Goal: Transaction & Acquisition: Book appointment/travel/reservation

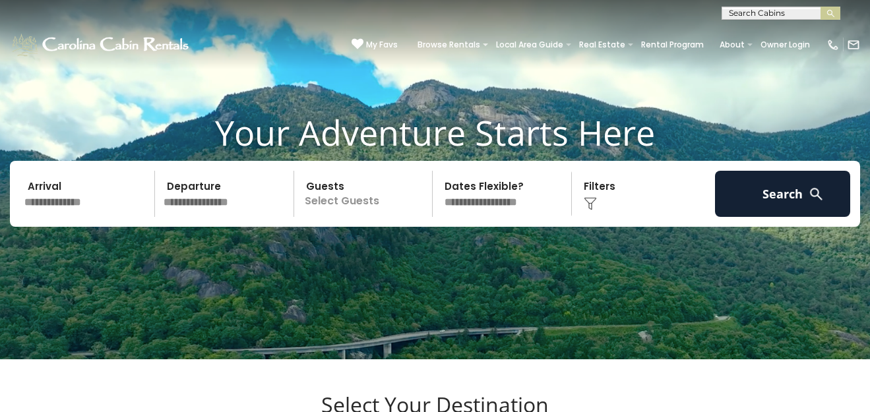
scroll to position [79, 0]
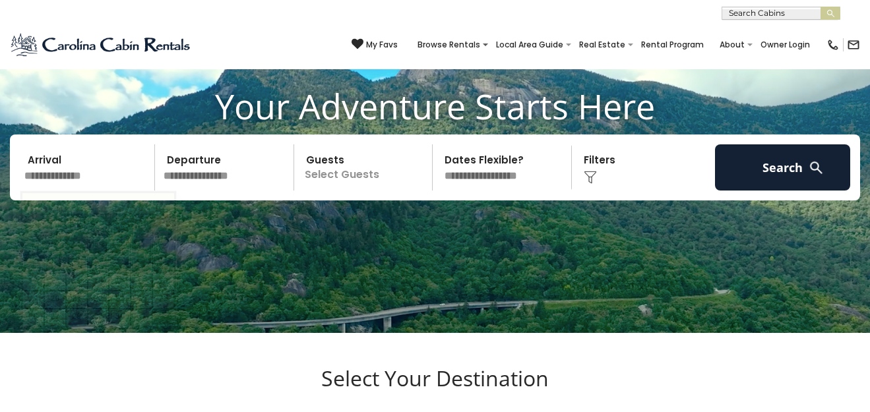
click at [79, 155] on input "text" at bounding box center [87, 167] width 135 height 46
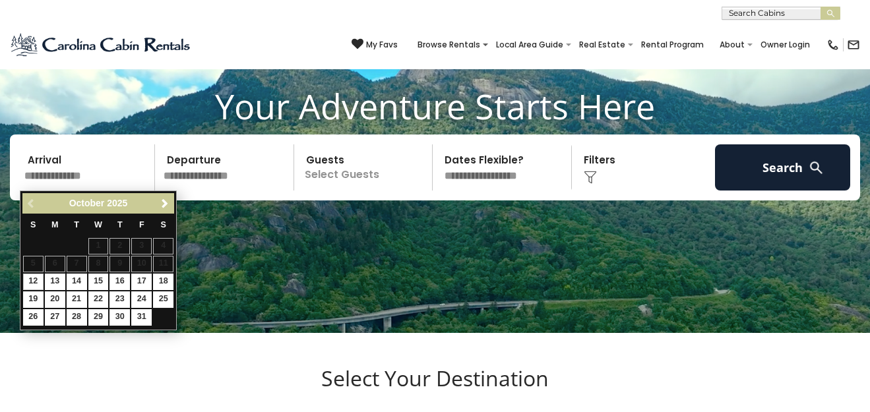
click at [148, 200] on div "October 2025" at bounding box center [98, 203] width 109 height 16
click at [167, 200] on span "Next" at bounding box center [165, 203] width 11 height 11
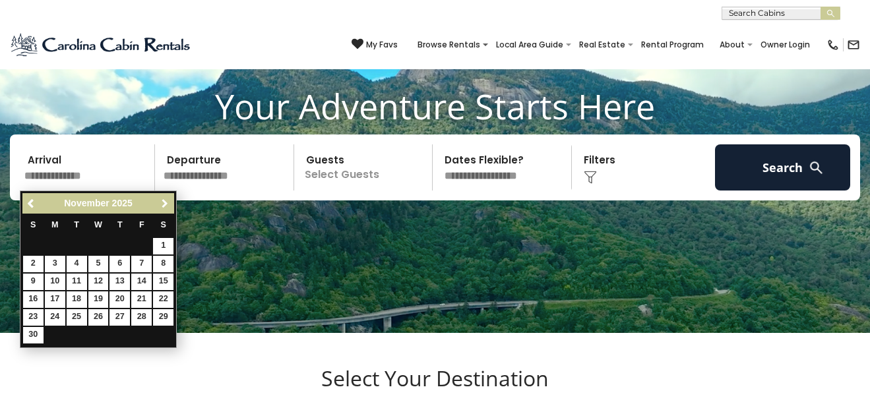
click at [167, 200] on span "Next" at bounding box center [165, 203] width 11 height 11
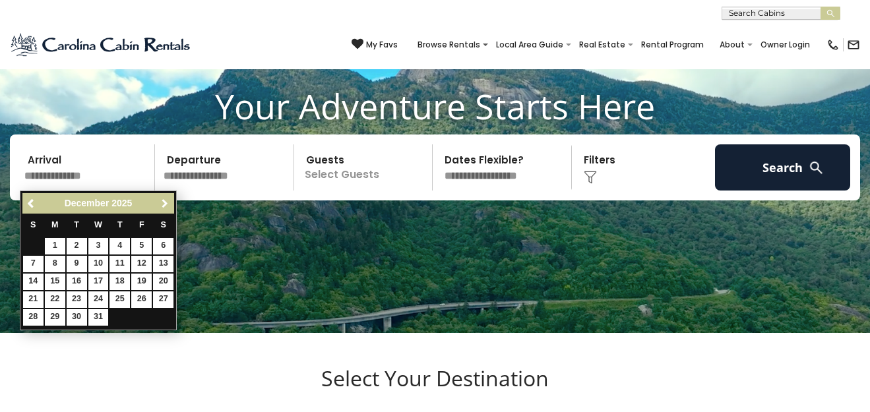
click at [167, 200] on span "Next" at bounding box center [165, 203] width 11 height 11
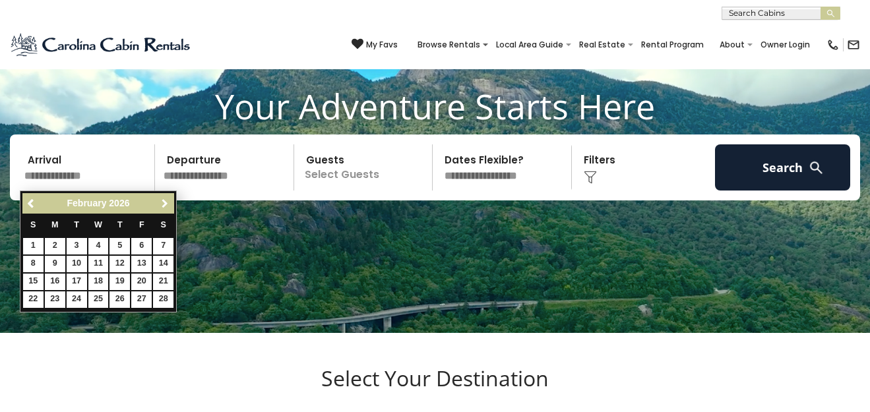
click at [167, 200] on span "Next" at bounding box center [165, 203] width 11 height 11
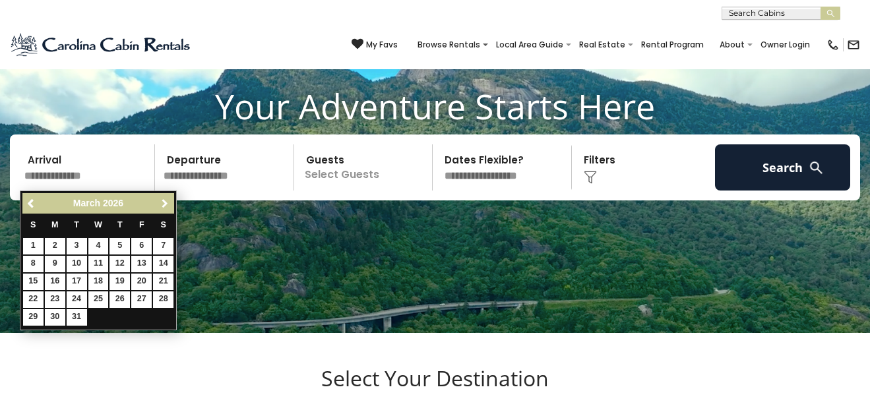
click at [167, 200] on span "Next" at bounding box center [165, 203] width 11 height 11
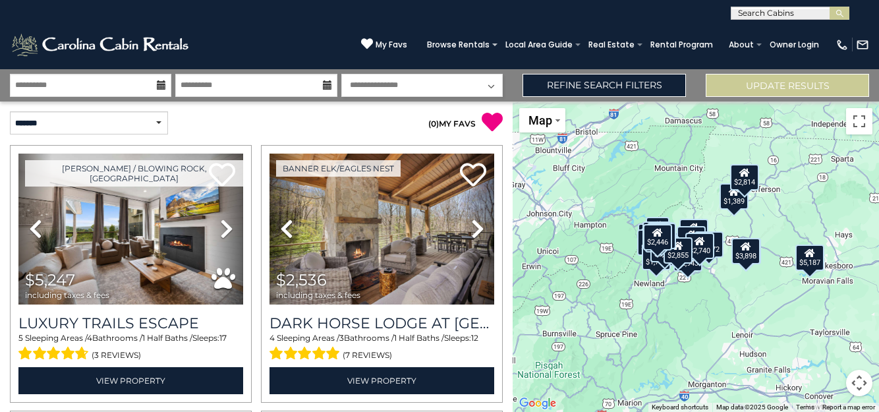
click at [738, 211] on div "$5,247 $2,536 $2,764 $2,440 $1,889 $2,831 $2,285 $5,187 $5,280 $2,630 $1,630 $3…" at bounding box center [696, 257] width 367 height 310
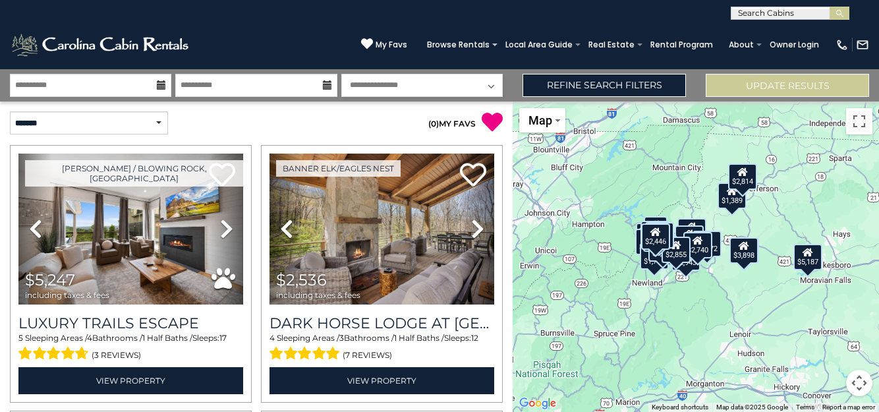
drag, startPoint x: 732, startPoint y: 198, endPoint x: 744, endPoint y: 195, distance: 11.7
click at [744, 195] on div "$1,389" at bounding box center [732, 195] width 29 height 26
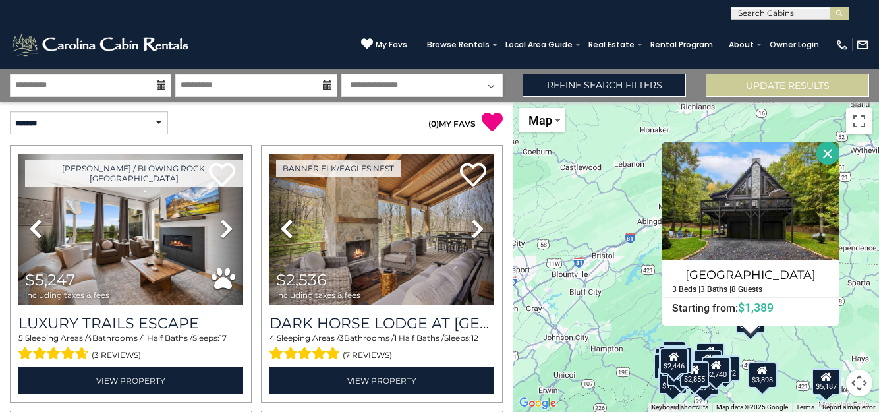
click at [771, 375] on div "$3,898" at bounding box center [762, 375] width 29 height 26
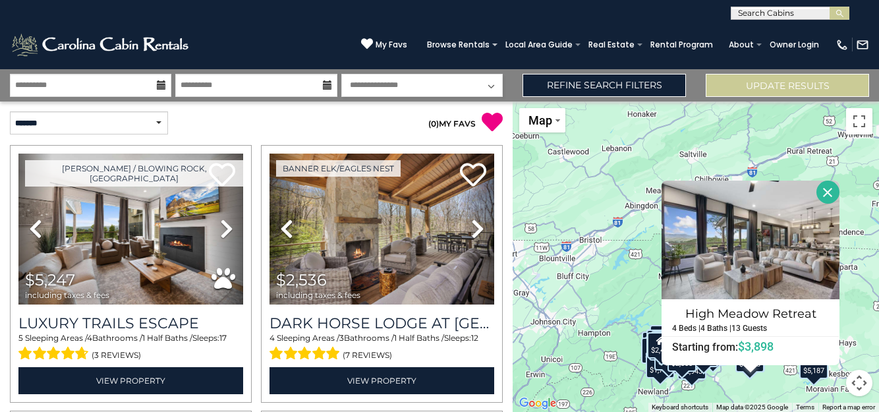
click at [729, 403] on span "Map data ©2025 Google" at bounding box center [753, 406] width 72 height 7
click at [655, 376] on div "$1,767" at bounding box center [660, 365] width 29 height 26
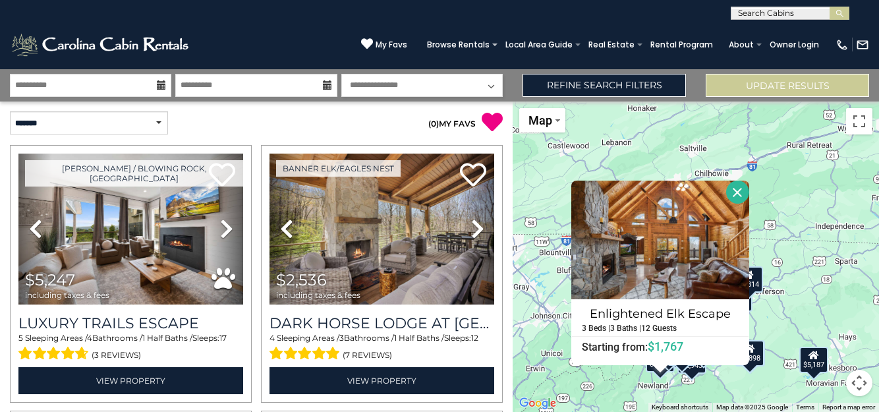
click at [744, 189] on button "Close" at bounding box center [737, 192] width 23 height 23
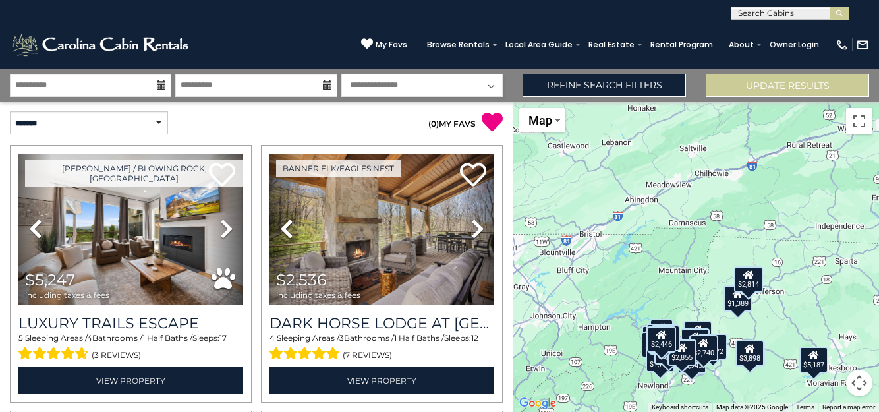
click at [684, 337] on div "$4,405" at bounding box center [695, 341] width 29 height 26
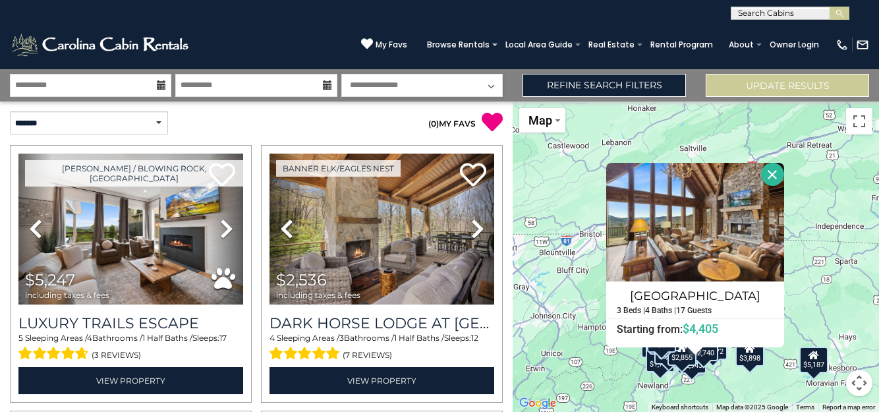
click at [772, 169] on button "Close" at bounding box center [772, 174] width 23 height 23
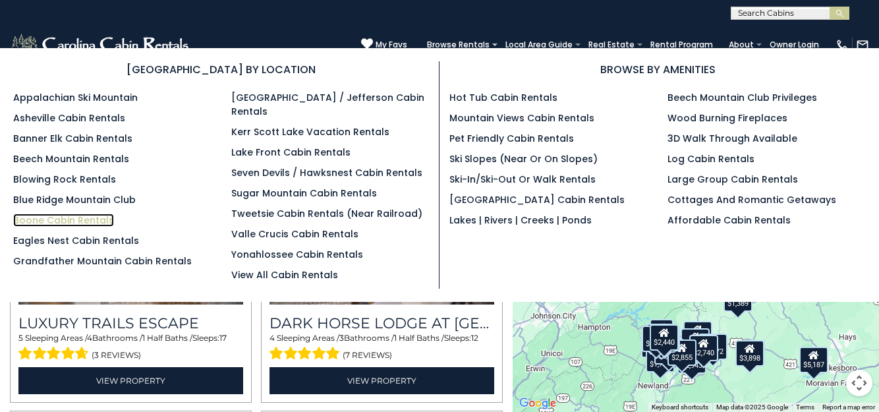
click at [42, 222] on link "Boone Cabin Rentals" at bounding box center [63, 220] width 101 height 13
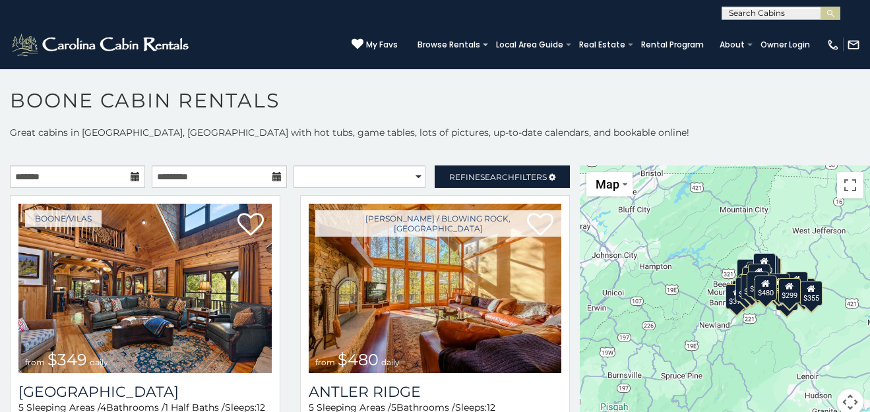
scroll to position [7, 0]
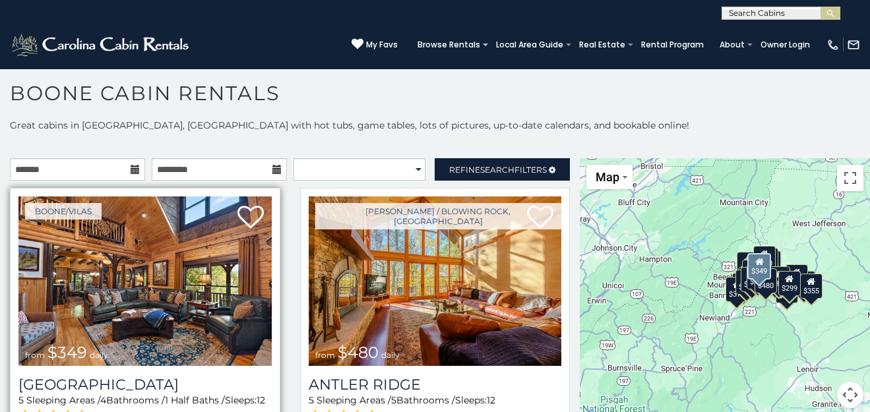
click at [158, 324] on img at bounding box center [144, 280] width 253 height 169
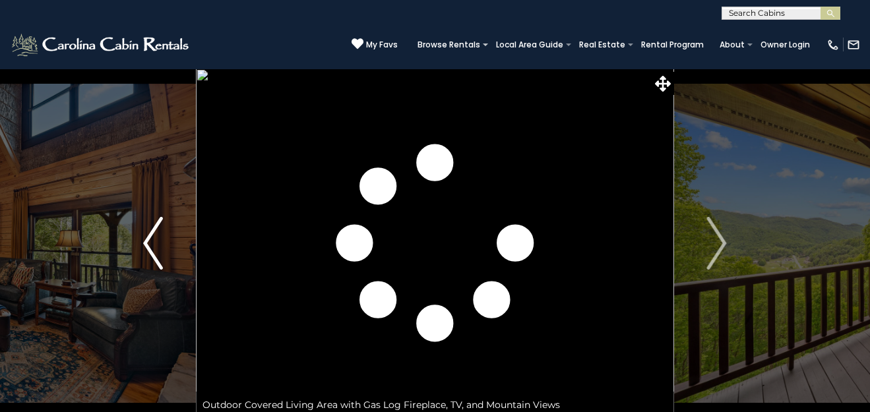
click at [143, 249] on img "Previous" at bounding box center [153, 243] width 20 height 53
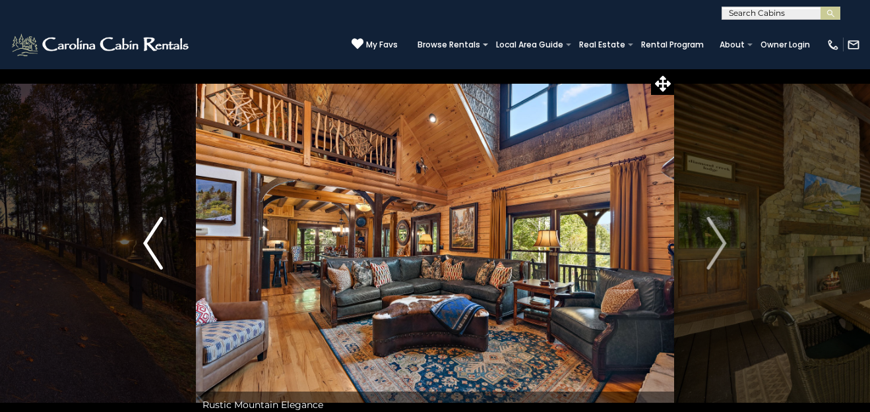
click at [153, 247] on img "Previous" at bounding box center [153, 243] width 20 height 53
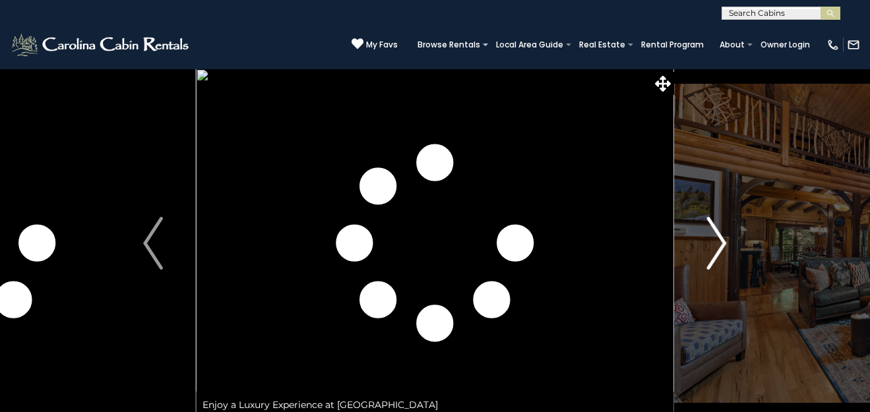
click at [721, 246] on img "Next" at bounding box center [717, 243] width 20 height 53
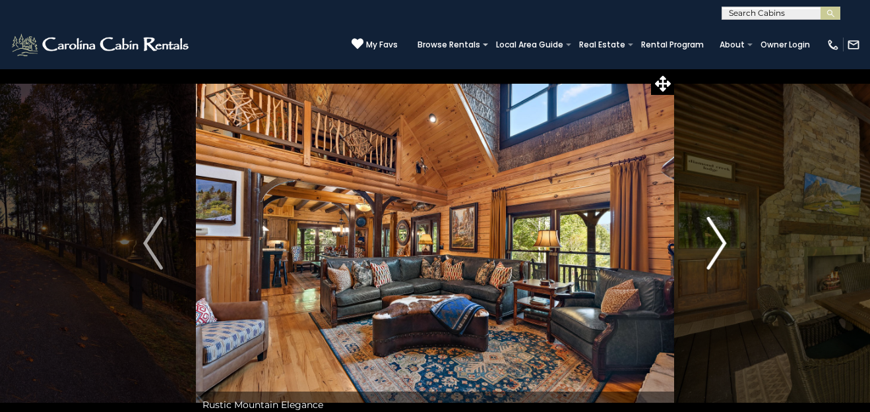
click at [721, 246] on img "Next" at bounding box center [717, 243] width 20 height 53
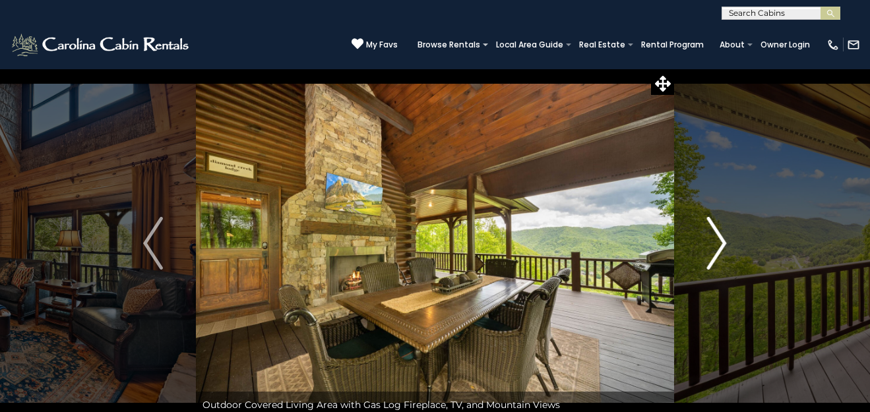
click at [721, 246] on img "Next" at bounding box center [717, 243] width 20 height 53
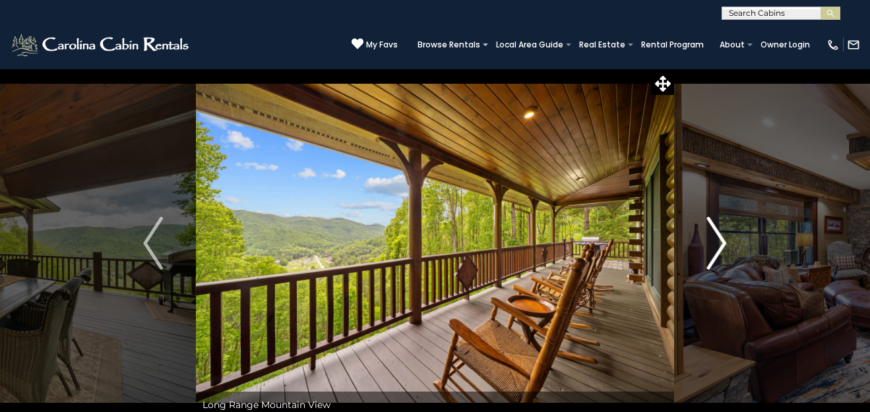
click at [721, 246] on img "Next" at bounding box center [717, 243] width 20 height 53
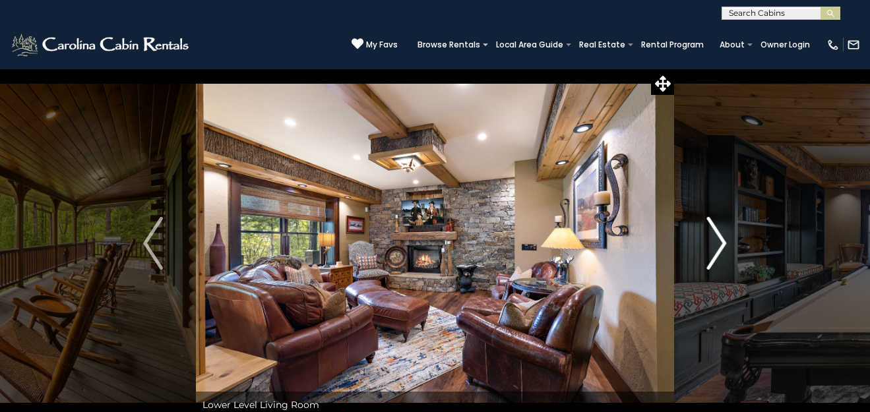
click at [721, 246] on img "Next" at bounding box center [717, 243] width 20 height 53
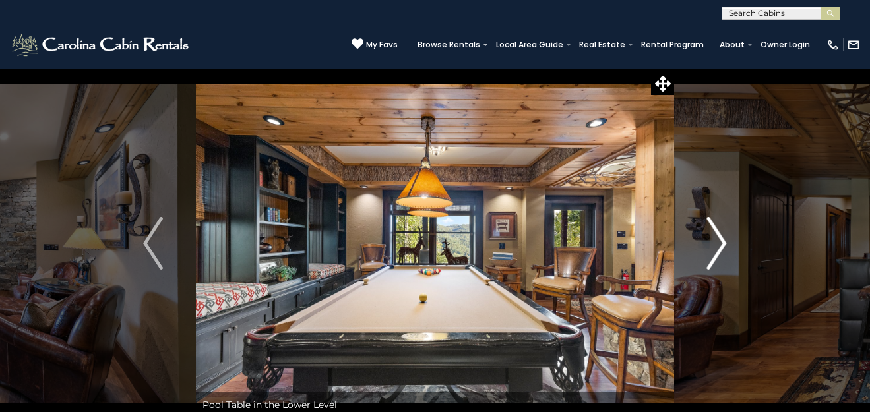
click at [721, 246] on img "Next" at bounding box center [717, 243] width 20 height 53
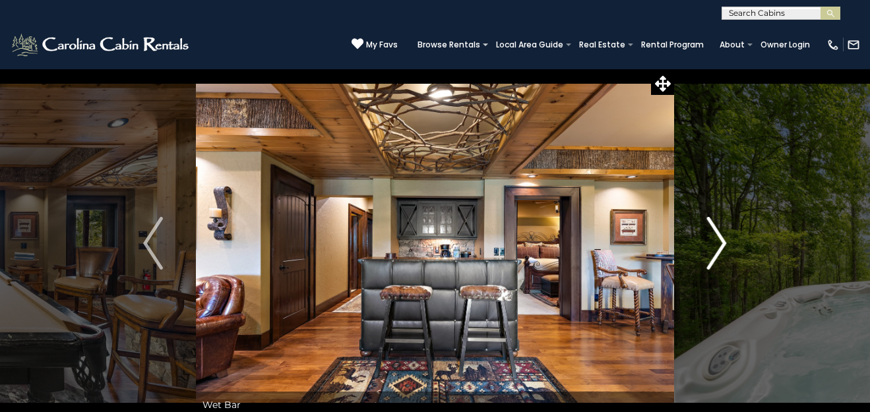
click at [721, 246] on img "Next" at bounding box center [717, 243] width 20 height 53
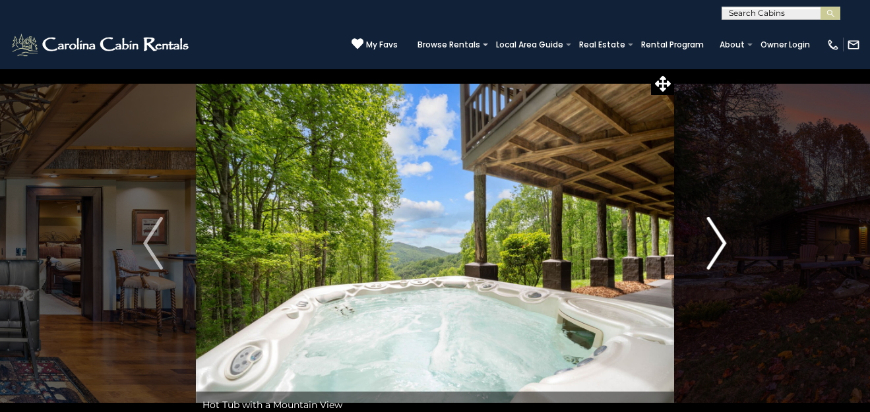
click at [721, 246] on img "Next" at bounding box center [717, 243] width 20 height 53
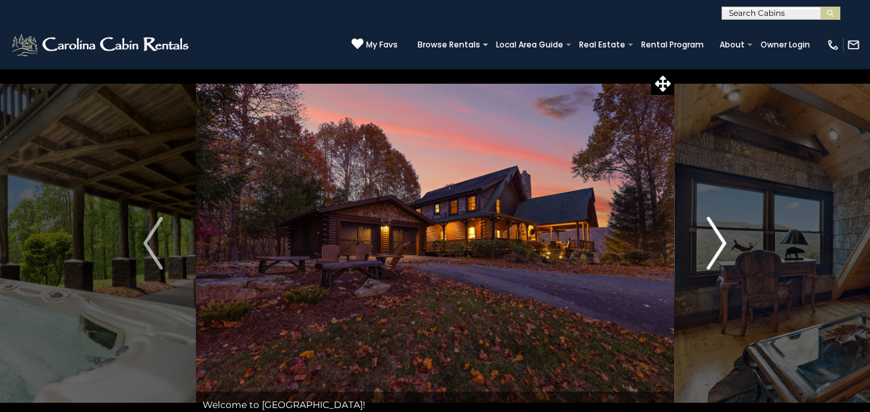
click at [721, 246] on img "Next" at bounding box center [717, 243] width 20 height 53
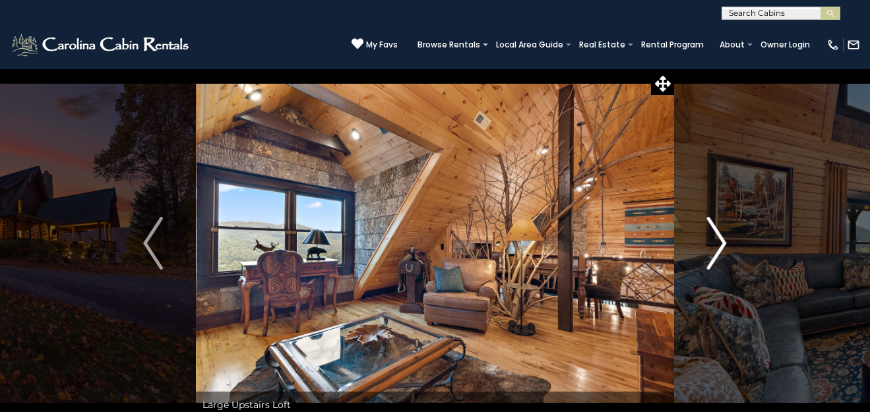
click at [721, 246] on img "Next" at bounding box center [717, 243] width 20 height 53
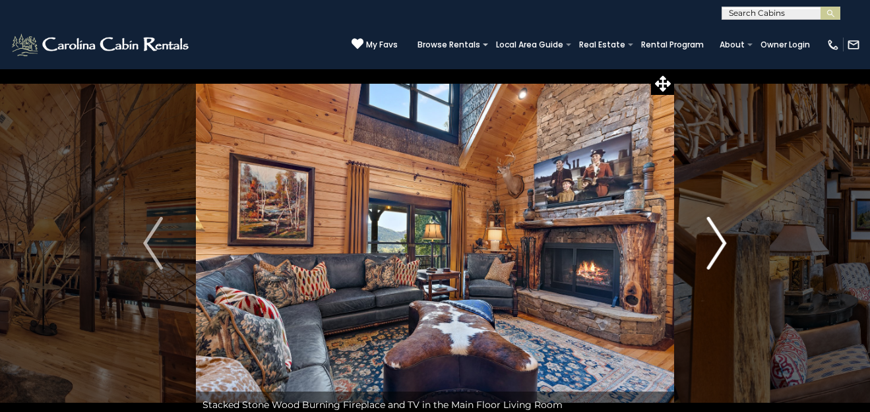
click at [721, 246] on img "Next" at bounding box center [717, 243] width 20 height 53
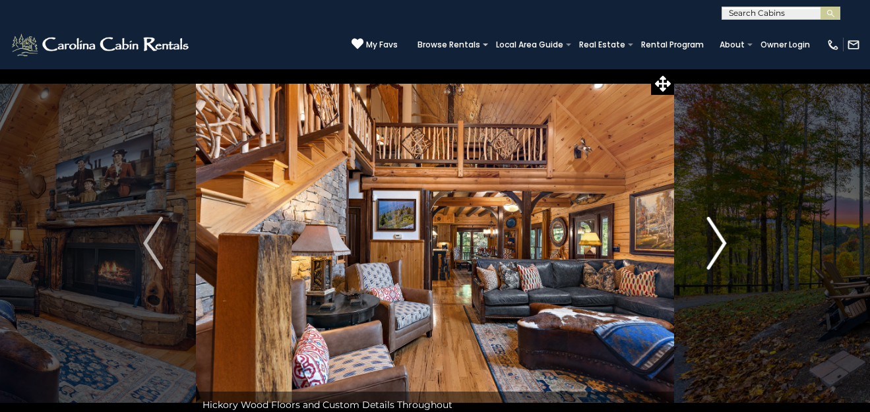
click at [721, 246] on img "Next" at bounding box center [717, 243] width 20 height 53
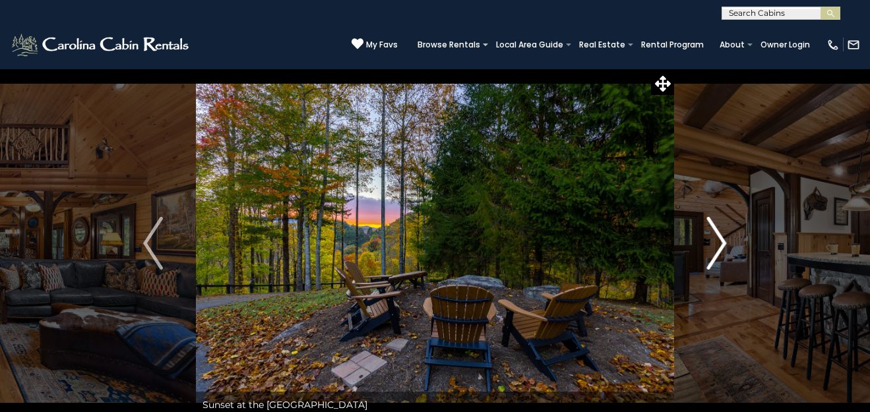
click at [721, 246] on img "Next" at bounding box center [717, 243] width 20 height 53
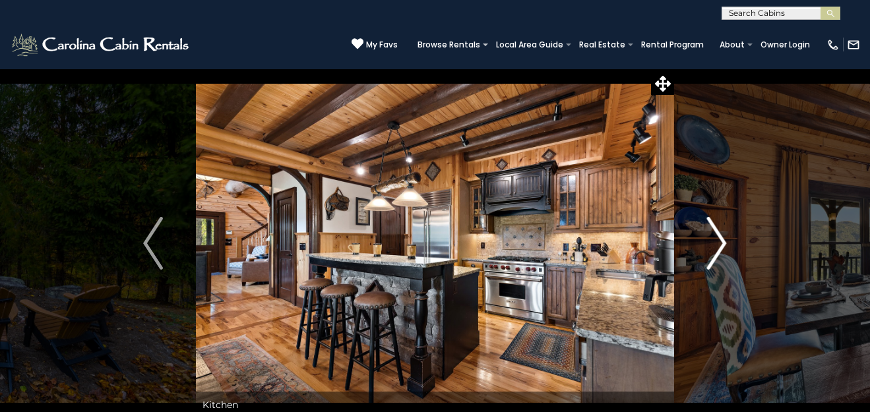
click at [721, 246] on img "Next" at bounding box center [717, 243] width 20 height 53
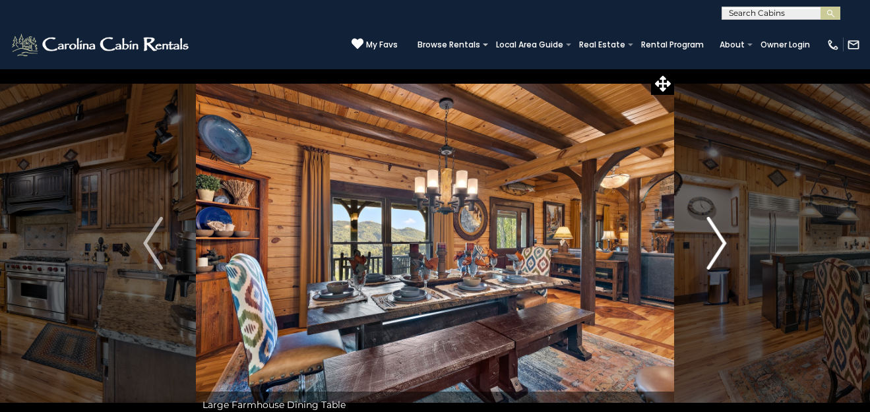
click at [721, 246] on img "Next" at bounding box center [717, 243] width 20 height 53
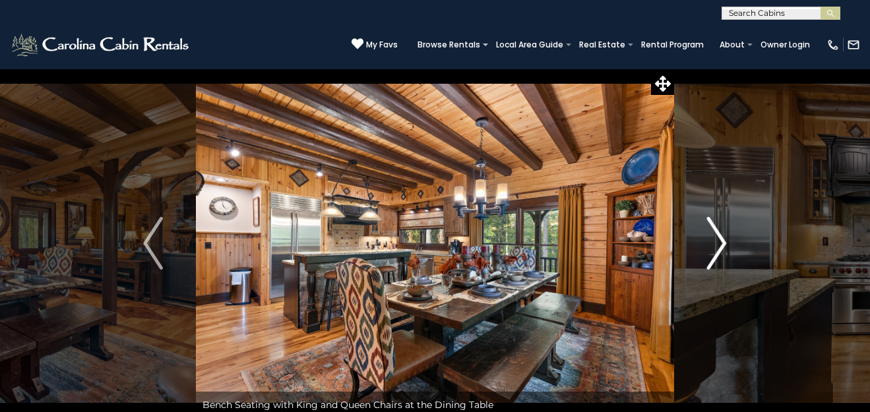
click at [721, 246] on img "Next" at bounding box center [717, 243] width 20 height 53
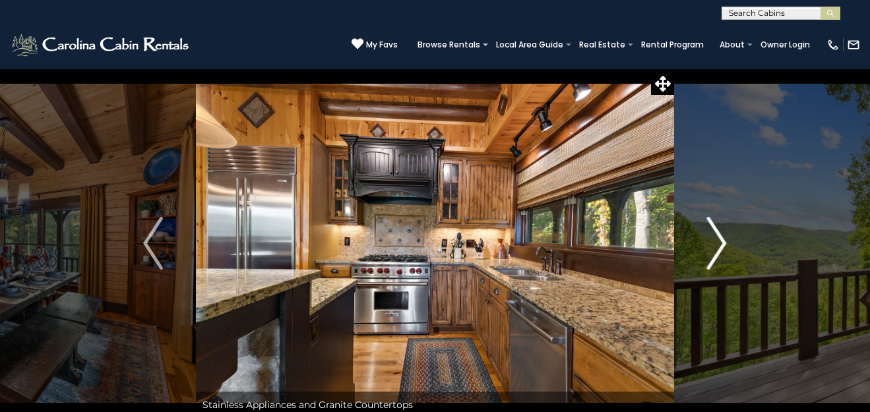
click at [721, 246] on img "Next" at bounding box center [717, 243] width 20 height 53
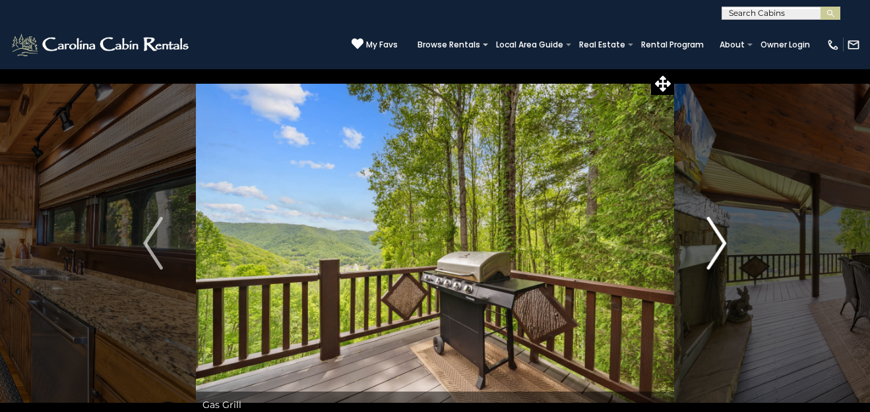
click at [721, 246] on img "Next" at bounding box center [717, 243] width 20 height 53
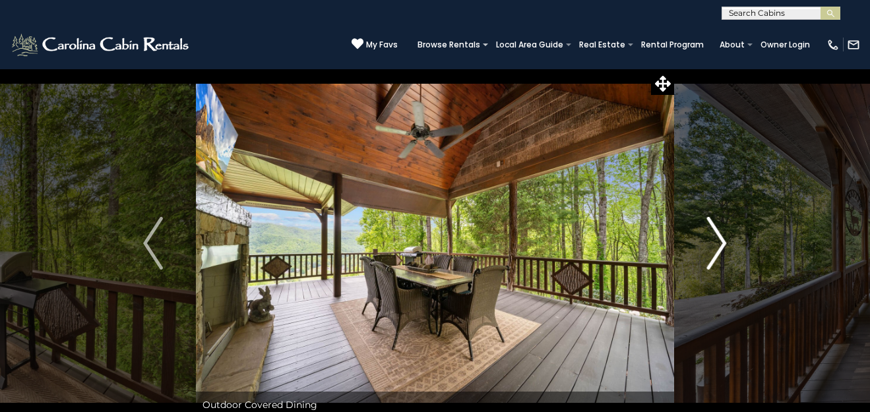
click at [721, 246] on img "Next" at bounding box center [717, 243] width 20 height 53
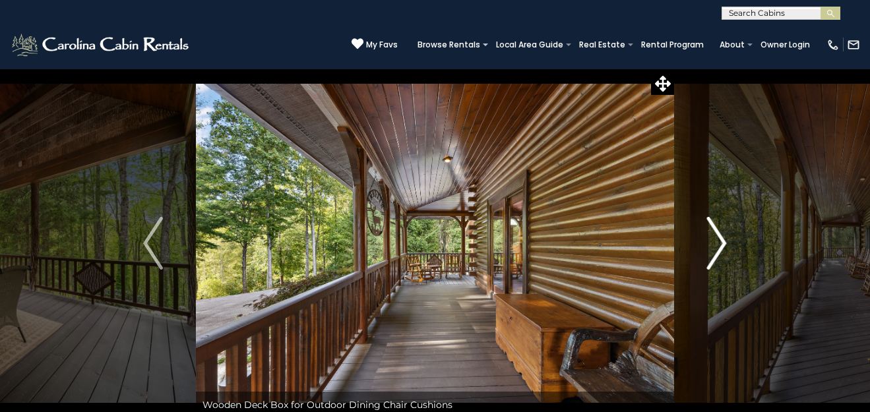
click at [723, 240] on img "Next" at bounding box center [717, 243] width 20 height 53
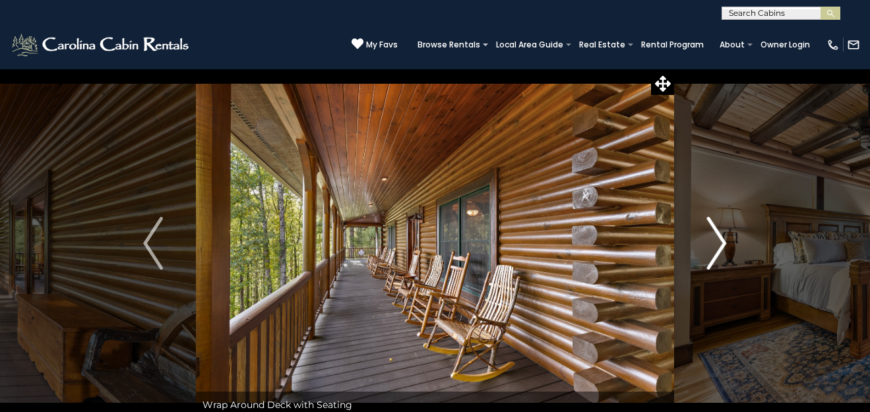
click at [723, 240] on img "Next" at bounding box center [717, 243] width 20 height 53
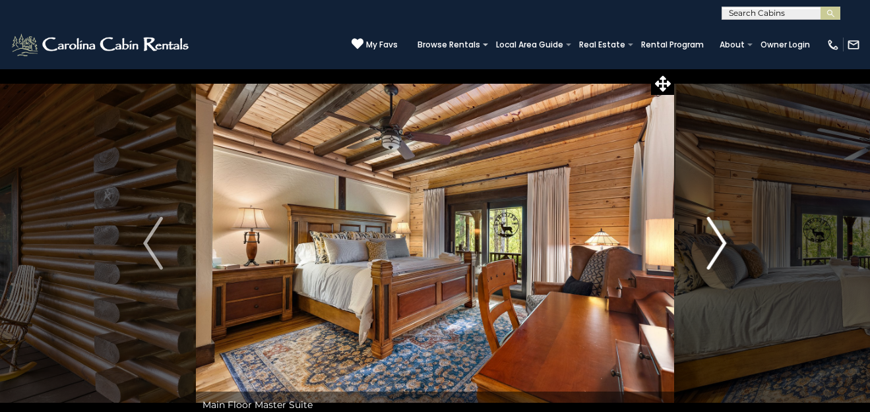
click at [723, 240] on img "Next" at bounding box center [717, 243] width 20 height 53
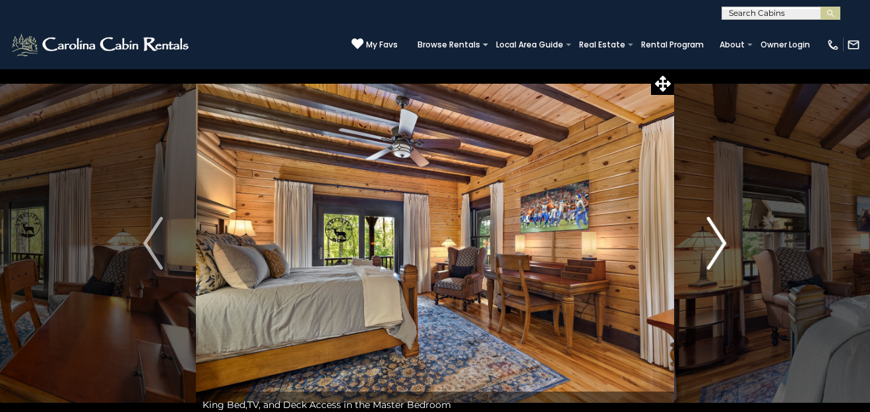
click at [723, 240] on img "Next" at bounding box center [717, 243] width 20 height 53
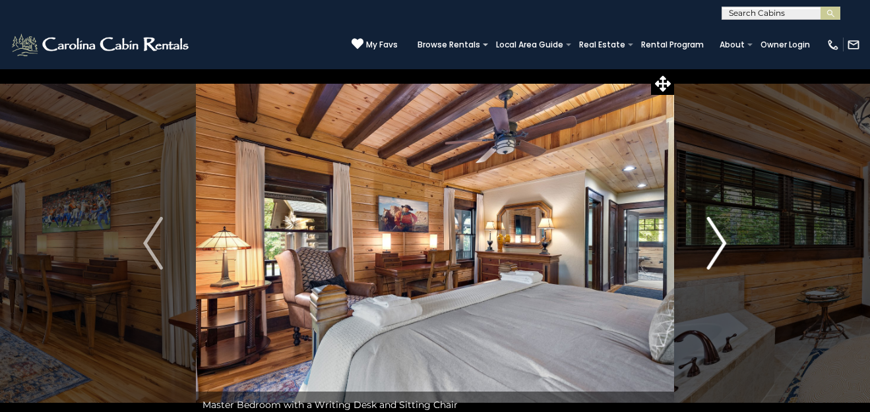
click at [723, 240] on img "Next" at bounding box center [717, 243] width 20 height 53
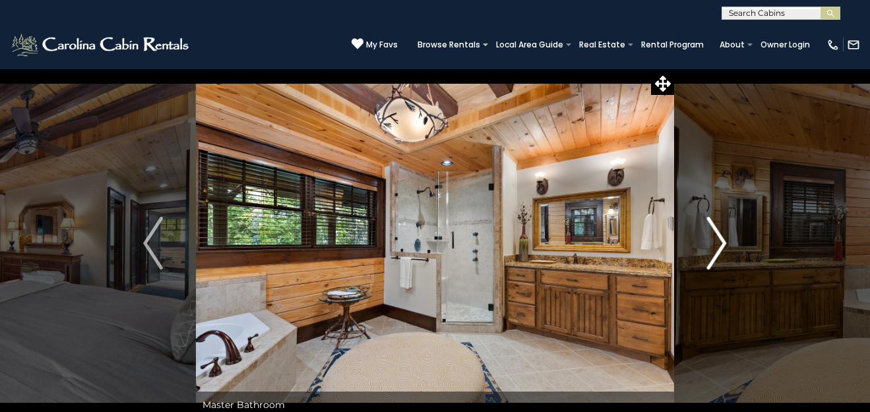
click at [723, 240] on img "Next" at bounding box center [717, 243] width 20 height 53
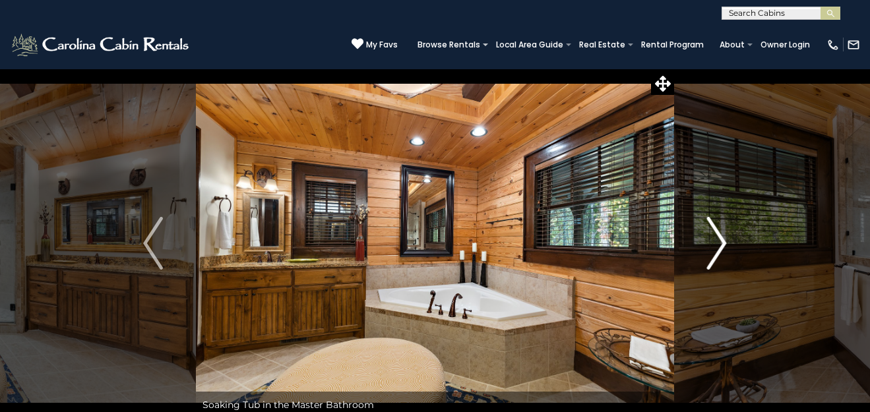
click at [723, 240] on img "Next" at bounding box center [717, 243] width 20 height 53
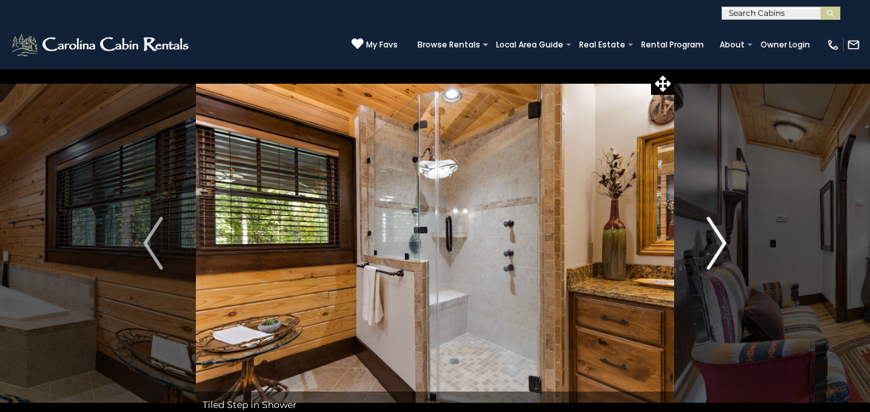
click at [723, 240] on img "Next" at bounding box center [717, 243] width 20 height 53
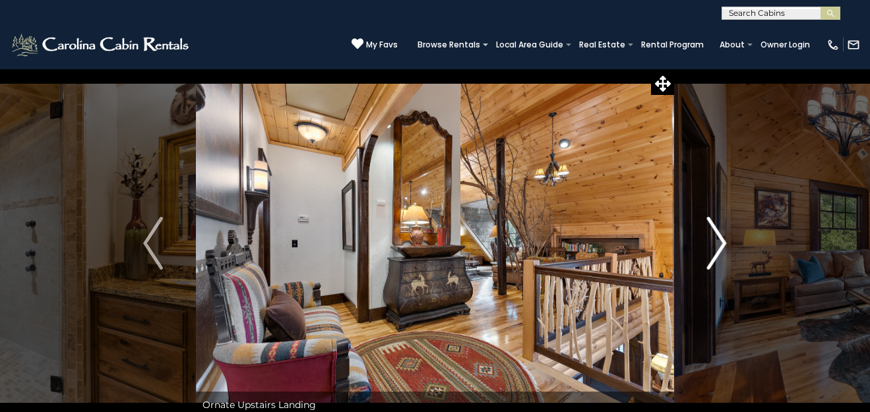
click at [723, 240] on img "Next" at bounding box center [717, 243] width 20 height 53
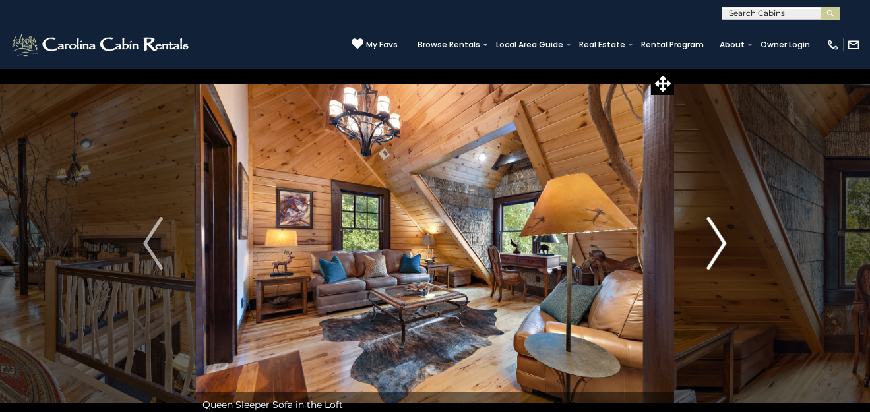
click at [723, 240] on img "Next" at bounding box center [717, 243] width 20 height 53
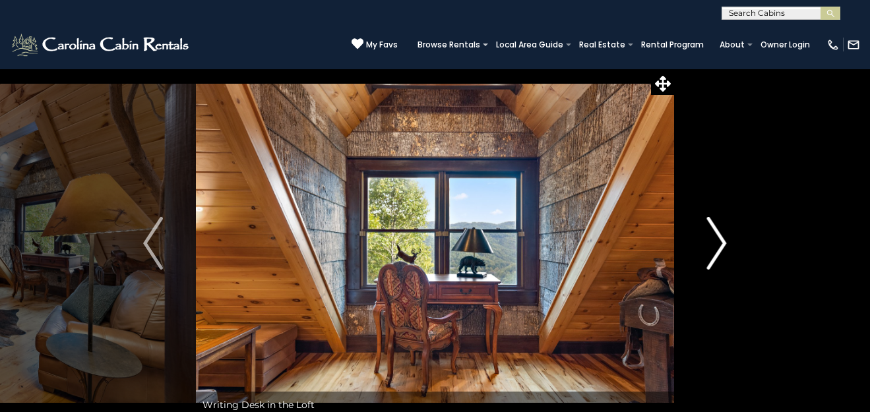
click at [723, 240] on img "Next" at bounding box center [717, 243] width 20 height 53
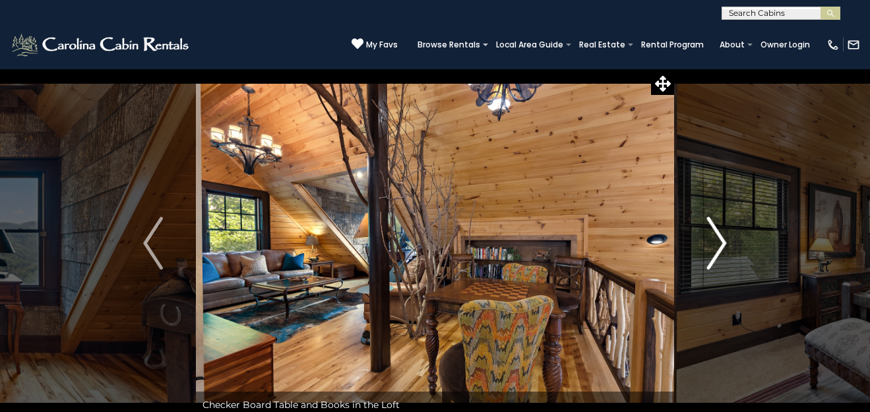
click at [723, 240] on img "Next" at bounding box center [717, 243] width 20 height 53
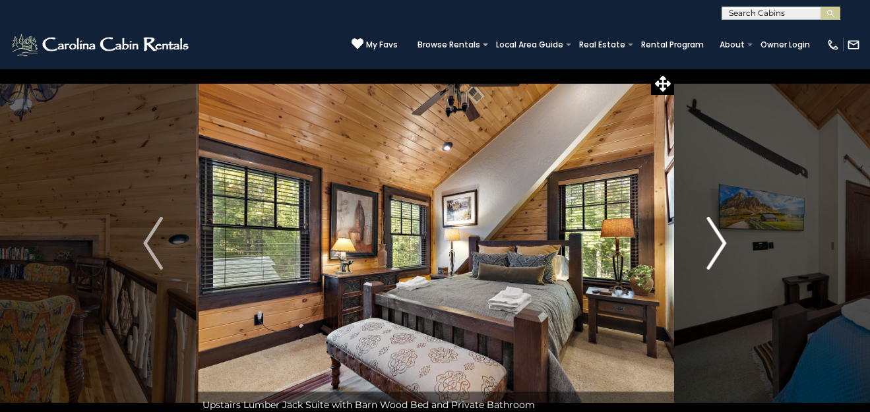
click at [722, 249] on img "Next" at bounding box center [717, 243] width 20 height 53
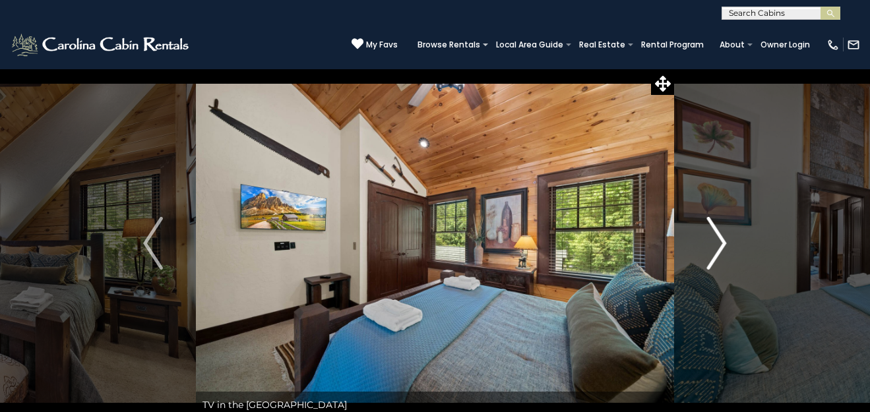
click at [722, 249] on img "Next" at bounding box center [717, 243] width 20 height 53
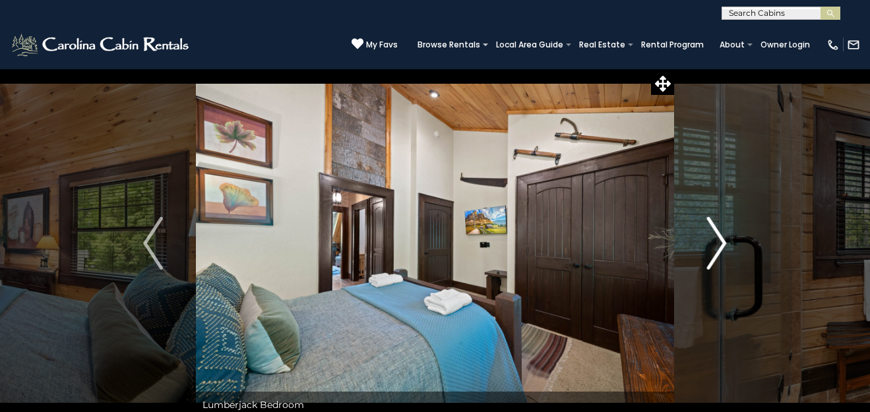
click at [722, 249] on img "Next" at bounding box center [717, 243] width 20 height 53
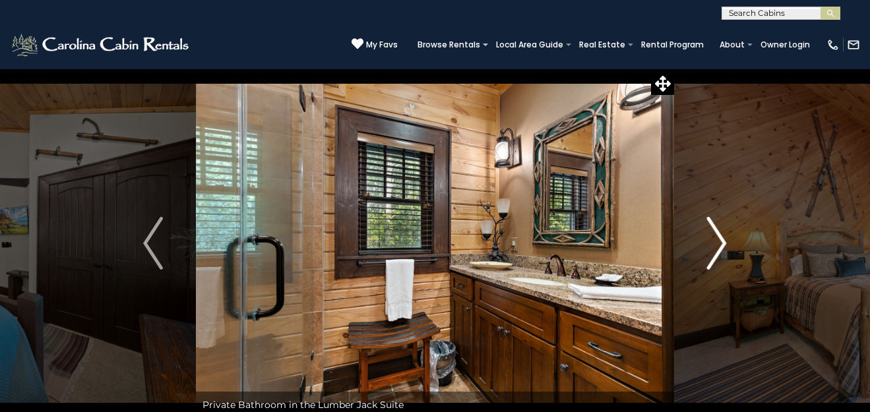
click at [722, 249] on img "Next" at bounding box center [717, 243] width 20 height 53
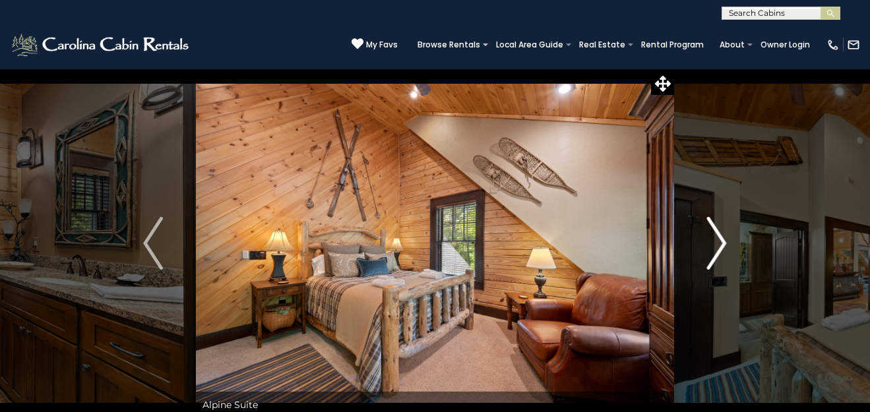
click at [722, 249] on img "Next" at bounding box center [717, 243] width 20 height 53
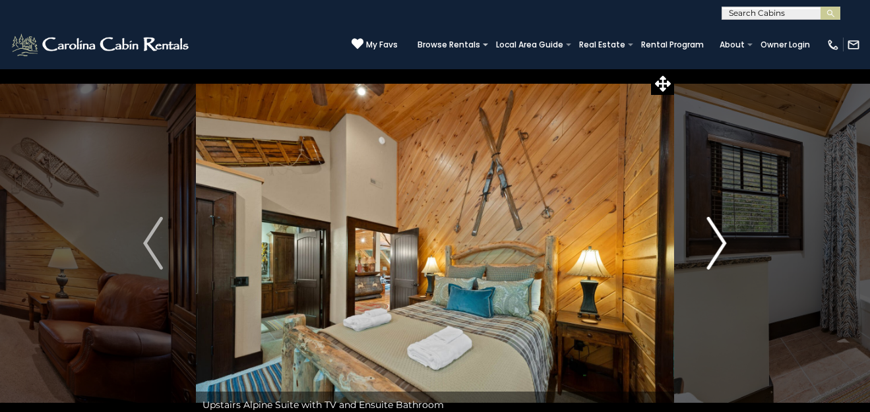
click at [722, 249] on img "Next" at bounding box center [717, 243] width 20 height 53
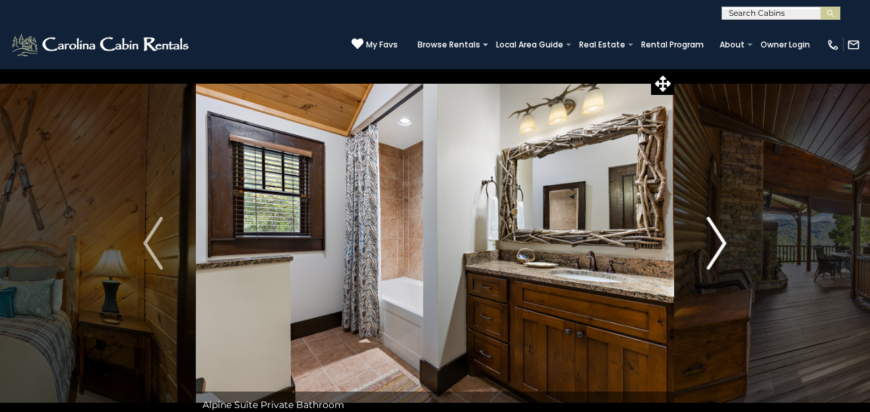
click at [722, 249] on img "Next" at bounding box center [717, 243] width 20 height 53
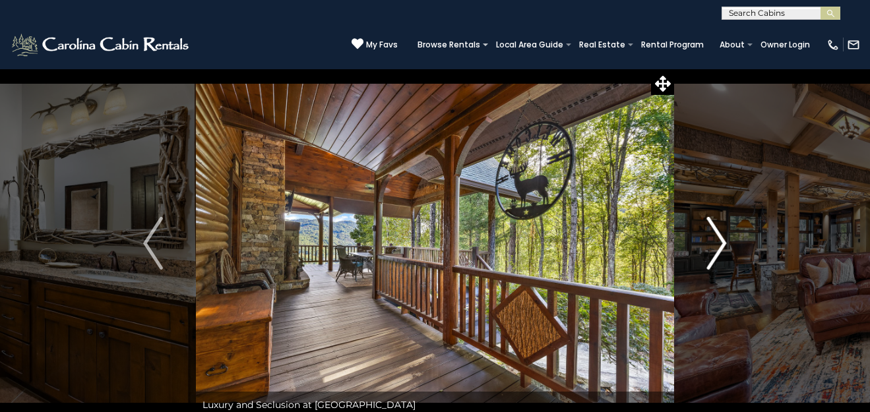
click at [722, 249] on img "Next" at bounding box center [717, 243] width 20 height 53
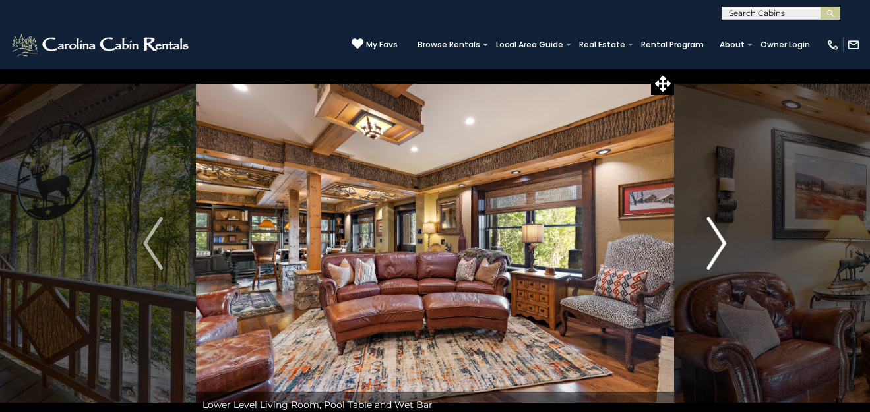
click at [722, 249] on img "Next" at bounding box center [717, 243] width 20 height 53
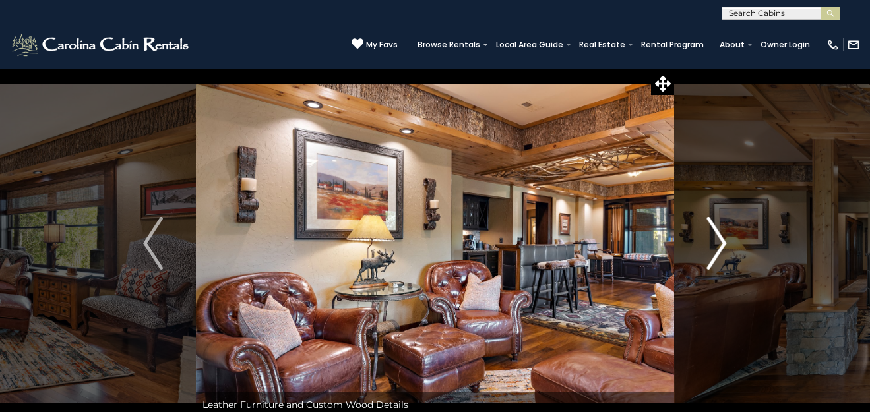
click at [722, 249] on img "Next" at bounding box center [717, 243] width 20 height 53
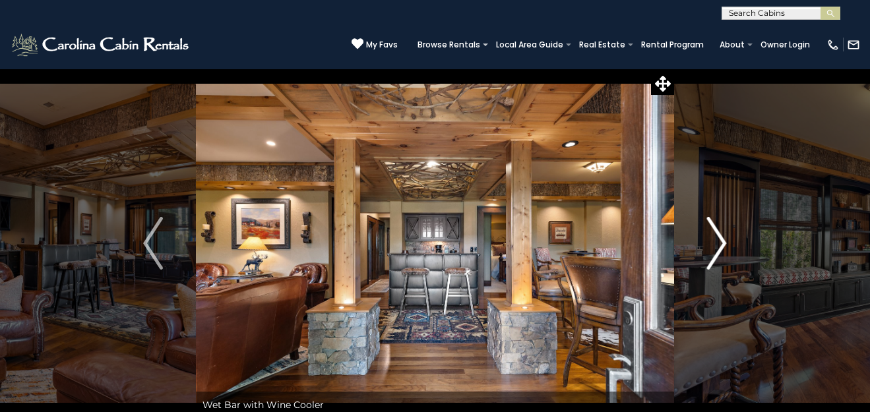
click at [722, 249] on img "Next" at bounding box center [717, 243] width 20 height 53
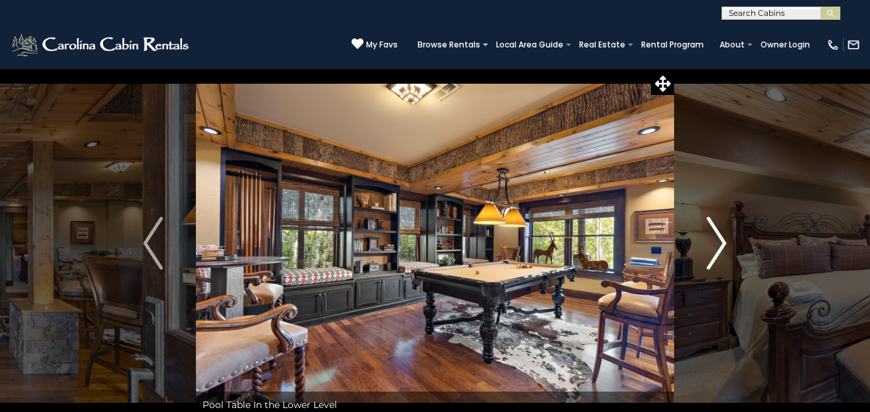
click at [722, 249] on img "Next" at bounding box center [717, 243] width 20 height 53
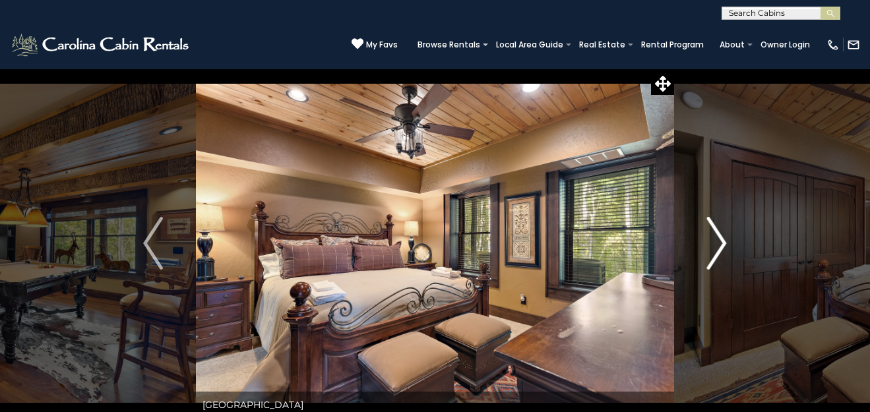
click at [722, 249] on img "Next" at bounding box center [717, 243] width 20 height 53
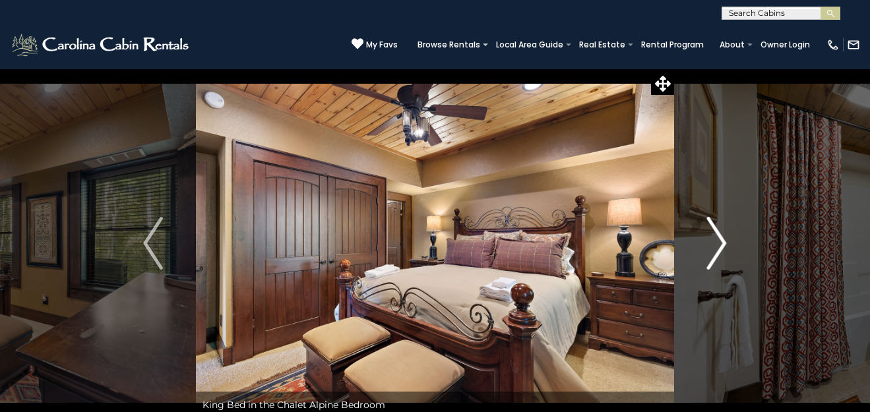
click at [722, 249] on img "Next" at bounding box center [717, 243] width 20 height 53
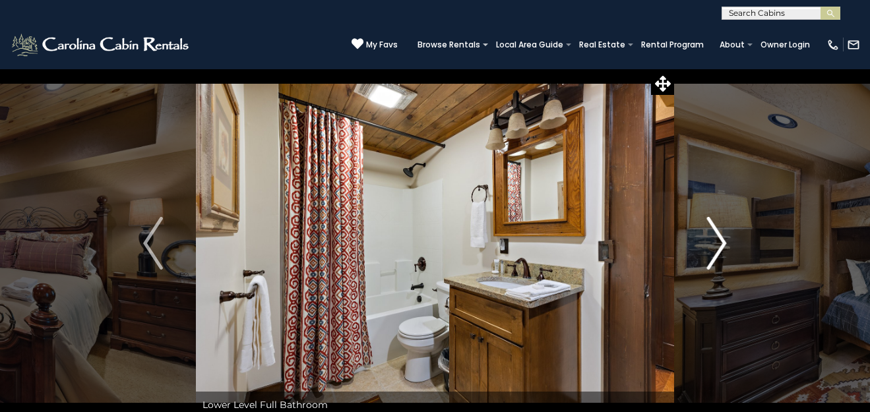
click at [722, 249] on img "Next" at bounding box center [717, 243] width 20 height 53
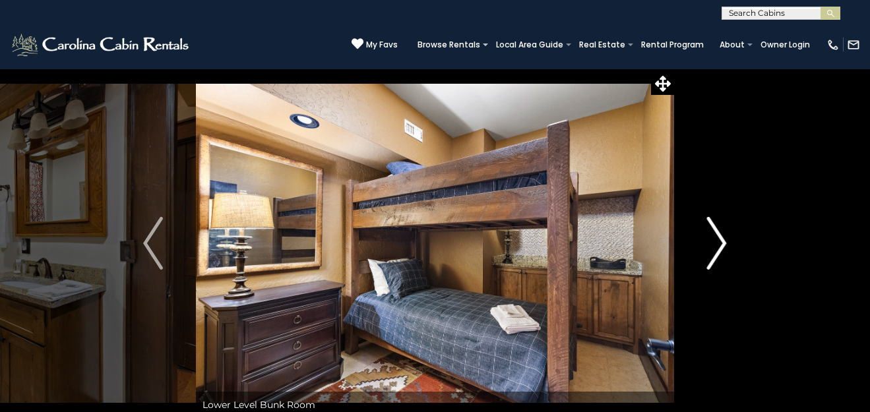
click at [722, 249] on img "Next" at bounding box center [717, 243] width 20 height 53
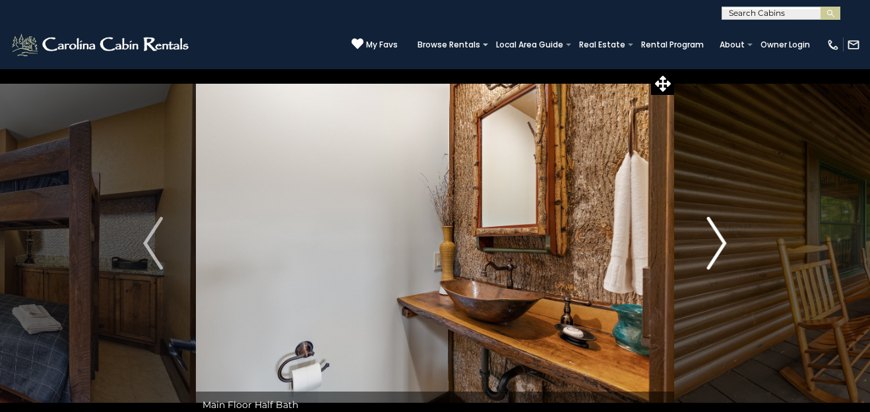
click at [722, 249] on img "Next" at bounding box center [717, 243] width 20 height 53
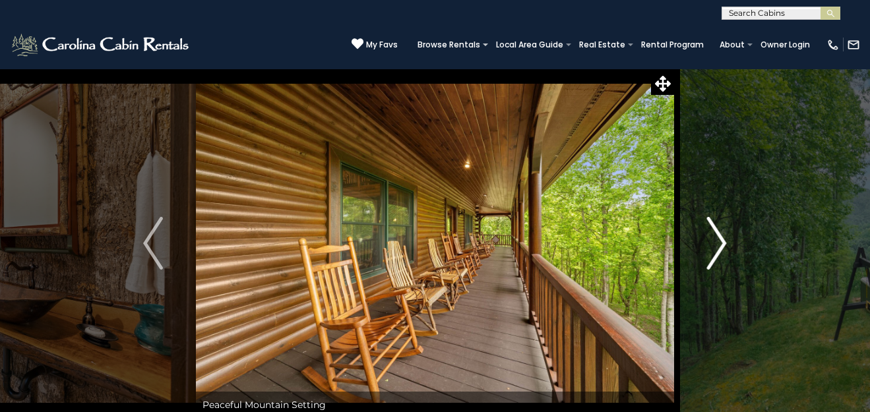
click at [722, 249] on img "Next" at bounding box center [717, 243] width 20 height 53
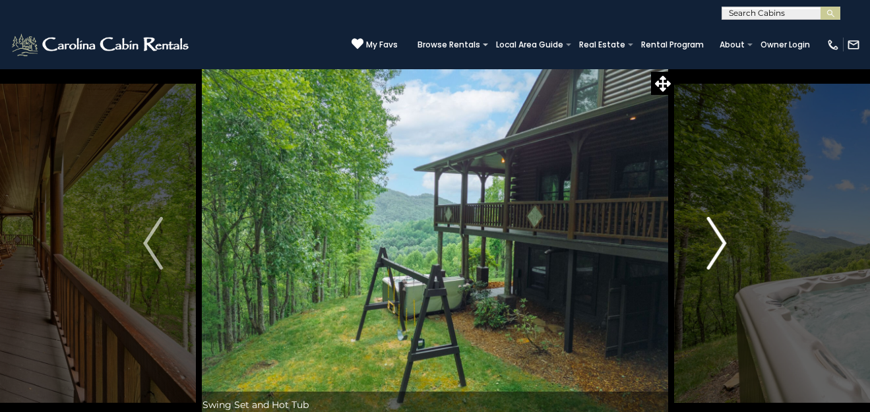
click at [722, 249] on img "Next" at bounding box center [717, 243] width 20 height 53
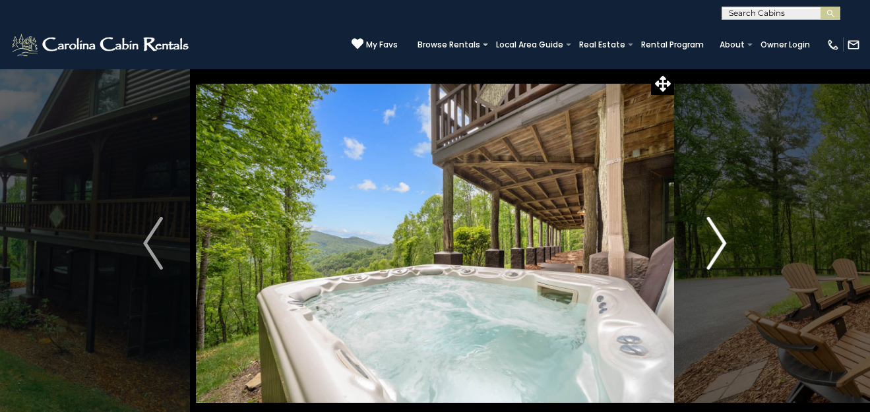
click at [722, 249] on img "Next" at bounding box center [717, 243] width 20 height 53
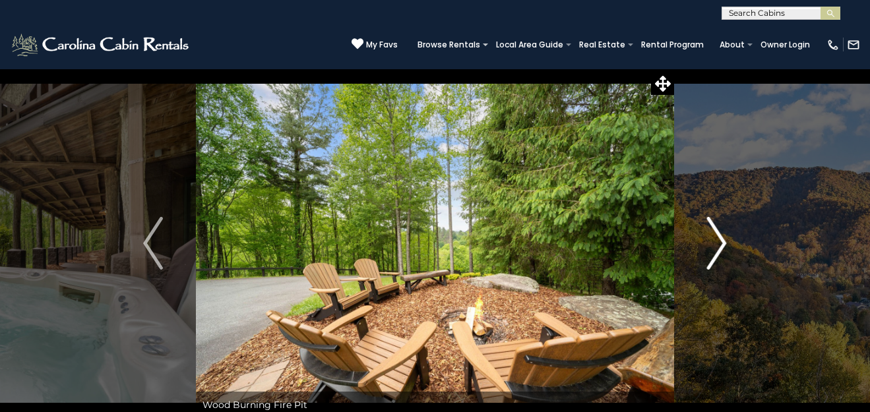
click at [722, 249] on img "Next" at bounding box center [717, 243] width 20 height 53
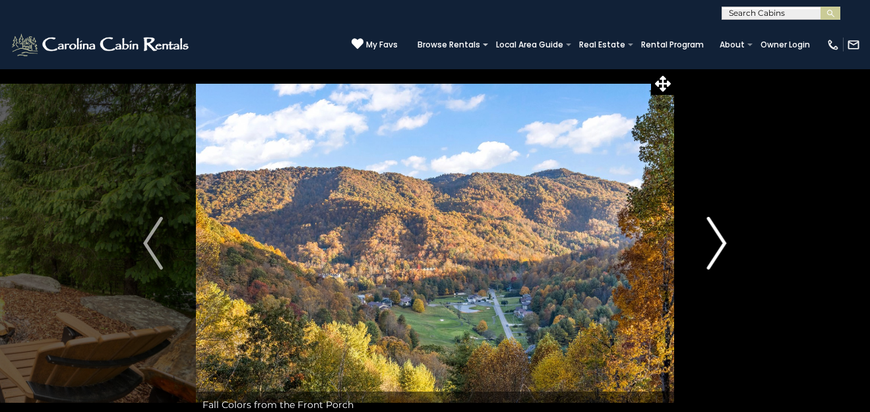
click at [722, 249] on img "Next" at bounding box center [717, 243] width 20 height 53
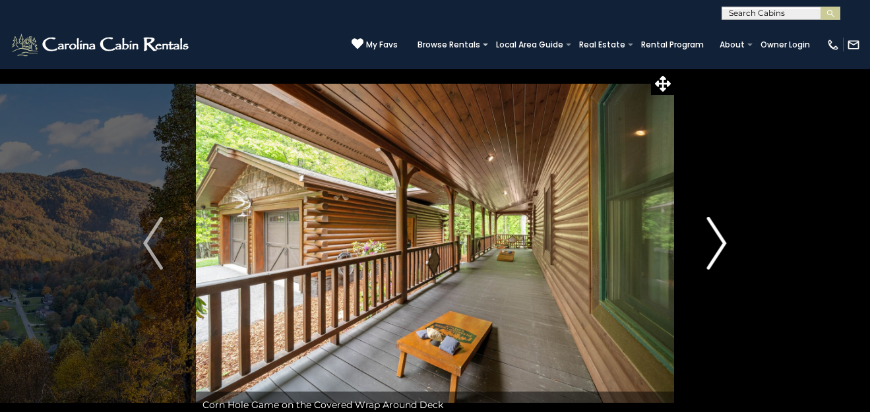
click at [722, 249] on img "Next" at bounding box center [717, 243] width 20 height 53
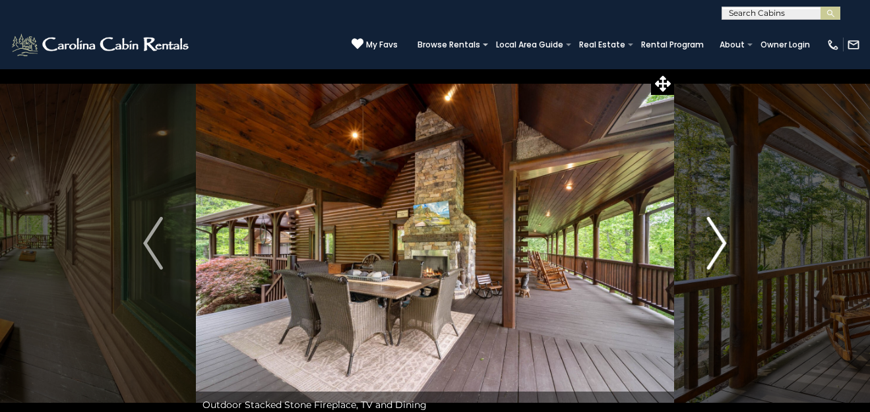
click at [722, 249] on img "Next" at bounding box center [717, 243] width 20 height 53
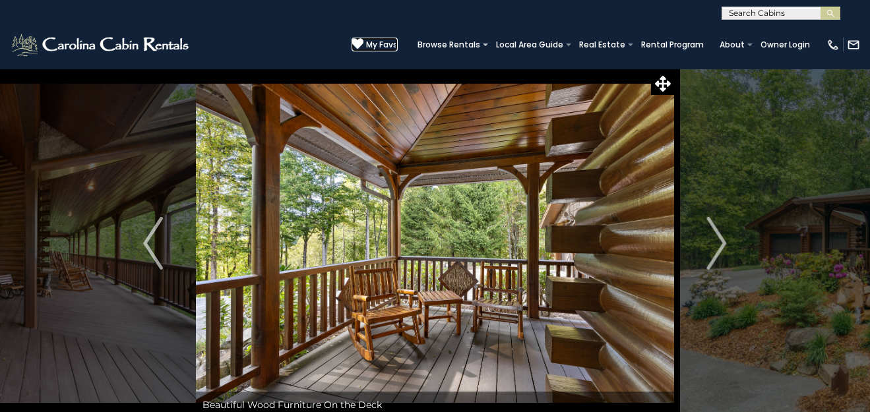
click at [363, 42] on icon at bounding box center [357, 44] width 12 height 12
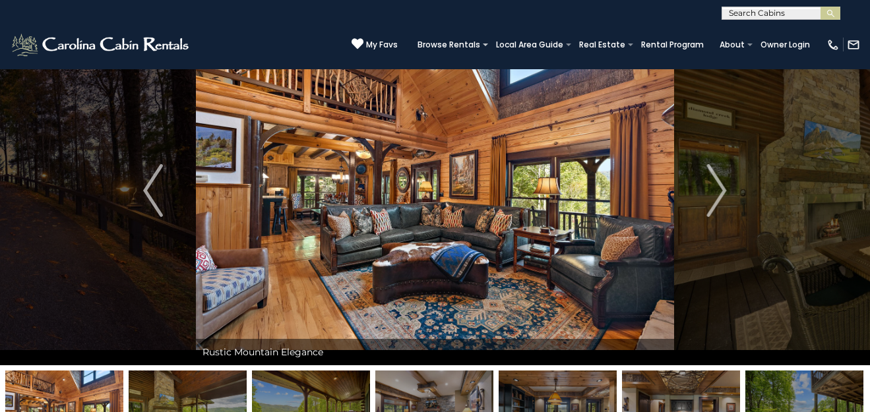
scroll to position [61, 0]
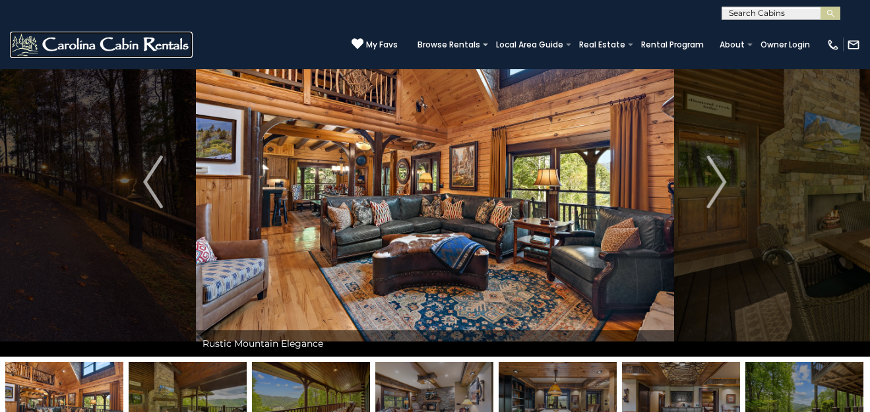
click at [120, 44] on img at bounding box center [101, 45] width 183 height 26
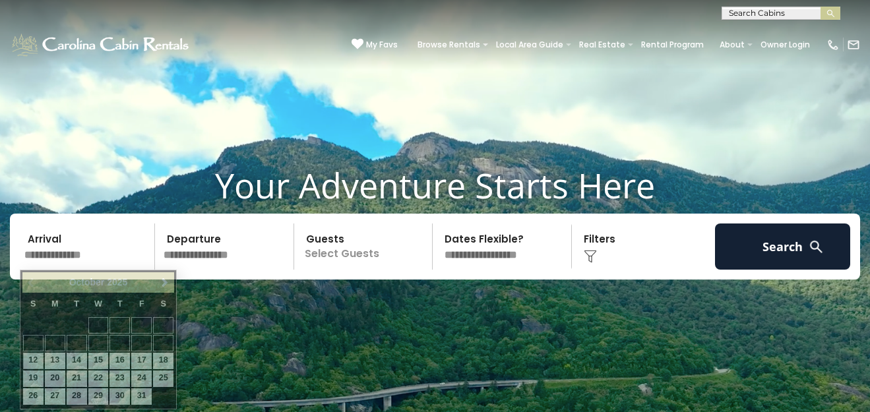
click at [55, 251] on input "text" at bounding box center [87, 246] width 135 height 46
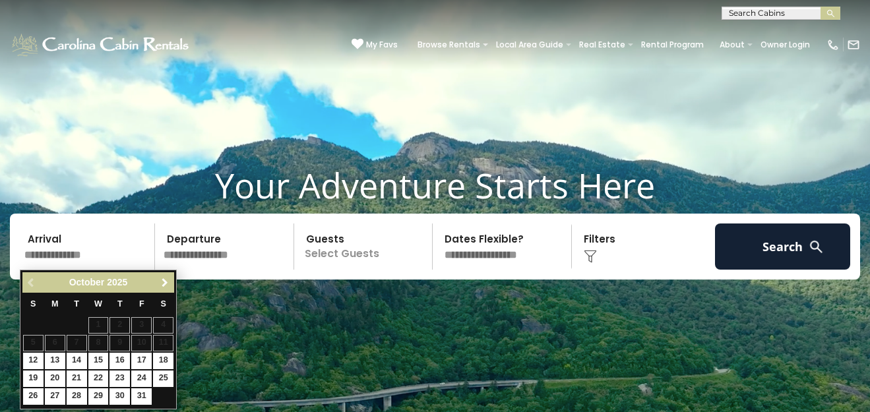
click at [170, 281] on link "Next" at bounding box center [164, 282] width 16 height 16
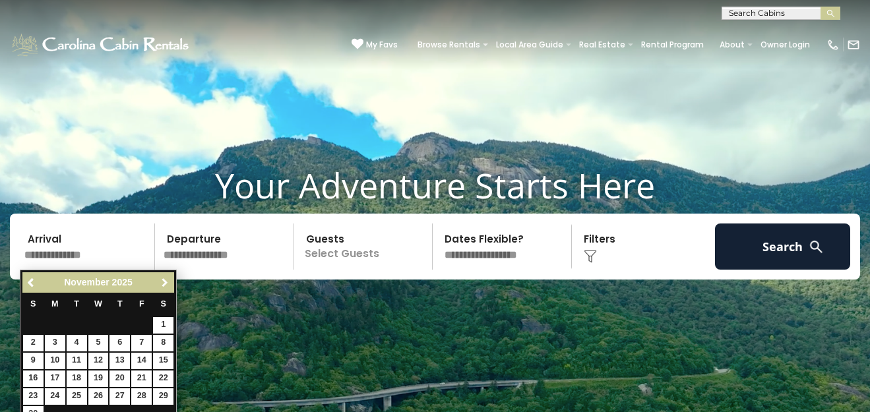
click at [170, 281] on link "Next" at bounding box center [164, 282] width 16 height 16
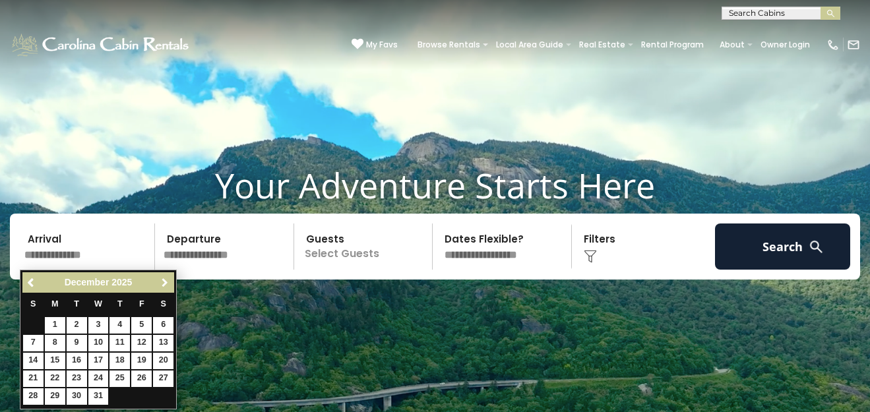
click at [170, 281] on link "Next" at bounding box center [164, 282] width 16 height 16
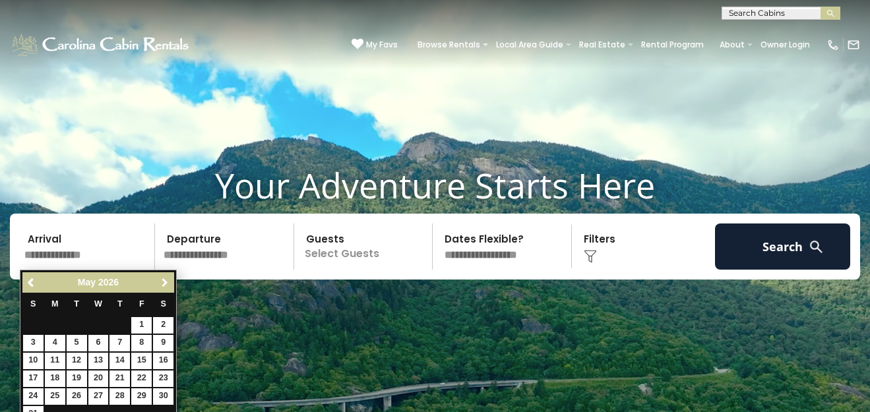
click at [170, 281] on link "Next" at bounding box center [164, 282] width 16 height 16
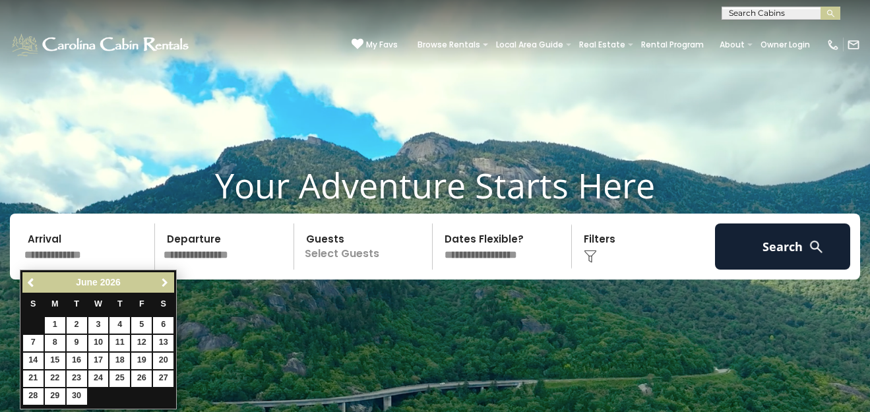
click at [170, 281] on link "Next" at bounding box center [164, 282] width 16 height 16
click at [121, 376] on link "23" at bounding box center [119, 378] width 20 height 16
type input "*******"
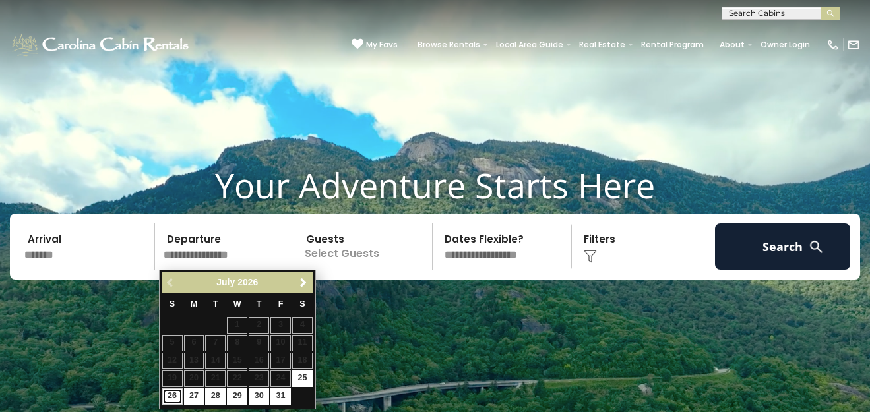
click at [170, 394] on link "26" at bounding box center [172, 396] width 20 height 16
type input "*******"
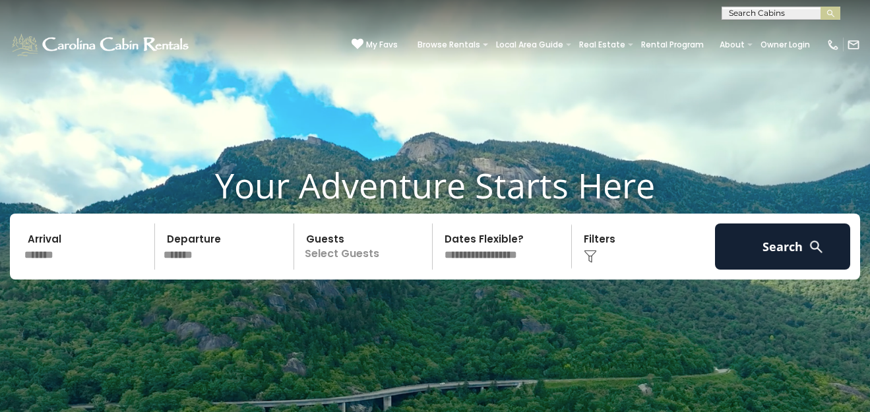
click at [339, 249] on p "Select Guests" at bounding box center [365, 246] width 134 height 46
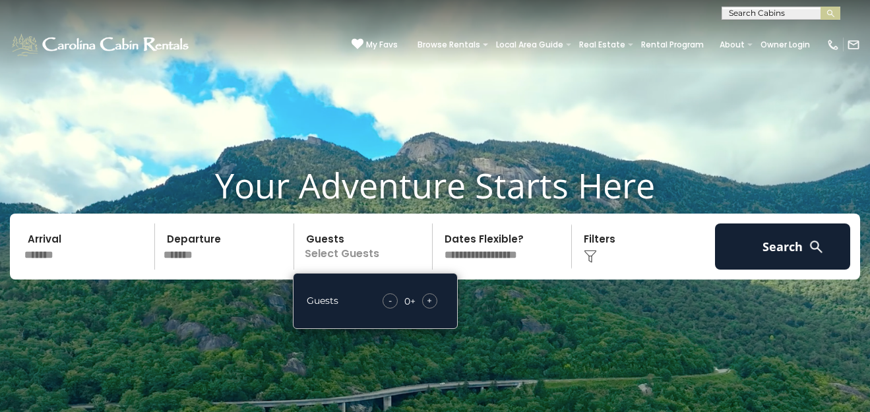
click at [431, 299] on span "+" at bounding box center [429, 300] width 5 height 13
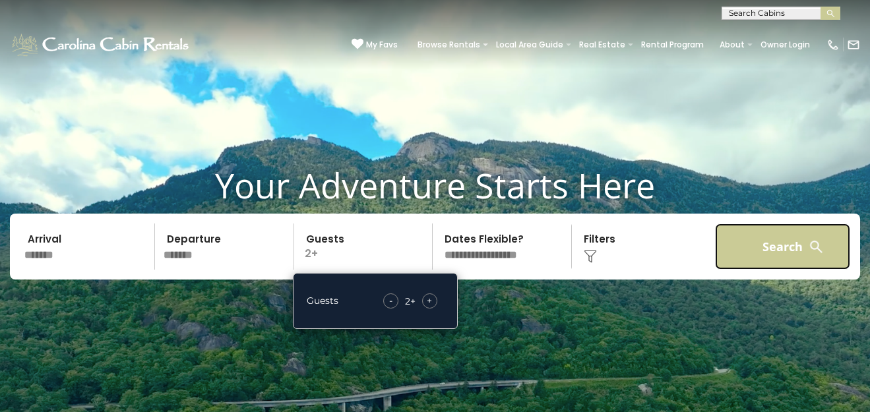
click at [781, 243] on button "Search" at bounding box center [782, 246] width 135 height 46
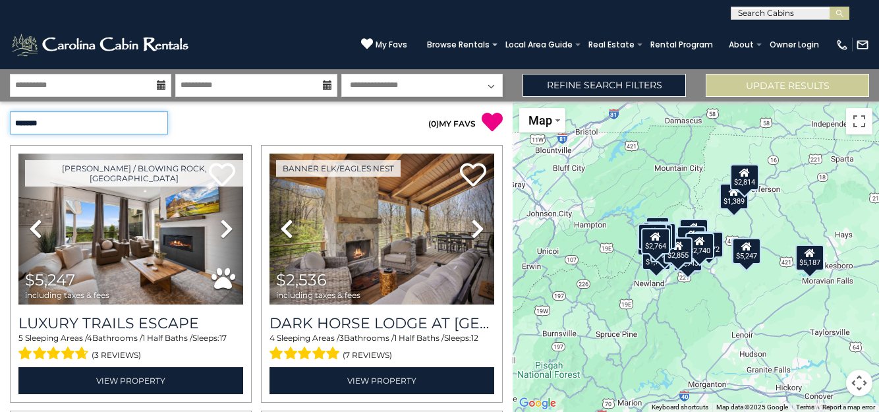
click at [158, 121] on select "**********" at bounding box center [89, 122] width 158 height 23
select select "**********"
click at [10, 111] on select "**********" at bounding box center [89, 122] width 158 height 23
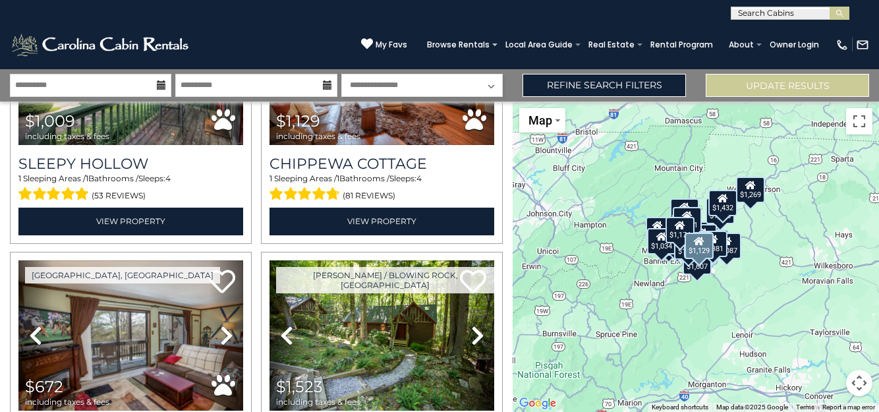
scroll to position [406, 0]
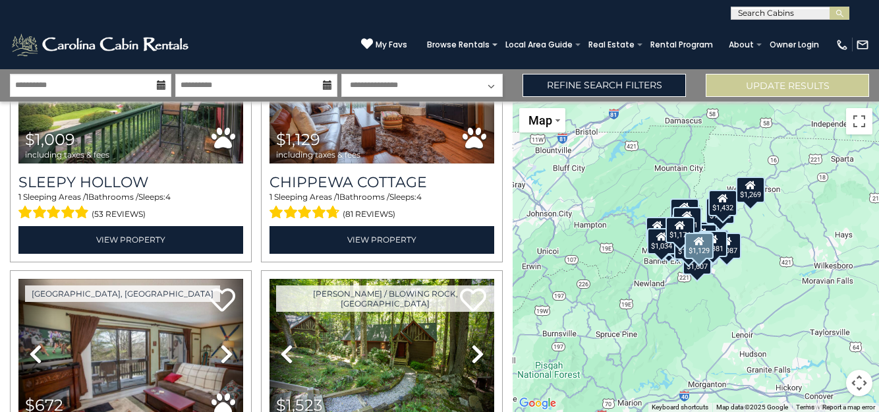
drag, startPoint x: 486, startPoint y: 147, endPoint x: 505, endPoint y: 114, distance: 38.1
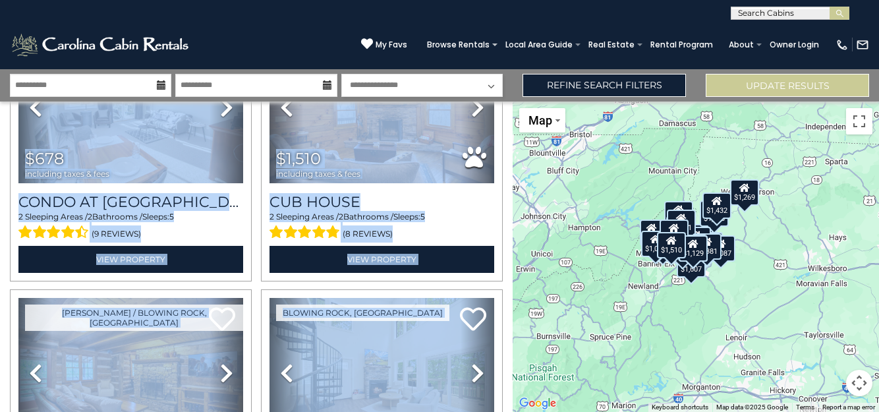
scroll to position [1177, 0]
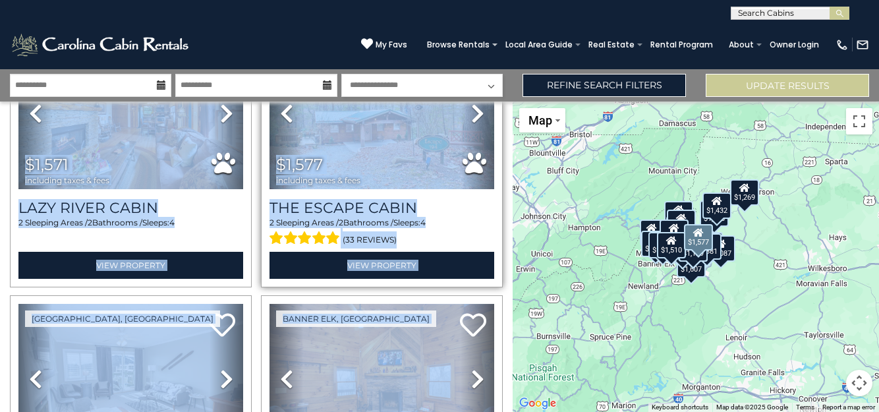
click at [261, 136] on div "Boone, [GEOGRAPHIC_DATA]" at bounding box center [382, 159] width 242 height 258
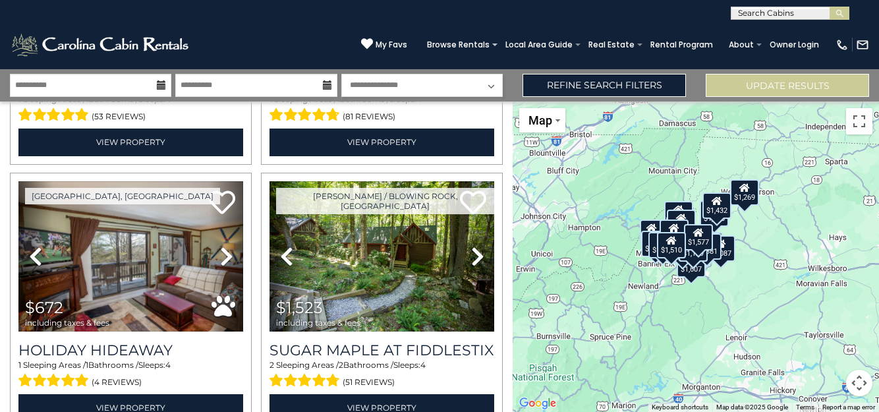
scroll to position [494, 0]
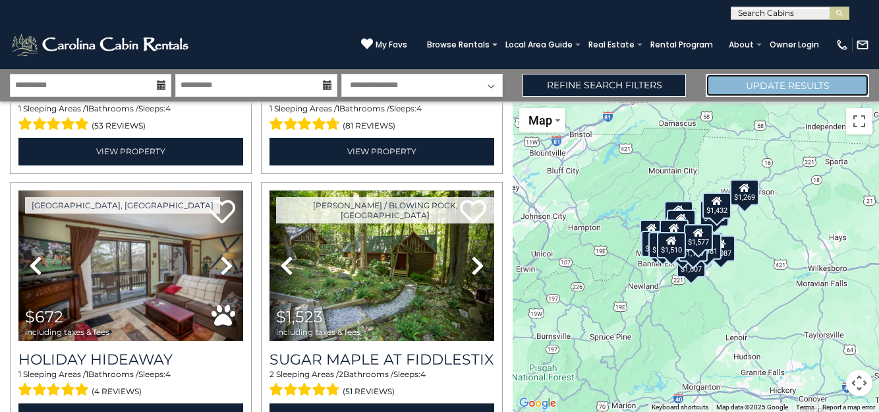
click at [851, 85] on button "Update Results" at bounding box center [787, 85] width 163 height 23
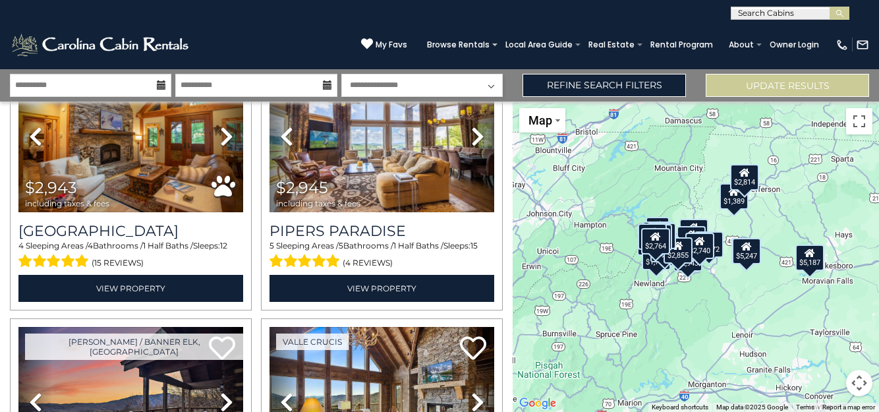
scroll to position [2187, 0]
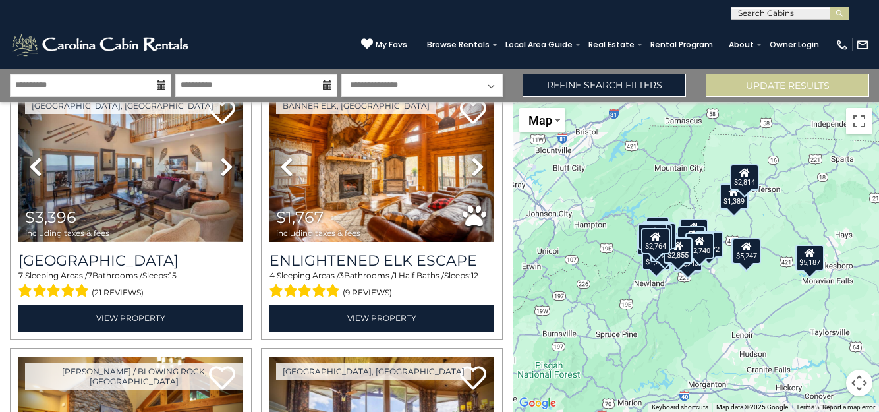
click at [730, 208] on div "$1,389" at bounding box center [734, 196] width 29 height 26
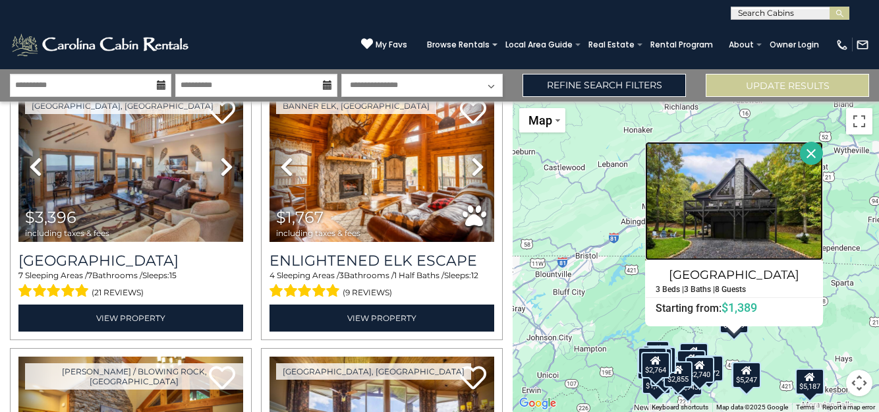
click at [730, 208] on img at bounding box center [734, 201] width 178 height 119
click at [771, 355] on div "$5,247 $2,536 $2,764 $2,440 $1,889 $2,831 $2,285 $5,187 $5,280 $2,630 $1,630 $3…" at bounding box center [696, 257] width 367 height 310
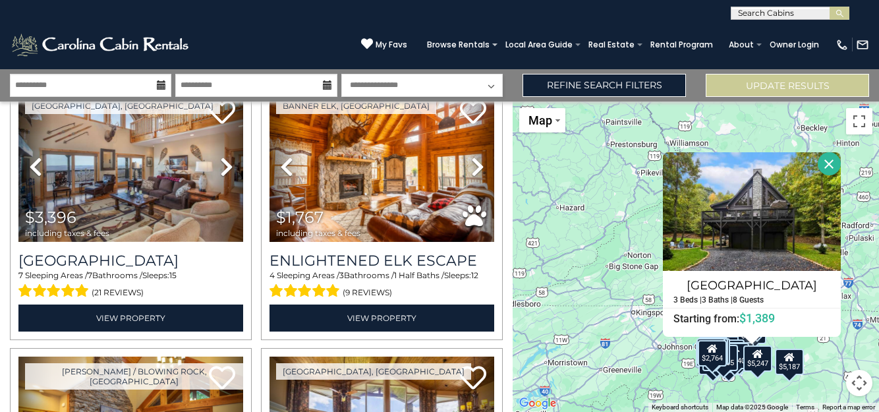
click at [830, 166] on button "Close" at bounding box center [829, 163] width 23 height 23
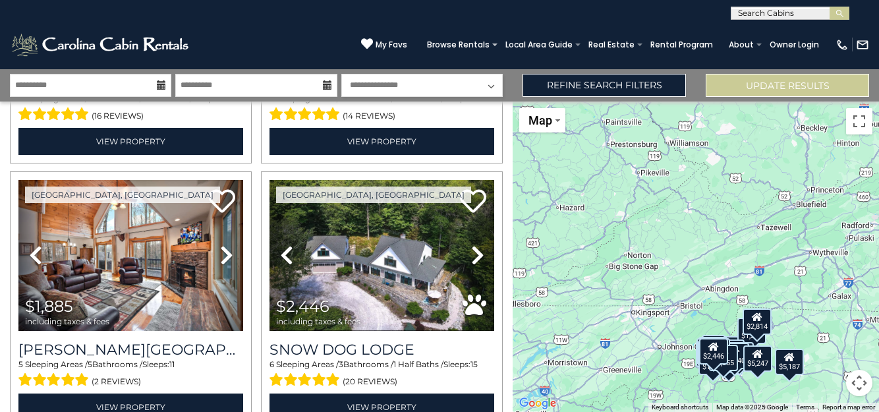
scroll to position [3756, 0]
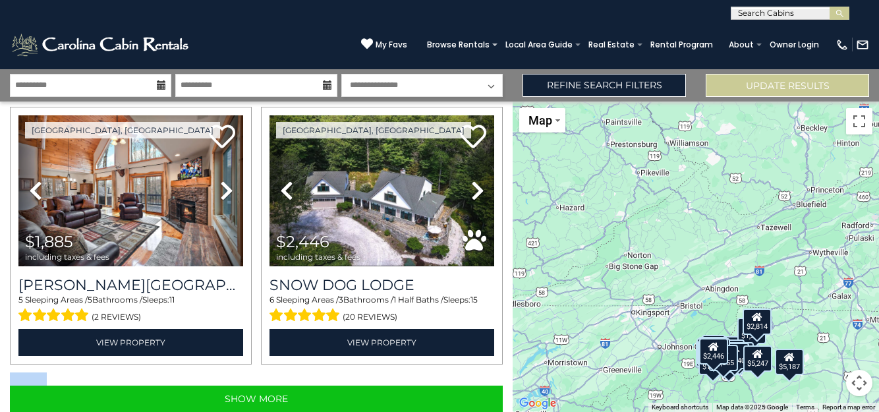
drag, startPoint x: 506, startPoint y: 274, endPoint x: 498, endPoint y: 406, distance: 132.8
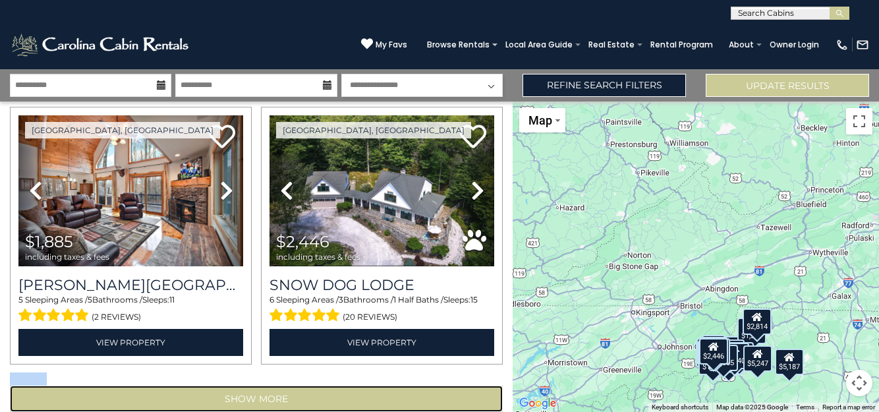
click at [251, 386] on button "Show More" at bounding box center [256, 399] width 493 height 26
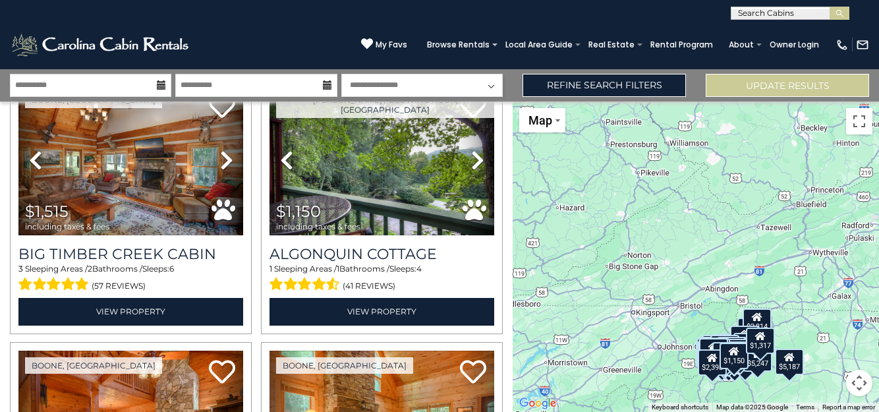
scroll to position [5916, 0]
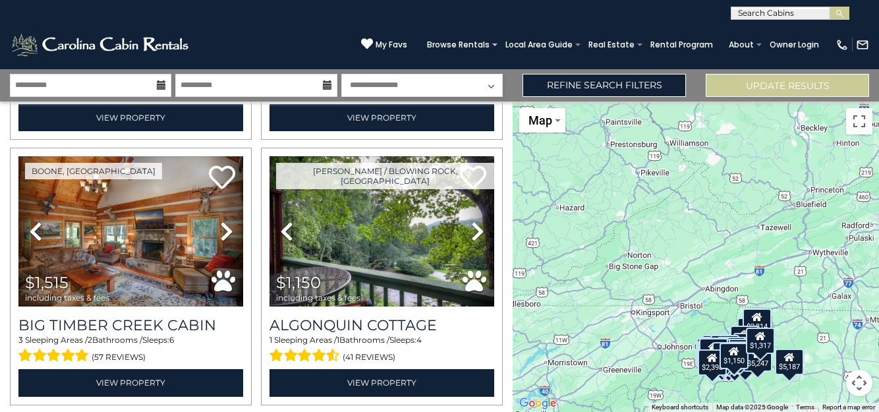
scroll to position [5547, 0]
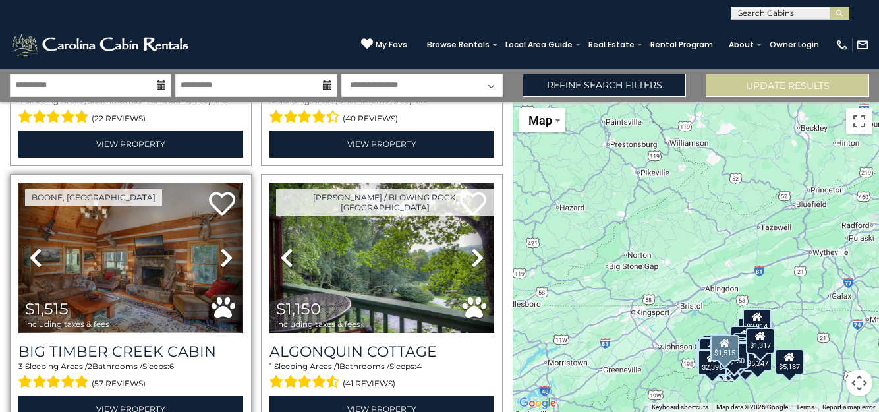
click at [129, 245] on img at bounding box center [130, 258] width 225 height 151
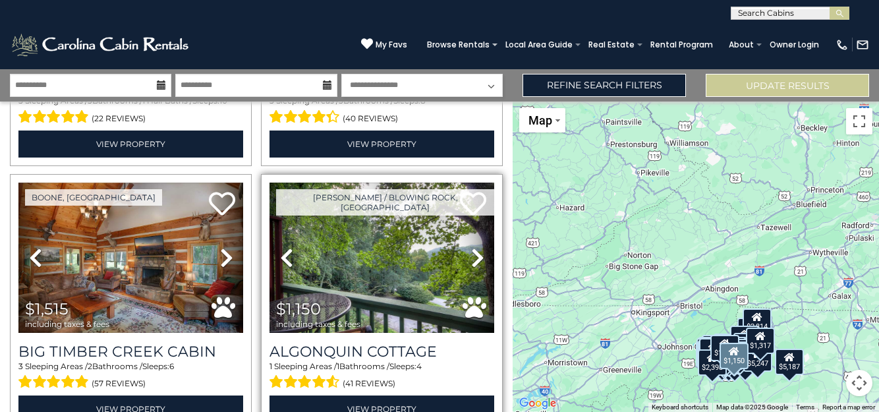
click at [490, 256] on div "Boone / Blowing Rock, NC Previous" at bounding box center [382, 303] width 242 height 258
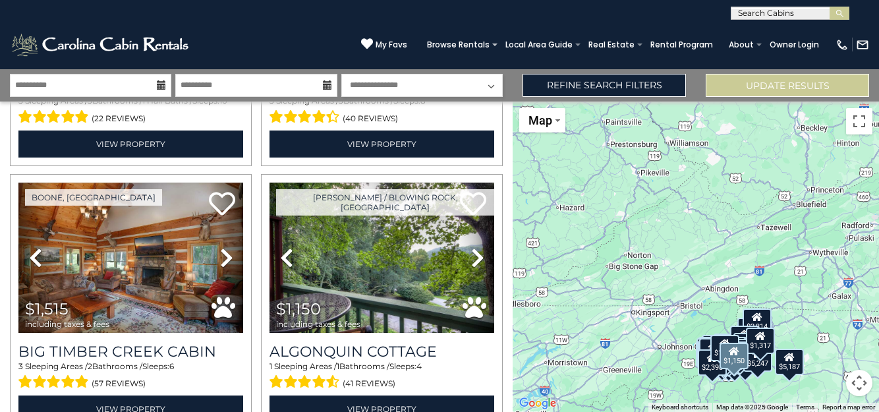
drag, startPoint x: 490, startPoint y: 256, endPoint x: 518, endPoint y: 297, distance: 48.8
click at [515, 284] on div "$5,247 $2,536 $2,764 $2,440 $1,889 $2,831 $2,285 $5,187 $5,280 $2,630 $1,630 $3…" at bounding box center [696, 257] width 367 height 310
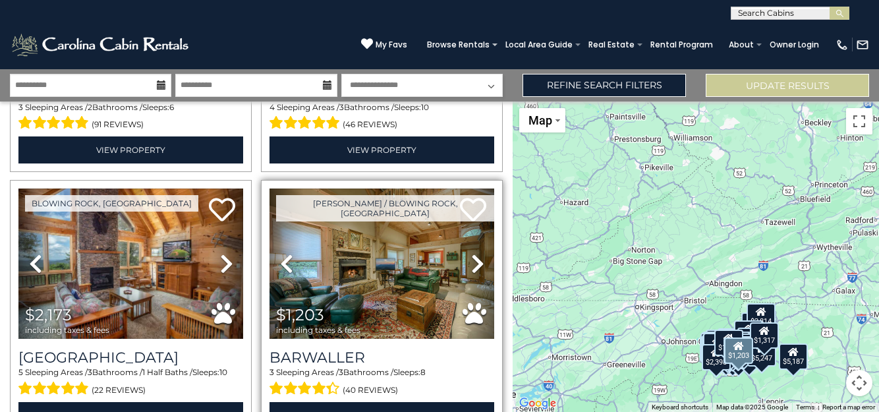
click at [492, 303] on div "Boone / Blowing Rock, NC Previous" at bounding box center [382, 309] width 242 height 258
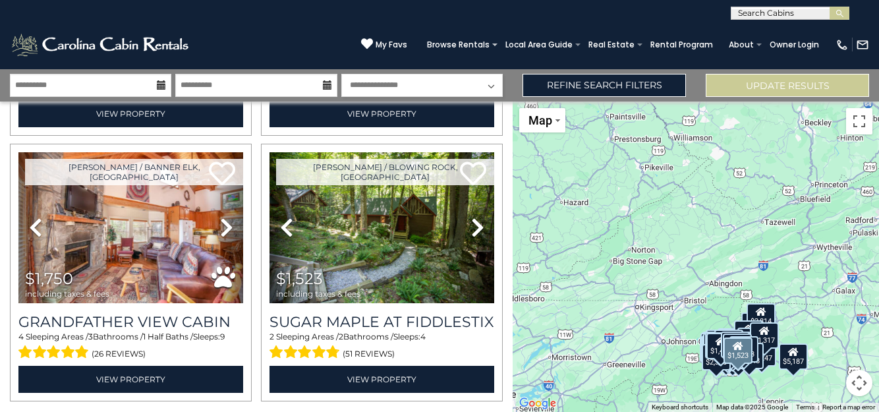
scroll to position [7706, 0]
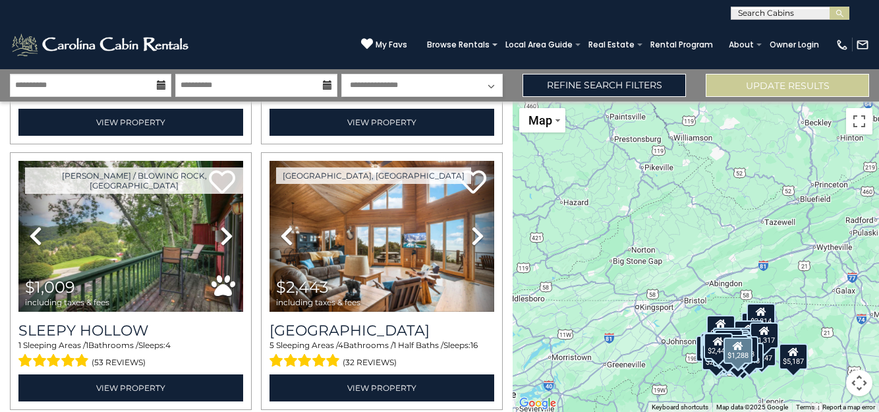
scroll to position [9050, 0]
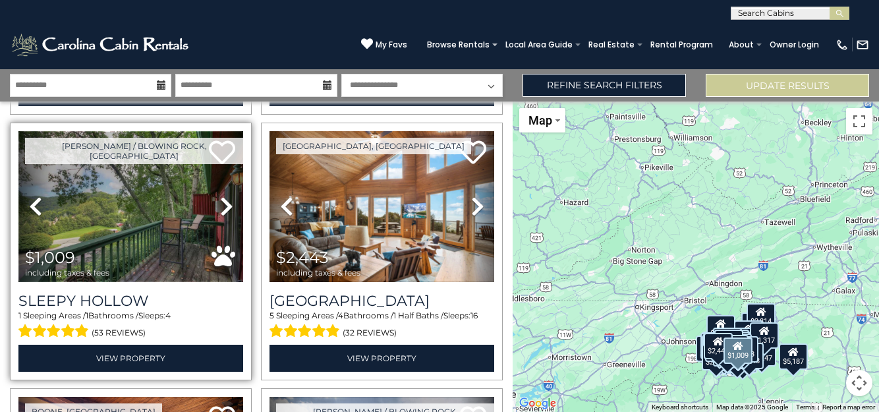
click at [162, 148] on img at bounding box center [130, 206] width 225 height 151
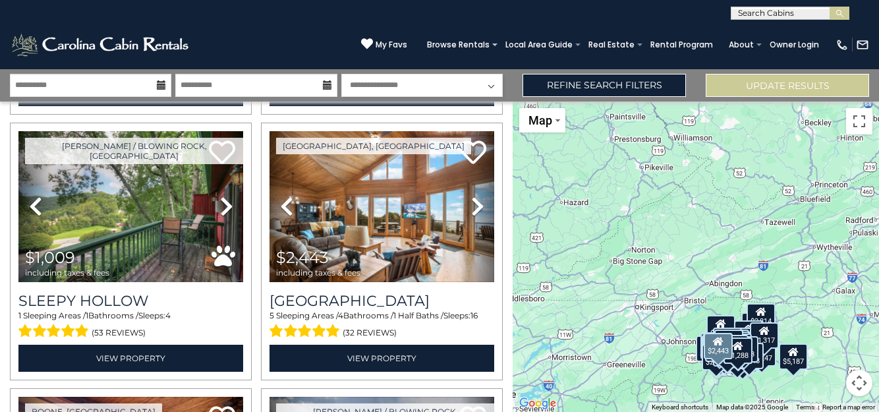
click at [498, 258] on div "Beech Mountain, NC Previous" at bounding box center [381, 252] width 251 height 258
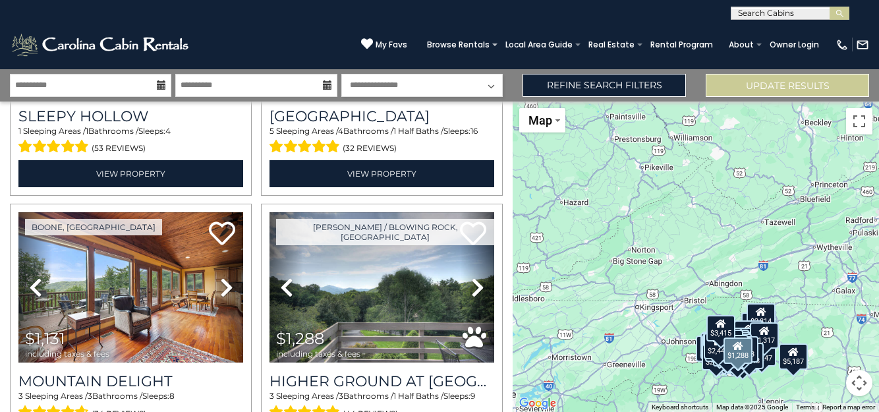
scroll to position [9209, 0]
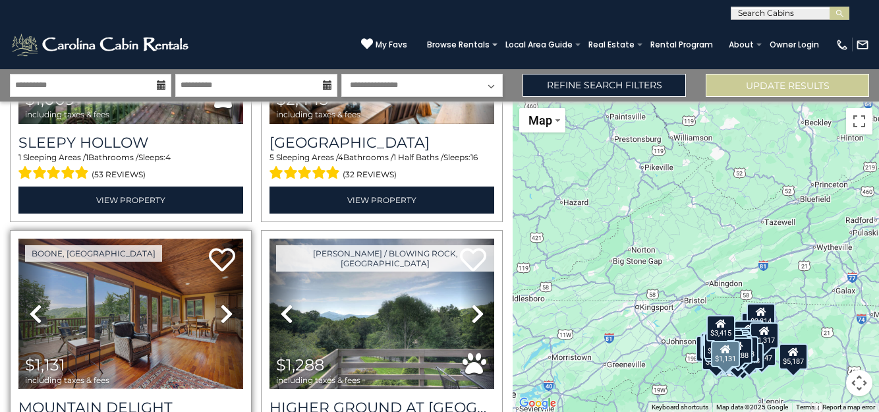
click at [125, 246] on img at bounding box center [130, 314] width 225 height 151
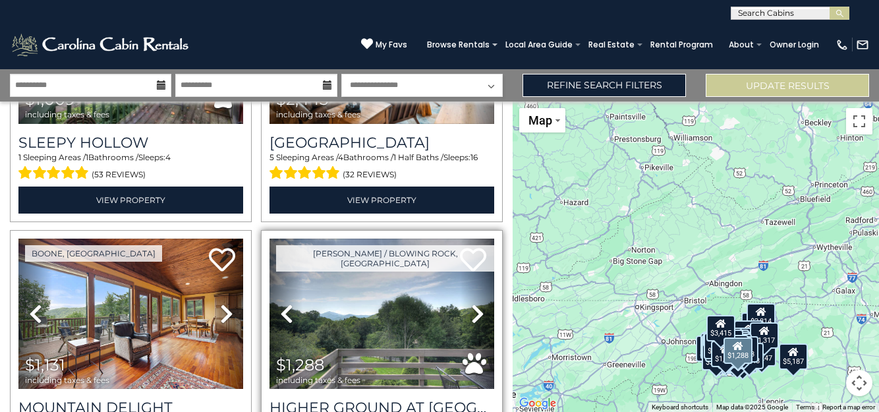
click at [495, 238] on div "Boone / Blowing Rock, NC Previous" at bounding box center [382, 359] width 242 height 258
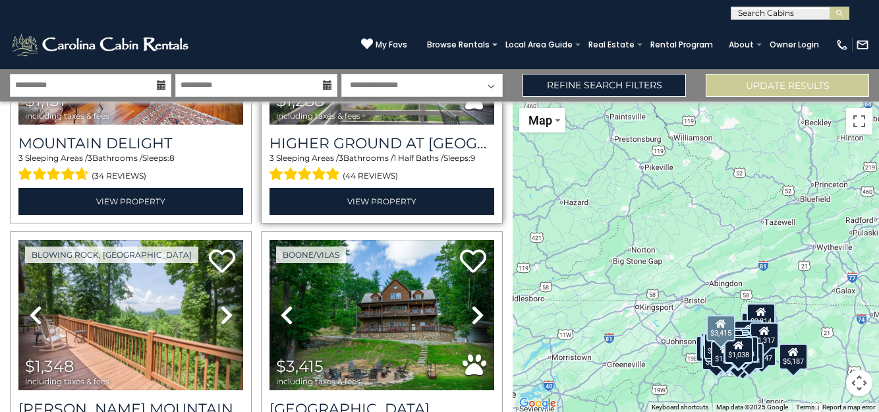
scroll to position [9472, 0]
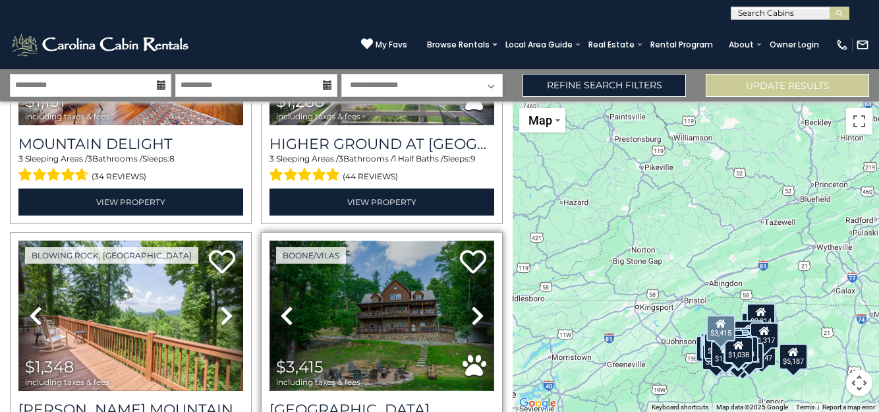
click at [430, 241] on img at bounding box center [382, 316] width 225 height 151
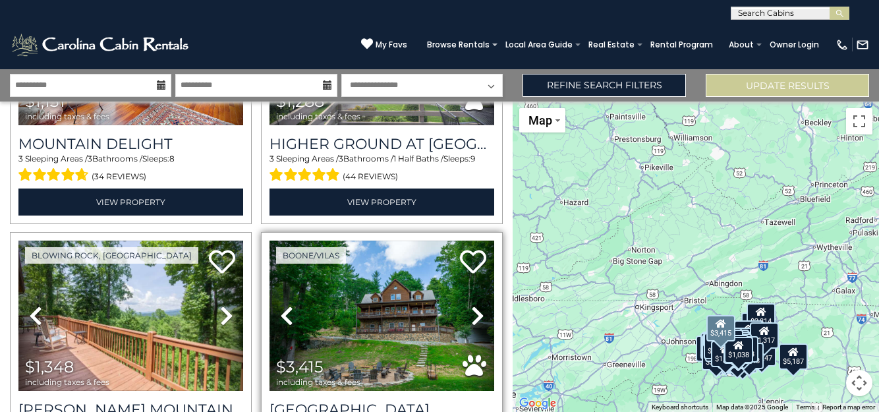
click at [494, 257] on div "Boone/Vilas" at bounding box center [382, 361] width 242 height 258
click at [494, 274] on div "Boone/Vilas" at bounding box center [382, 361] width 242 height 258
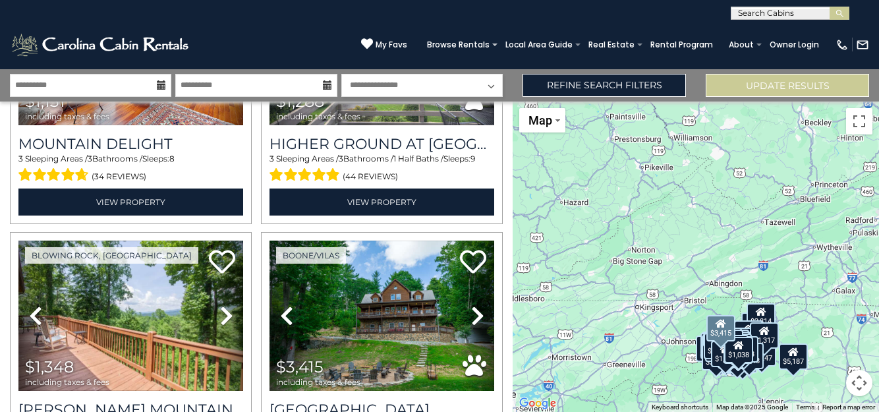
drag, startPoint x: 496, startPoint y: 278, endPoint x: 513, endPoint y: 277, distance: 16.5
click at [510, 278] on div "**********" at bounding box center [256, 257] width 513 height 310
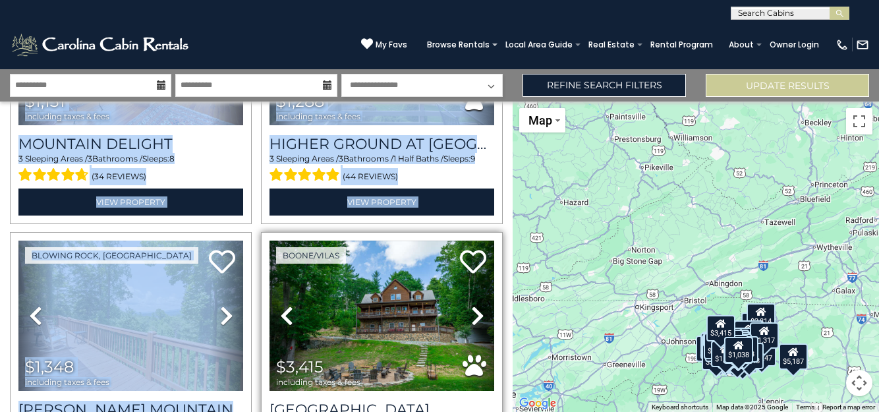
drag, startPoint x: 513, startPoint y: 277, endPoint x: 496, endPoint y: 221, distance: 58.6
click at [496, 232] on div "Boone/Vilas" at bounding box center [382, 361] width 242 height 258
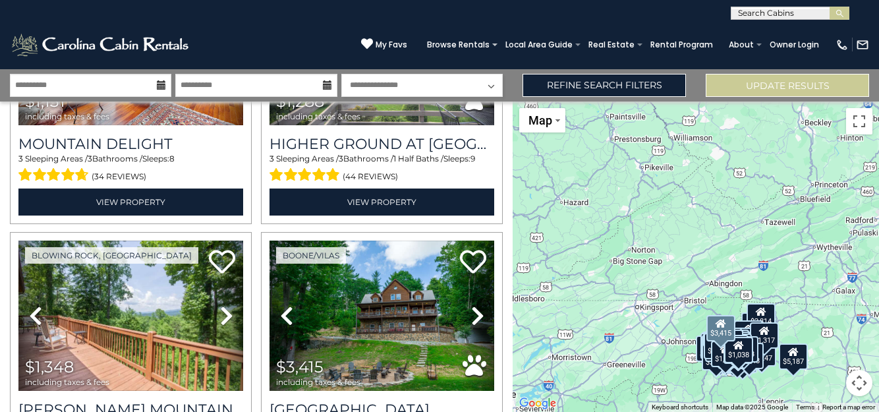
click at [498, 232] on div "Boone/Vilas Previous Next" at bounding box center [381, 361] width 251 height 258
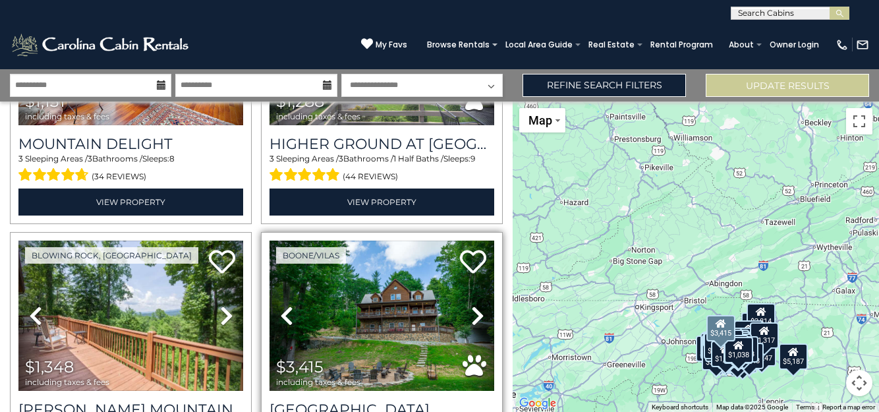
click at [494, 232] on div "Boone/Vilas" at bounding box center [382, 361] width 242 height 258
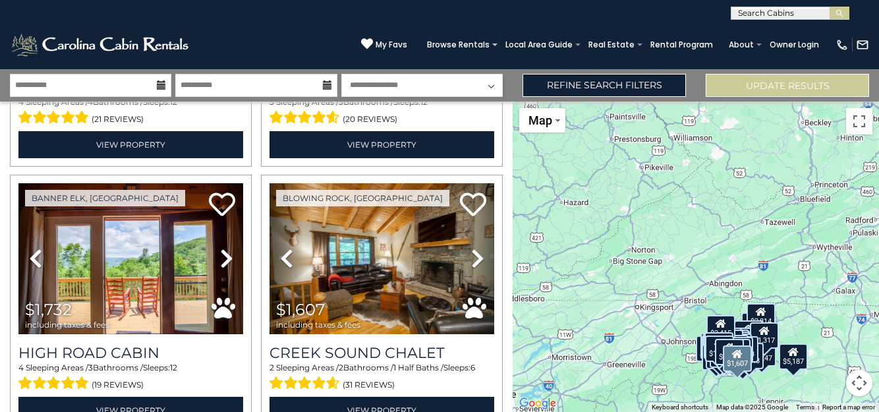
scroll to position [11655, 0]
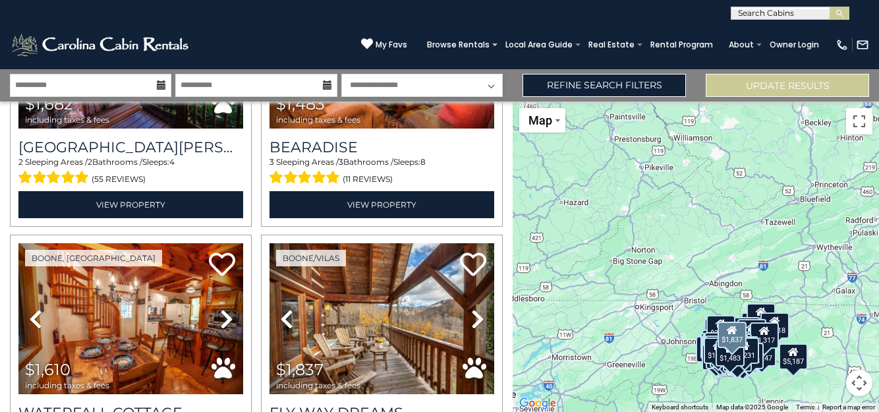
scroll to position [12657, 0]
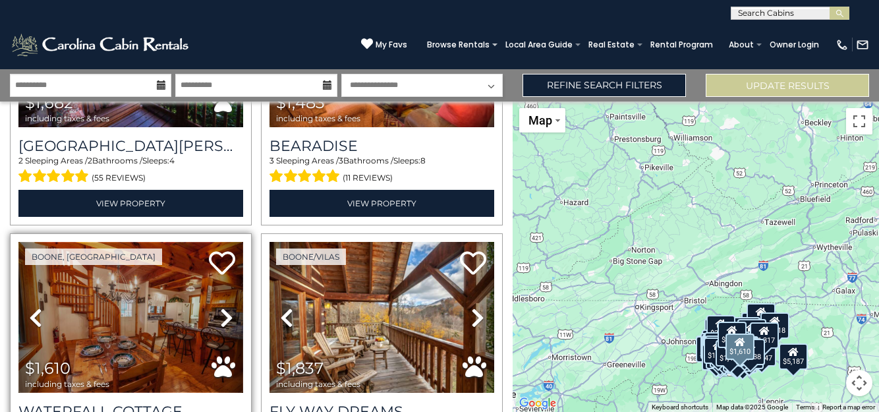
click at [170, 259] on img at bounding box center [130, 317] width 225 height 151
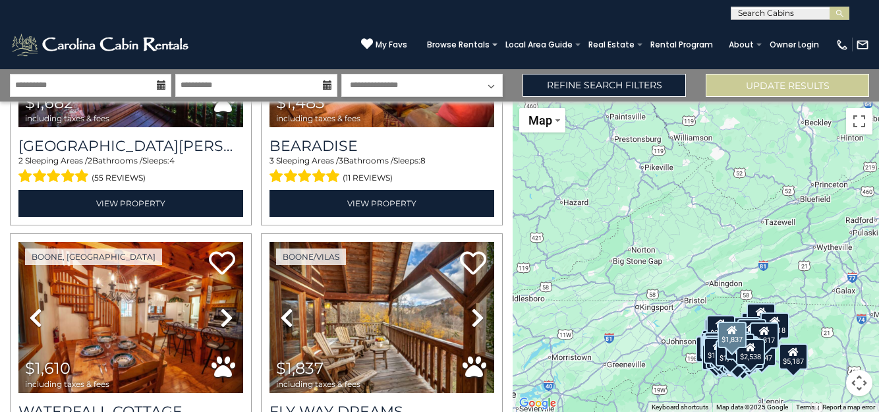
click at [497, 307] on div "Boone/Vilas Previous Next" at bounding box center [381, 362] width 251 height 258
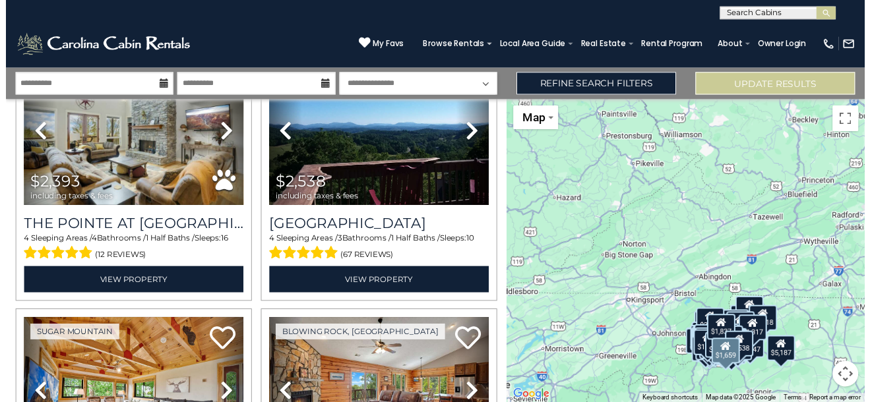
scroll to position [13132, 0]
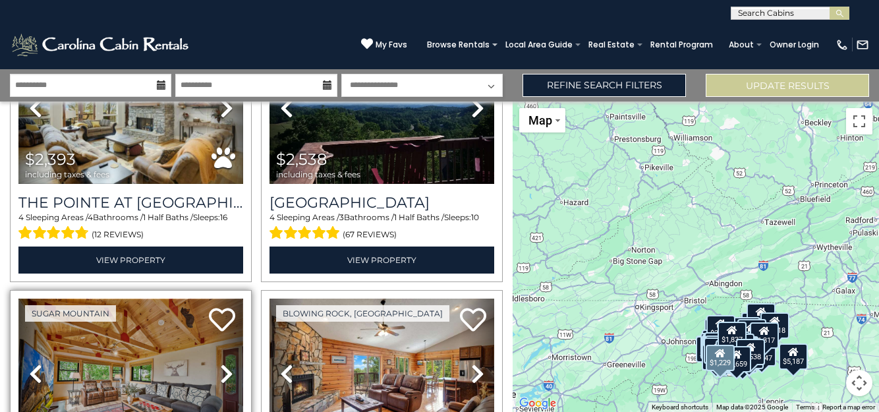
click at [154, 299] on img at bounding box center [130, 374] width 225 height 151
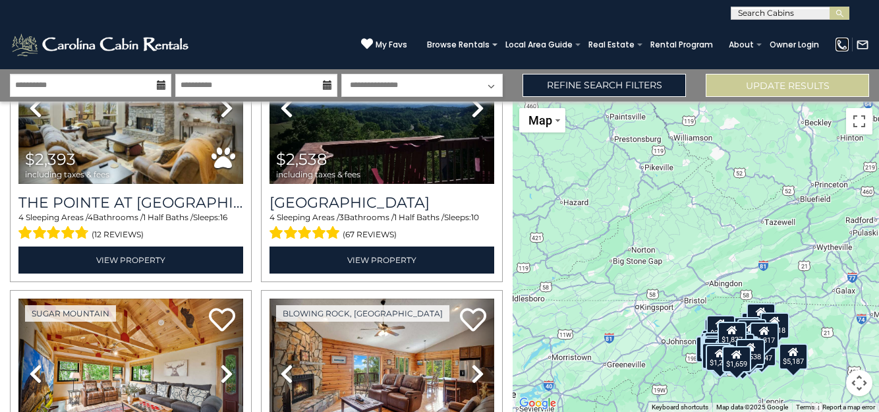
click at [840, 39] on img at bounding box center [842, 44] width 13 height 13
click at [841, 46] on img at bounding box center [842, 44] width 13 height 13
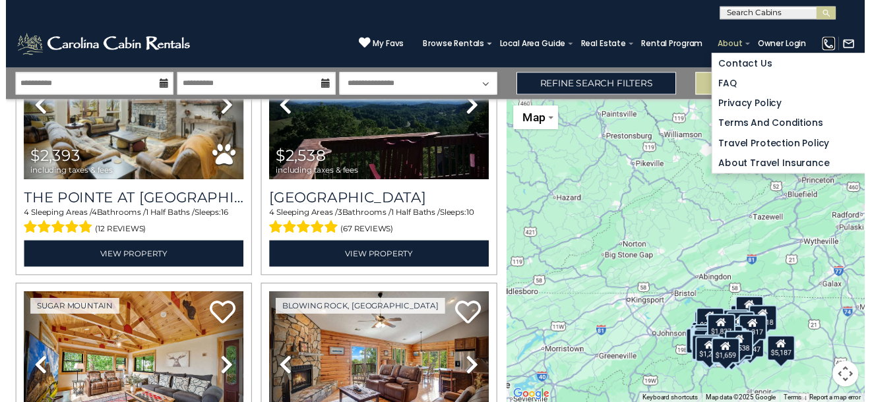
scroll to position [13035, 0]
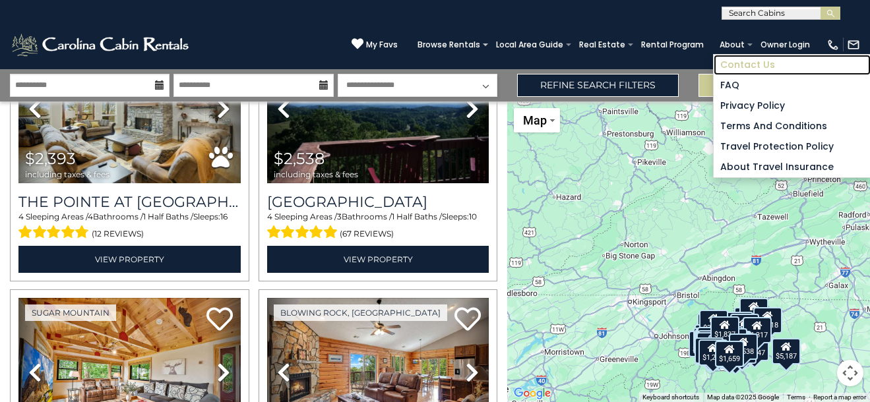
click at [758, 65] on link "Contact Us" at bounding box center [791, 65] width 157 height 20
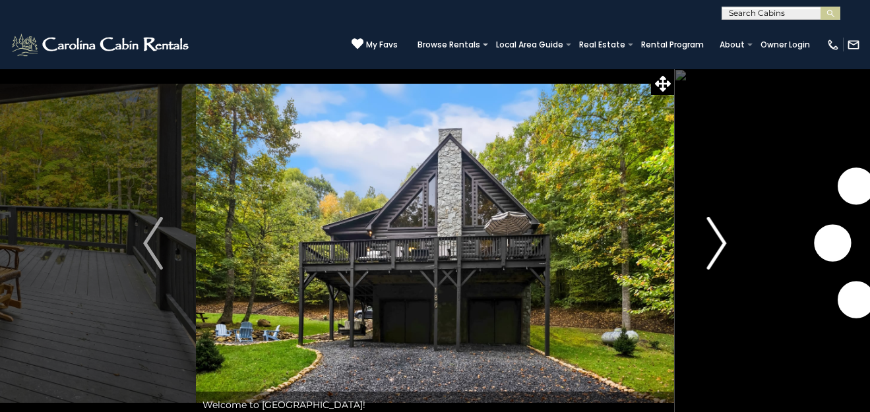
click at [732, 249] on button "Next" at bounding box center [717, 243] width 86 height 349
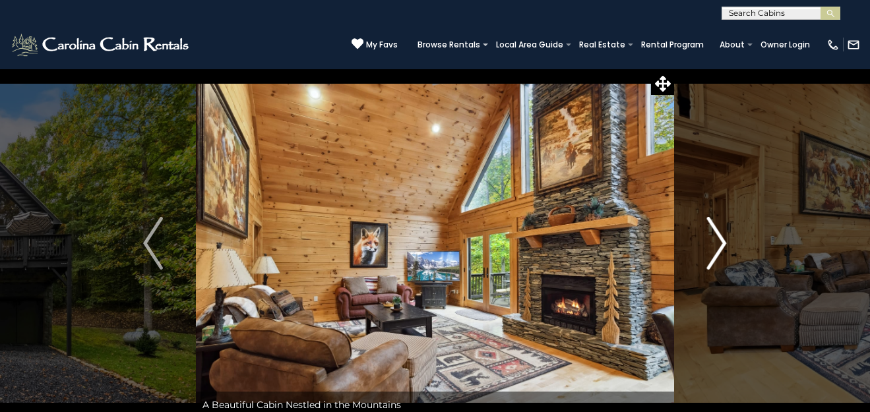
click at [726, 237] on img "Next" at bounding box center [717, 243] width 20 height 53
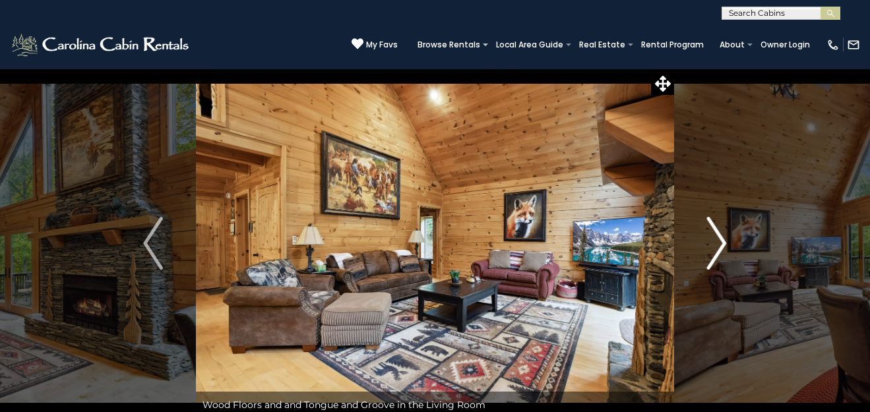
click at [726, 237] on img "Next" at bounding box center [717, 243] width 20 height 53
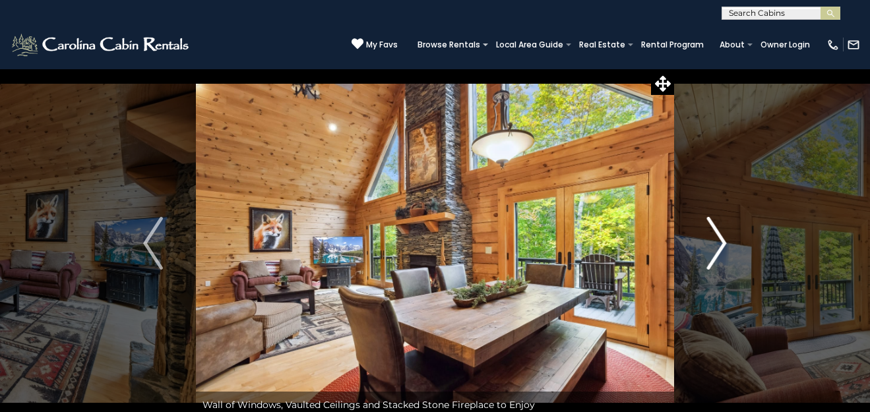
click at [717, 233] on img "Next" at bounding box center [717, 243] width 20 height 53
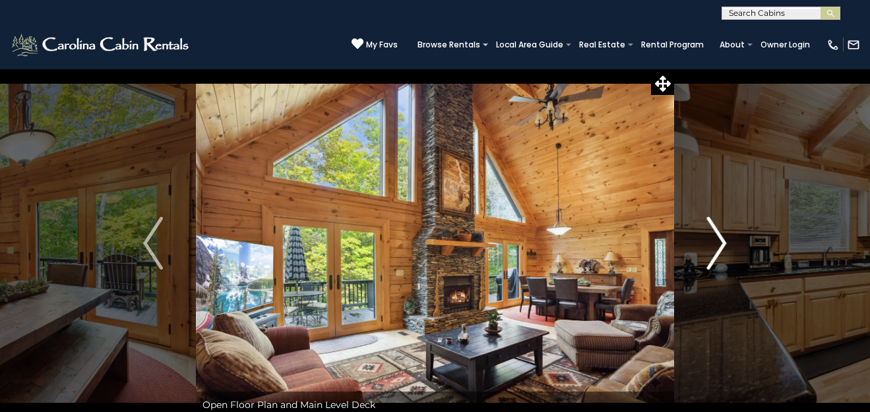
click at [717, 233] on img "Next" at bounding box center [717, 243] width 20 height 53
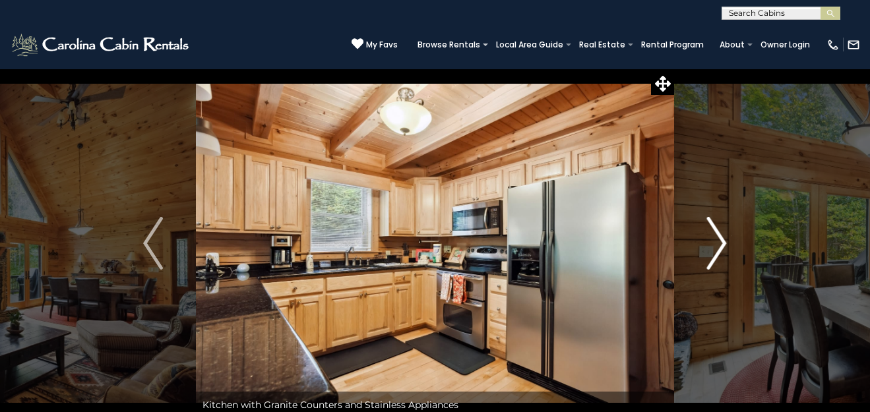
click at [717, 233] on img "Next" at bounding box center [717, 243] width 20 height 53
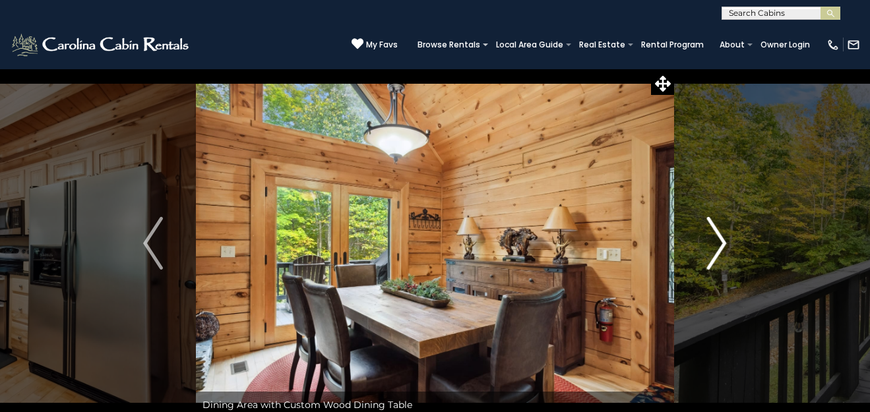
click at [717, 233] on img "Next" at bounding box center [717, 243] width 20 height 53
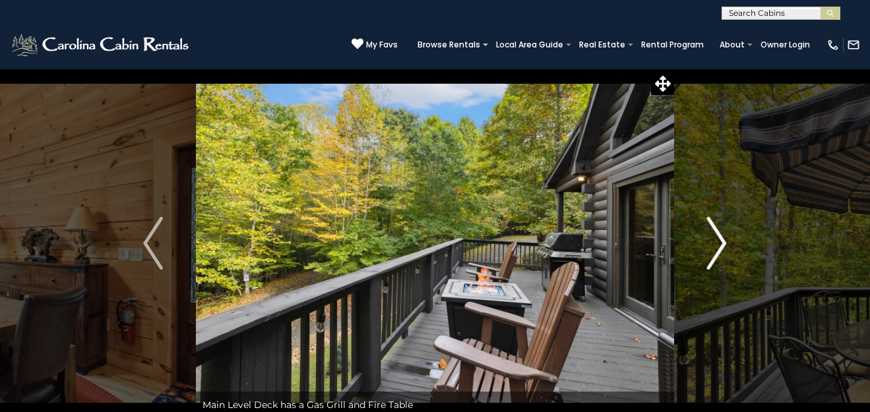
click at [717, 233] on img "Next" at bounding box center [717, 243] width 20 height 53
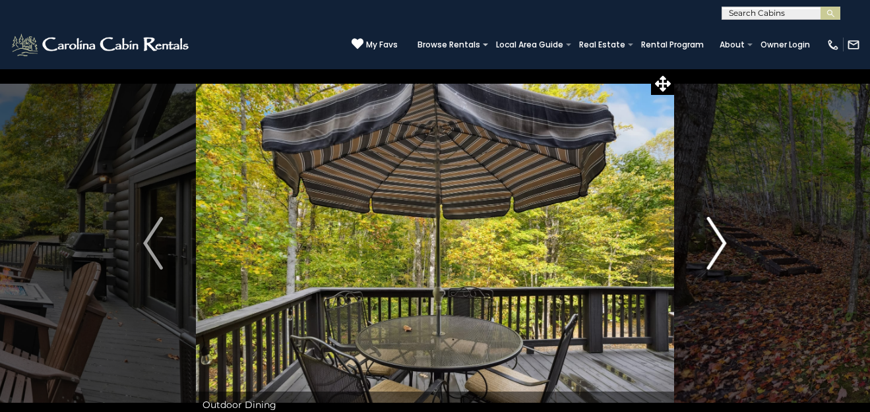
click at [717, 233] on img "Next" at bounding box center [717, 243] width 20 height 53
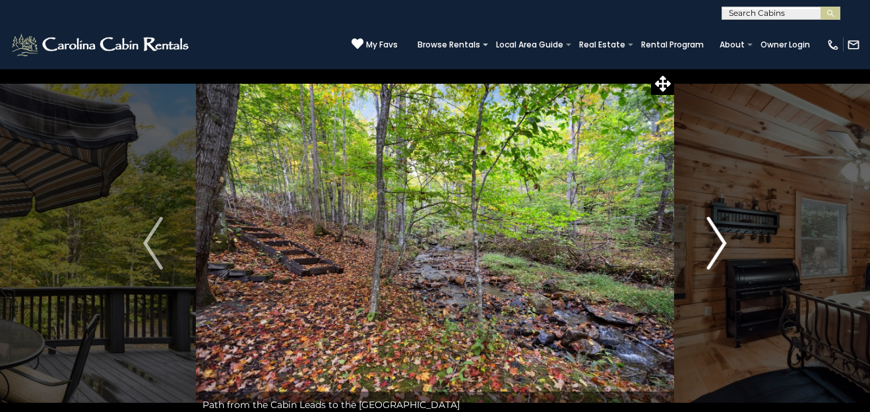
click at [717, 233] on img "Next" at bounding box center [717, 243] width 20 height 53
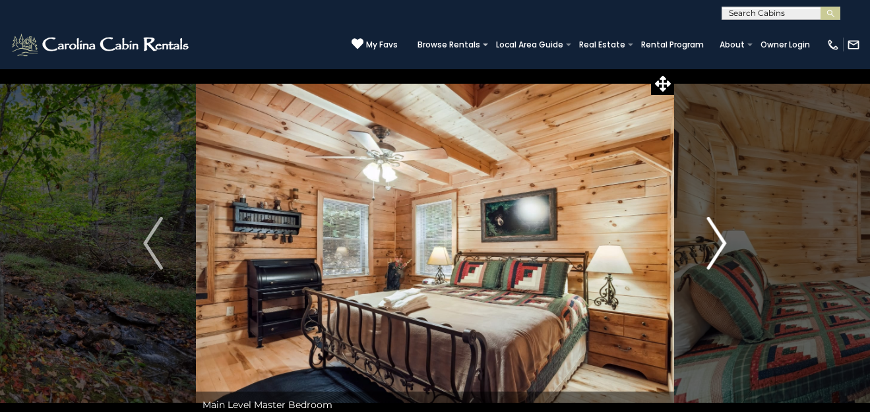
click at [717, 233] on img "Next" at bounding box center [717, 243] width 20 height 53
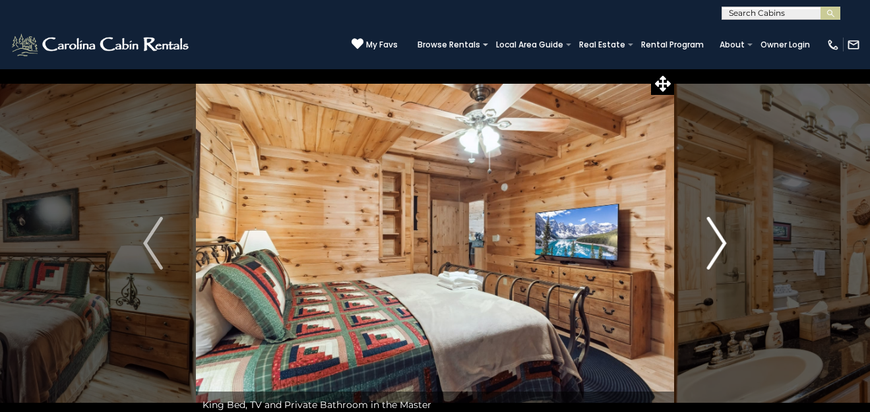
click at [717, 233] on img "Next" at bounding box center [717, 243] width 20 height 53
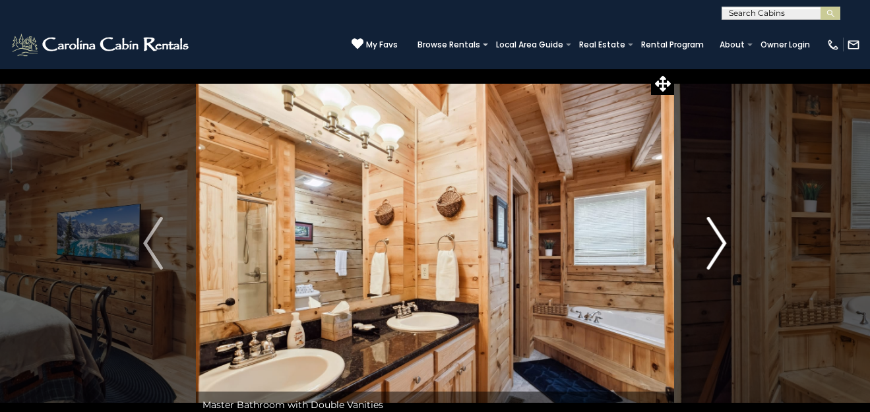
click at [717, 233] on img "Next" at bounding box center [717, 243] width 20 height 53
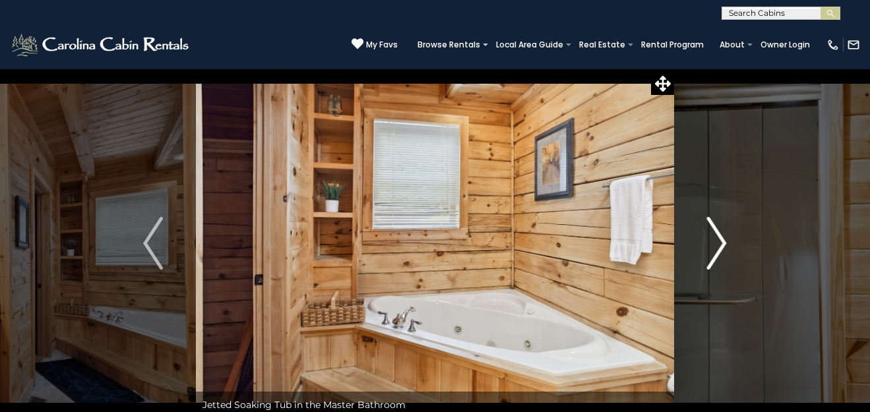
click at [717, 233] on img "Next" at bounding box center [717, 243] width 20 height 53
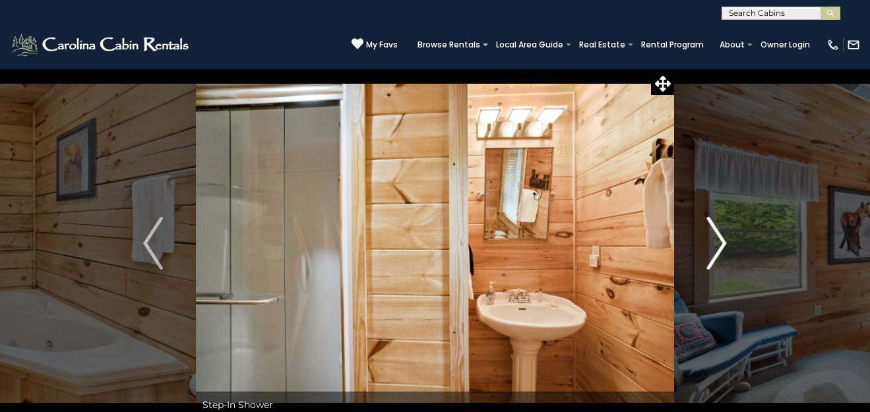
click at [717, 233] on img "Next" at bounding box center [717, 243] width 20 height 53
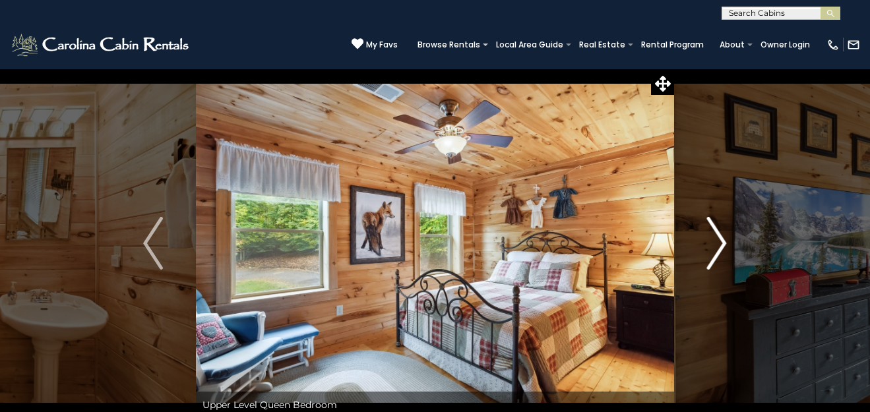
click at [717, 233] on img "Next" at bounding box center [717, 243] width 20 height 53
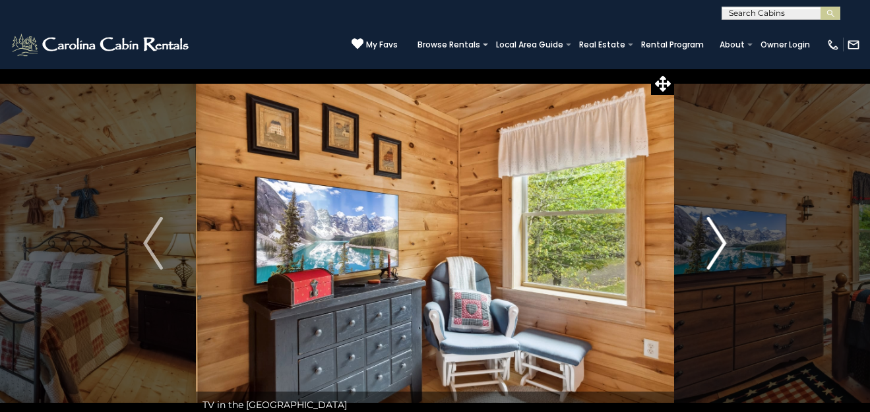
click at [717, 233] on img "Next" at bounding box center [717, 243] width 20 height 53
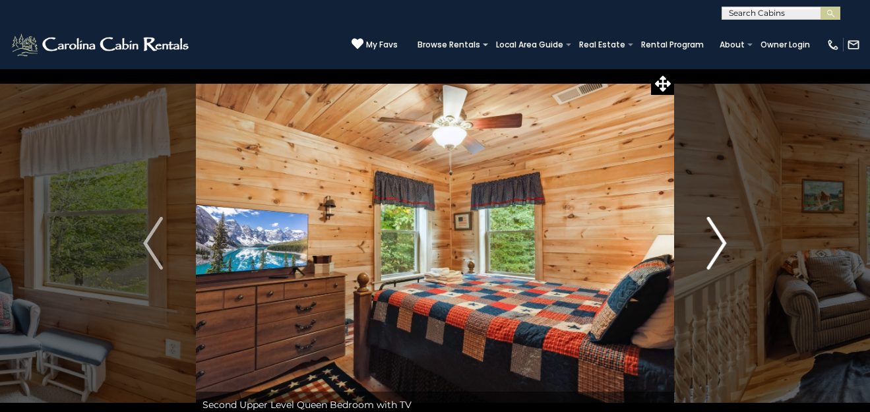
click at [717, 233] on img "Next" at bounding box center [717, 243] width 20 height 53
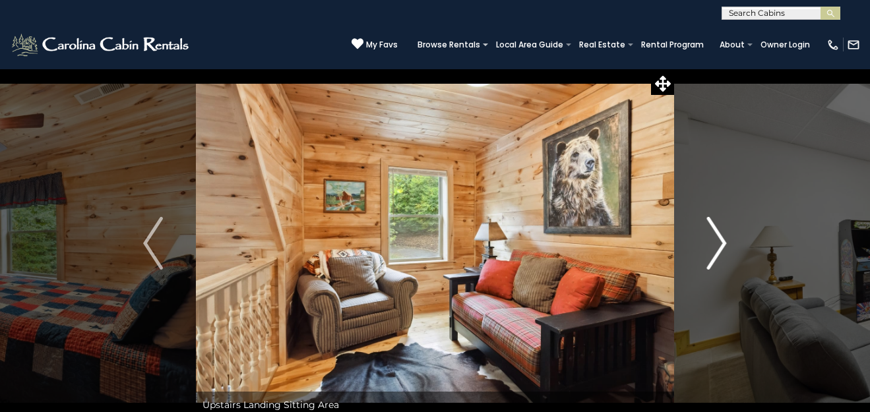
click at [717, 233] on img "Next" at bounding box center [717, 243] width 20 height 53
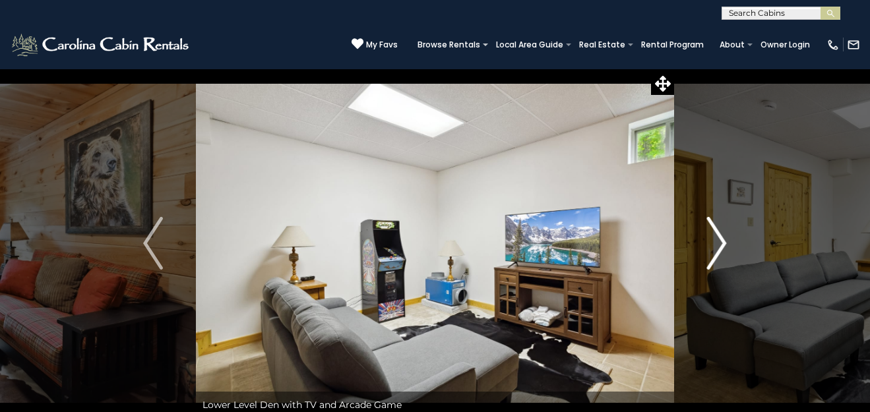
click at [717, 233] on img "Next" at bounding box center [717, 243] width 20 height 53
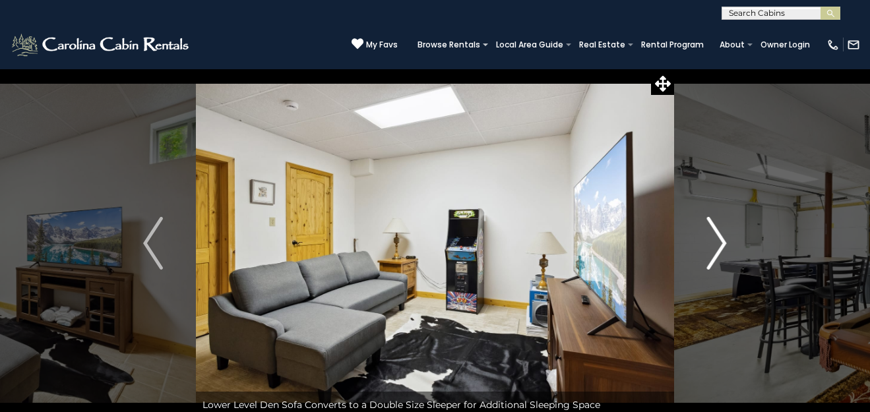
click at [717, 233] on img "Next" at bounding box center [717, 243] width 20 height 53
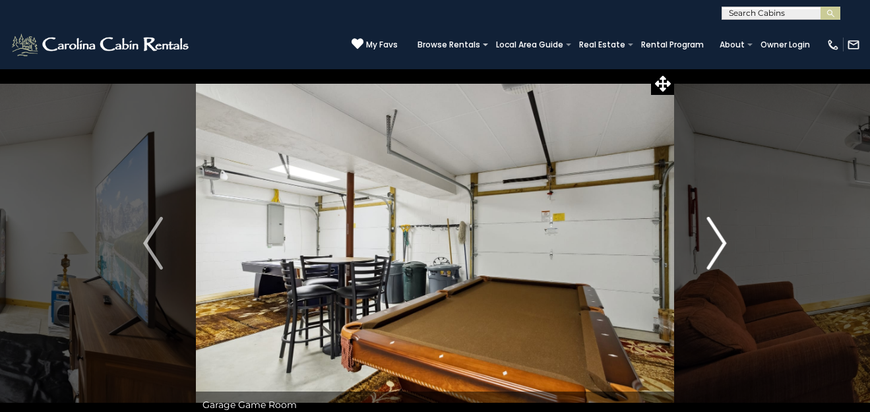
click at [717, 233] on img "Next" at bounding box center [717, 243] width 20 height 53
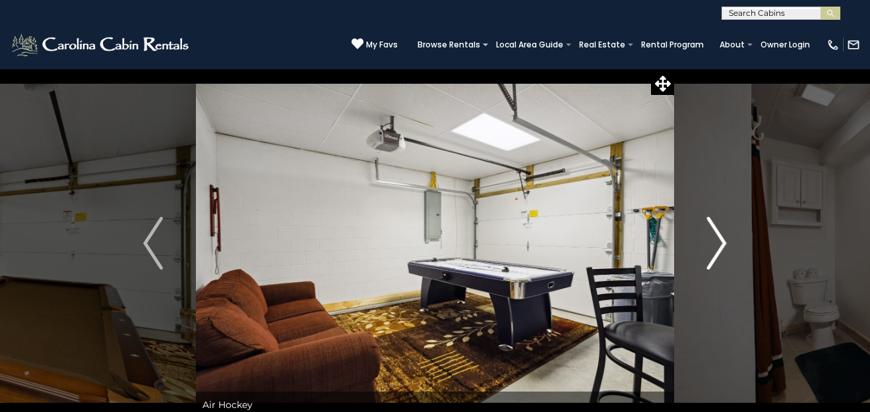
click at [717, 233] on img "Next" at bounding box center [717, 243] width 20 height 53
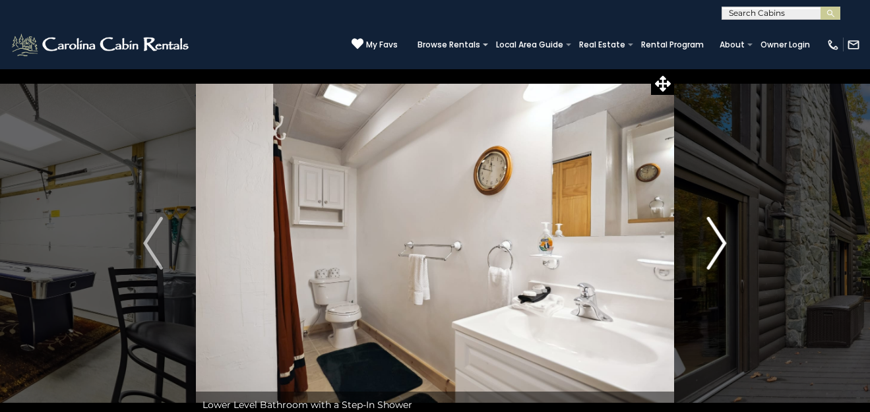
click at [717, 233] on img "Next" at bounding box center [717, 243] width 20 height 53
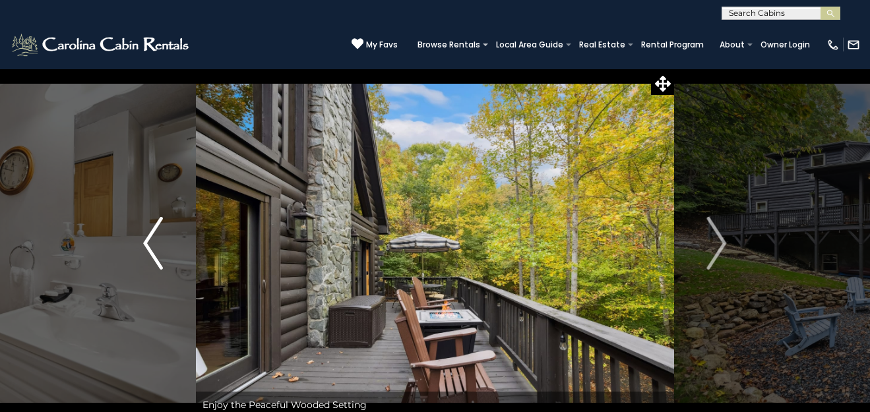
click at [150, 242] on img "Previous" at bounding box center [153, 243] width 20 height 53
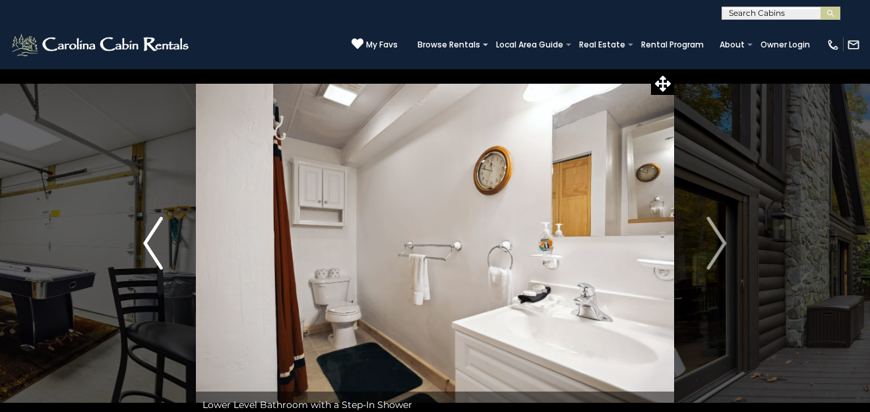
click at [150, 242] on img "Previous" at bounding box center [153, 243] width 20 height 53
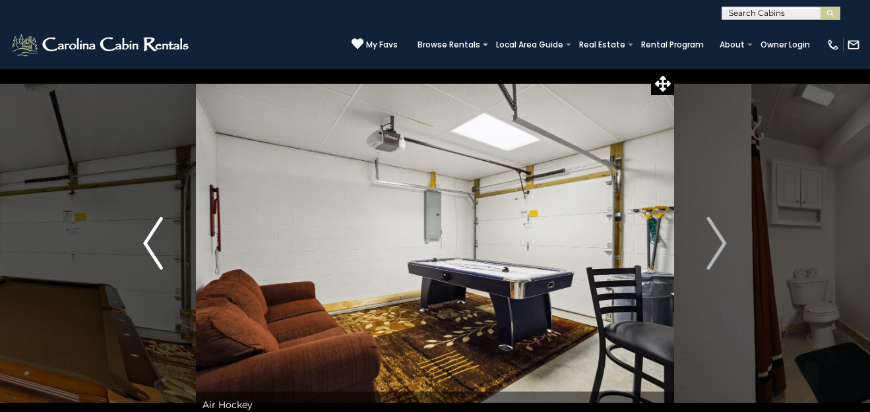
click at [150, 242] on img "Previous" at bounding box center [153, 243] width 20 height 53
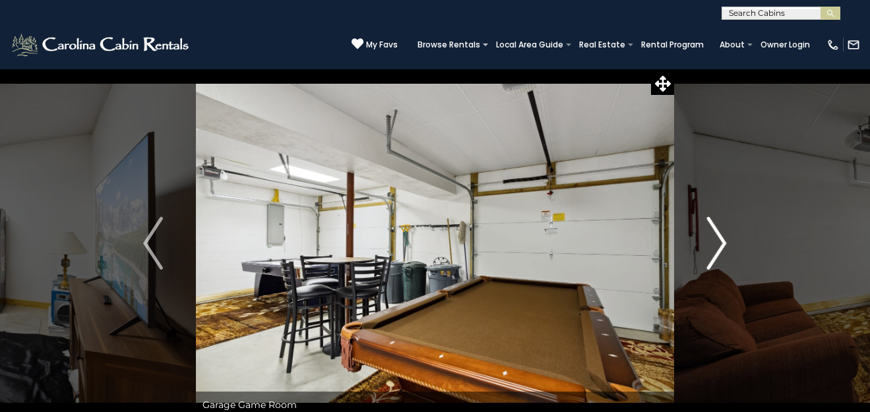
drag, startPoint x: 150, startPoint y: 242, endPoint x: 721, endPoint y: 260, distance: 570.5
click at [721, 260] on img "Next" at bounding box center [717, 243] width 20 height 53
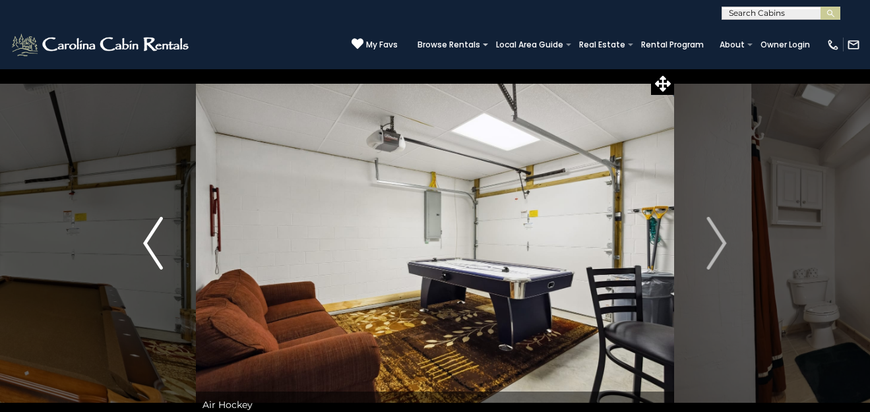
click at [152, 223] on img "Previous" at bounding box center [153, 243] width 20 height 53
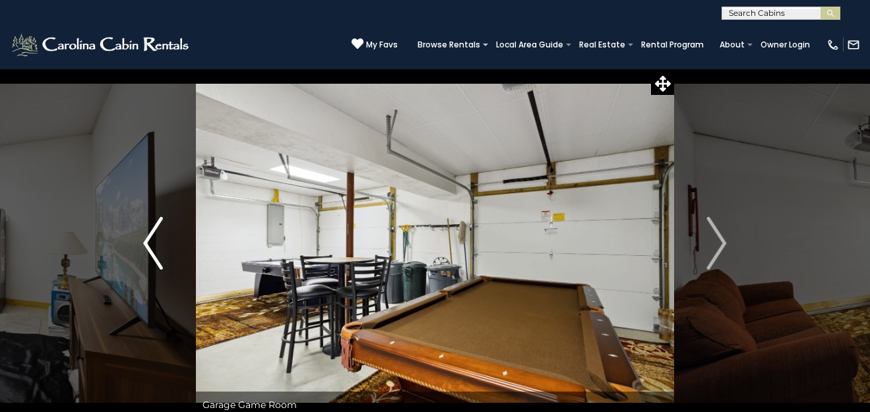
click at [152, 223] on img "Previous" at bounding box center [153, 243] width 20 height 53
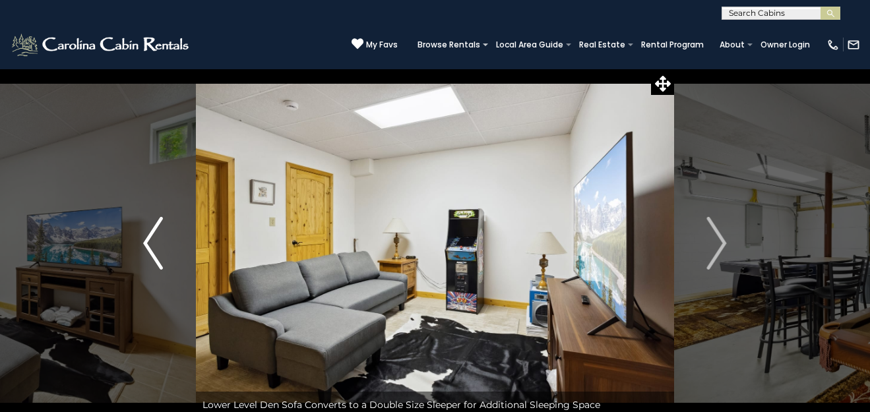
click at [152, 223] on img "Previous" at bounding box center [153, 243] width 20 height 53
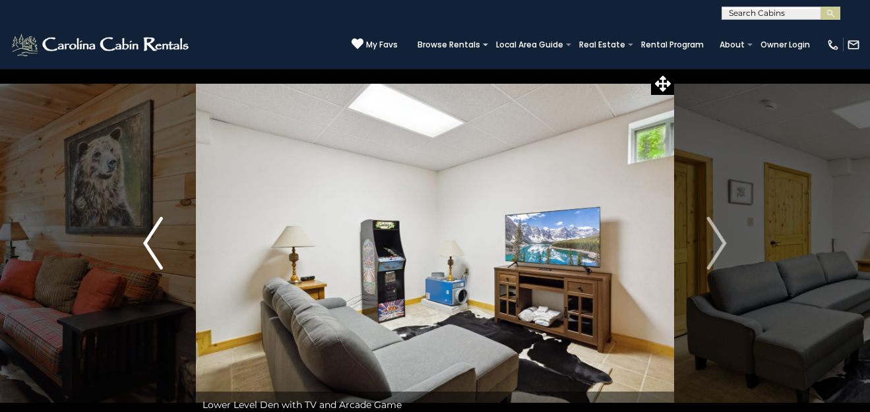
click at [152, 223] on img "Previous" at bounding box center [153, 243] width 20 height 53
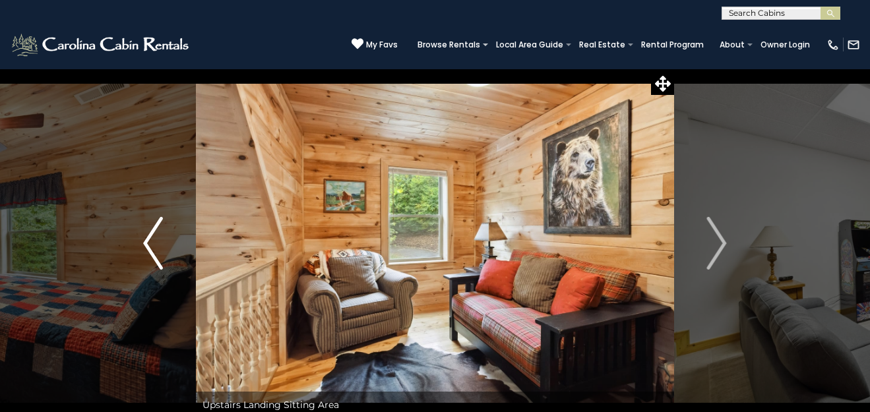
click at [152, 223] on img "Previous" at bounding box center [153, 243] width 20 height 53
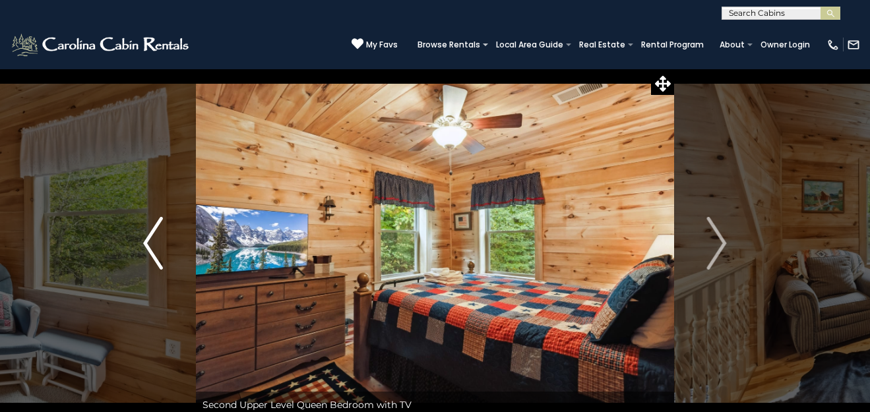
click at [152, 223] on img "Previous" at bounding box center [153, 243] width 20 height 53
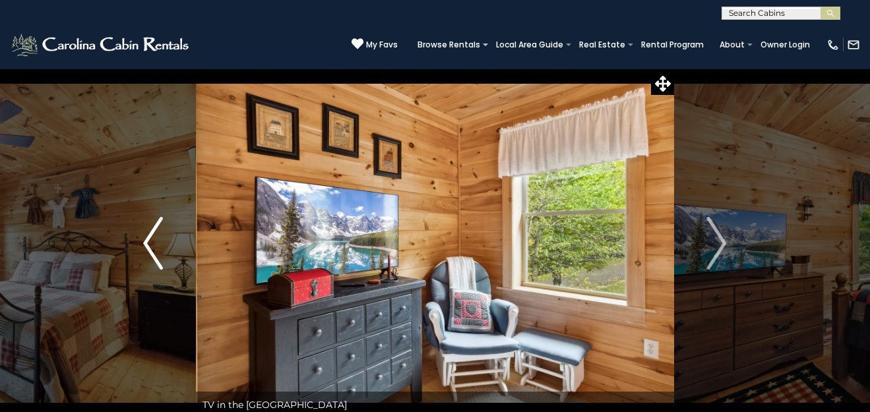
click at [152, 223] on img "Previous" at bounding box center [153, 243] width 20 height 53
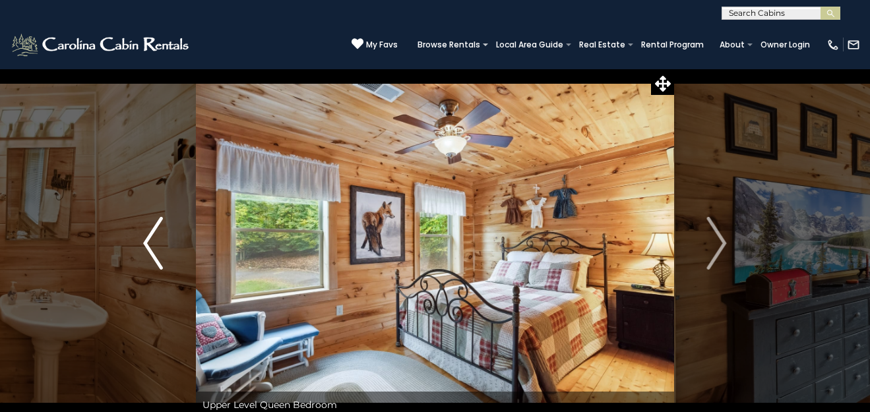
click at [152, 223] on img "Previous" at bounding box center [153, 243] width 20 height 53
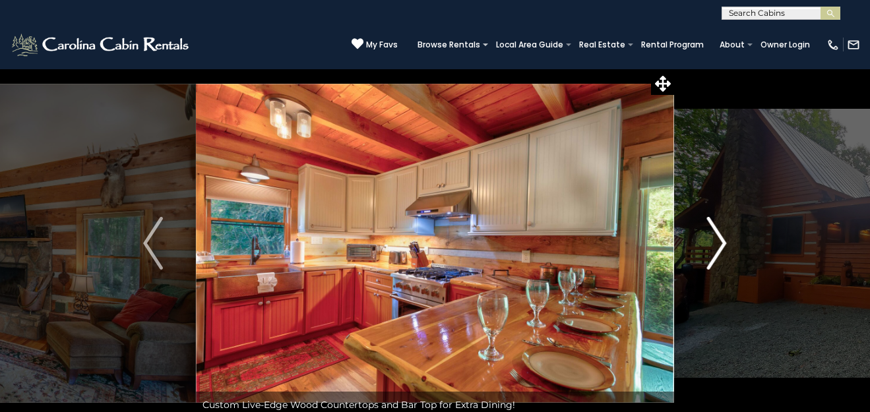
click at [723, 246] on img "Next" at bounding box center [717, 243] width 20 height 53
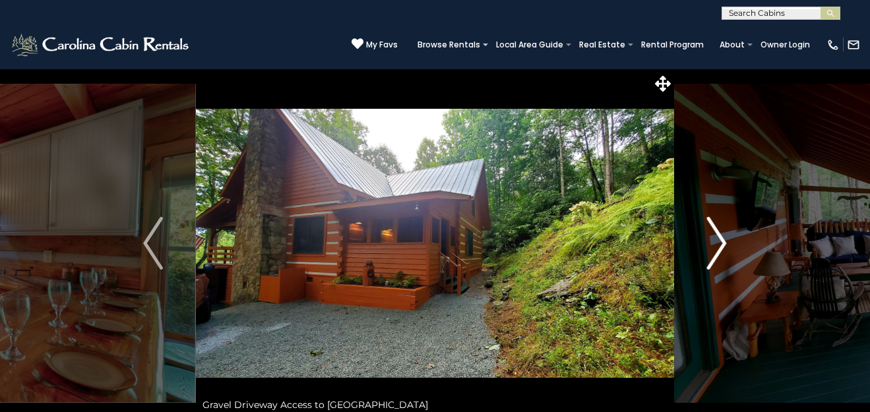
click at [723, 246] on img "Next" at bounding box center [717, 243] width 20 height 53
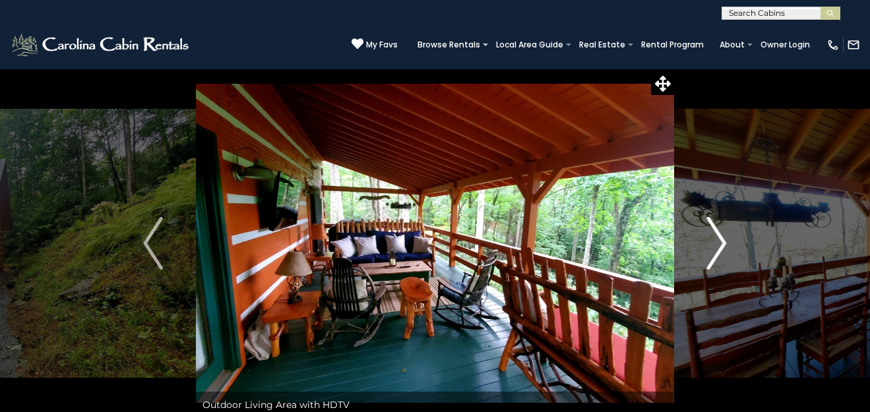
click at [723, 246] on img "Next" at bounding box center [717, 243] width 20 height 53
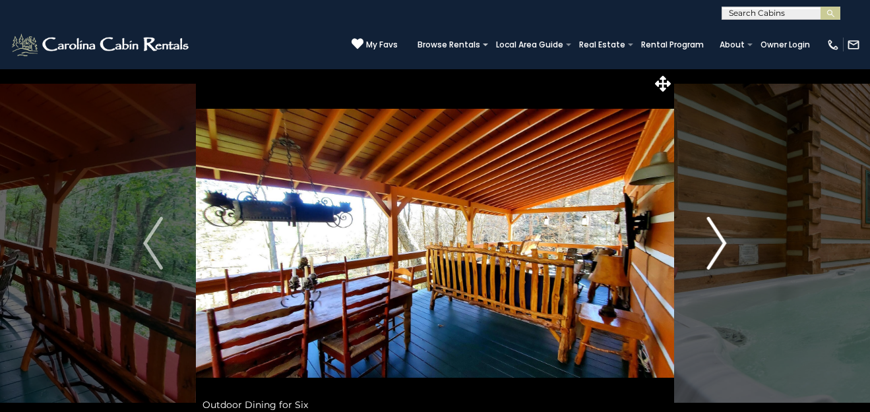
click at [723, 246] on img "Next" at bounding box center [717, 243] width 20 height 53
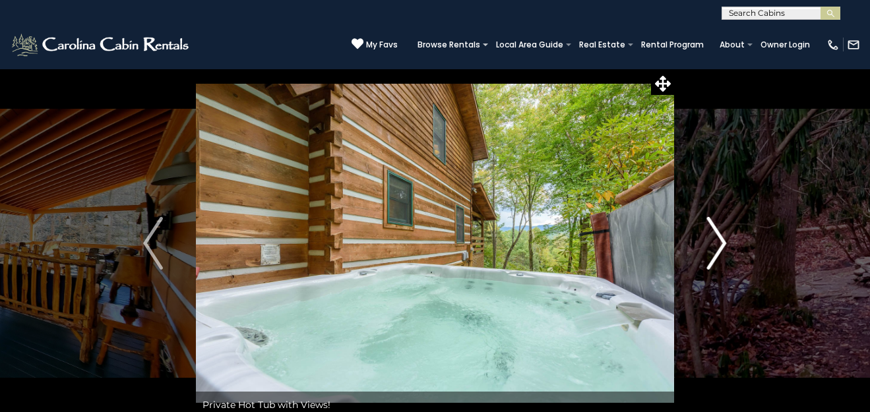
click at [723, 246] on img "Next" at bounding box center [717, 243] width 20 height 53
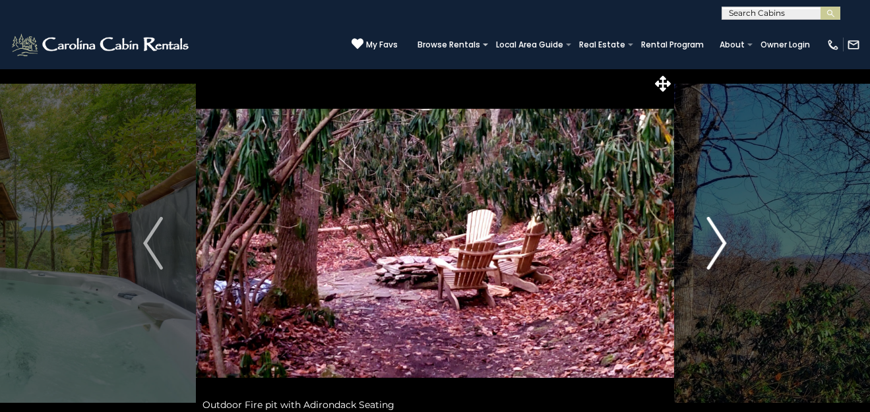
click at [723, 246] on img "Next" at bounding box center [717, 243] width 20 height 53
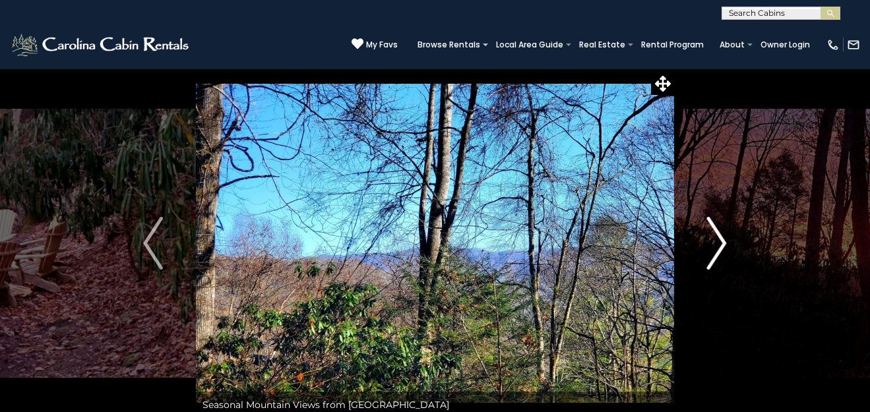
click at [723, 246] on img "Next" at bounding box center [717, 243] width 20 height 53
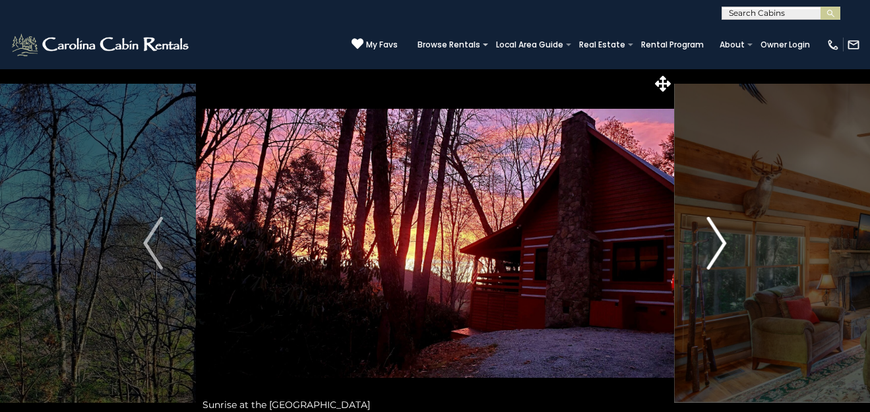
click at [723, 246] on img "Next" at bounding box center [717, 243] width 20 height 53
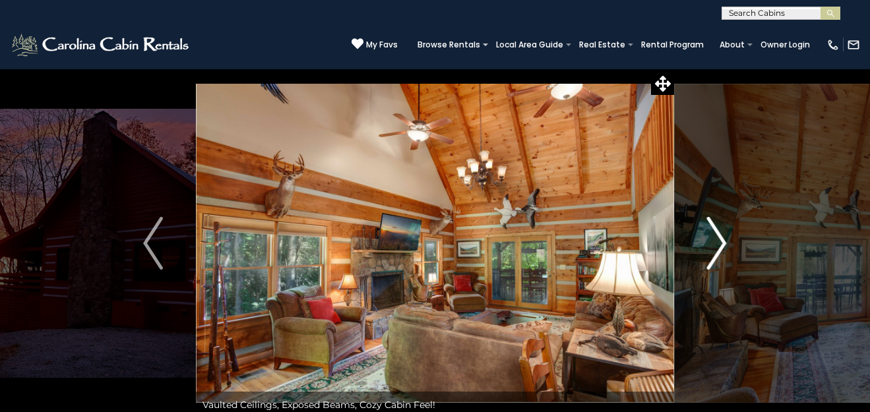
click at [723, 246] on img "Next" at bounding box center [717, 243] width 20 height 53
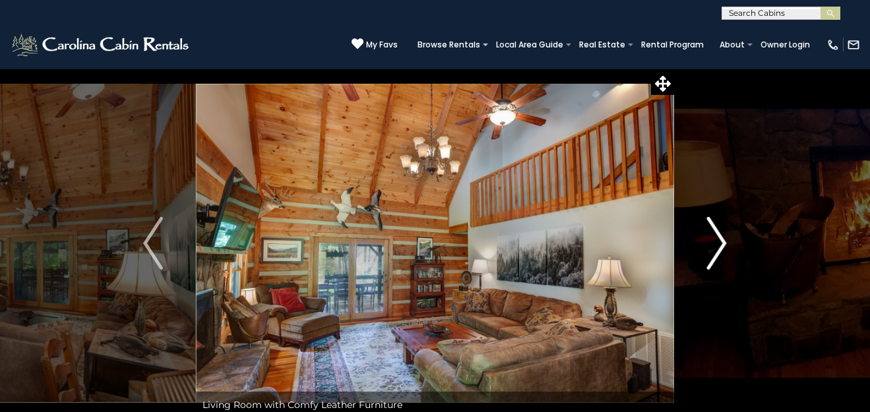
click at [723, 246] on img "Next" at bounding box center [717, 243] width 20 height 53
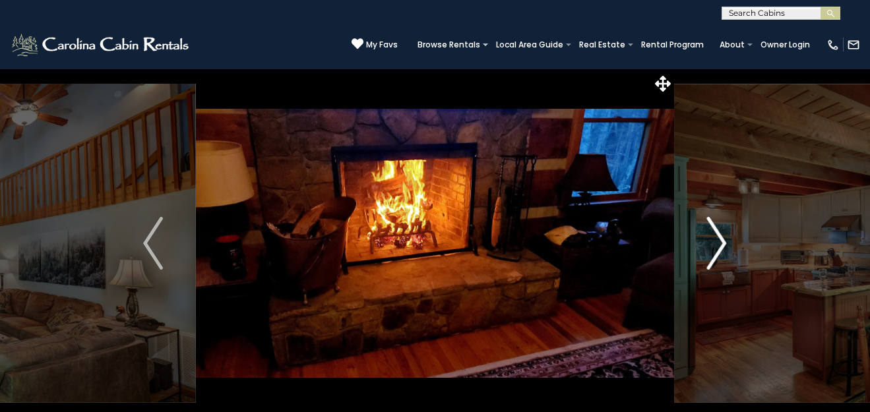
click at [723, 246] on img "Next" at bounding box center [717, 243] width 20 height 53
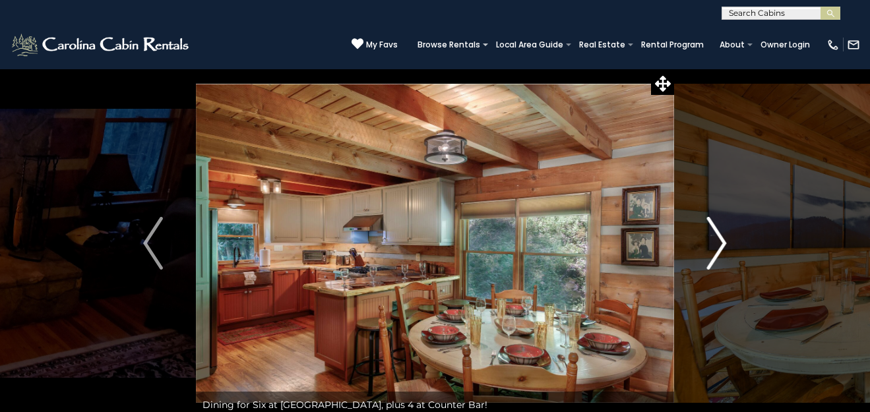
click at [723, 246] on img "Next" at bounding box center [717, 243] width 20 height 53
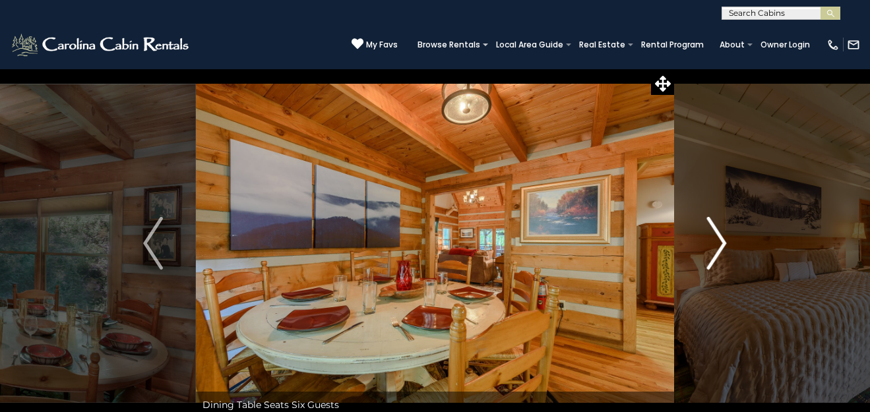
click at [723, 246] on img "Next" at bounding box center [717, 243] width 20 height 53
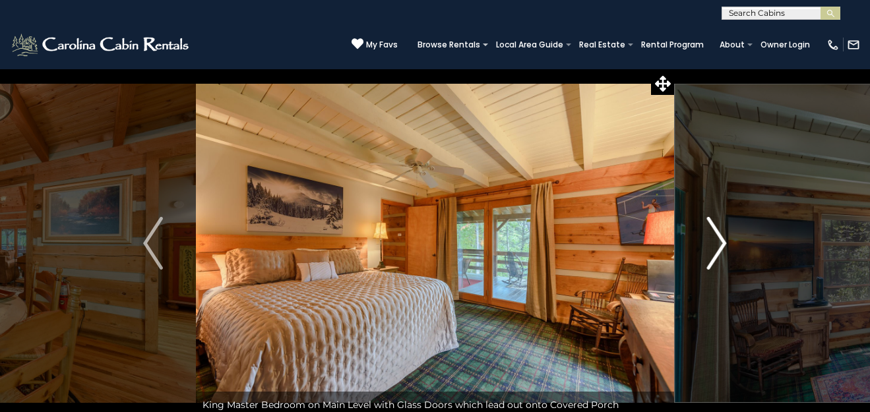
click at [723, 246] on img "Next" at bounding box center [717, 243] width 20 height 53
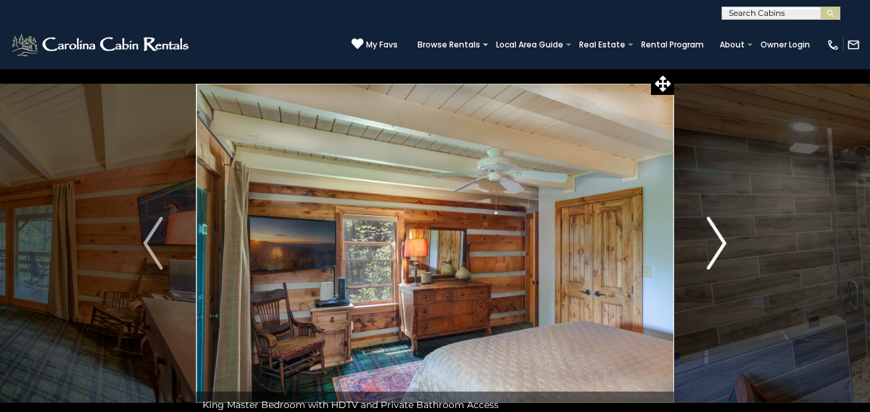
click at [723, 246] on img "Next" at bounding box center [717, 243] width 20 height 53
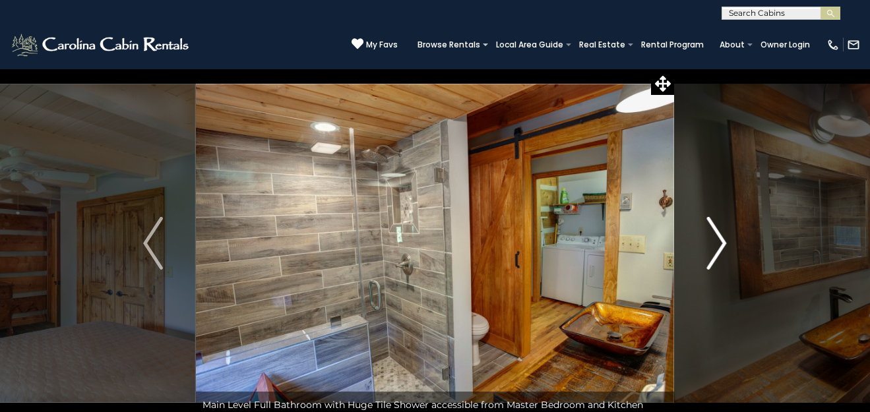
click at [723, 246] on img "Next" at bounding box center [717, 243] width 20 height 53
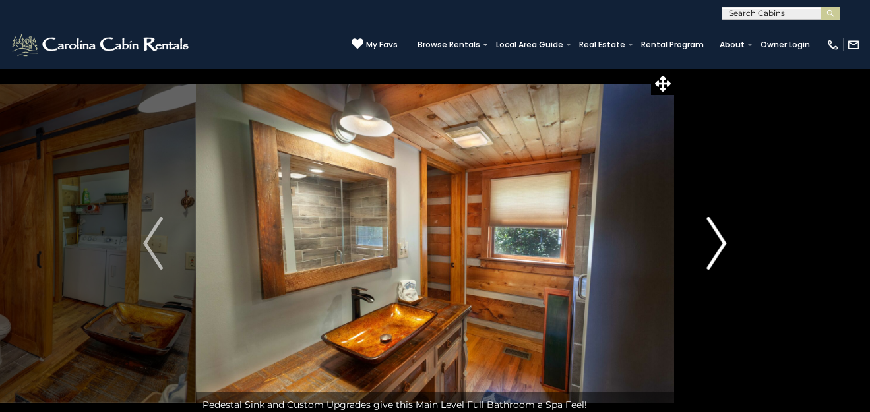
click at [723, 246] on img "Next" at bounding box center [717, 243] width 20 height 53
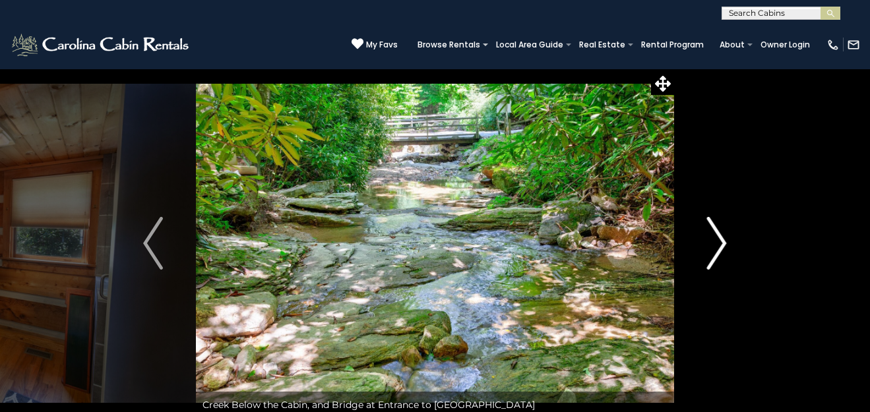
click at [723, 246] on img "Next" at bounding box center [717, 243] width 20 height 53
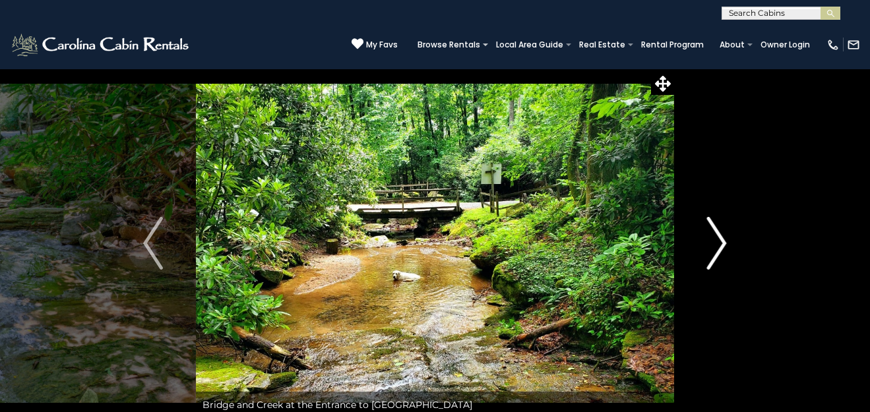
click at [723, 246] on img "Next" at bounding box center [717, 243] width 20 height 53
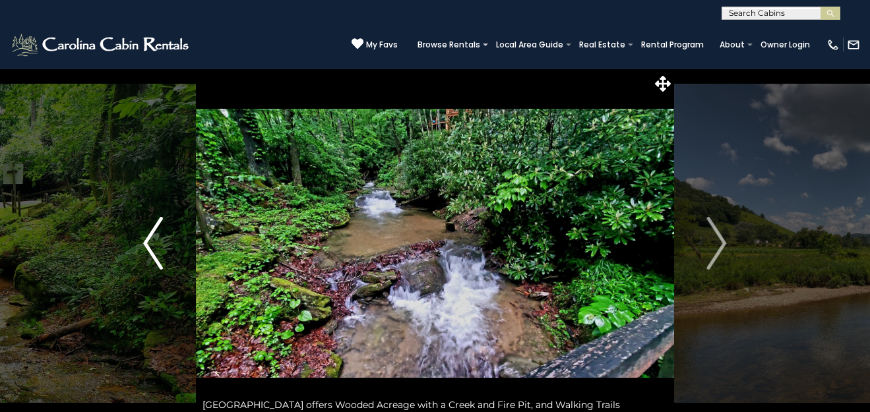
click at [141, 243] on button "Previous" at bounding box center [153, 243] width 86 height 349
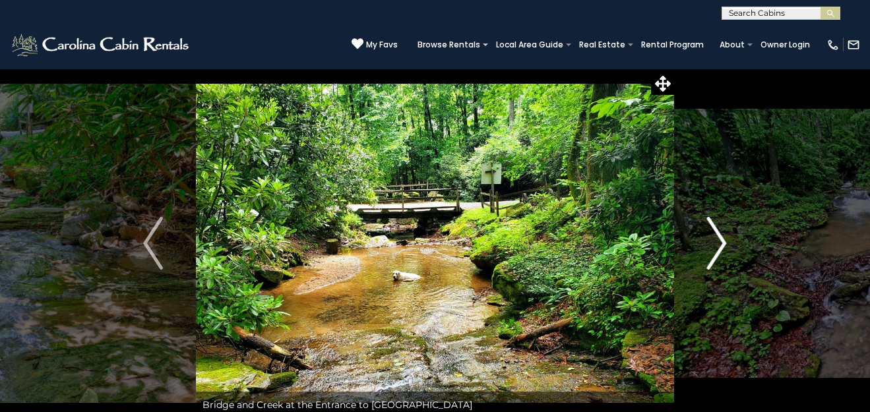
click at [719, 243] on img "Next" at bounding box center [717, 243] width 20 height 53
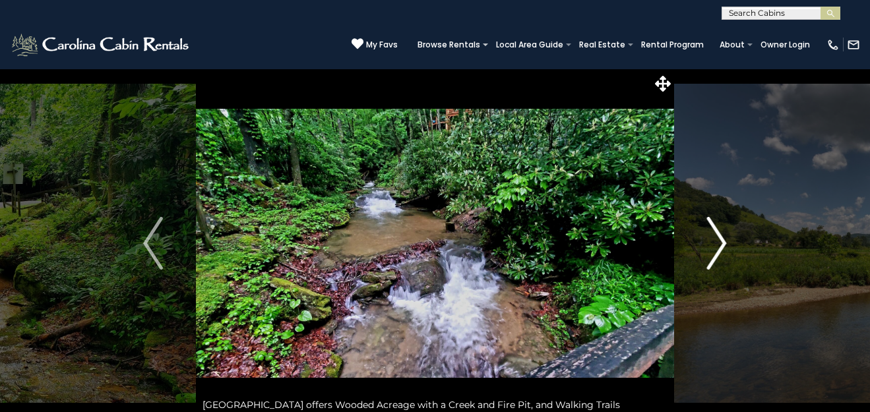
click at [719, 243] on img "Next" at bounding box center [717, 243] width 20 height 53
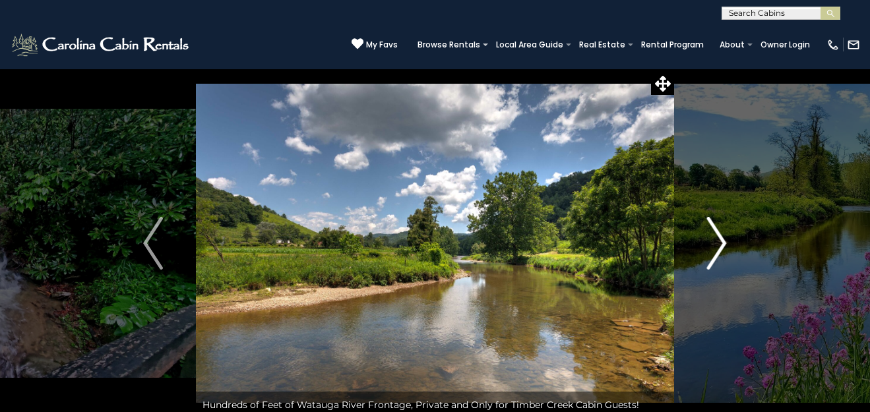
click at [719, 243] on img "Next" at bounding box center [717, 243] width 20 height 53
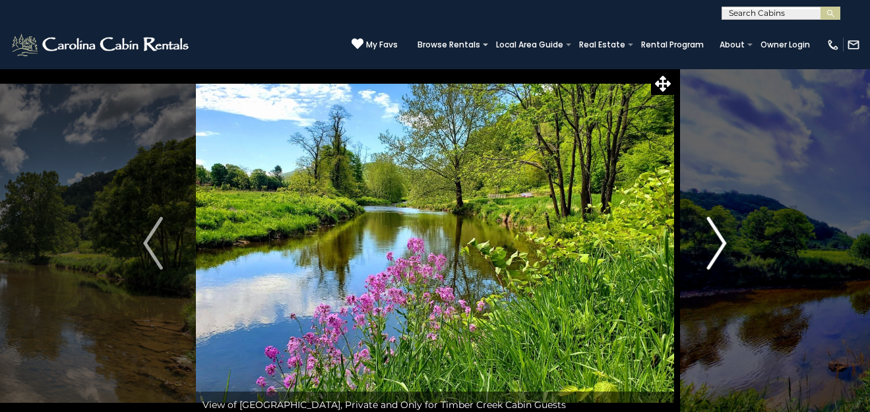
click at [719, 243] on img "Next" at bounding box center [717, 243] width 20 height 53
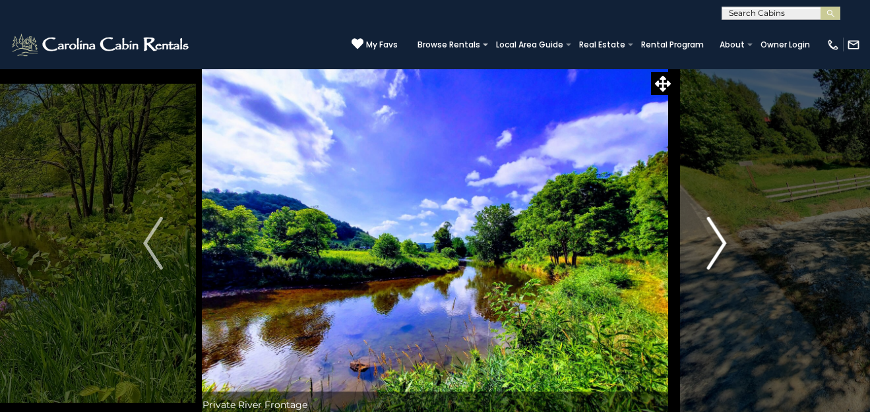
click at [719, 243] on img "Next" at bounding box center [717, 243] width 20 height 53
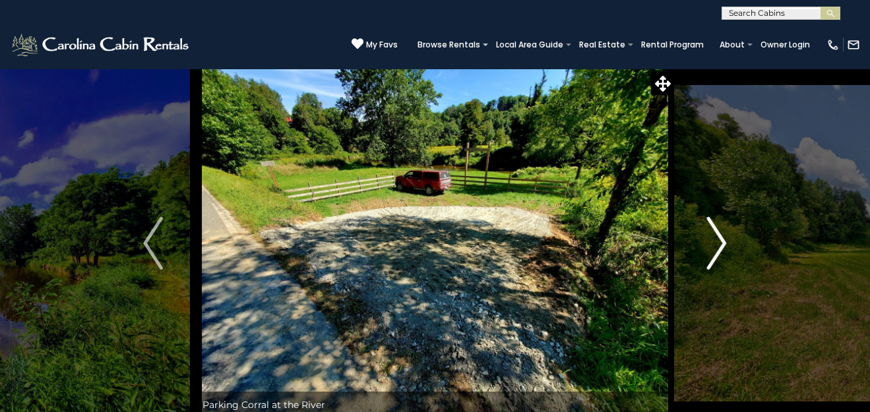
click at [719, 243] on img "Next" at bounding box center [717, 243] width 20 height 53
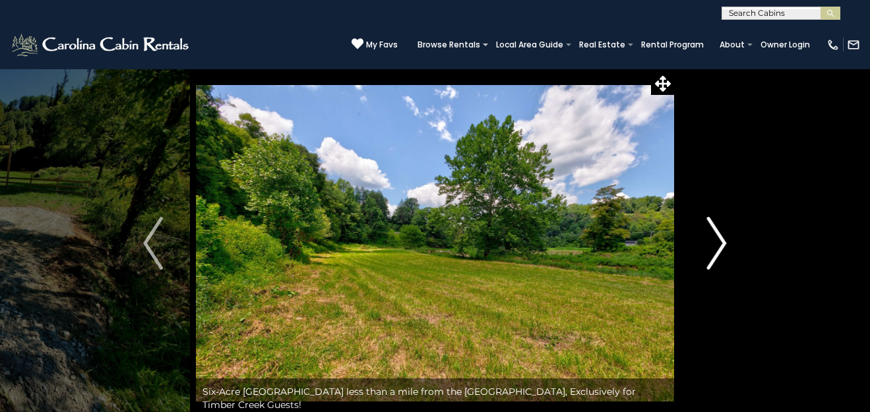
click at [719, 243] on img "Next" at bounding box center [717, 243] width 20 height 53
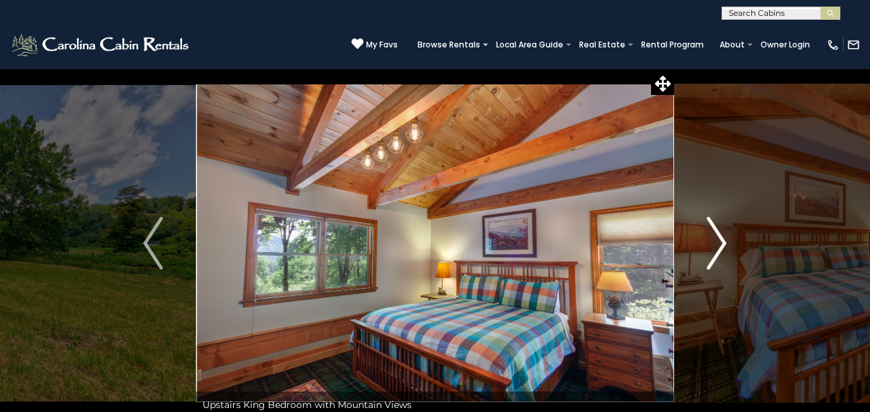
click at [719, 243] on img "Next" at bounding box center [717, 243] width 20 height 53
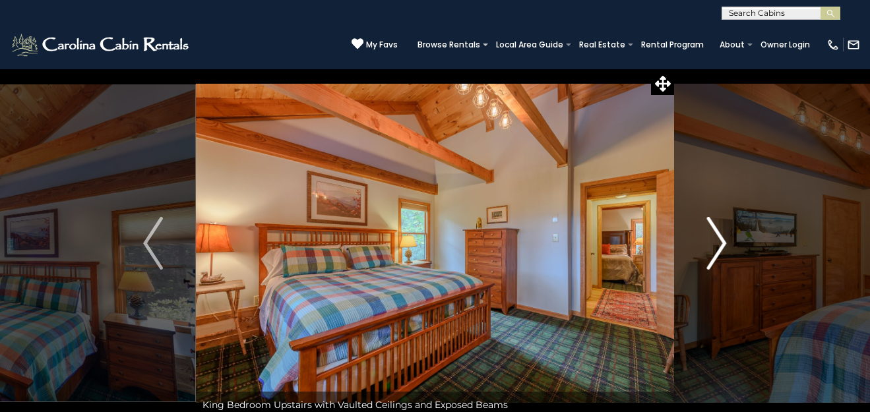
click at [719, 243] on img "Next" at bounding box center [717, 243] width 20 height 53
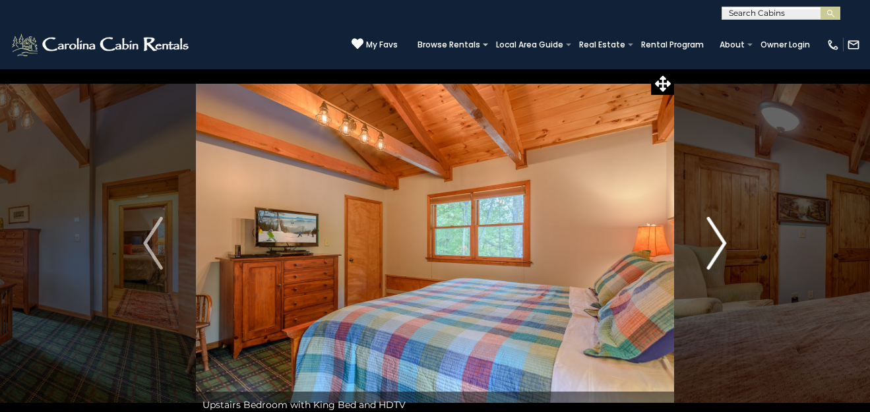
click at [719, 243] on img "Next" at bounding box center [717, 243] width 20 height 53
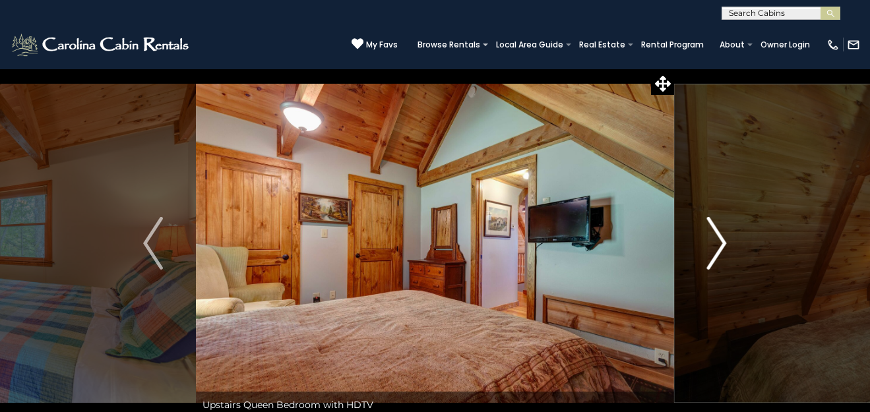
click at [719, 243] on img "Next" at bounding box center [717, 243] width 20 height 53
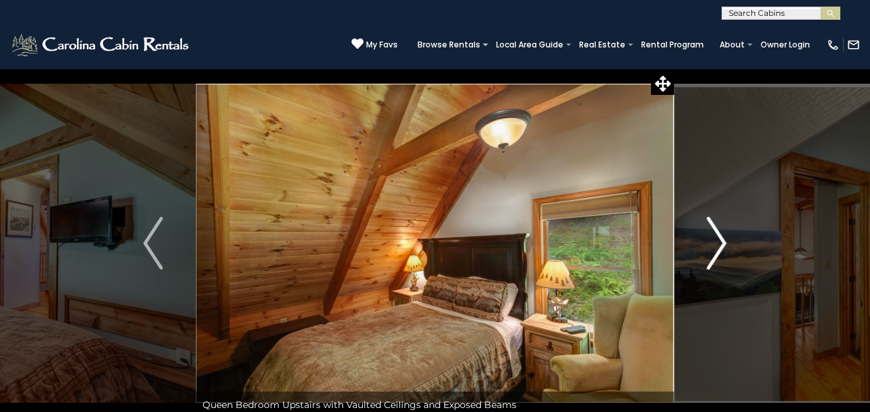
click at [719, 243] on img "Next" at bounding box center [717, 243] width 20 height 53
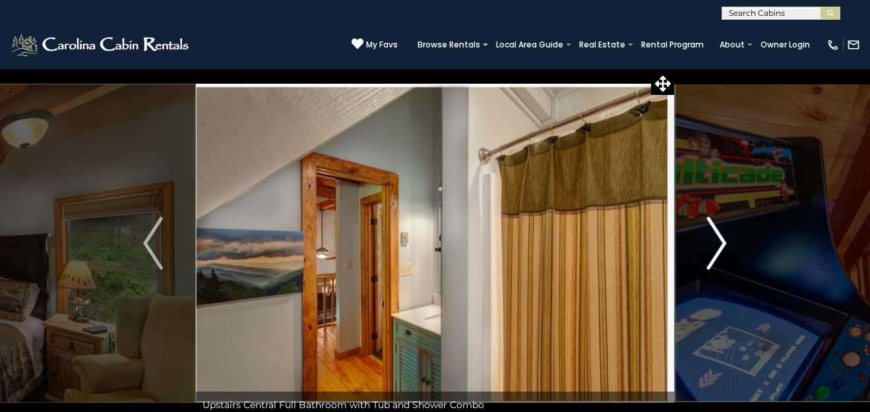
click at [719, 243] on img "Next" at bounding box center [717, 243] width 20 height 53
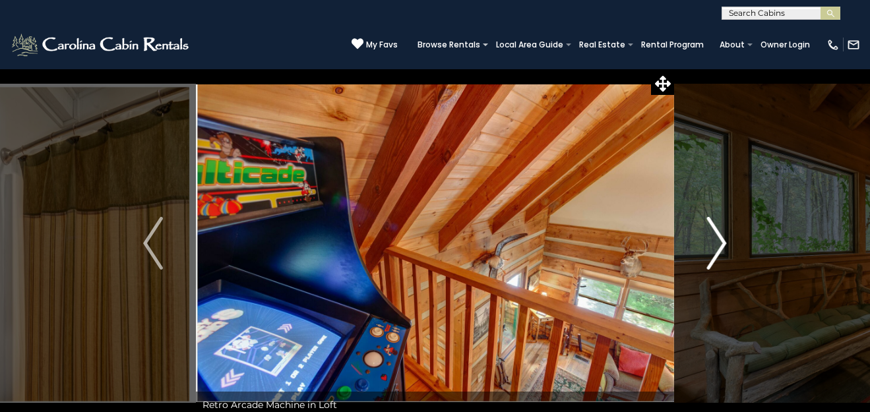
click at [719, 243] on img "Next" at bounding box center [717, 243] width 20 height 53
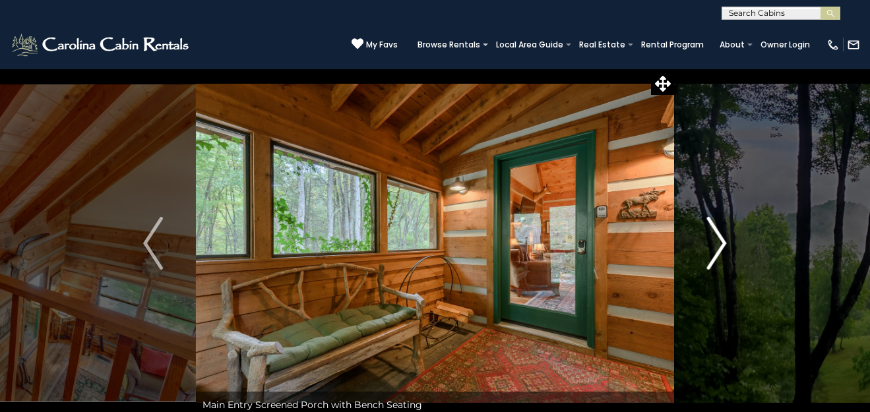
click at [719, 243] on img "Next" at bounding box center [717, 243] width 20 height 53
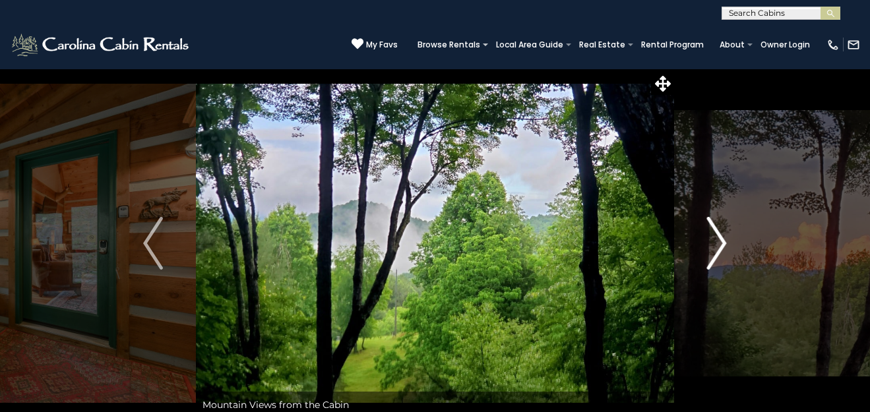
click at [719, 243] on img "Next" at bounding box center [717, 243] width 20 height 53
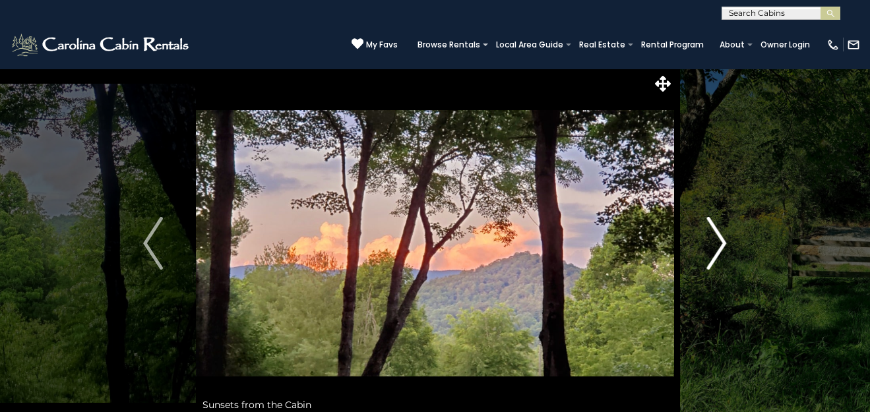
click at [719, 243] on img "Next" at bounding box center [717, 243] width 20 height 53
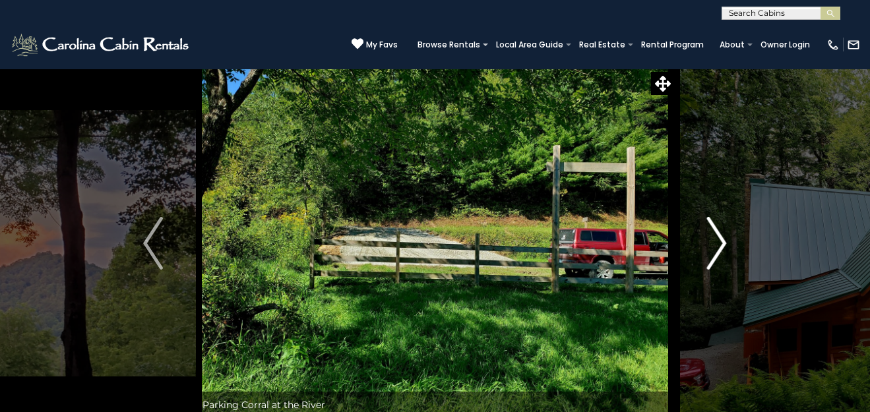
click at [719, 243] on img "Next" at bounding box center [717, 243] width 20 height 53
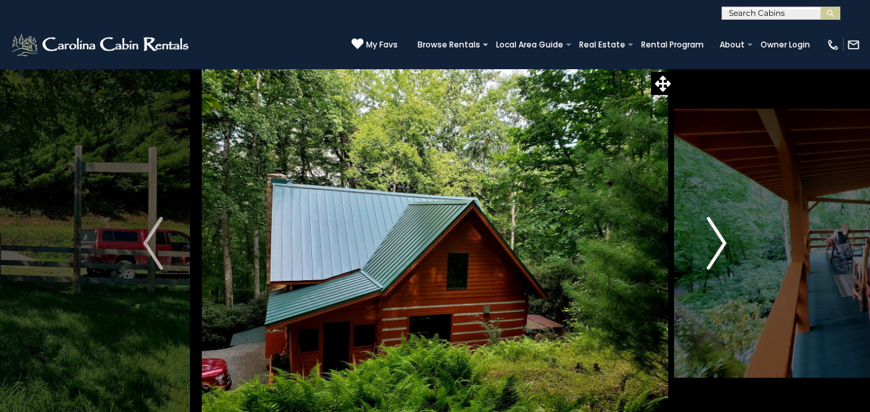
click at [719, 243] on img "Next" at bounding box center [717, 243] width 20 height 53
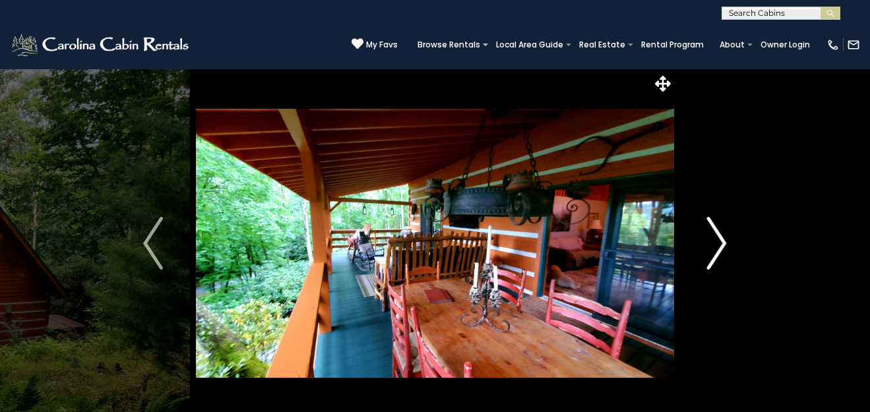
click at [719, 243] on img "Next" at bounding box center [717, 243] width 20 height 53
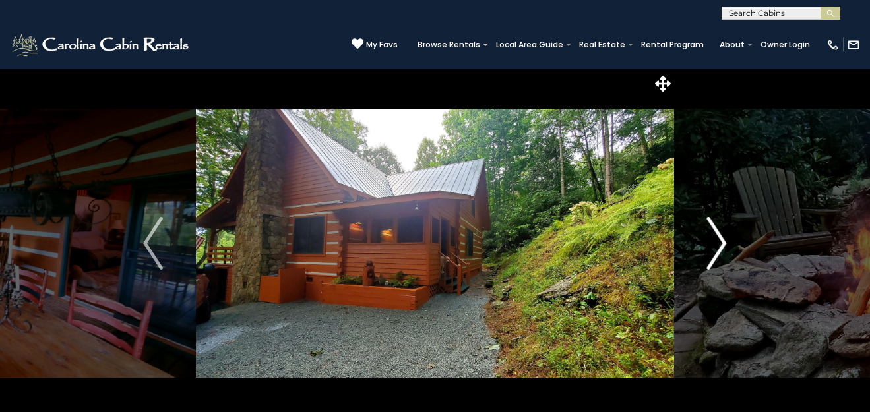
click at [719, 243] on img "Next" at bounding box center [717, 243] width 20 height 53
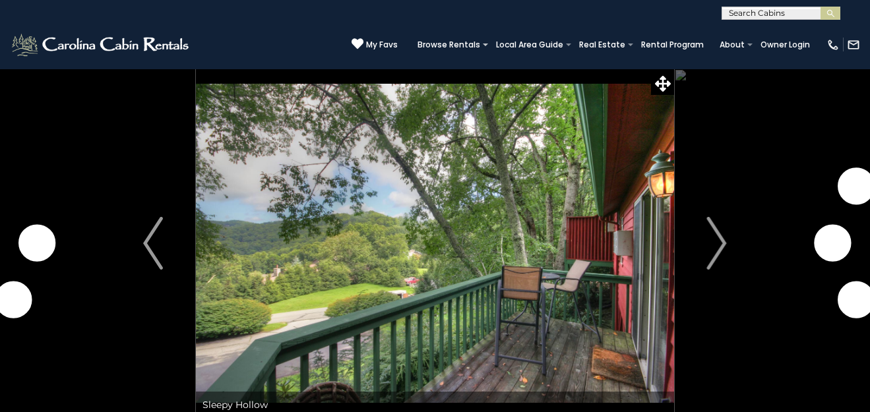
click at [721, 246] on img "Next" at bounding box center [717, 243] width 20 height 53
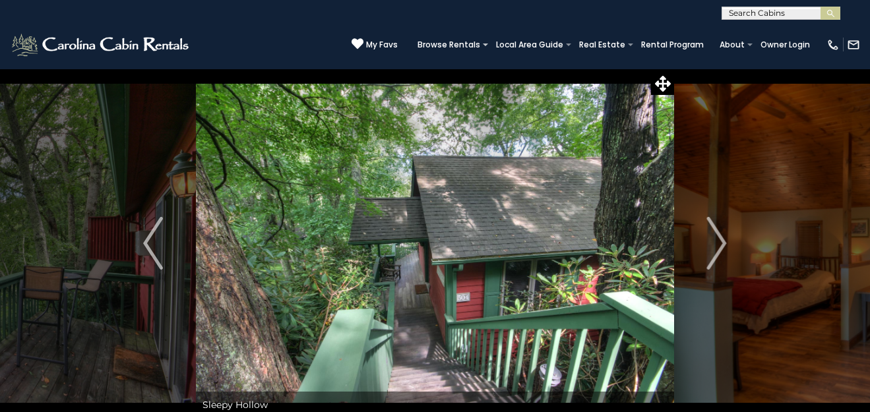
click at [721, 246] on img "Next" at bounding box center [717, 243] width 20 height 53
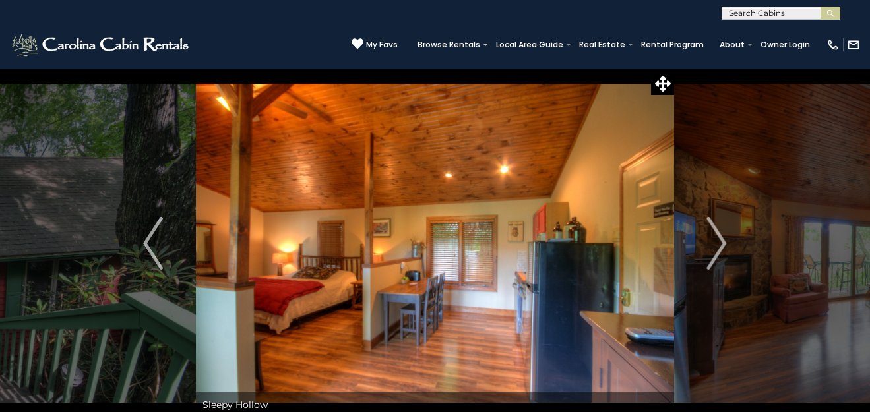
click at [721, 246] on img "Next" at bounding box center [717, 243] width 20 height 53
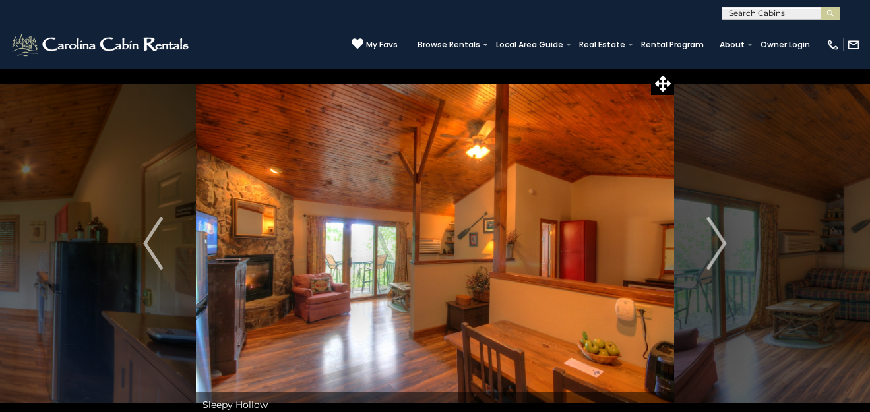
click at [721, 246] on img "Next" at bounding box center [717, 243] width 20 height 53
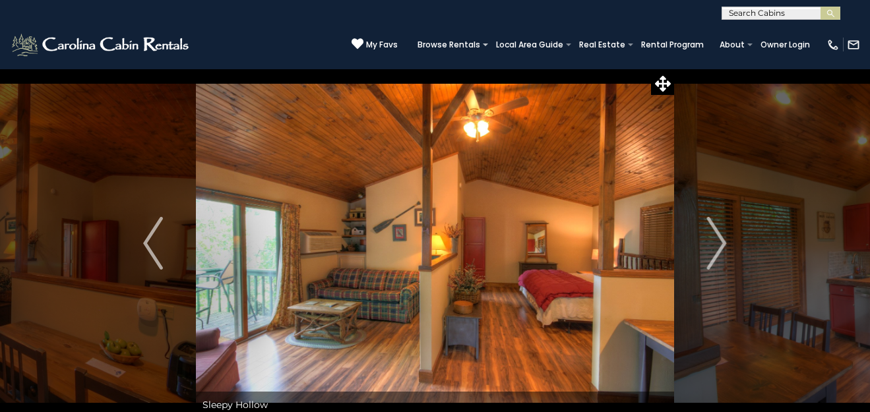
click at [721, 246] on img "Next" at bounding box center [717, 243] width 20 height 53
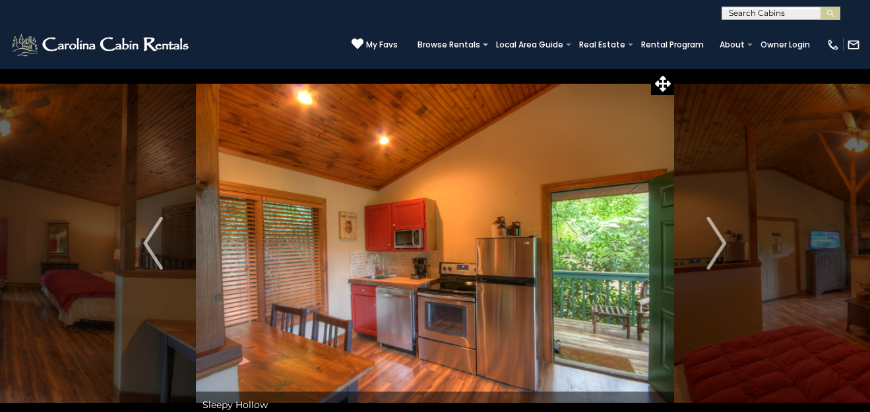
click at [721, 246] on img "Next" at bounding box center [717, 243] width 20 height 53
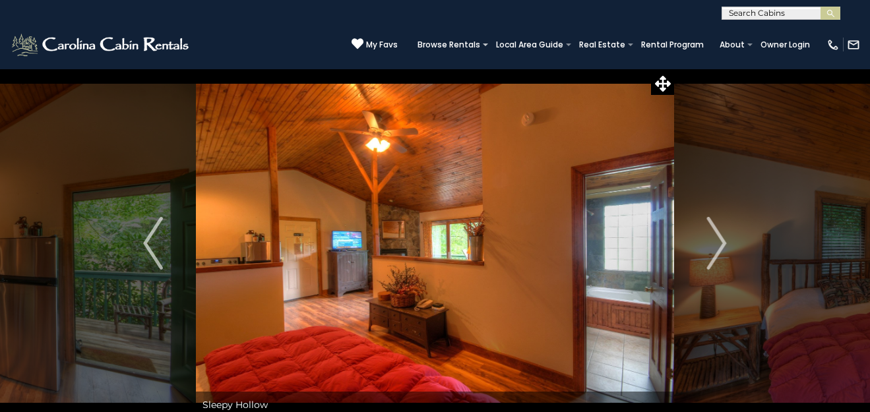
click at [721, 246] on img "Next" at bounding box center [717, 243] width 20 height 53
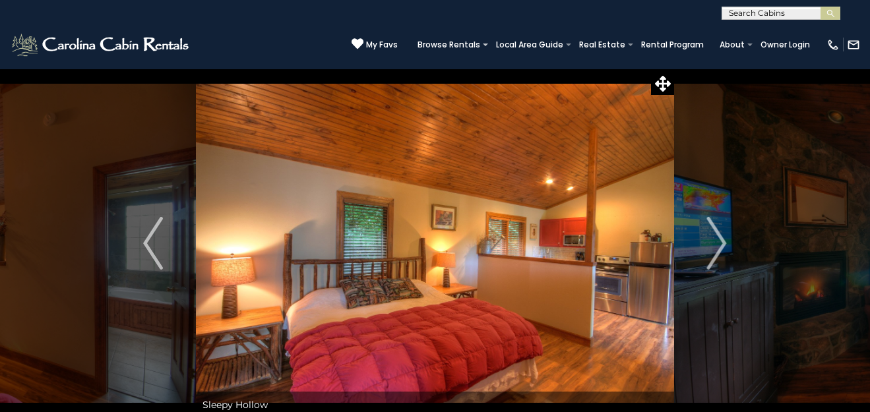
click at [721, 246] on img "Next" at bounding box center [717, 243] width 20 height 53
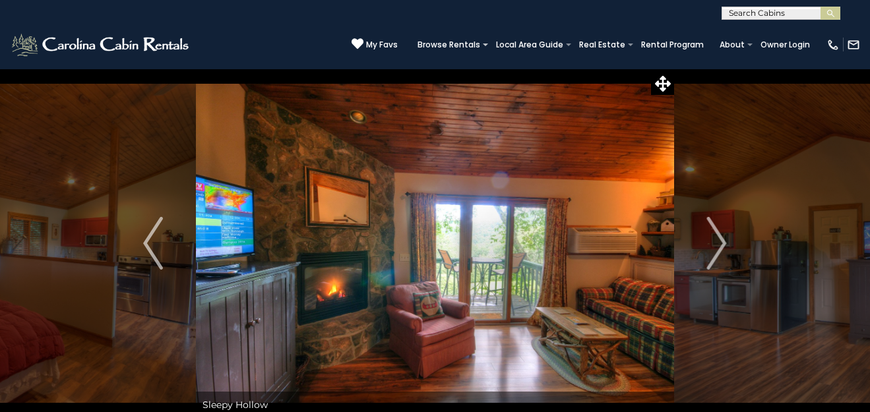
click at [721, 246] on img "Next" at bounding box center [717, 243] width 20 height 53
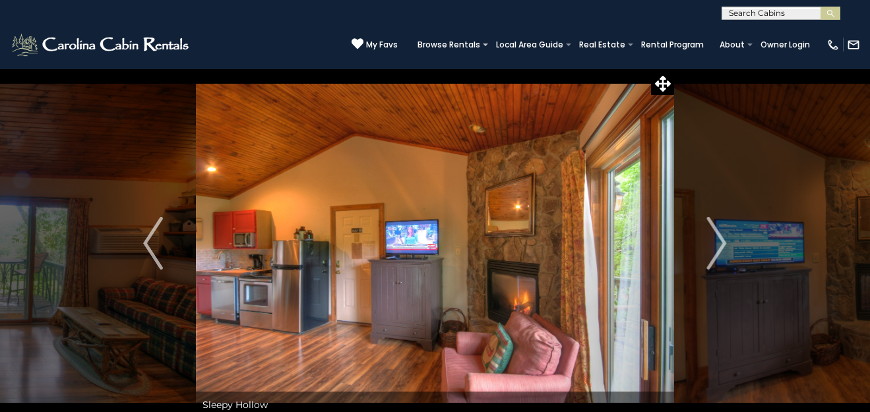
click at [721, 246] on img "Next" at bounding box center [717, 243] width 20 height 53
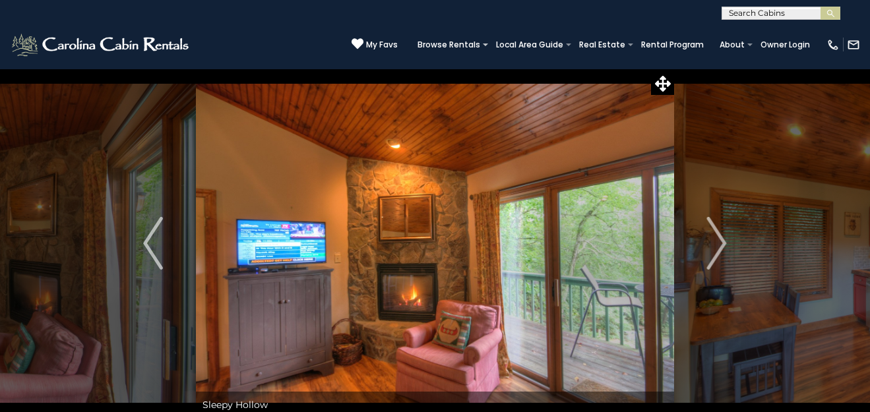
click at [721, 246] on img "Next" at bounding box center [717, 243] width 20 height 53
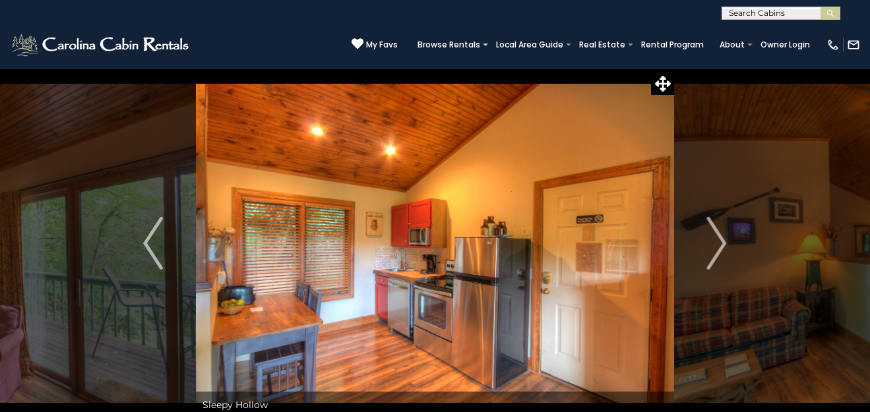
click at [721, 246] on img "Next" at bounding box center [717, 243] width 20 height 53
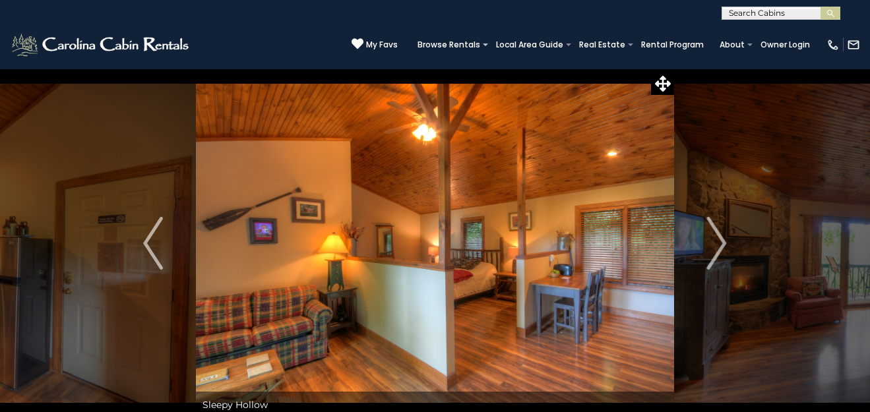
click at [721, 246] on img "Next" at bounding box center [717, 243] width 20 height 53
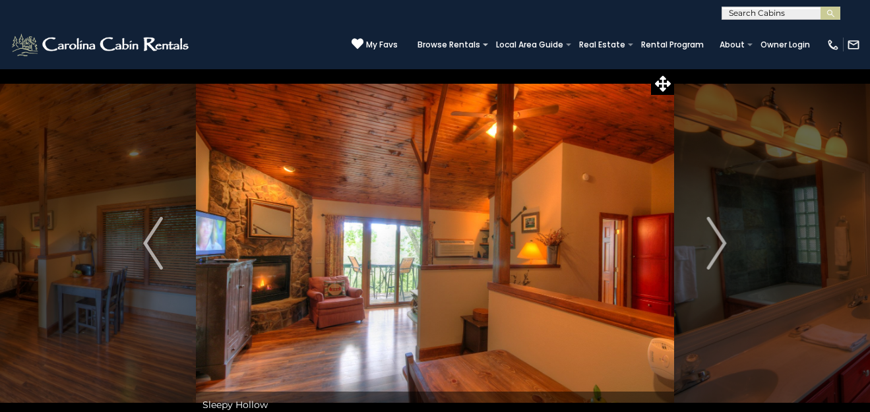
click at [721, 246] on img "Next" at bounding box center [717, 243] width 20 height 53
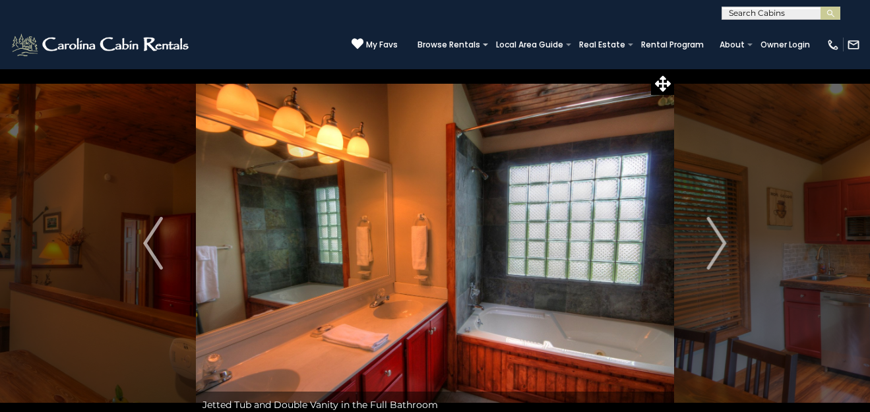
click at [721, 246] on img "Next" at bounding box center [717, 243] width 20 height 53
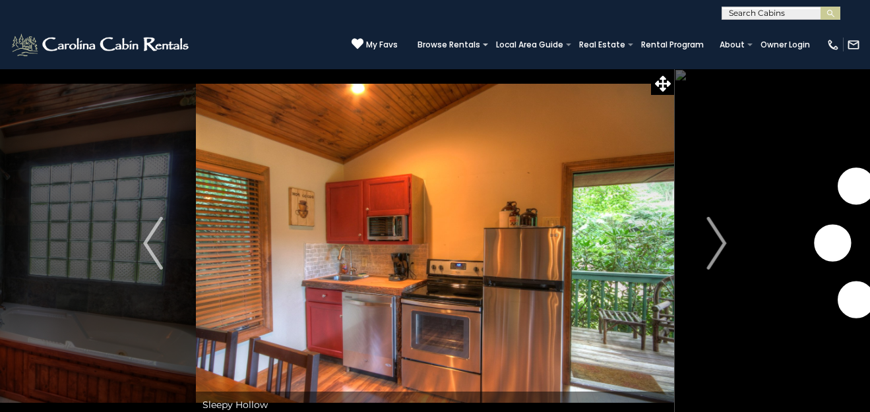
click at [721, 246] on img "Next" at bounding box center [717, 243] width 20 height 53
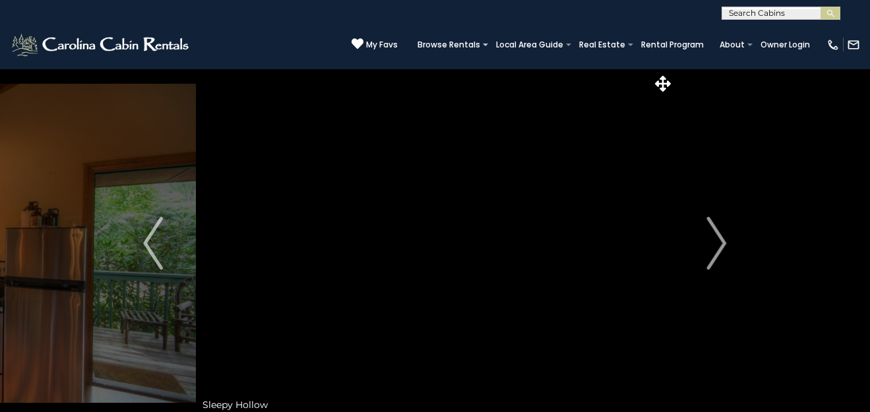
click at [721, 246] on img "Next" at bounding box center [717, 243] width 20 height 53
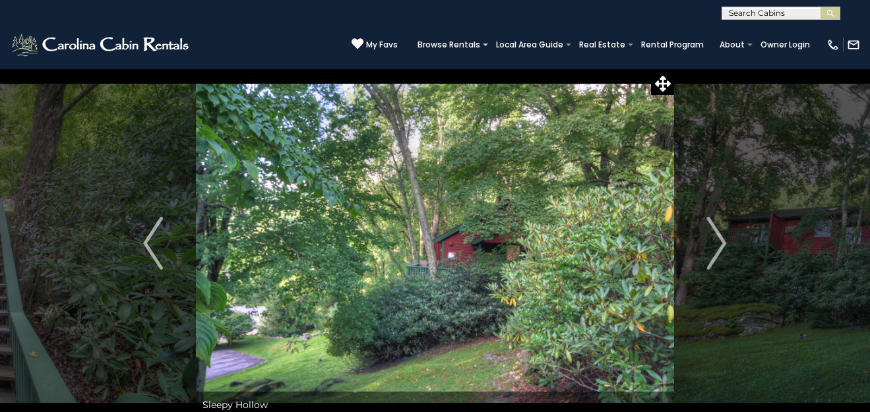
click at [721, 246] on img "Next" at bounding box center [717, 243] width 20 height 53
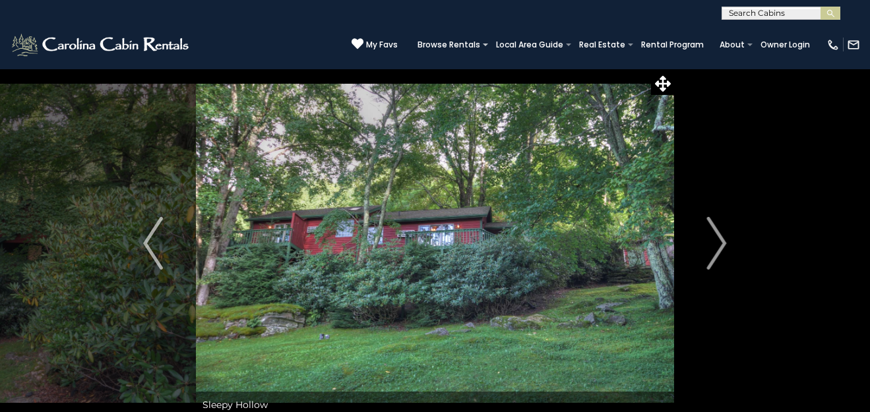
click at [721, 246] on img "Next" at bounding box center [717, 243] width 20 height 53
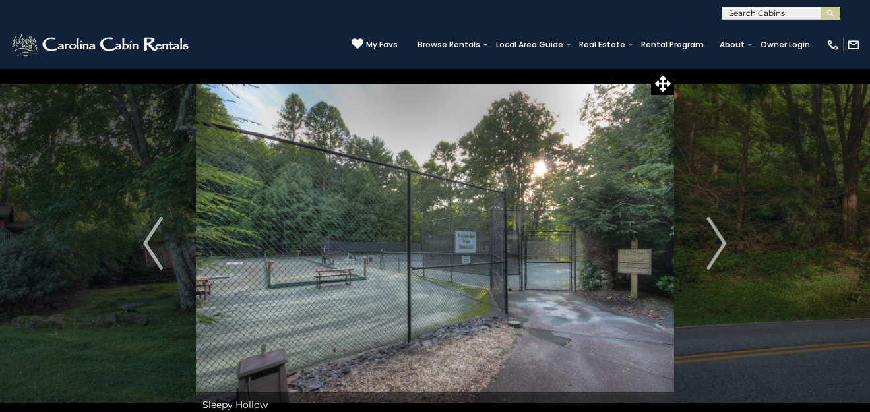
click at [721, 246] on img "Next" at bounding box center [717, 243] width 20 height 53
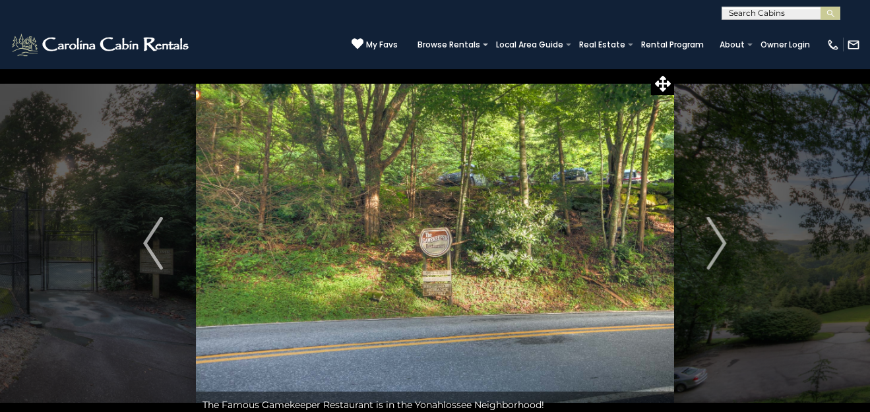
click at [721, 246] on img "Next" at bounding box center [717, 243] width 20 height 53
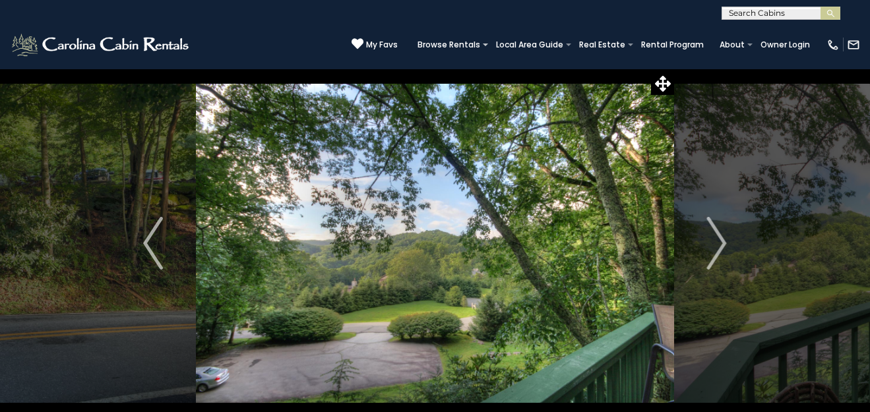
click at [721, 246] on img "Next" at bounding box center [717, 243] width 20 height 53
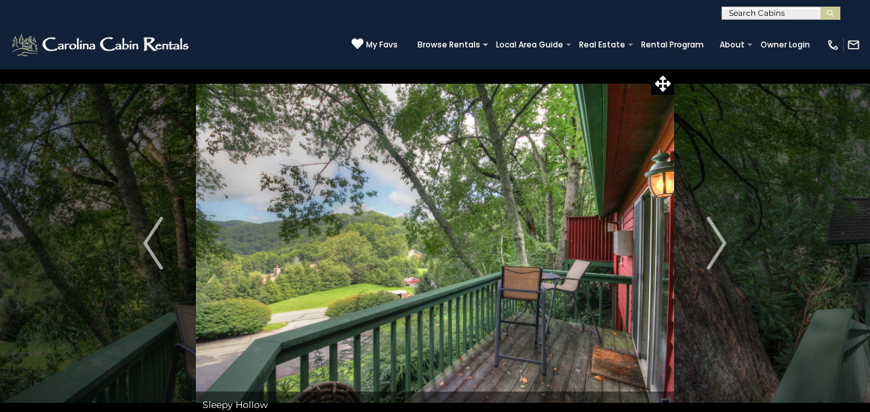
click at [721, 246] on img "Next" at bounding box center [717, 243] width 20 height 53
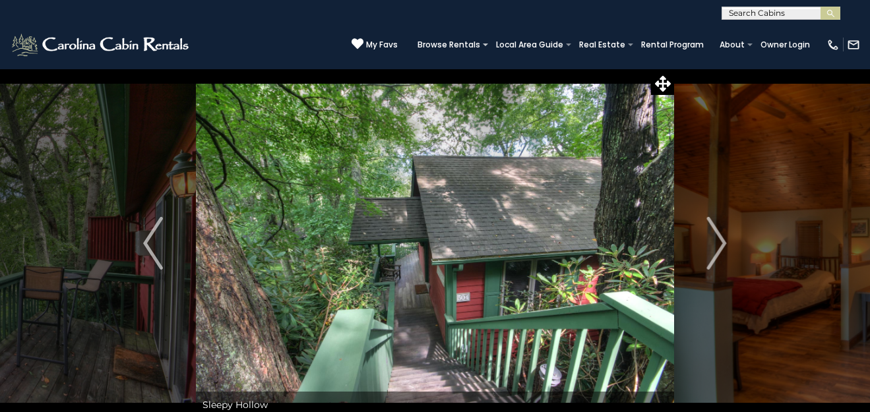
click at [721, 246] on img "Next" at bounding box center [717, 243] width 20 height 53
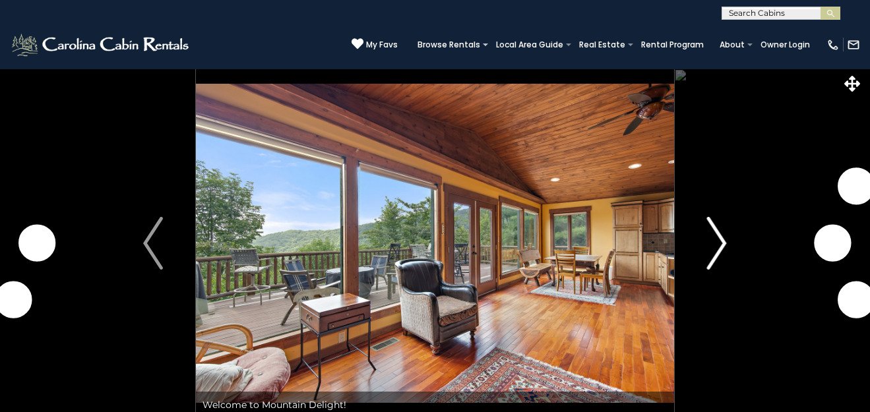
click at [711, 239] on img "Next" at bounding box center [717, 243] width 20 height 53
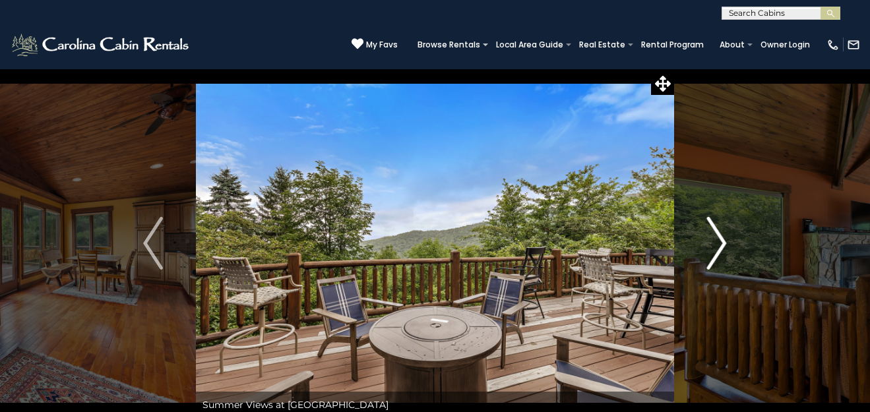
click at [711, 239] on img "Next" at bounding box center [717, 243] width 20 height 53
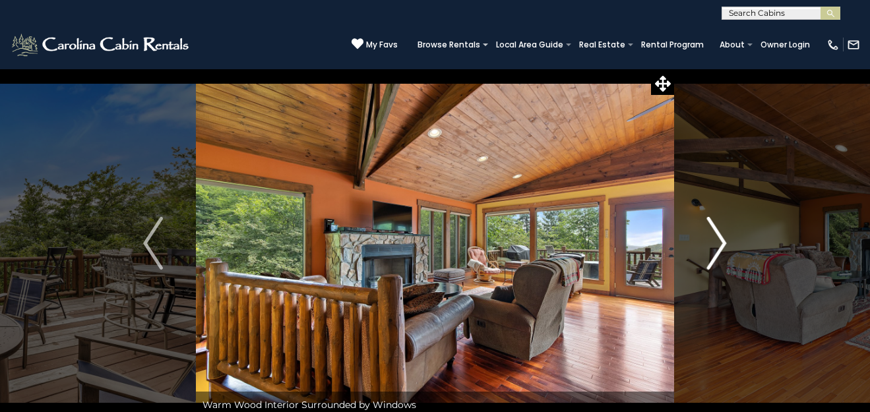
click at [724, 242] on img "Next" at bounding box center [717, 243] width 20 height 53
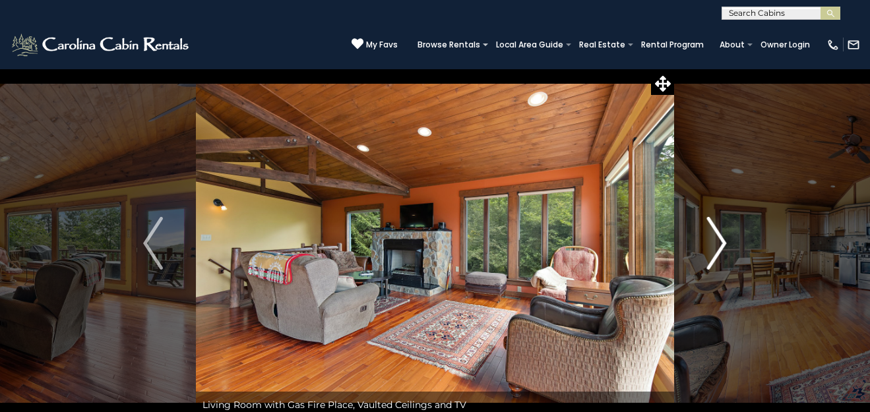
click at [724, 242] on img "Next" at bounding box center [717, 243] width 20 height 53
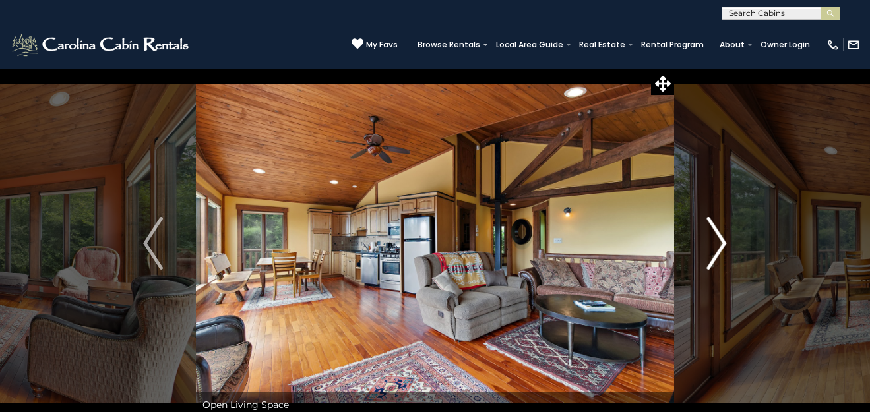
click at [726, 242] on button "Next" at bounding box center [717, 243] width 86 height 349
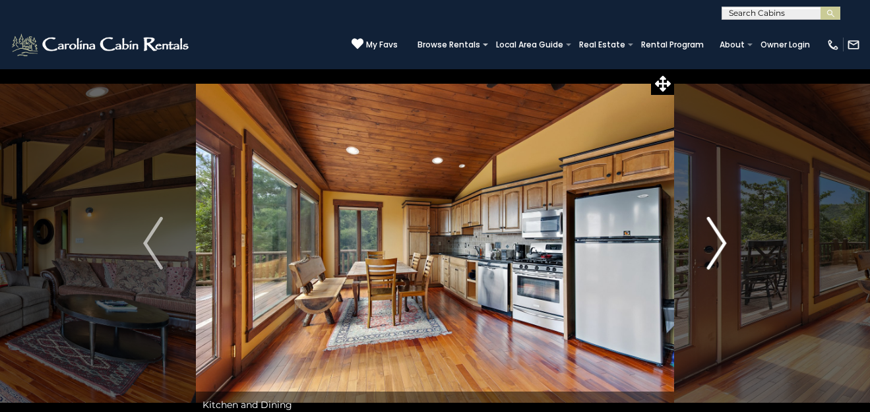
click at [726, 242] on button "Next" at bounding box center [717, 243] width 86 height 349
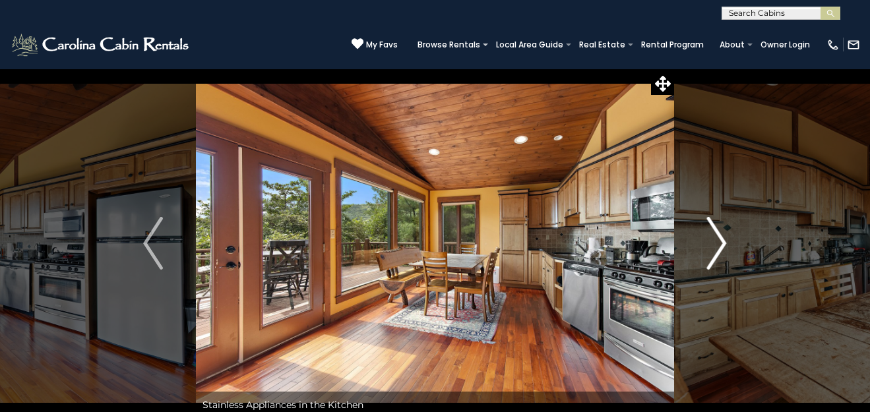
click at [726, 242] on button "Next" at bounding box center [717, 243] width 86 height 349
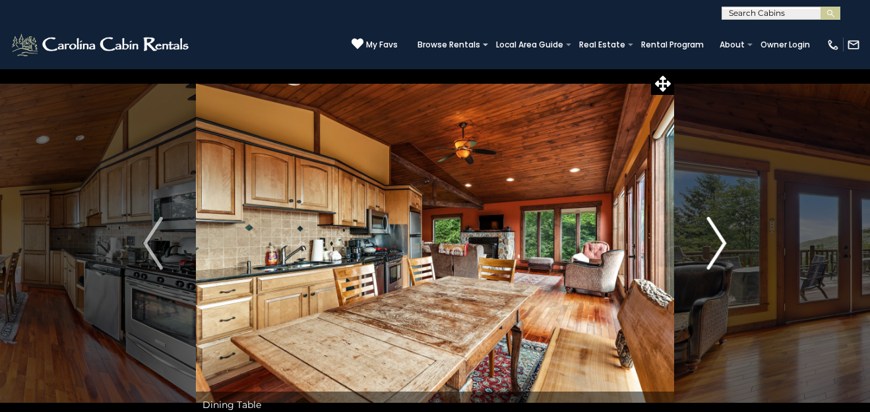
click at [726, 242] on button "Next" at bounding box center [717, 243] width 86 height 349
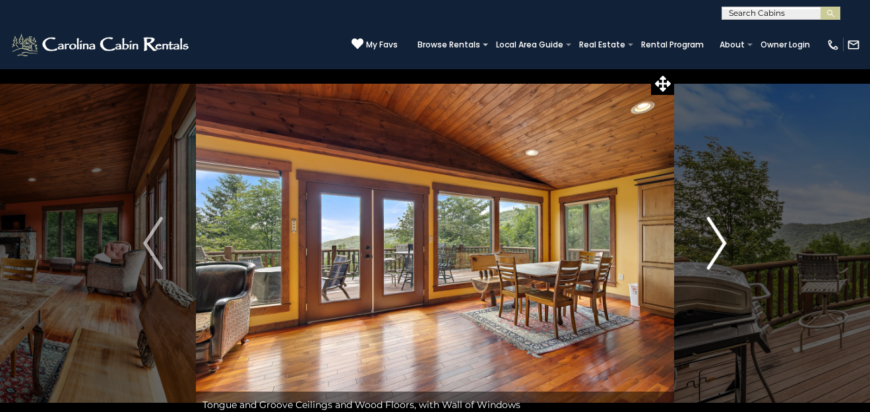
click at [726, 242] on button "Next" at bounding box center [717, 243] width 86 height 349
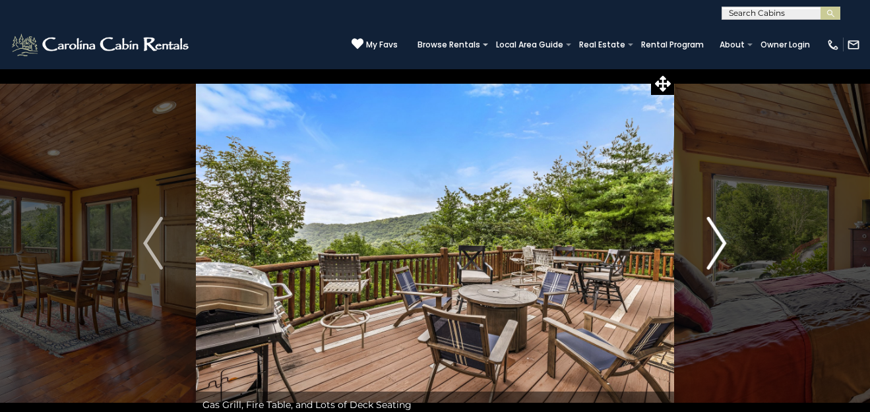
click at [726, 242] on button "Next" at bounding box center [717, 243] width 86 height 349
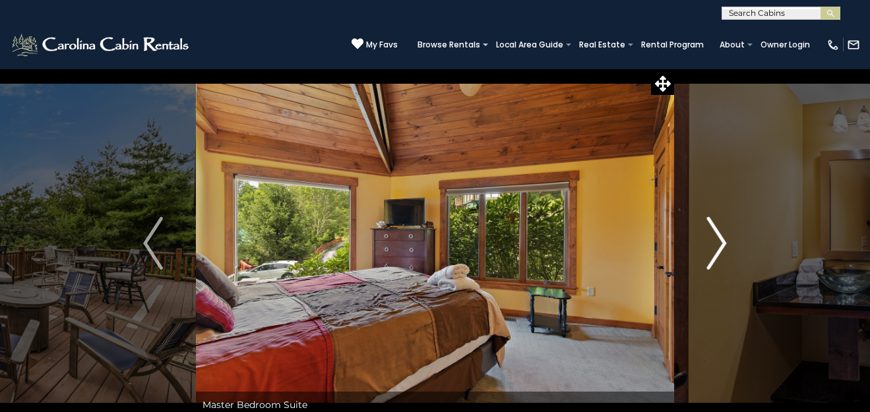
click at [726, 242] on button "Next" at bounding box center [717, 243] width 86 height 349
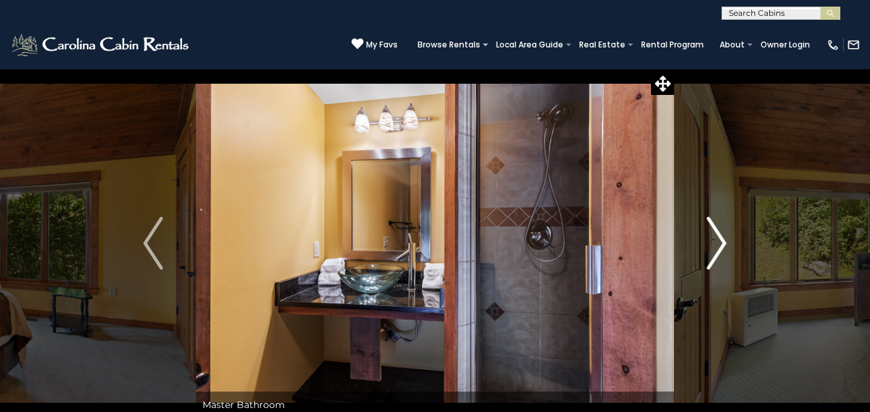
click at [726, 242] on button "Next" at bounding box center [717, 243] width 86 height 349
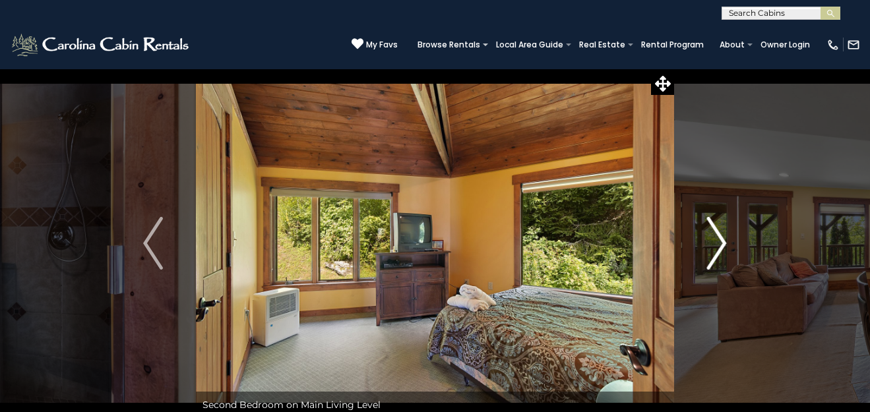
click at [726, 242] on button "Next" at bounding box center [717, 243] width 86 height 349
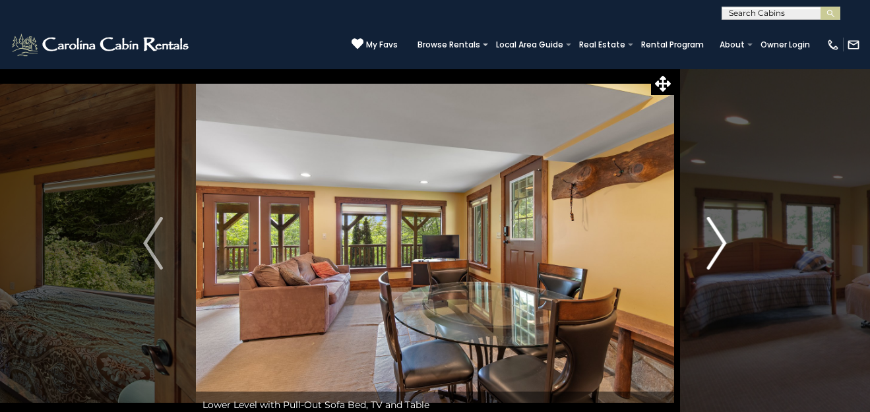
click at [726, 242] on button "Next" at bounding box center [717, 243] width 86 height 349
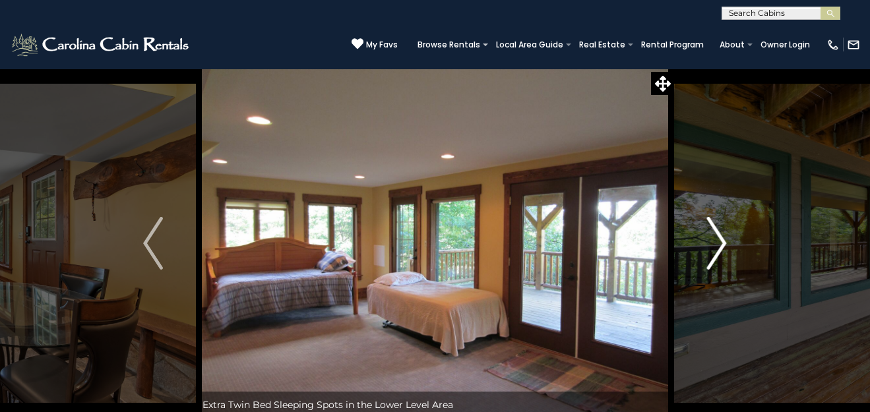
click at [726, 242] on button "Next" at bounding box center [717, 243] width 86 height 349
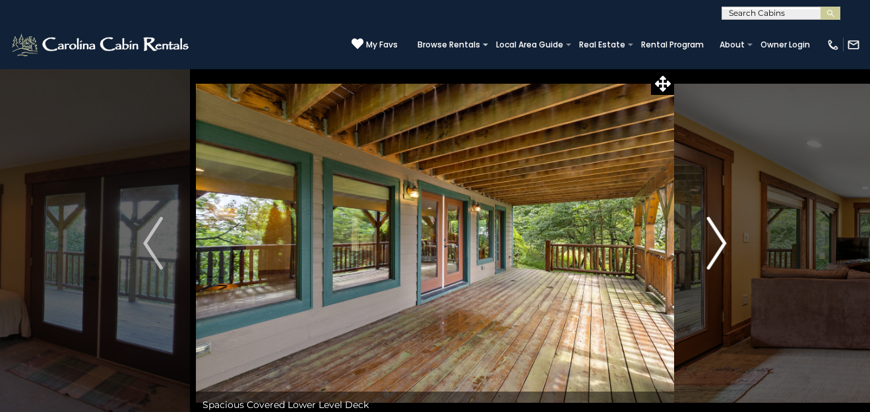
click at [726, 242] on button "Next" at bounding box center [717, 243] width 86 height 349
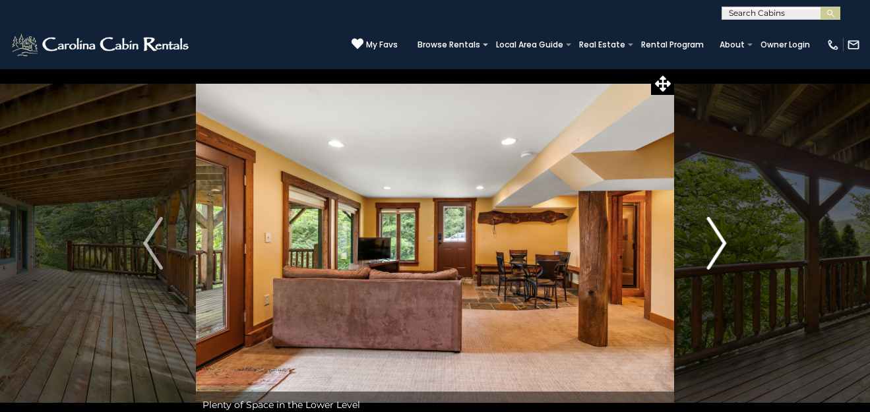
click at [726, 242] on button "Next" at bounding box center [717, 243] width 86 height 349
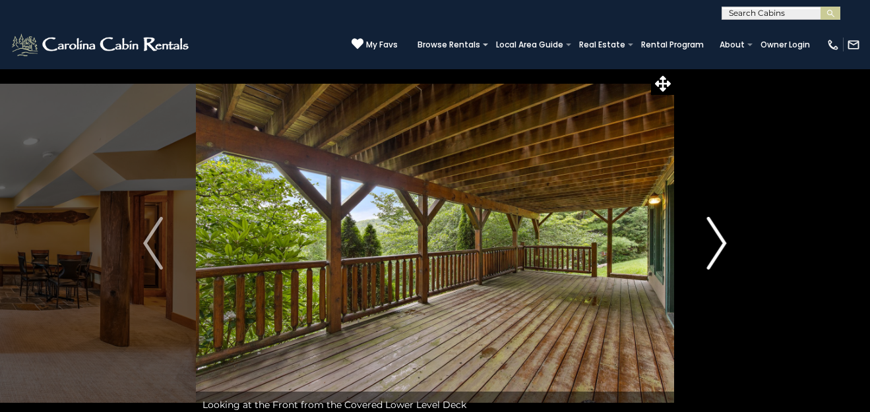
click at [726, 242] on button "Next" at bounding box center [717, 243] width 86 height 349
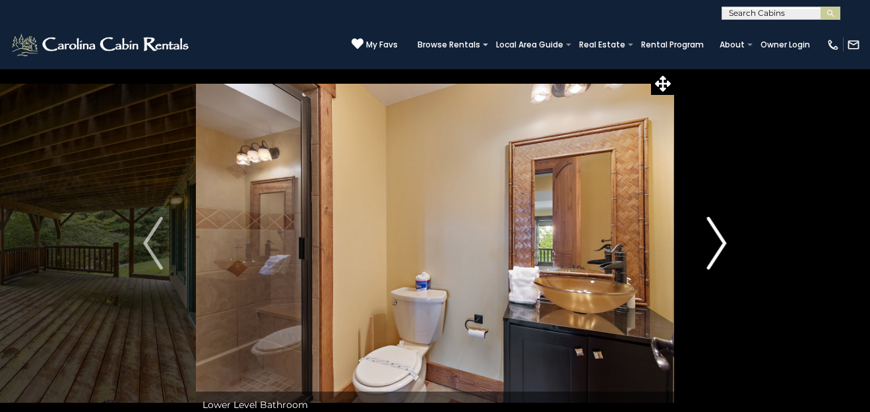
click at [726, 242] on button "Next" at bounding box center [717, 243] width 86 height 349
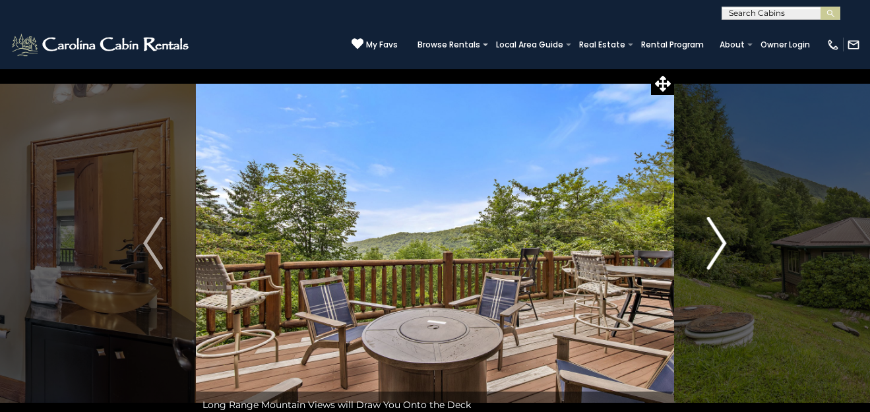
click at [726, 242] on button "Next" at bounding box center [717, 243] width 86 height 349
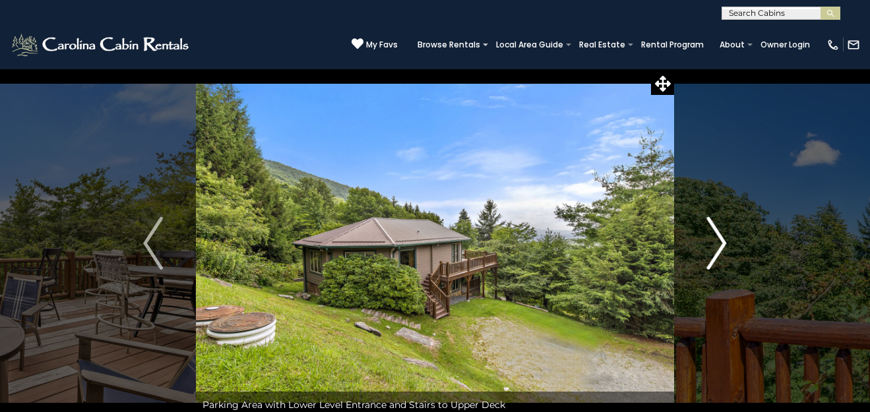
click at [726, 242] on button "Next" at bounding box center [717, 243] width 86 height 349
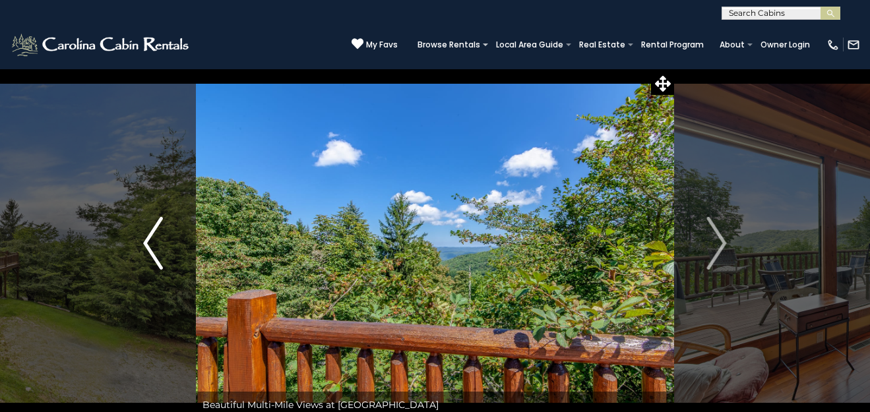
drag, startPoint x: 141, startPoint y: 241, endPoint x: 168, endPoint y: 244, distance: 27.2
click at [168, 244] on button "Previous" at bounding box center [153, 243] width 86 height 349
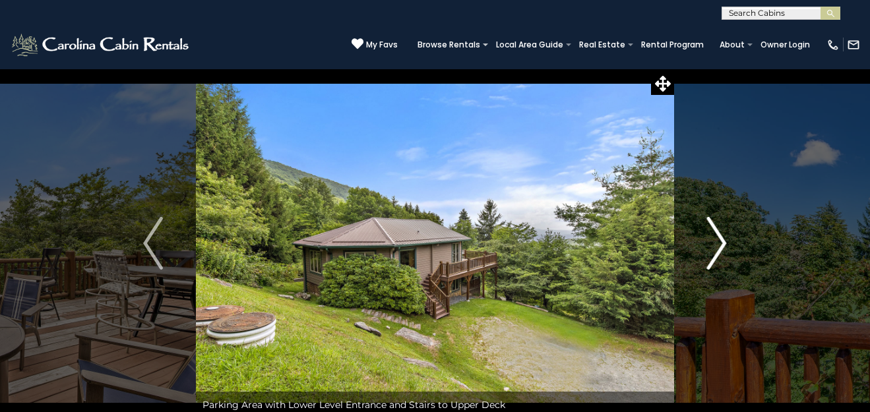
click at [726, 242] on button "Next" at bounding box center [717, 243] width 86 height 349
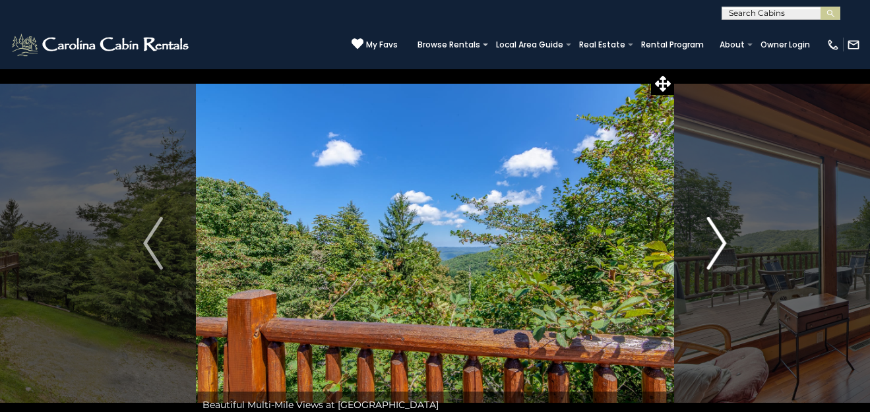
click at [719, 243] on img "Next" at bounding box center [717, 243] width 20 height 53
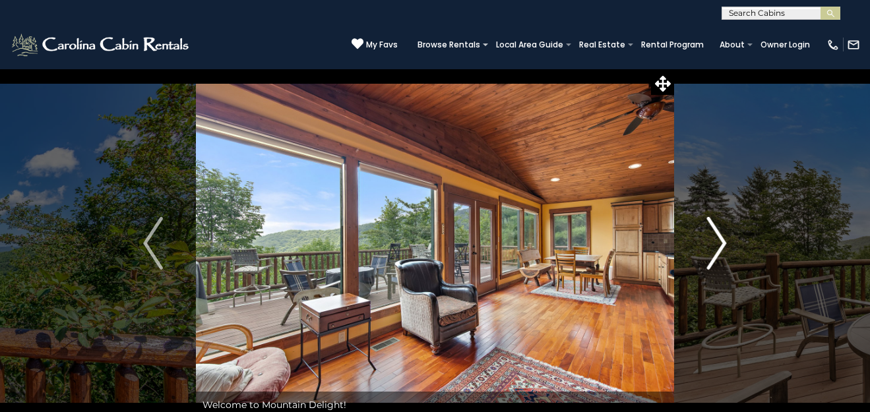
click at [719, 243] on img "Next" at bounding box center [717, 243] width 20 height 53
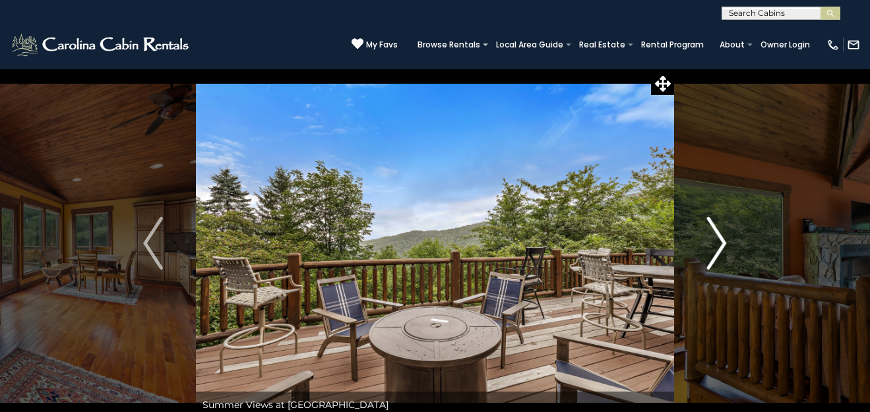
click at [719, 243] on img "Next" at bounding box center [717, 243] width 20 height 53
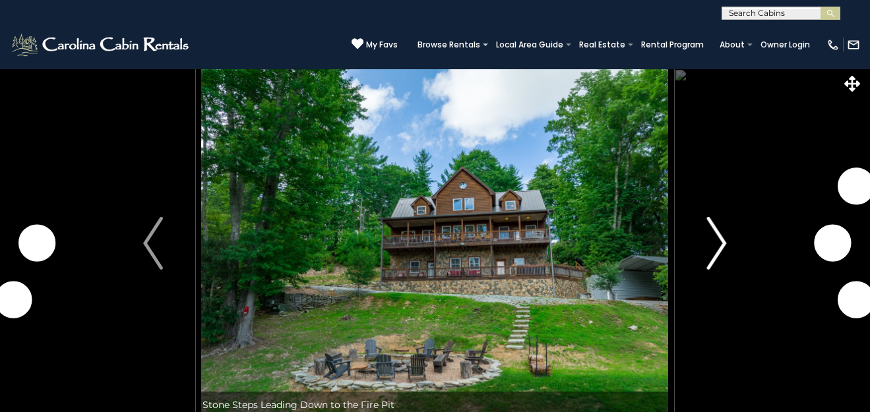
click at [723, 245] on img "Next" at bounding box center [717, 243] width 20 height 53
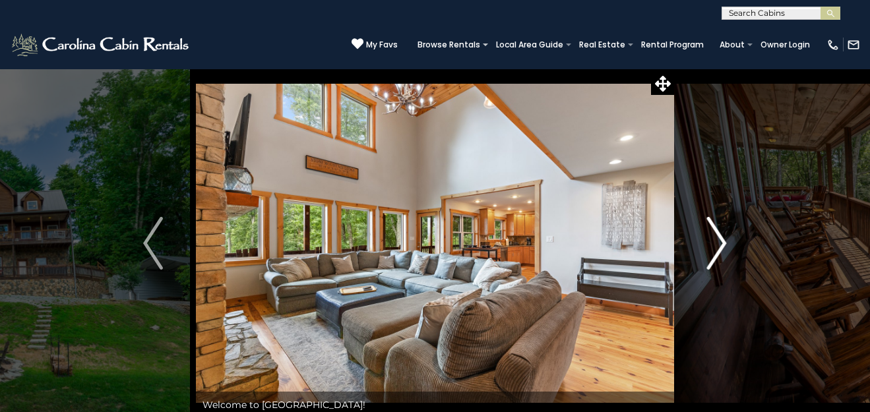
click at [724, 245] on img "Next" at bounding box center [717, 243] width 20 height 53
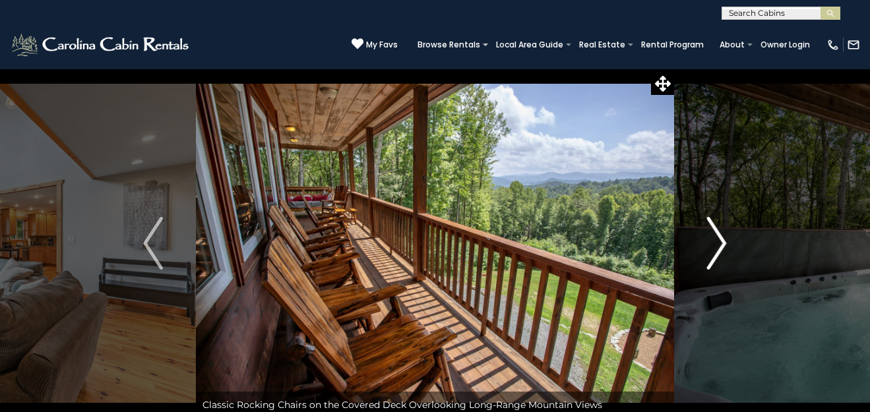
click at [724, 245] on img "Next" at bounding box center [717, 243] width 20 height 53
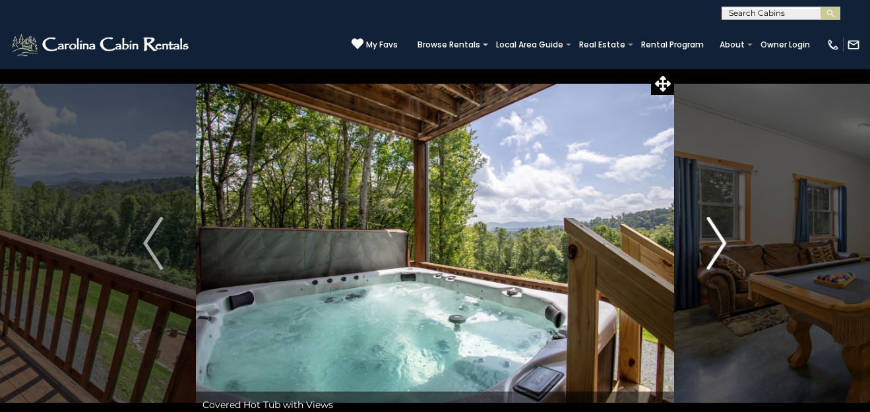
click at [724, 245] on img "Next" at bounding box center [717, 243] width 20 height 53
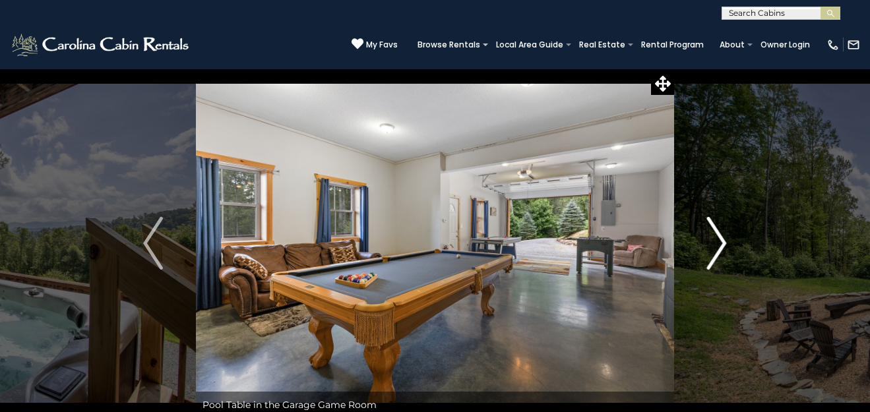
click at [724, 245] on img "Next" at bounding box center [717, 243] width 20 height 53
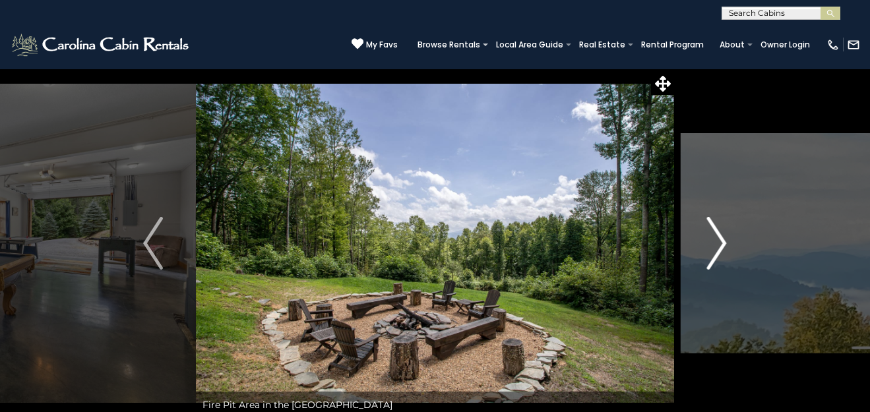
click at [724, 245] on img "Next" at bounding box center [717, 243] width 20 height 53
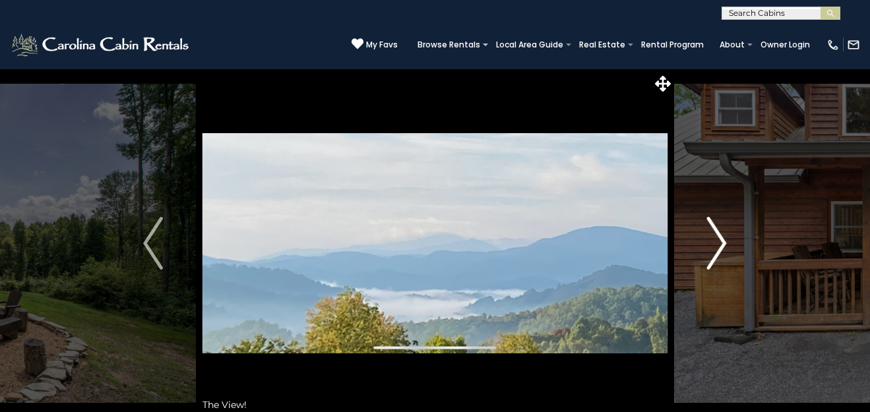
click at [724, 245] on img "Next" at bounding box center [717, 243] width 20 height 53
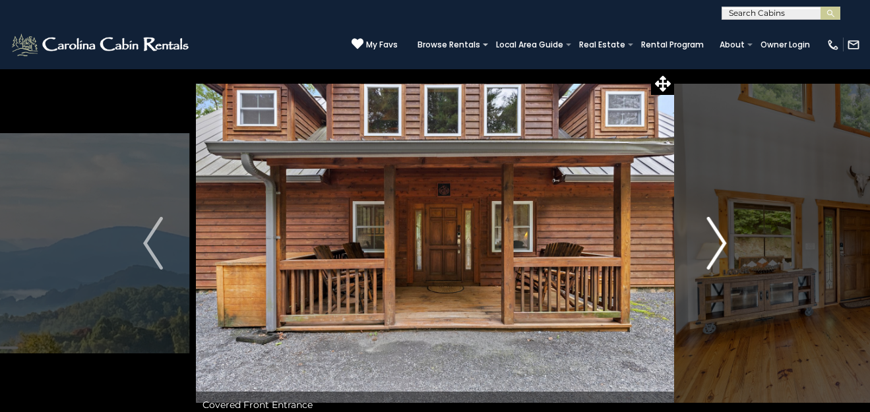
click at [724, 245] on img "Next" at bounding box center [717, 243] width 20 height 53
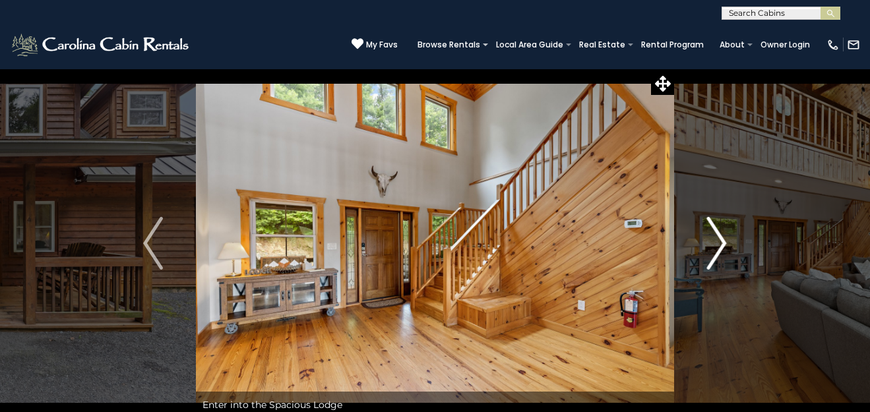
click at [724, 245] on img "Next" at bounding box center [717, 243] width 20 height 53
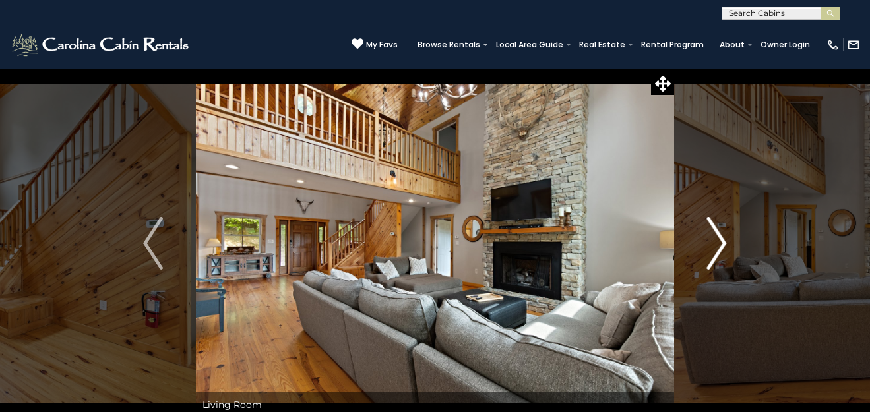
click at [724, 245] on img "Next" at bounding box center [717, 243] width 20 height 53
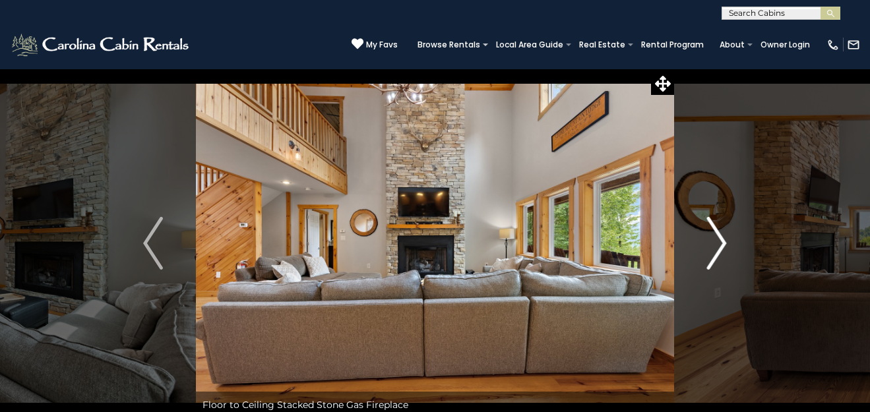
click at [724, 245] on img "Next" at bounding box center [717, 243] width 20 height 53
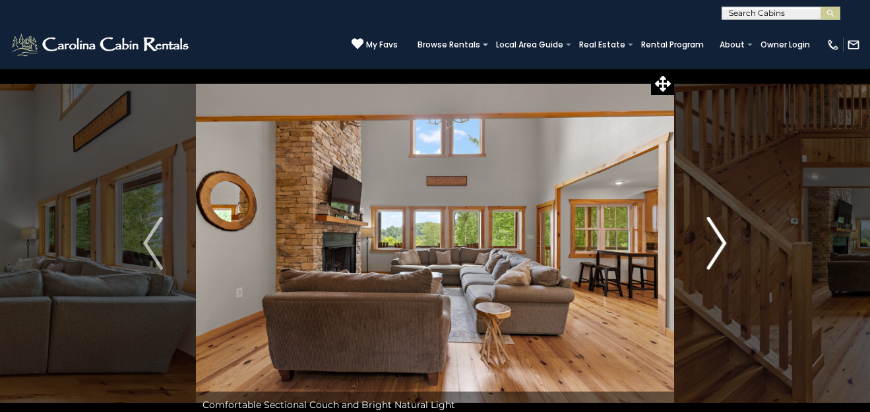
click at [724, 245] on img "Next" at bounding box center [717, 243] width 20 height 53
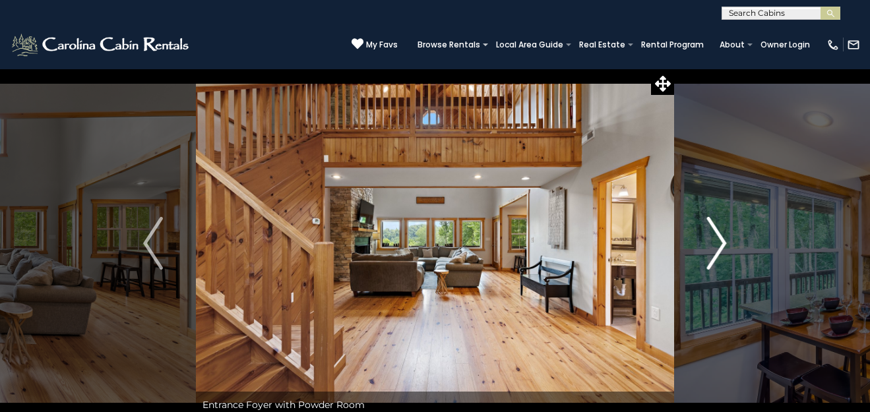
click at [724, 245] on img "Next" at bounding box center [717, 243] width 20 height 53
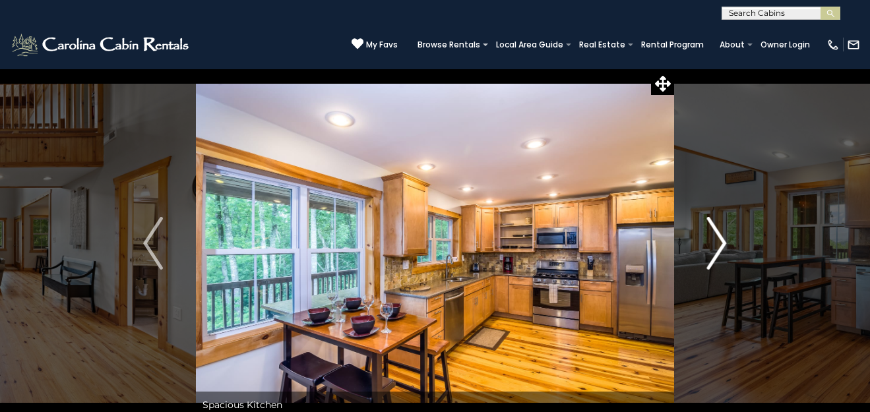
click at [724, 245] on img "Next" at bounding box center [717, 243] width 20 height 53
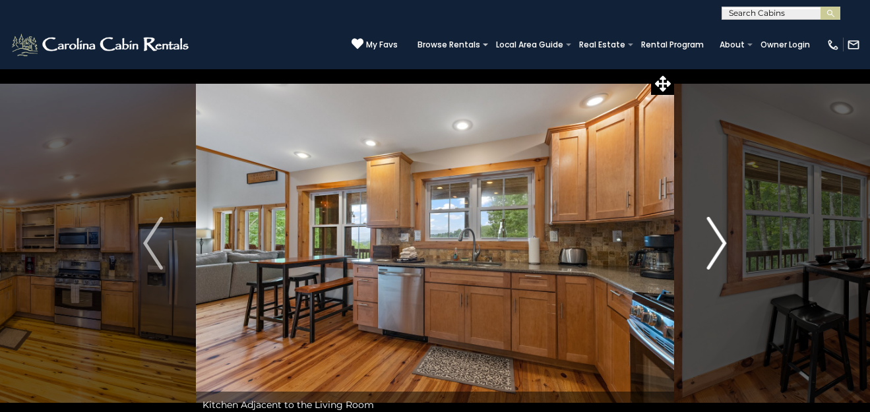
click at [724, 245] on img "Next" at bounding box center [717, 243] width 20 height 53
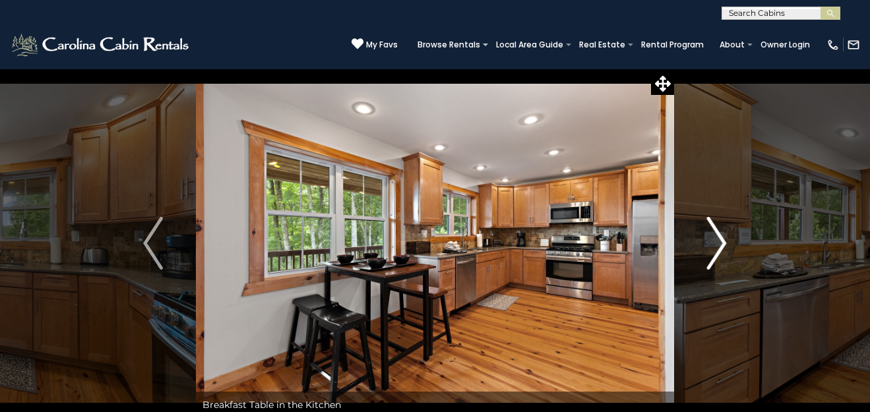
click at [724, 245] on img "Next" at bounding box center [717, 243] width 20 height 53
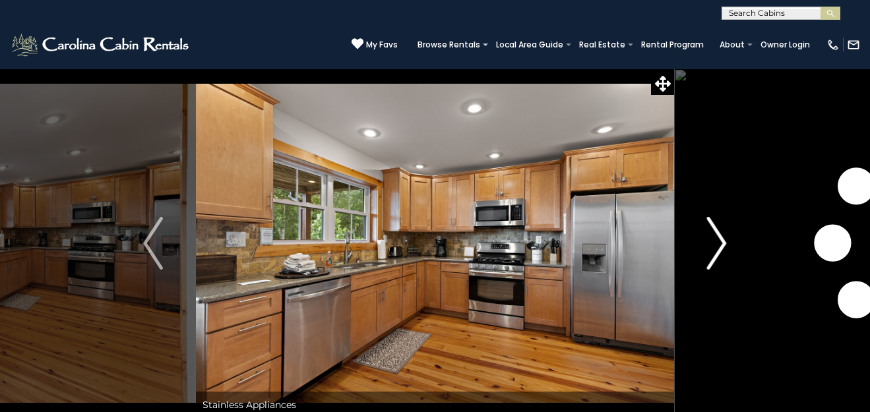
click at [724, 245] on img "Next" at bounding box center [717, 243] width 20 height 53
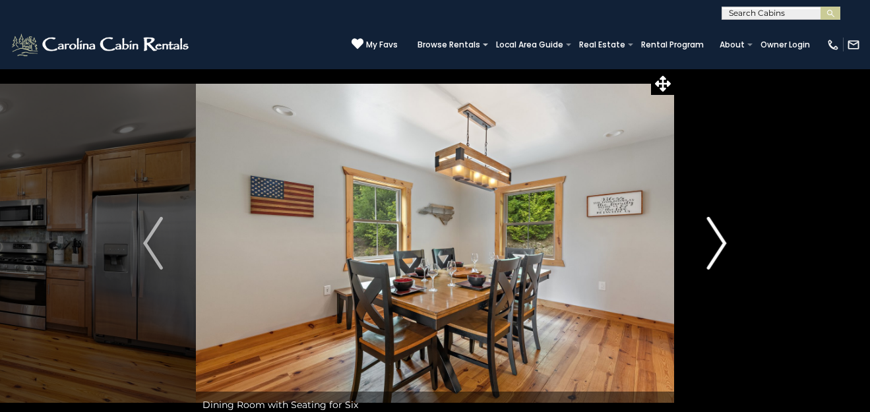
click at [724, 245] on img "Next" at bounding box center [717, 243] width 20 height 53
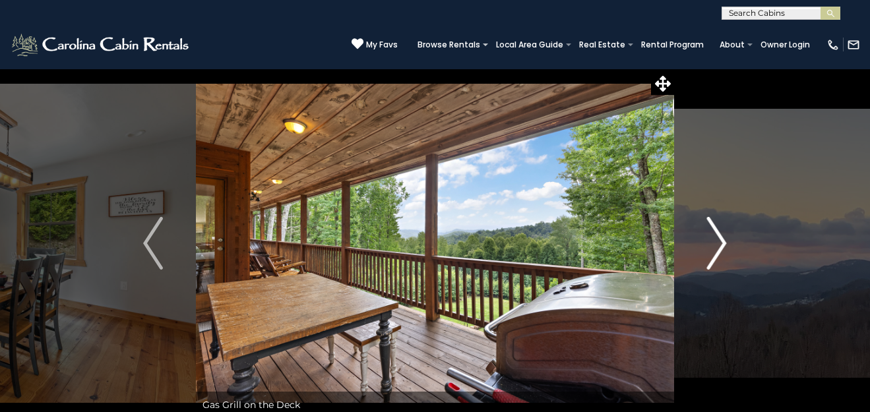
click at [724, 245] on img "Next" at bounding box center [717, 243] width 20 height 53
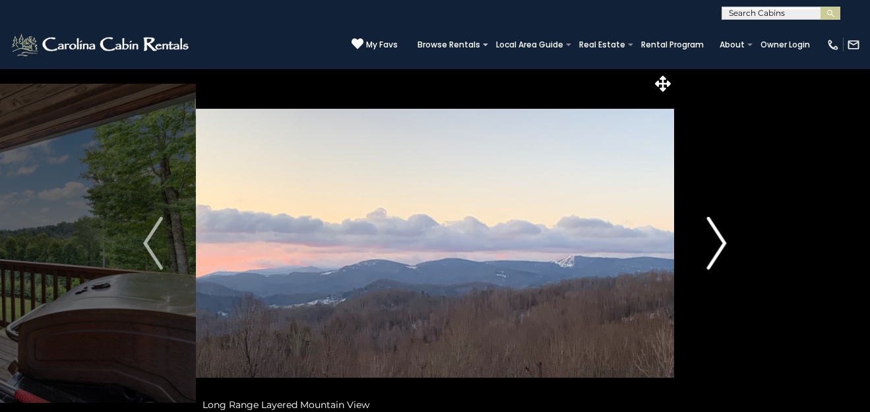
click at [724, 245] on img "Next" at bounding box center [717, 243] width 20 height 53
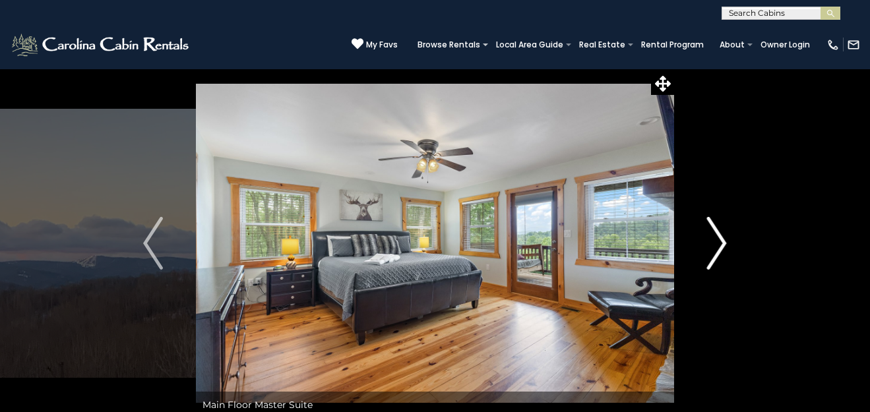
click at [724, 245] on img "Next" at bounding box center [717, 243] width 20 height 53
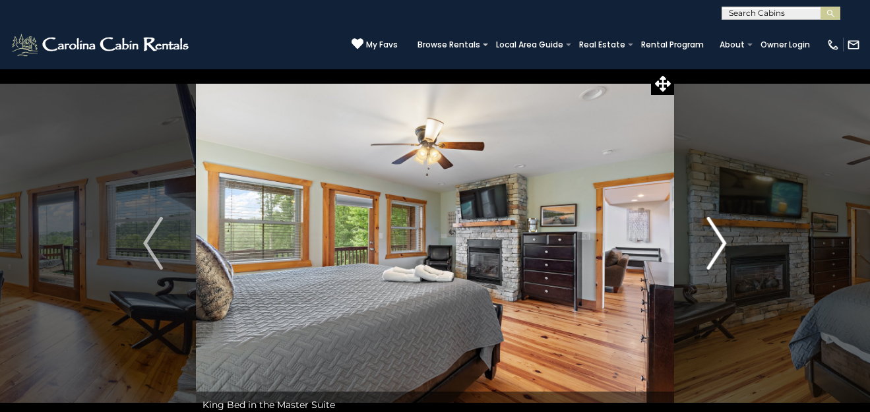
click at [724, 245] on img "Next" at bounding box center [717, 243] width 20 height 53
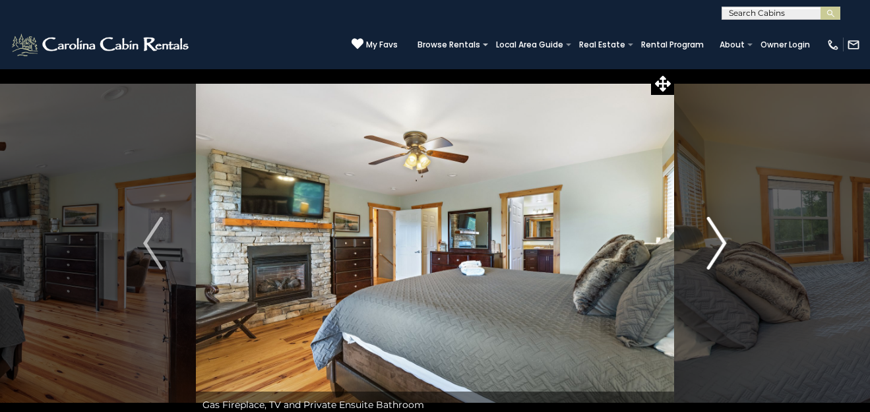
click at [724, 245] on img "Next" at bounding box center [717, 243] width 20 height 53
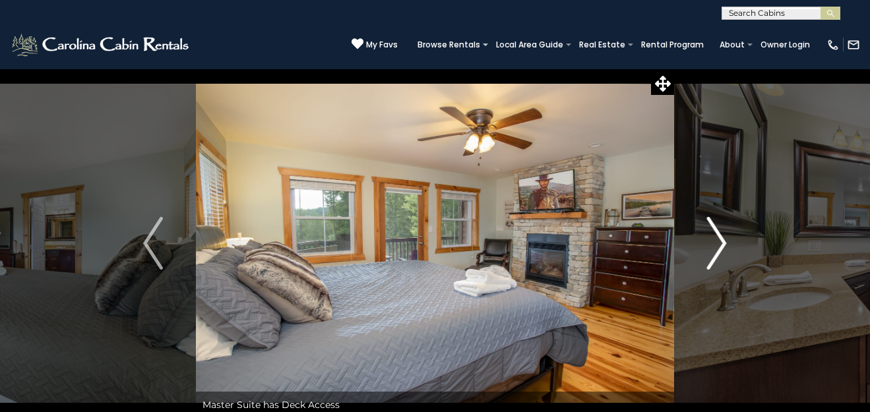
click at [724, 245] on img "Next" at bounding box center [717, 243] width 20 height 53
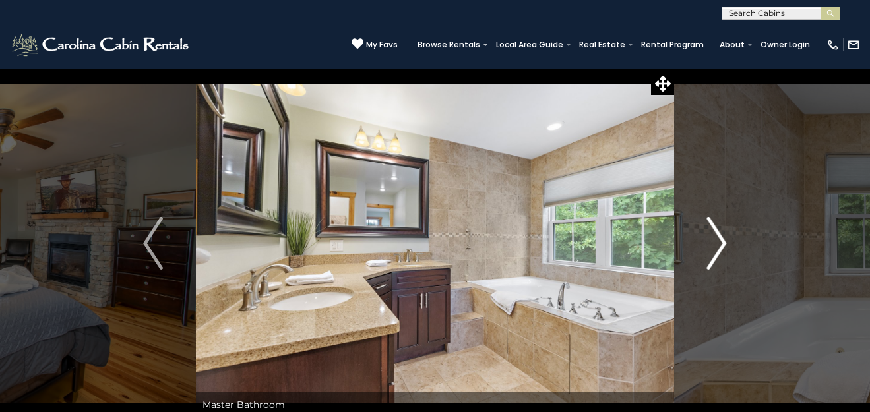
click at [724, 245] on img "Next" at bounding box center [717, 243] width 20 height 53
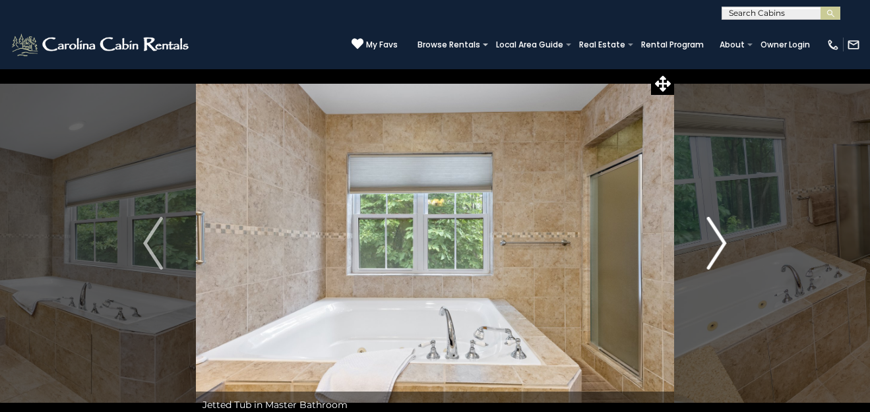
click at [724, 245] on img "Next" at bounding box center [717, 243] width 20 height 53
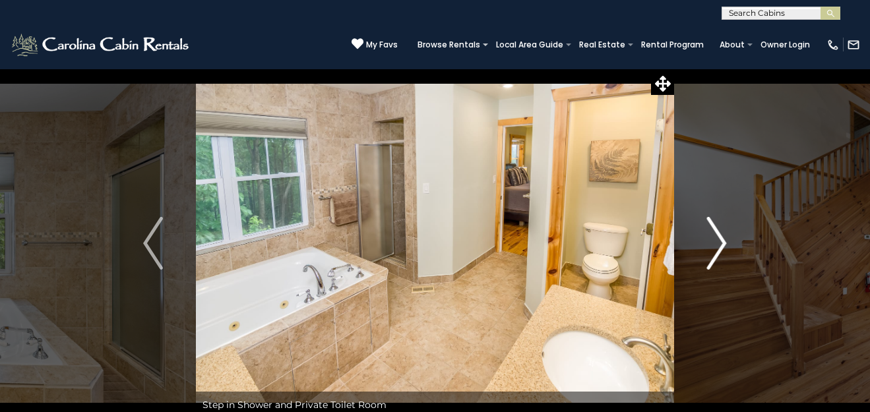
click at [724, 245] on img "Next" at bounding box center [717, 243] width 20 height 53
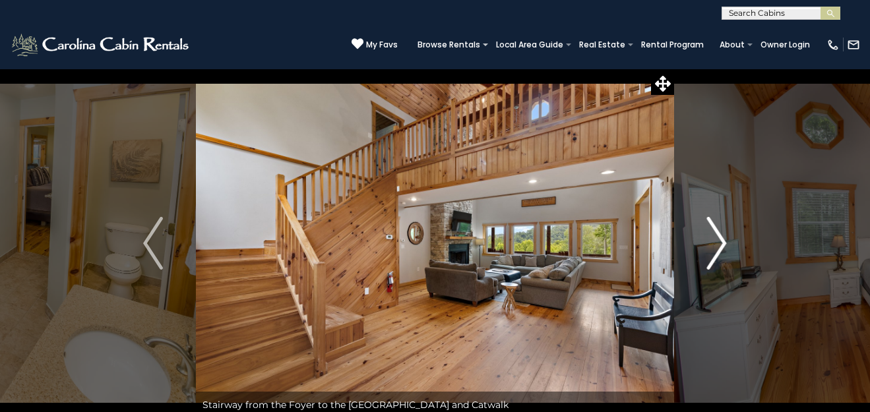
click at [724, 245] on img "Next" at bounding box center [717, 243] width 20 height 53
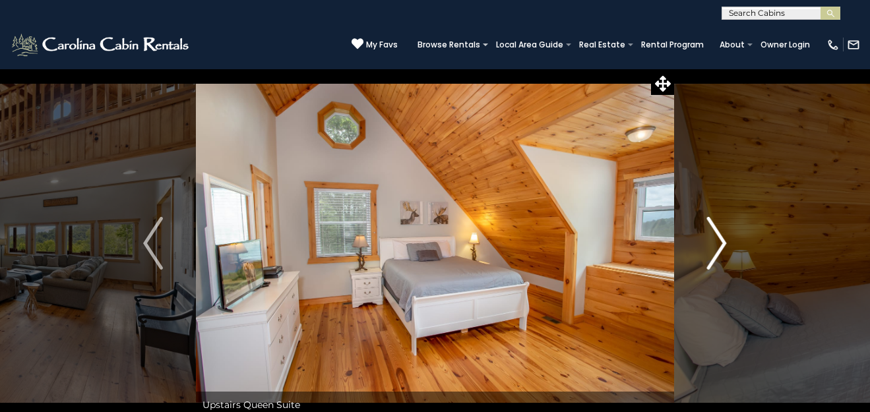
click at [724, 245] on img "Next" at bounding box center [717, 243] width 20 height 53
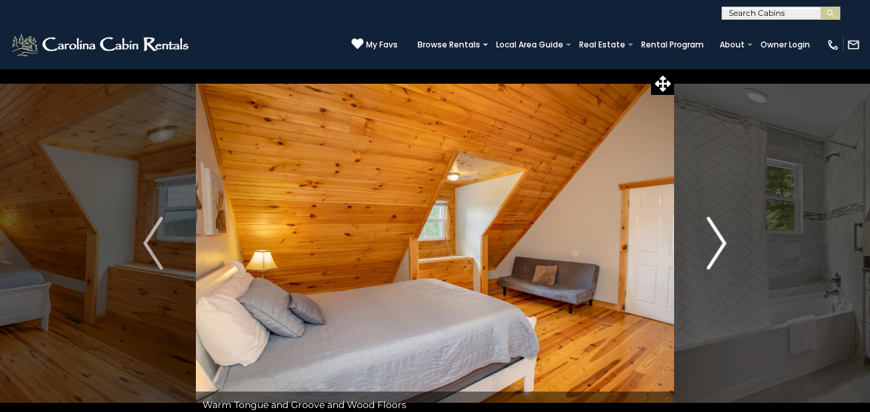
click at [724, 245] on img "Next" at bounding box center [717, 243] width 20 height 53
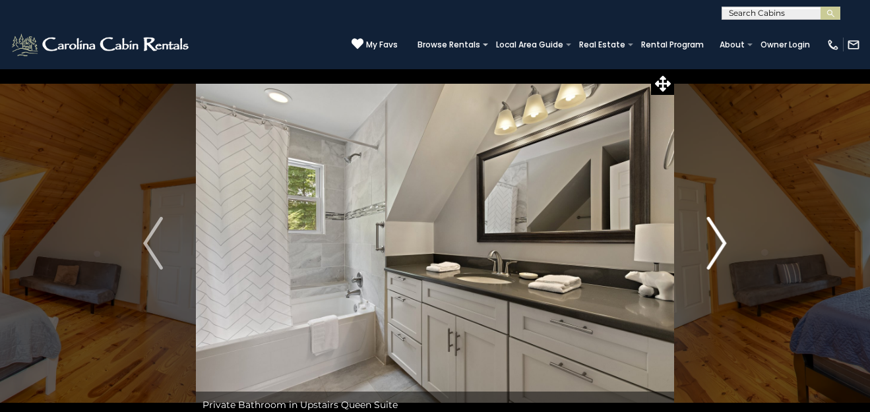
click at [724, 245] on img "Next" at bounding box center [717, 243] width 20 height 53
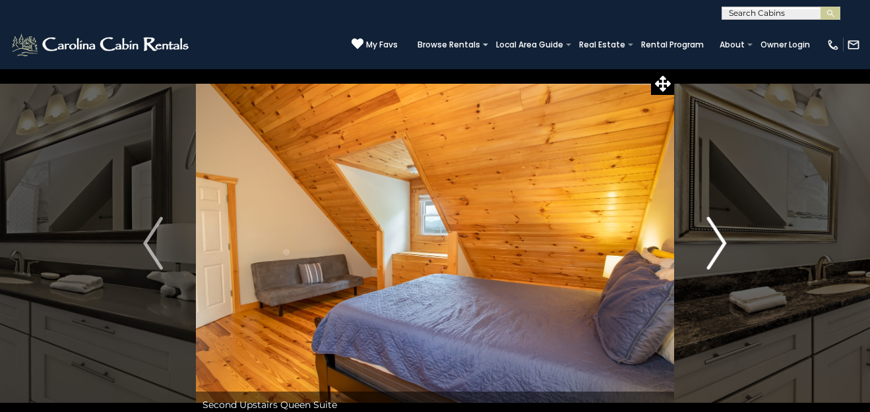
click at [724, 245] on img "Next" at bounding box center [717, 243] width 20 height 53
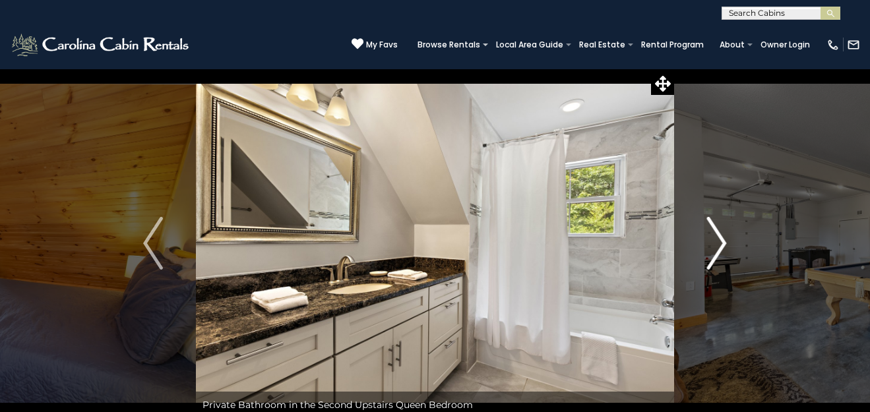
click at [724, 245] on img "Next" at bounding box center [717, 243] width 20 height 53
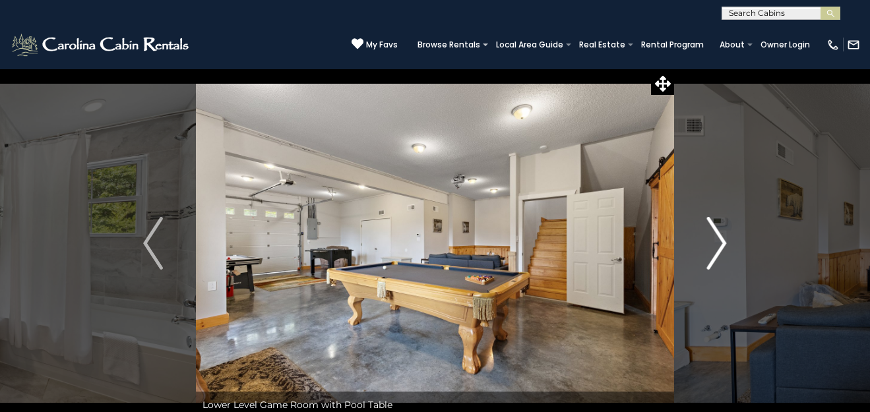
click at [724, 245] on img "Next" at bounding box center [717, 243] width 20 height 53
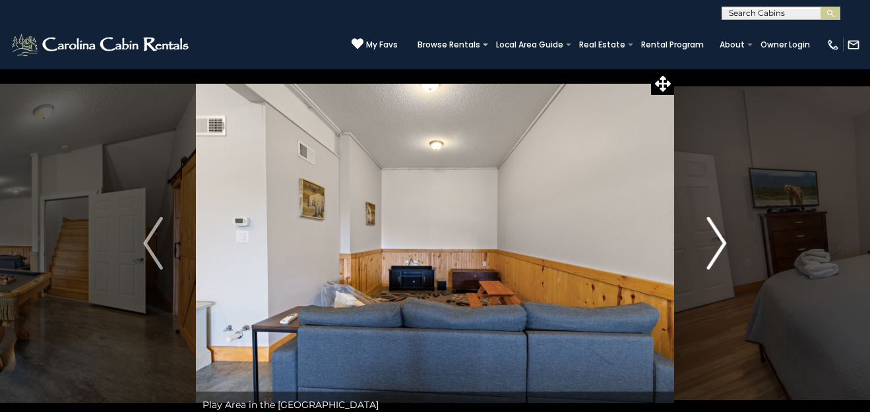
click at [724, 245] on img "Next" at bounding box center [717, 243] width 20 height 53
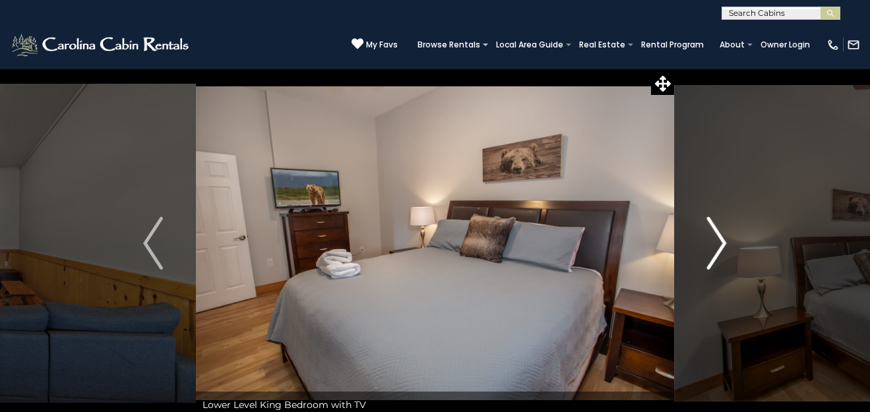
click at [724, 245] on img "Next" at bounding box center [717, 243] width 20 height 53
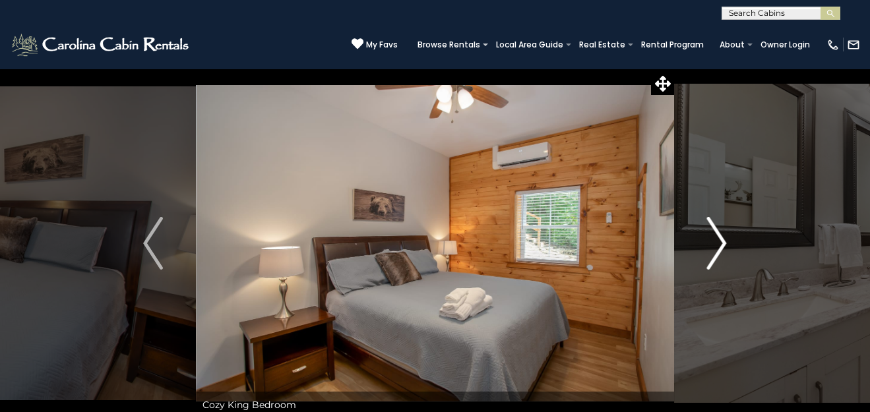
click at [724, 245] on img "Next" at bounding box center [717, 243] width 20 height 53
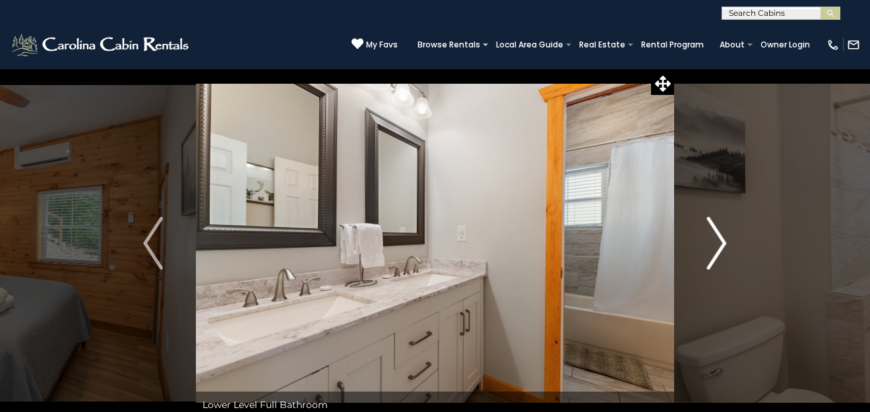
click at [724, 245] on img "Next" at bounding box center [717, 243] width 20 height 53
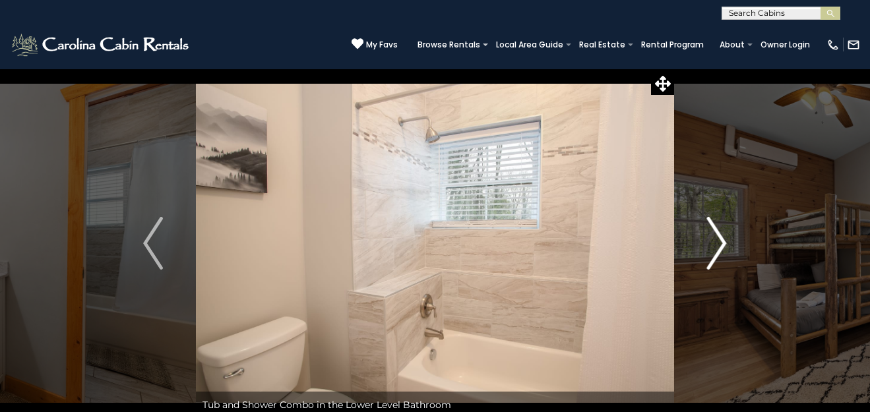
click at [724, 245] on img "Next" at bounding box center [717, 243] width 20 height 53
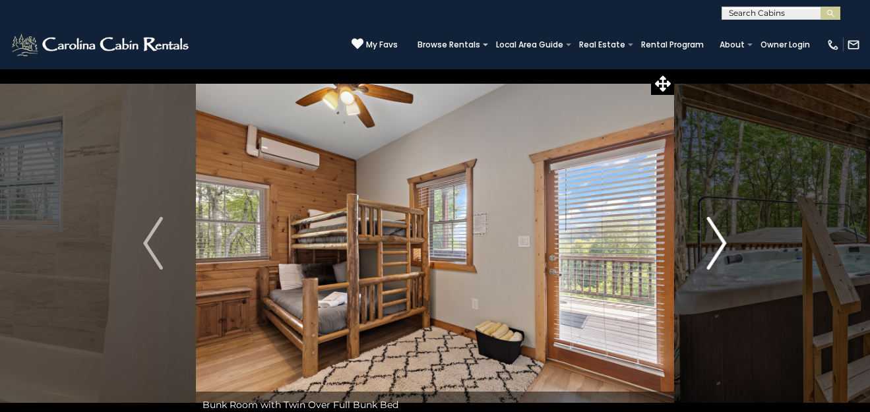
click at [724, 245] on img "Next" at bounding box center [717, 243] width 20 height 53
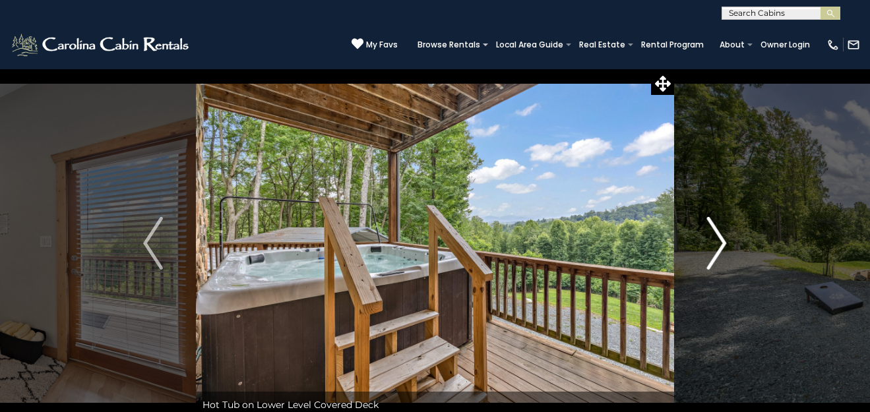
click at [724, 245] on img "Next" at bounding box center [717, 243] width 20 height 53
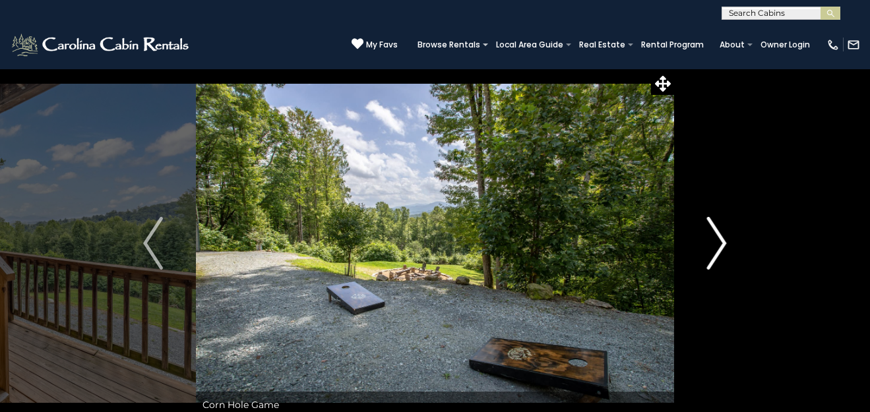
click at [724, 245] on img "Next" at bounding box center [717, 243] width 20 height 53
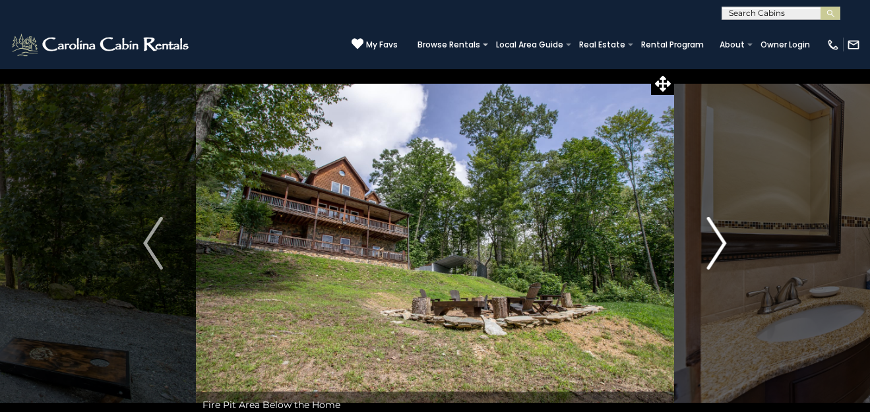
click at [724, 245] on img "Next" at bounding box center [717, 243] width 20 height 53
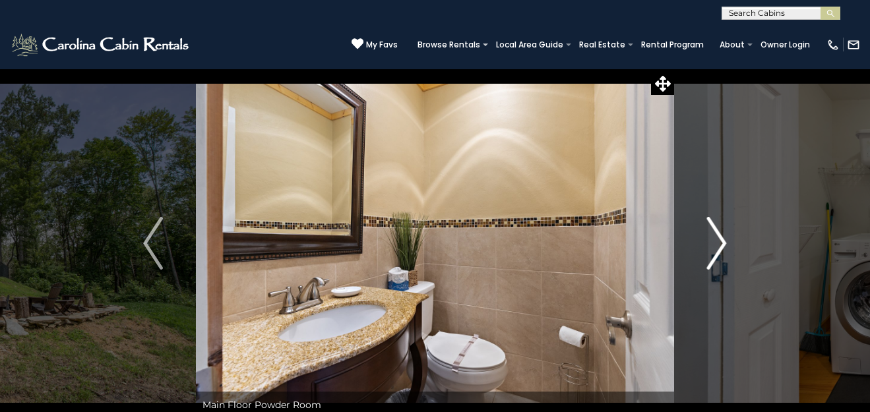
click at [724, 245] on img "Next" at bounding box center [717, 243] width 20 height 53
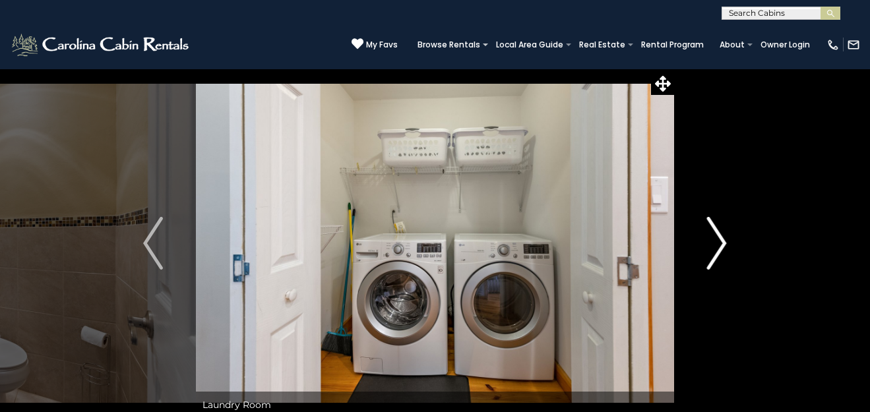
click at [724, 245] on img "Next" at bounding box center [717, 243] width 20 height 53
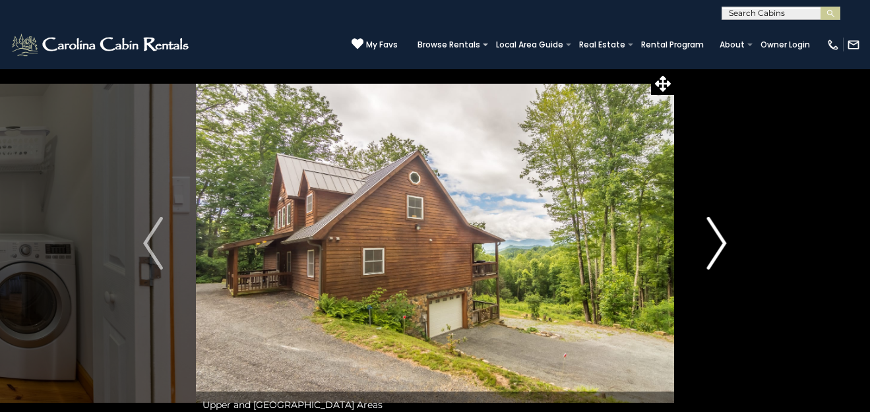
click at [724, 245] on img "Next" at bounding box center [717, 243] width 20 height 53
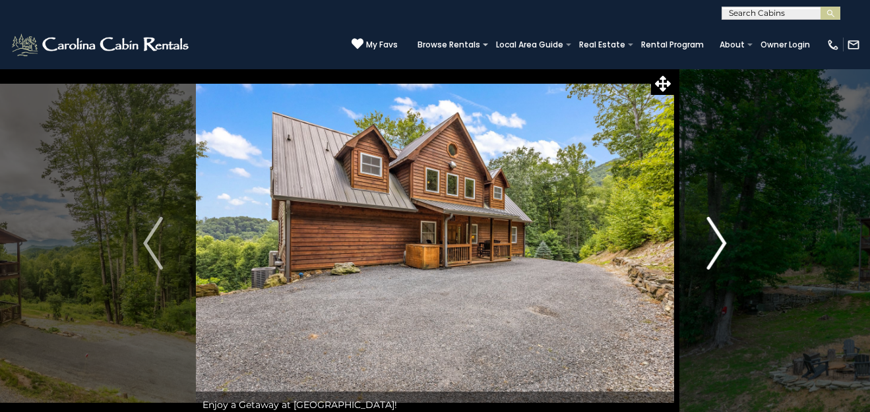
click at [724, 245] on img "Next" at bounding box center [717, 243] width 20 height 53
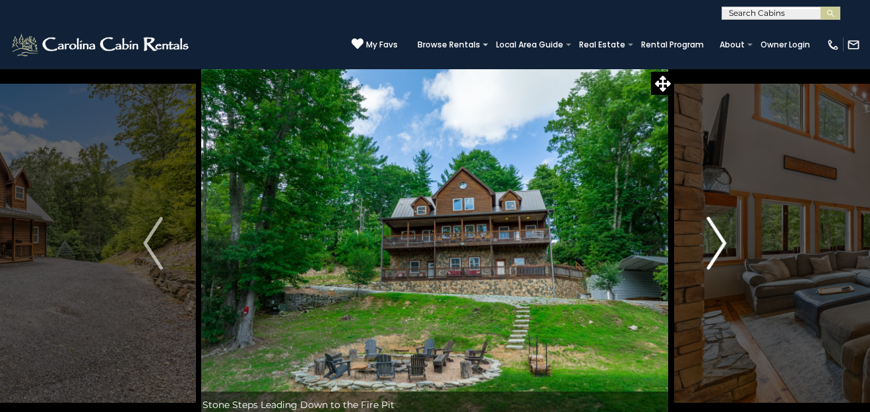
click at [724, 245] on img "Next" at bounding box center [717, 243] width 20 height 53
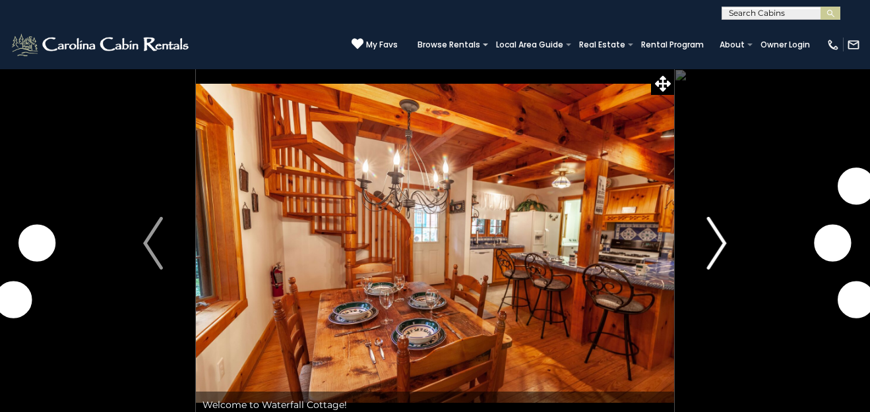
drag, startPoint x: 0, startPoint y: 0, endPoint x: 717, endPoint y: 235, distance: 754.2
click at [717, 235] on img "Next" at bounding box center [717, 243] width 20 height 53
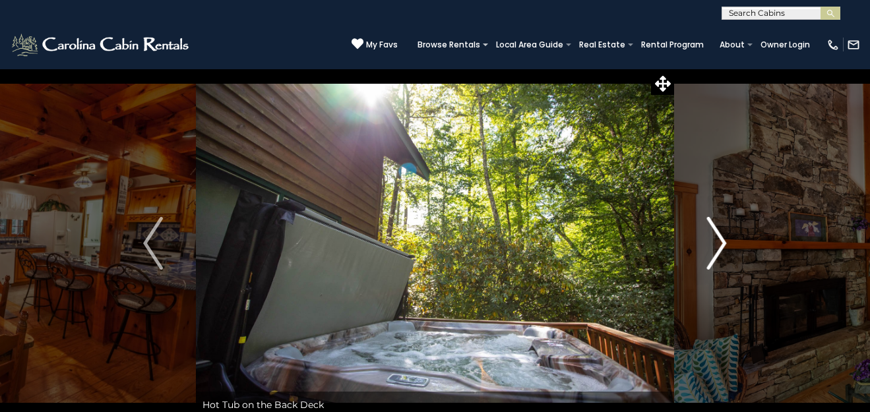
click at [718, 238] on img "Next" at bounding box center [717, 243] width 20 height 53
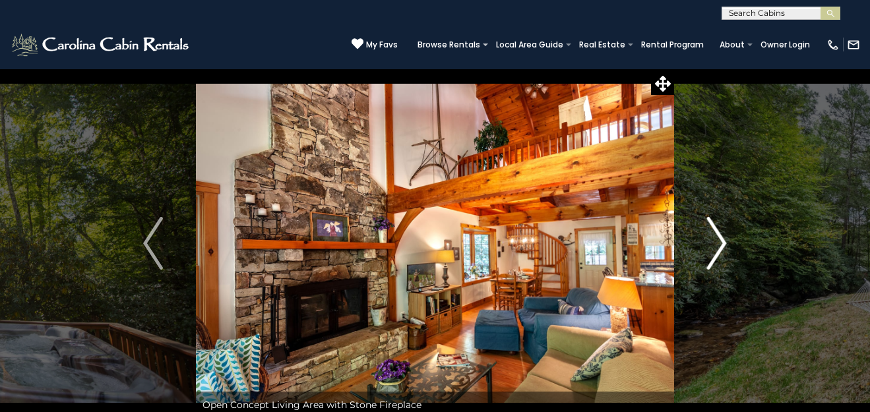
click at [718, 238] on img "Next" at bounding box center [717, 243] width 20 height 53
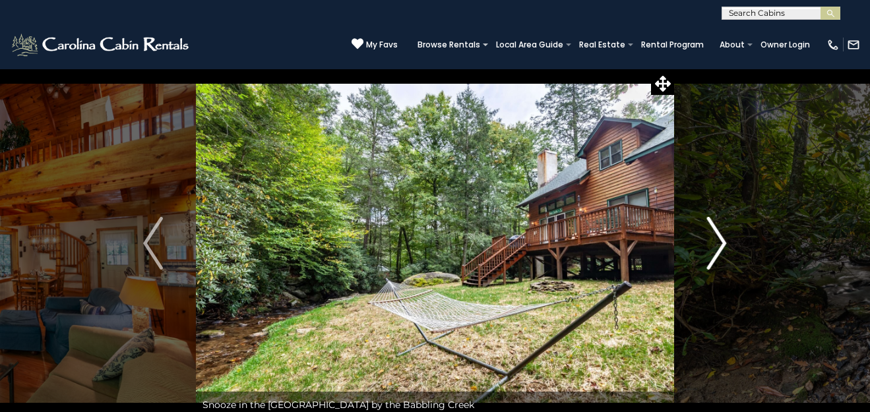
click at [718, 238] on img "Next" at bounding box center [717, 243] width 20 height 53
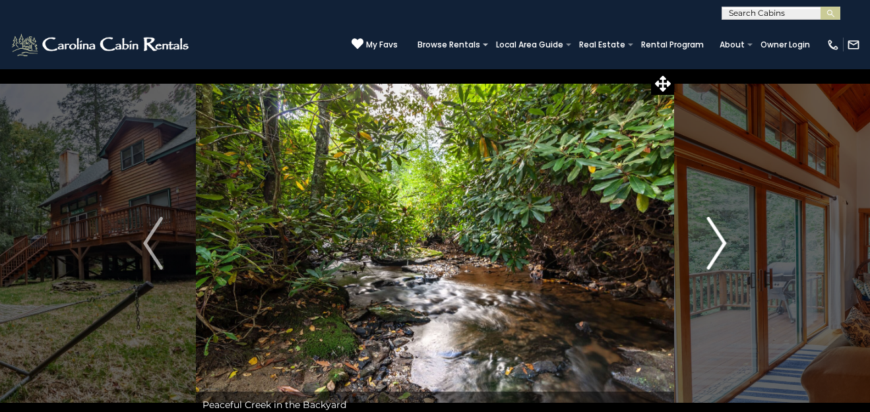
click at [718, 238] on img "Next" at bounding box center [717, 243] width 20 height 53
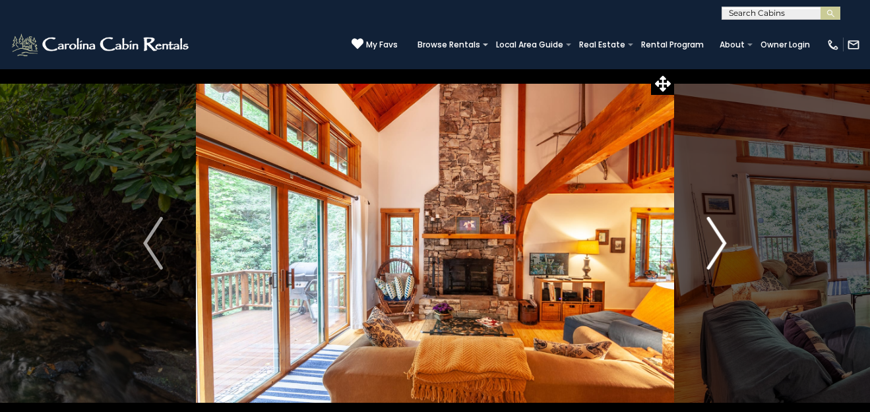
click at [718, 238] on img "Next" at bounding box center [717, 243] width 20 height 53
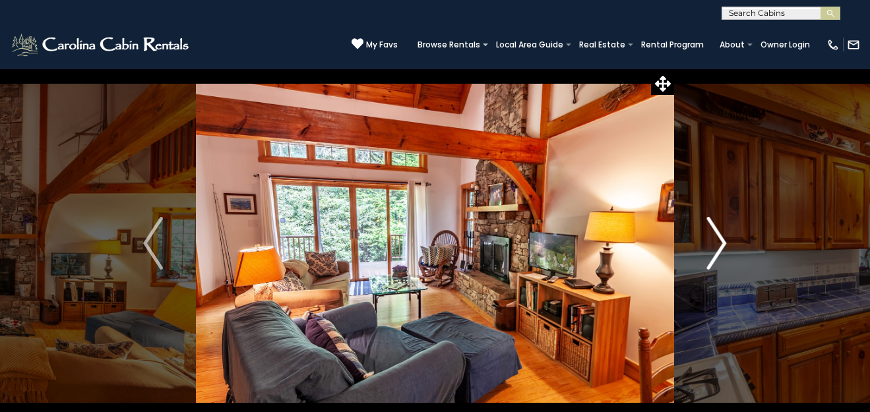
click at [718, 238] on img "Next" at bounding box center [717, 243] width 20 height 53
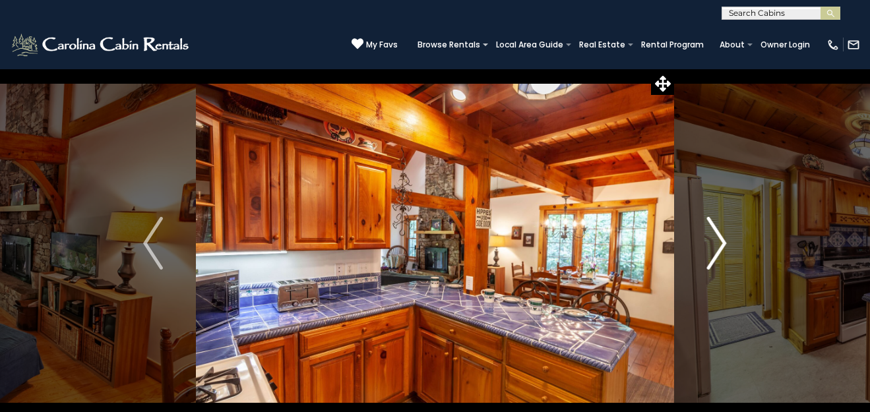
click at [718, 238] on img "Next" at bounding box center [717, 243] width 20 height 53
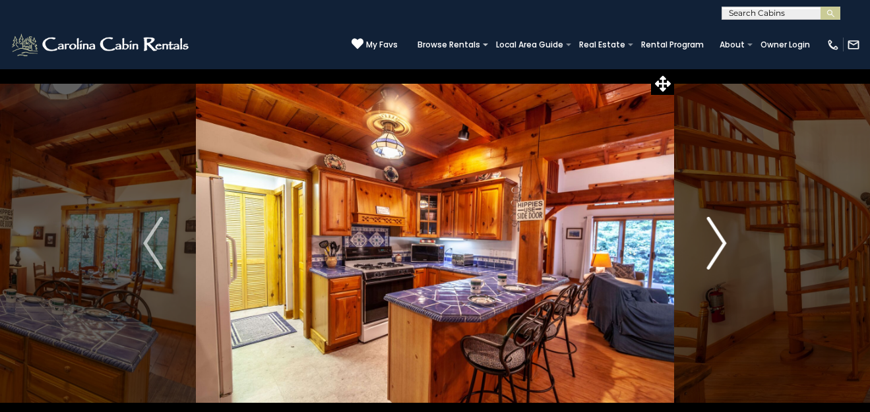
click at [718, 238] on img "Next" at bounding box center [717, 243] width 20 height 53
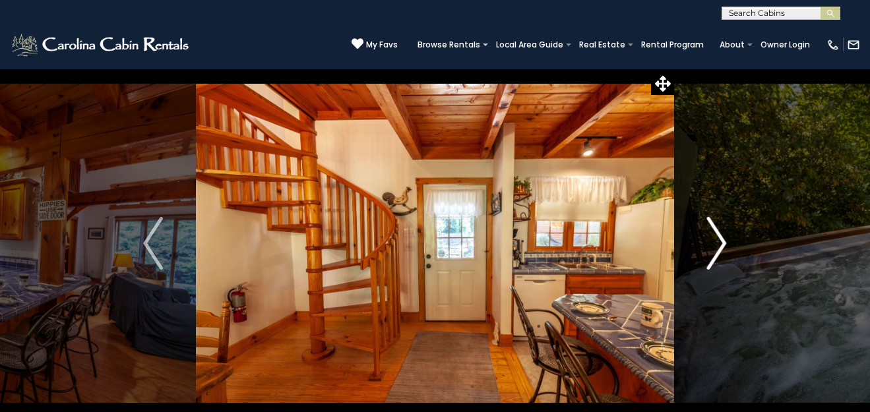
click at [718, 238] on img "Next" at bounding box center [717, 243] width 20 height 53
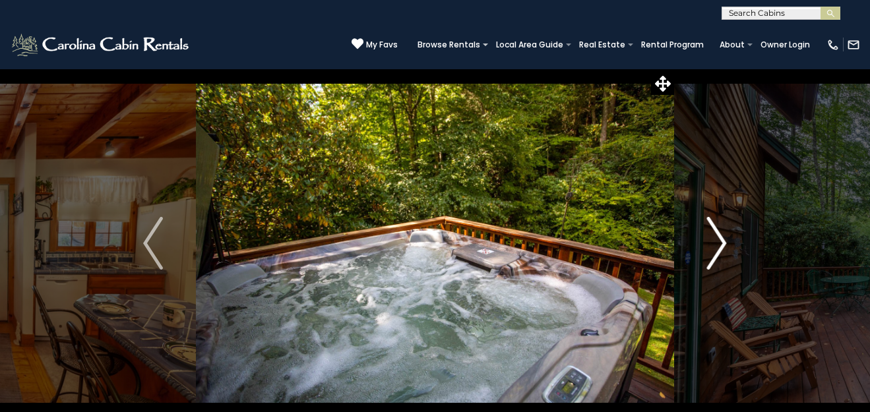
click at [718, 238] on img "Next" at bounding box center [717, 243] width 20 height 53
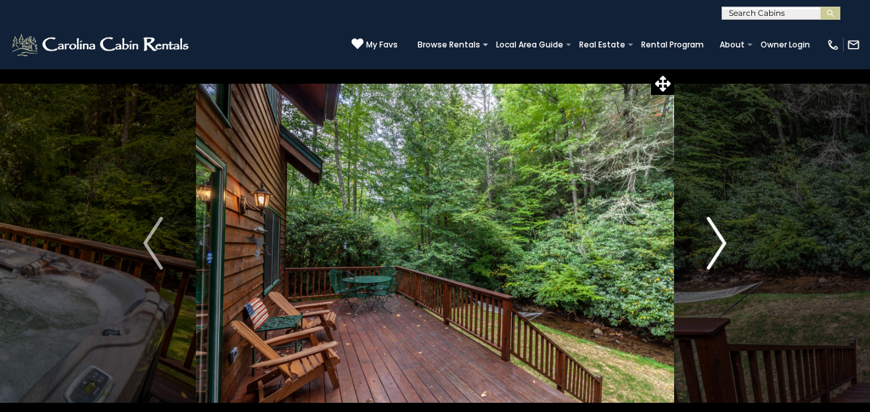
click at [718, 238] on img "Next" at bounding box center [717, 243] width 20 height 53
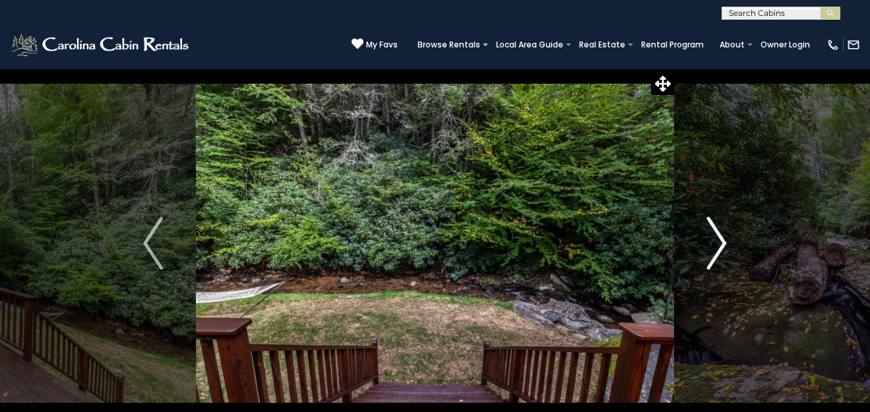
click at [718, 238] on img "Next" at bounding box center [717, 243] width 20 height 53
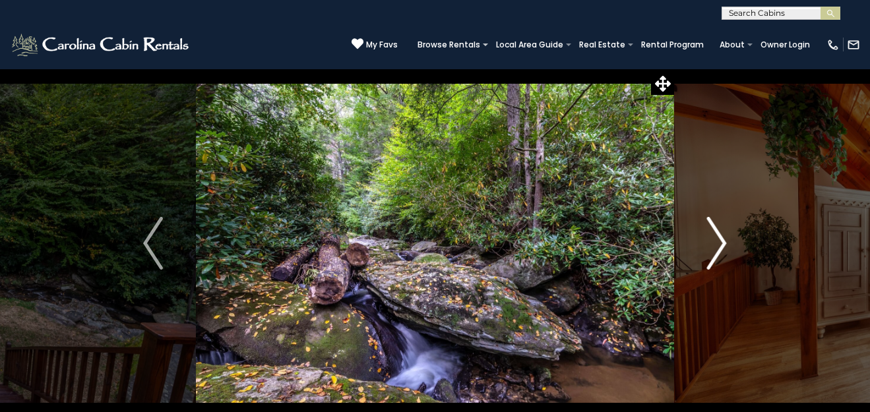
click at [718, 238] on img "Next" at bounding box center [717, 243] width 20 height 53
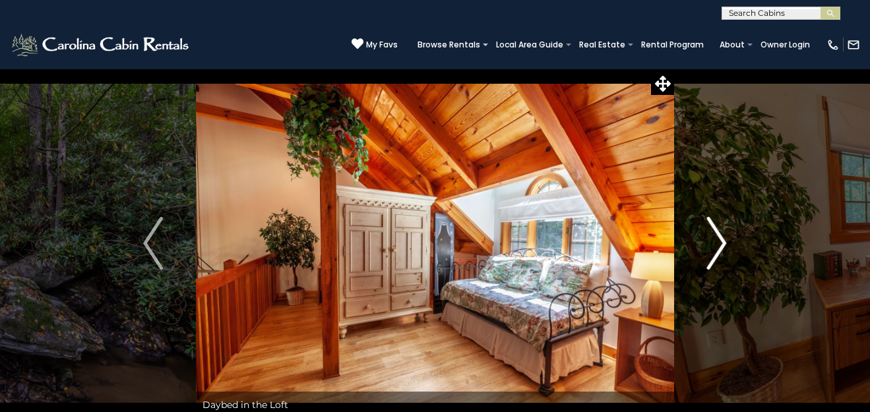
click at [718, 238] on img "Next" at bounding box center [717, 243] width 20 height 53
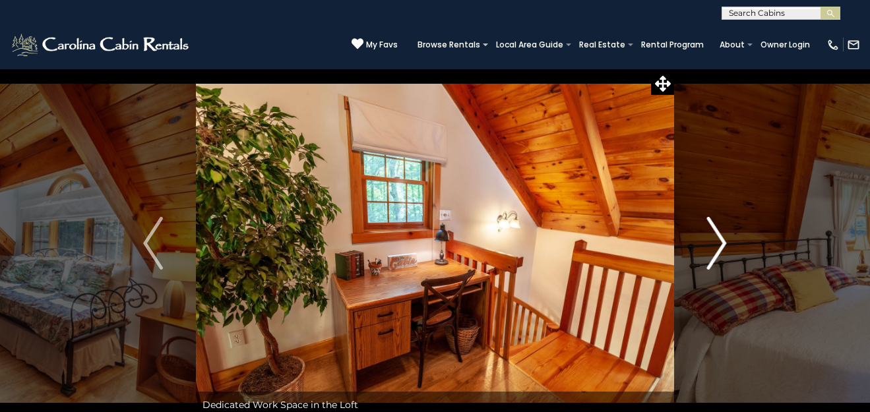
click at [718, 238] on img "Next" at bounding box center [717, 243] width 20 height 53
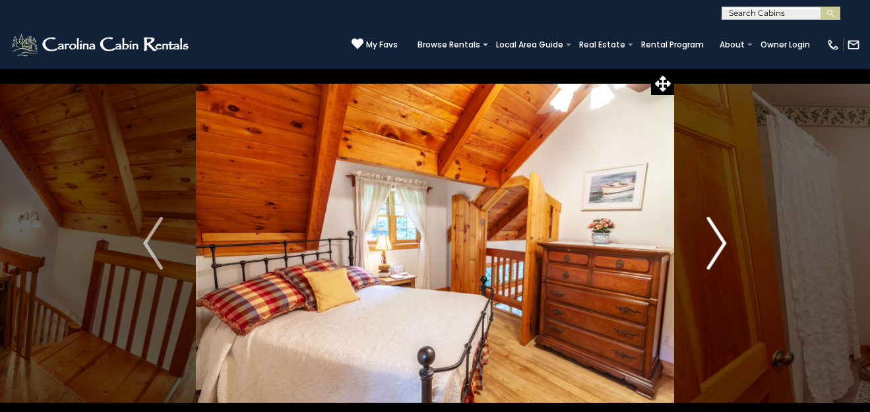
click at [718, 238] on img "Next" at bounding box center [717, 243] width 20 height 53
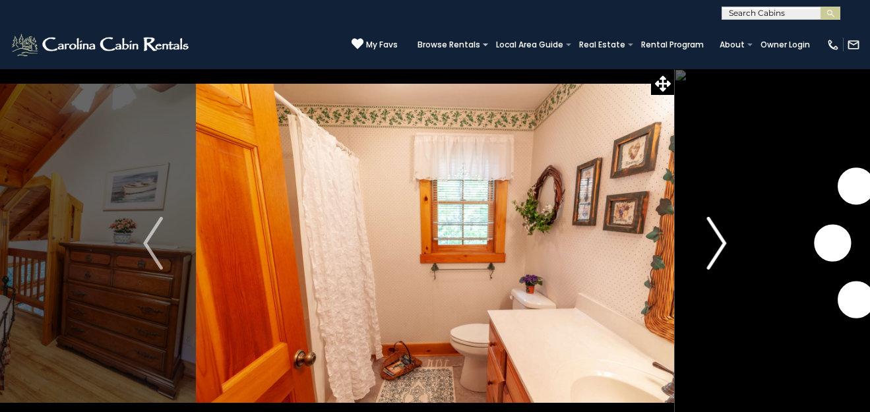
click at [718, 238] on img "Next" at bounding box center [717, 243] width 20 height 53
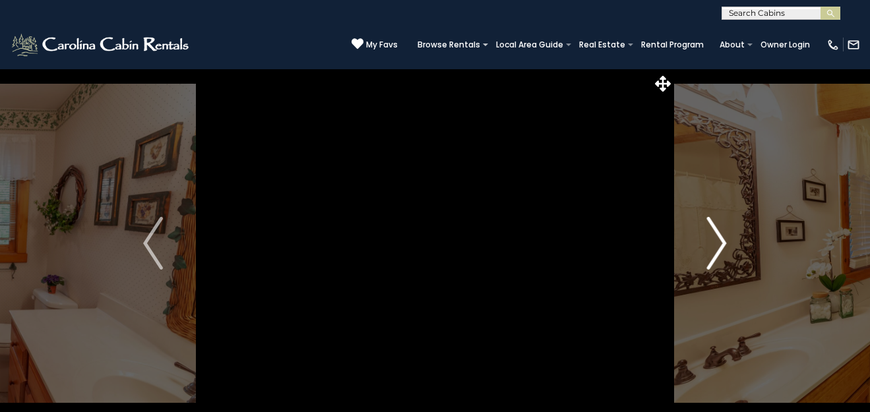
click at [718, 238] on img "Next" at bounding box center [717, 243] width 20 height 53
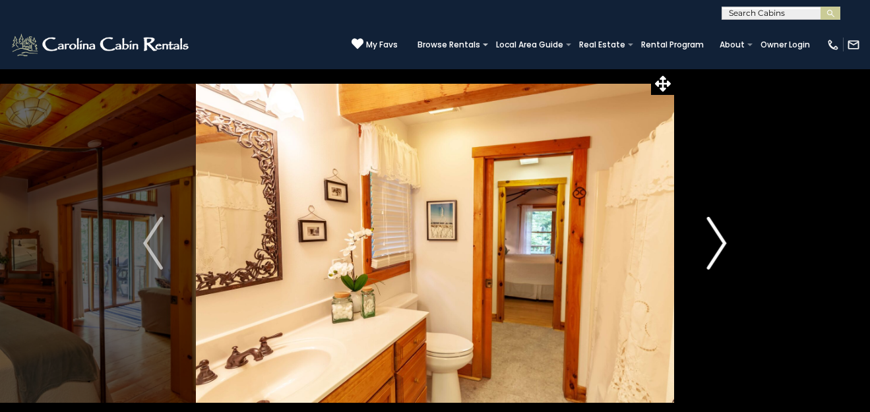
click at [718, 238] on img "Next" at bounding box center [717, 243] width 20 height 53
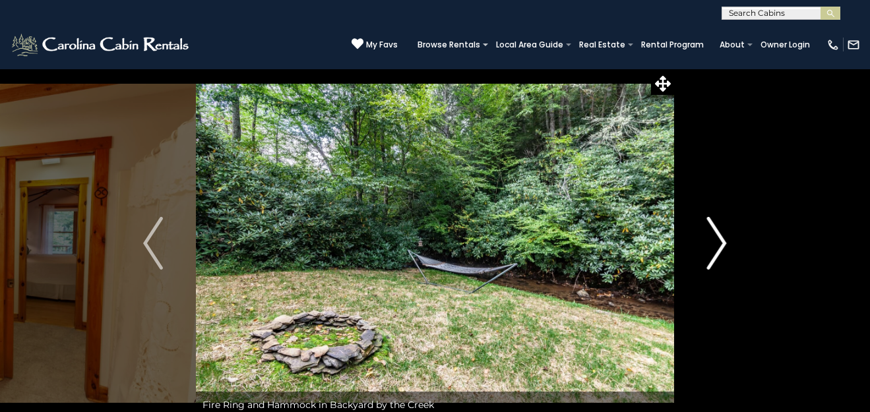
click at [718, 238] on img "Next" at bounding box center [717, 243] width 20 height 53
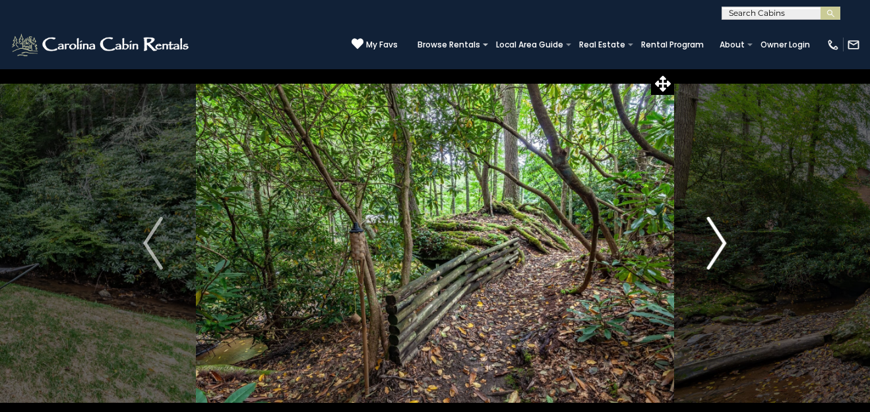
click at [718, 238] on img "Next" at bounding box center [717, 243] width 20 height 53
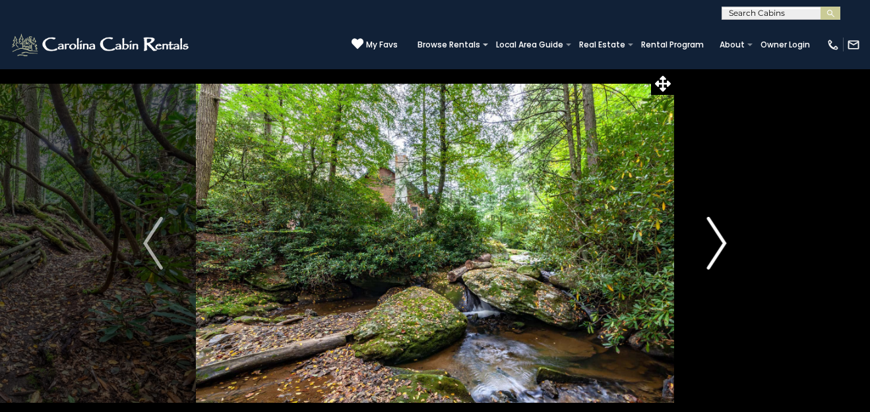
click at [718, 238] on img "Next" at bounding box center [717, 243] width 20 height 53
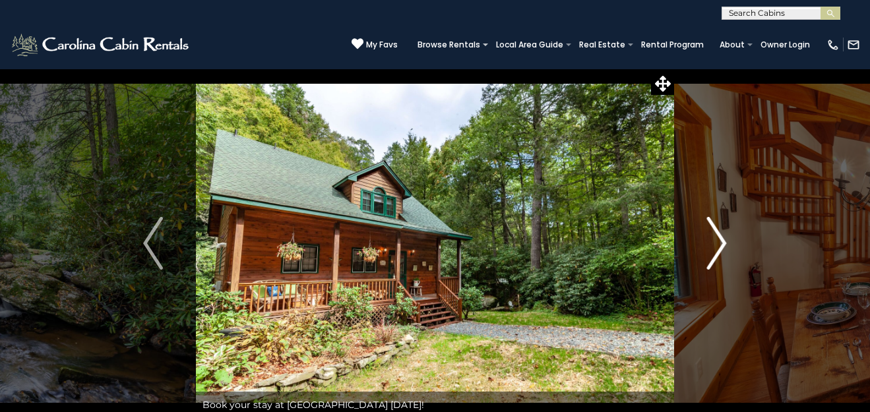
click at [718, 238] on img "Next" at bounding box center [717, 243] width 20 height 53
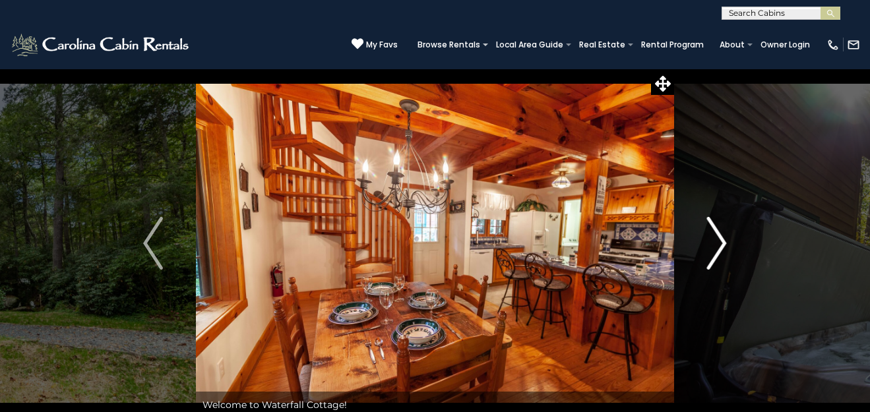
click at [718, 238] on img "Next" at bounding box center [717, 243] width 20 height 53
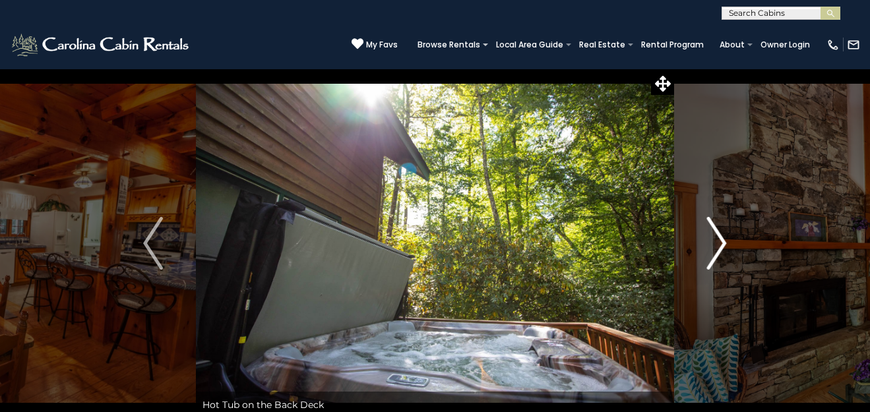
click at [718, 238] on img "Next" at bounding box center [717, 243] width 20 height 53
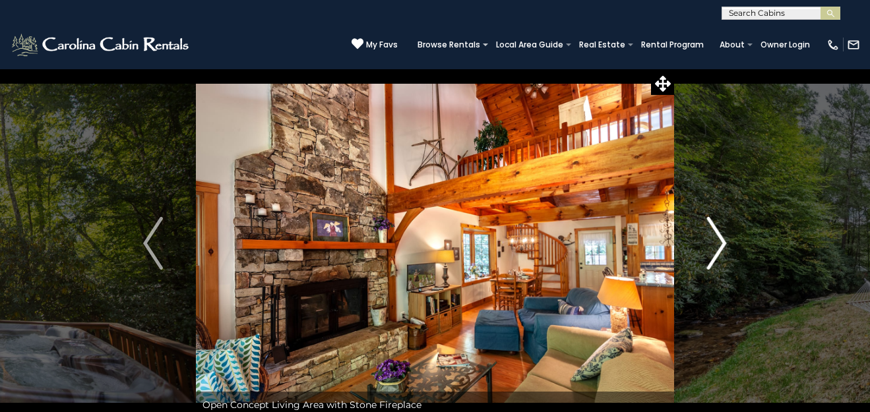
click at [718, 238] on img "Next" at bounding box center [717, 243] width 20 height 53
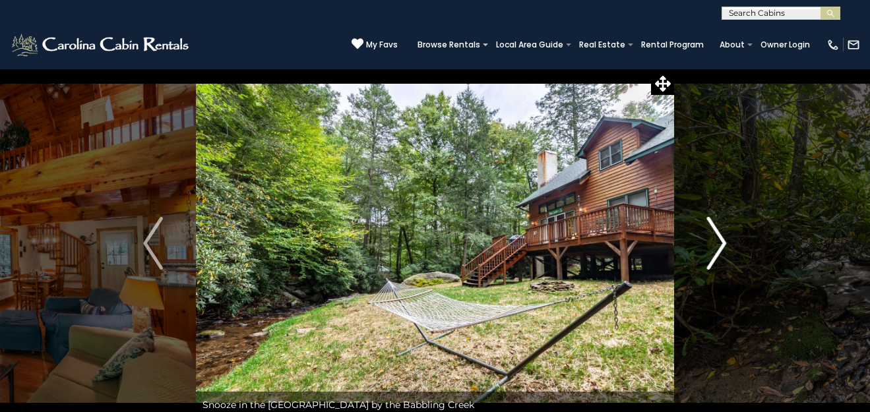
click at [718, 238] on img "Next" at bounding box center [717, 243] width 20 height 53
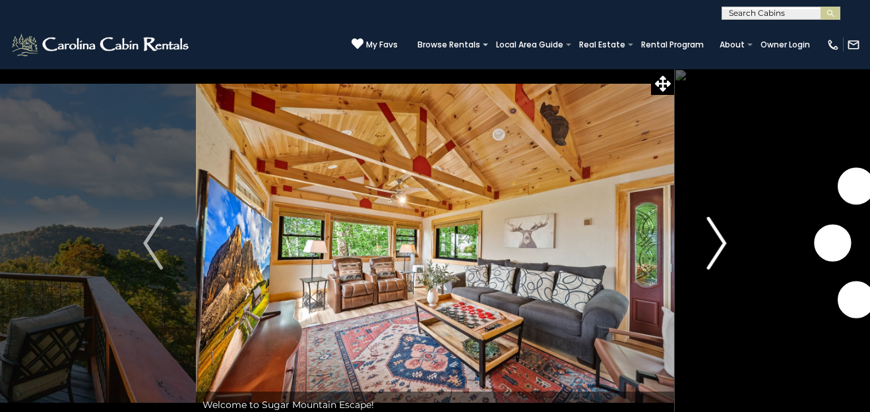
click at [723, 243] on img "Next" at bounding box center [717, 243] width 20 height 53
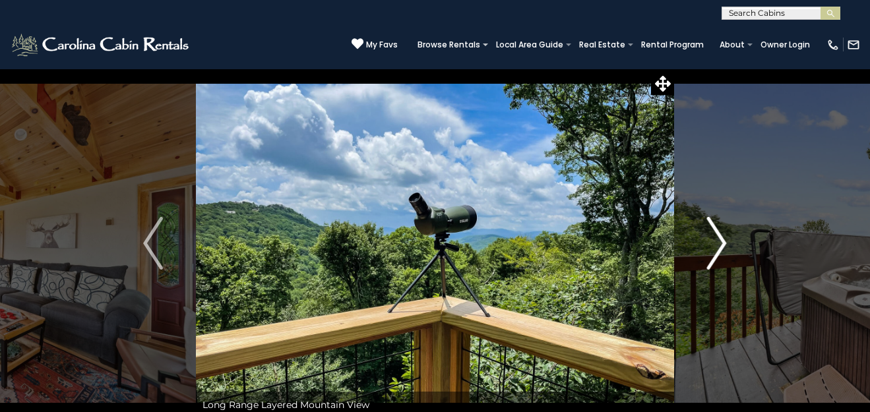
click at [713, 239] on img "Next" at bounding box center [717, 243] width 20 height 53
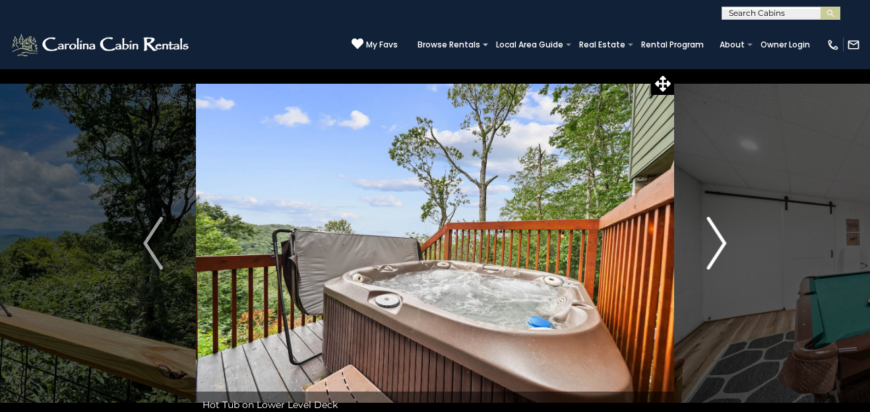
click at [722, 237] on img "Next" at bounding box center [717, 243] width 20 height 53
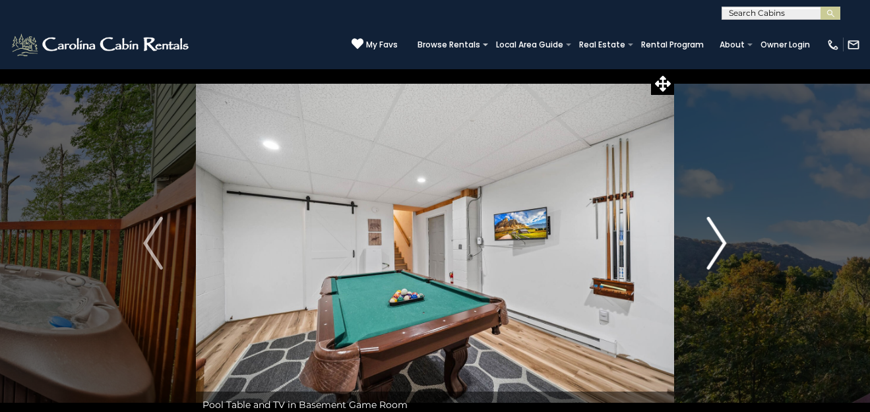
click at [724, 242] on img "Next" at bounding box center [717, 243] width 20 height 53
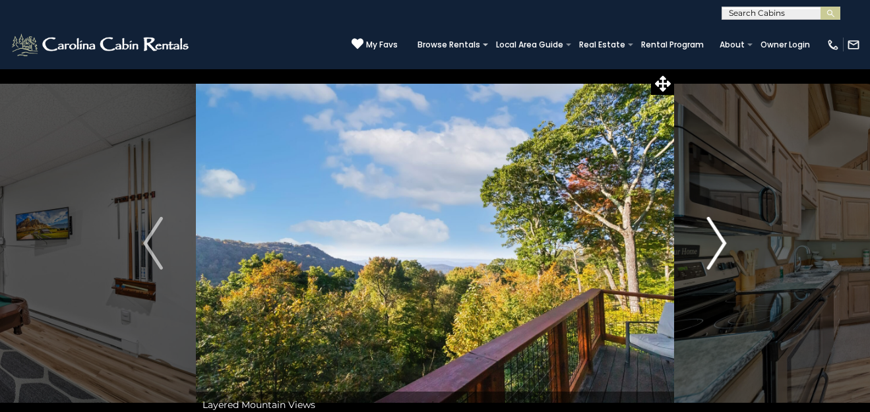
click at [726, 237] on img "Next" at bounding box center [717, 243] width 20 height 53
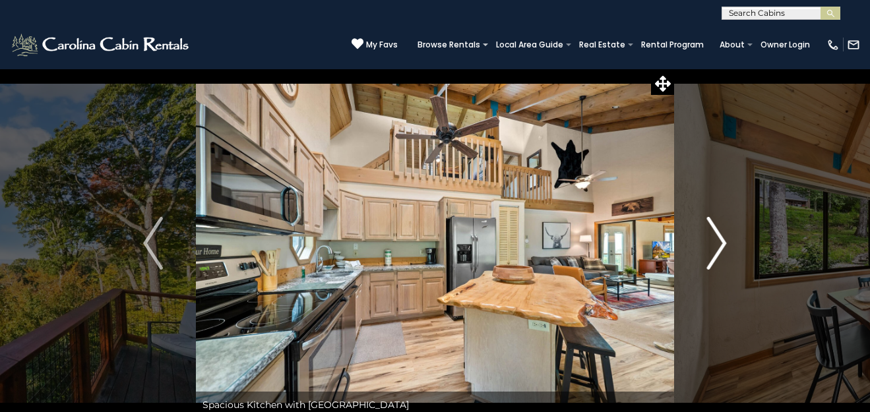
click at [726, 238] on button "Next" at bounding box center [717, 243] width 86 height 349
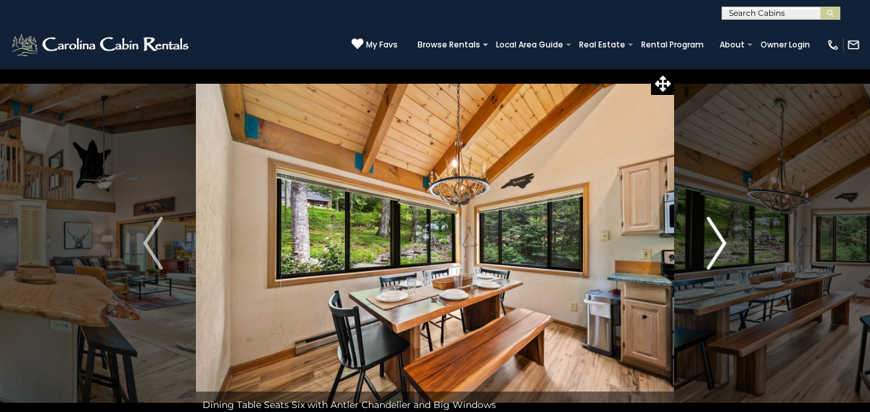
click at [726, 238] on button "Next" at bounding box center [717, 243] width 86 height 349
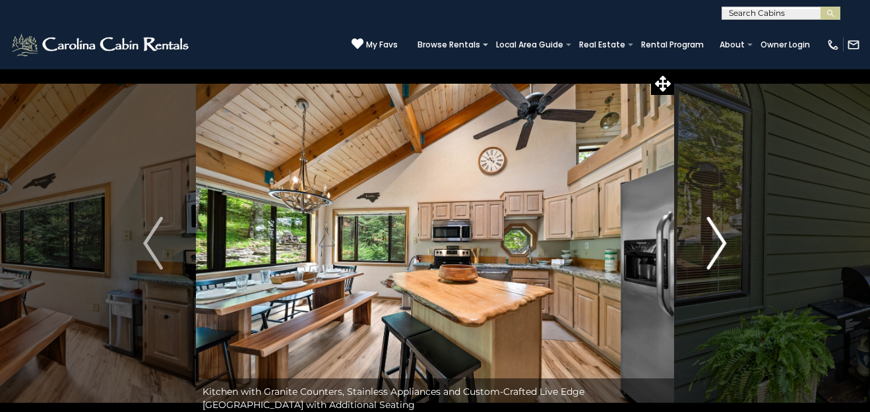
click at [726, 238] on button "Next" at bounding box center [717, 243] width 86 height 349
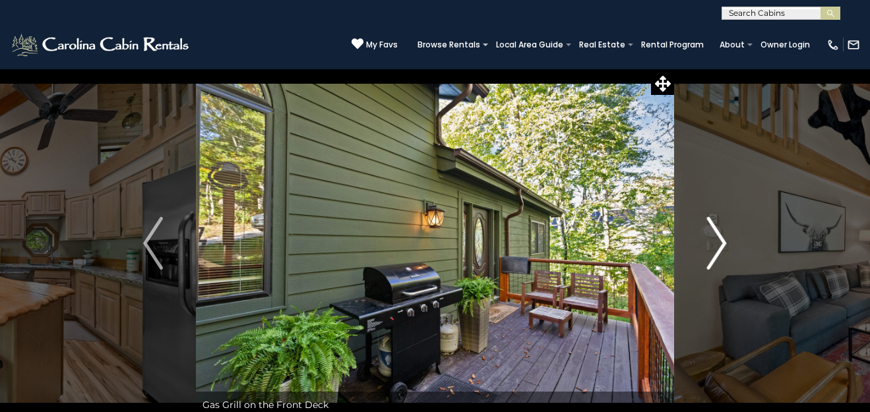
click at [726, 238] on button "Next" at bounding box center [717, 243] width 86 height 349
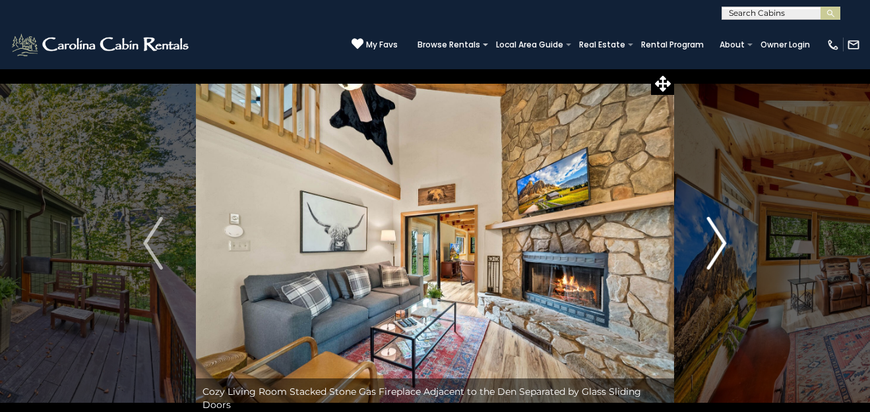
click at [721, 240] on img "Next" at bounding box center [717, 243] width 20 height 53
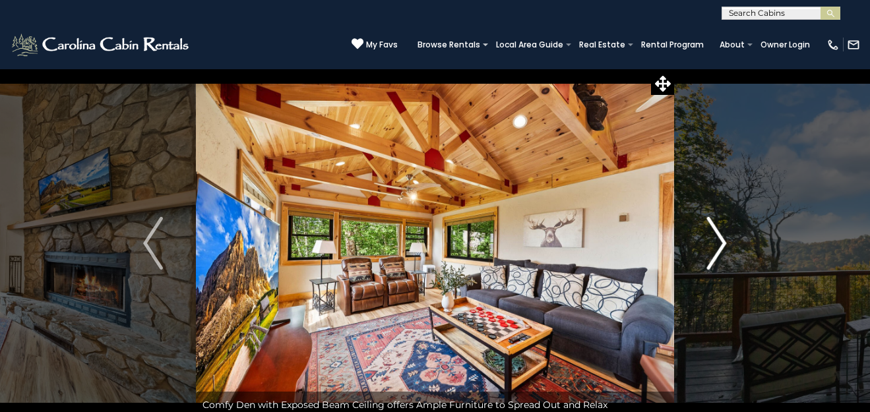
click at [721, 240] on img "Next" at bounding box center [717, 243] width 20 height 53
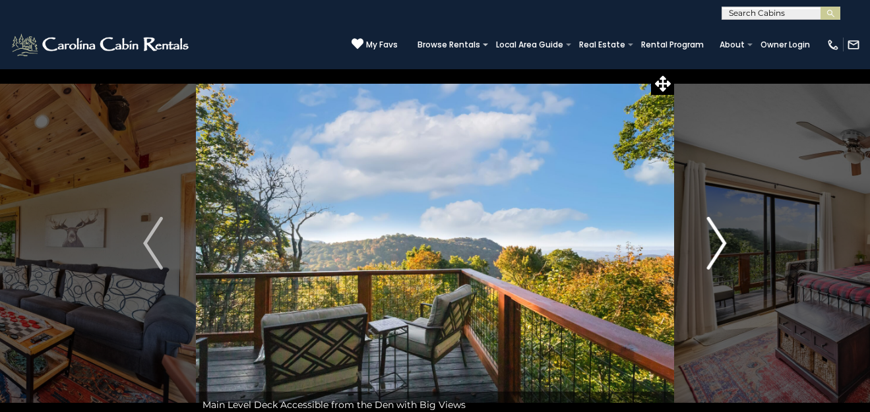
click at [721, 240] on img "Next" at bounding box center [717, 243] width 20 height 53
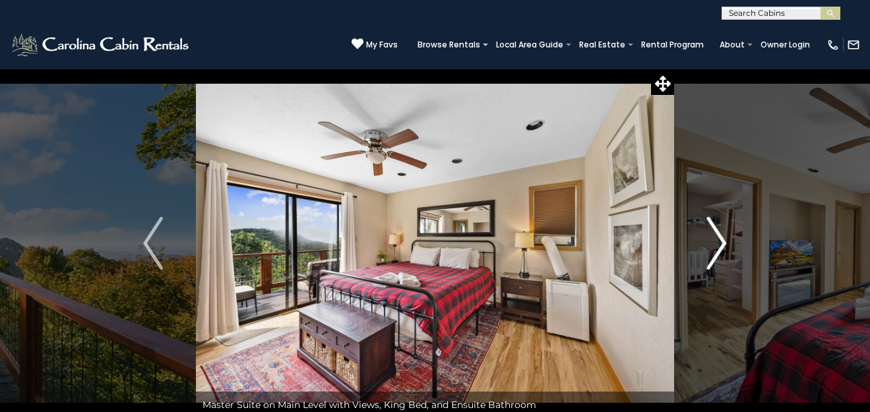
click at [721, 240] on img "Next" at bounding box center [717, 243] width 20 height 53
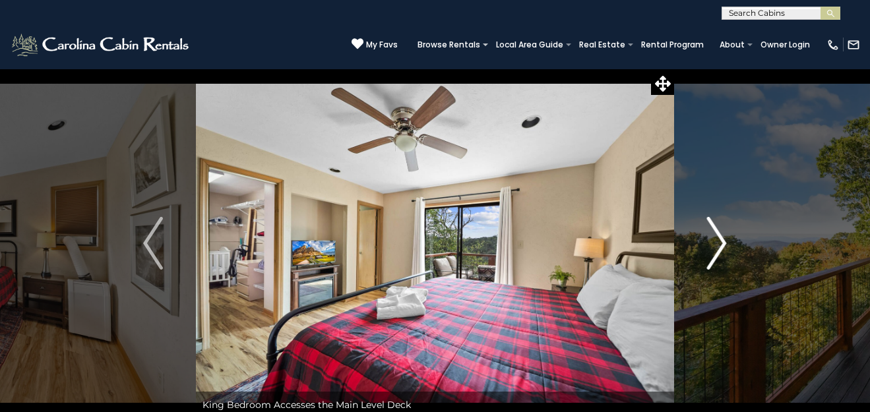
click at [721, 240] on img "Next" at bounding box center [717, 243] width 20 height 53
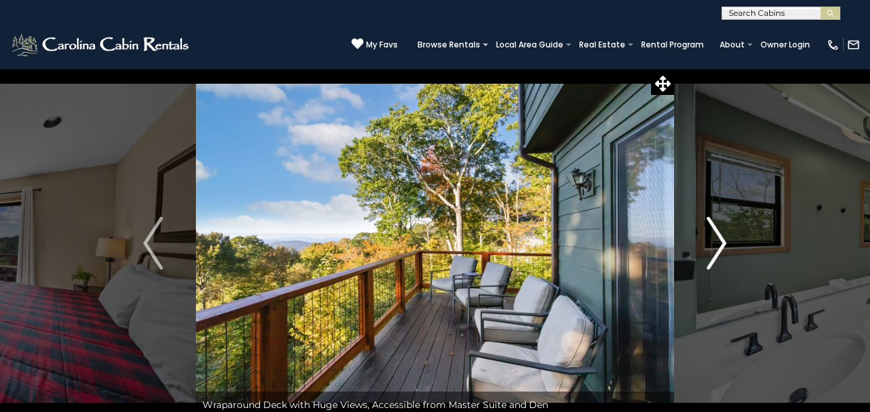
click at [721, 240] on img "Next" at bounding box center [717, 243] width 20 height 53
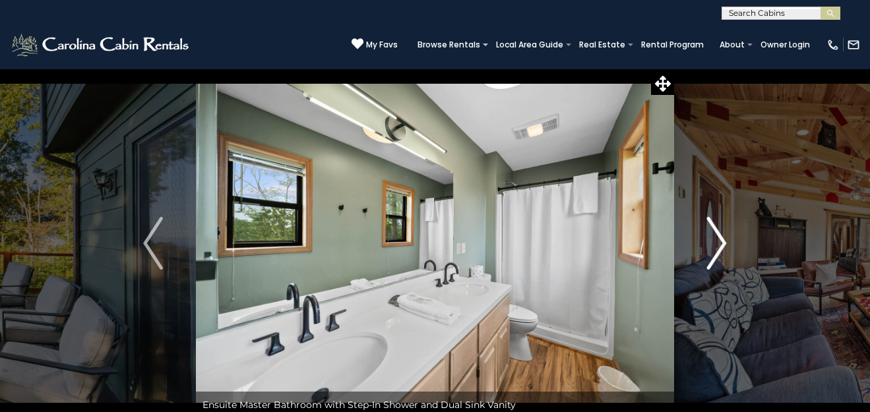
click at [721, 240] on img "Next" at bounding box center [717, 243] width 20 height 53
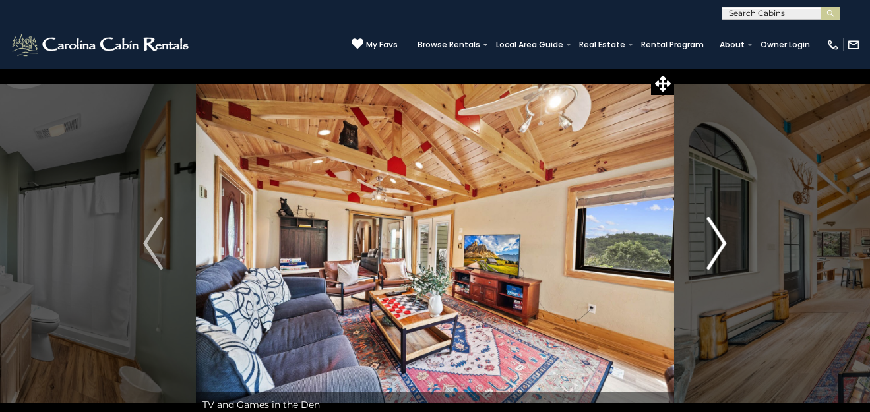
click at [721, 240] on img "Next" at bounding box center [717, 243] width 20 height 53
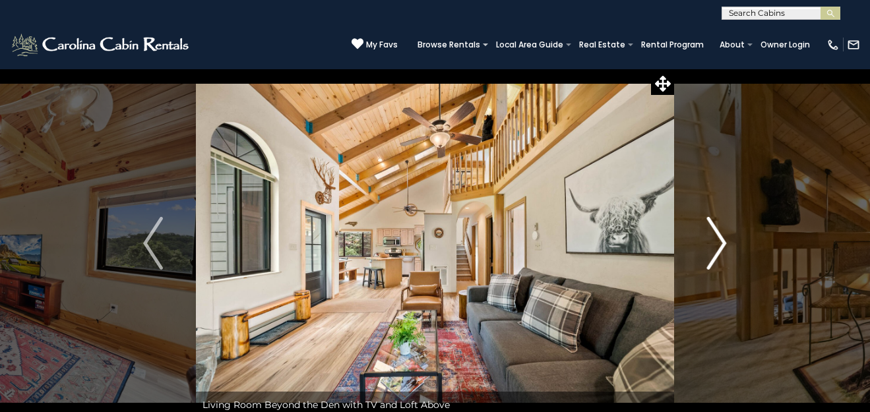
click at [721, 240] on img "Next" at bounding box center [717, 243] width 20 height 53
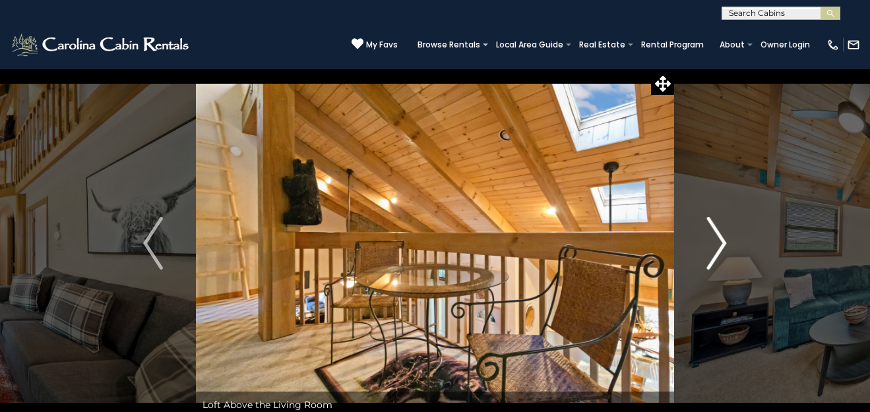
click at [721, 240] on img "Next" at bounding box center [717, 243] width 20 height 53
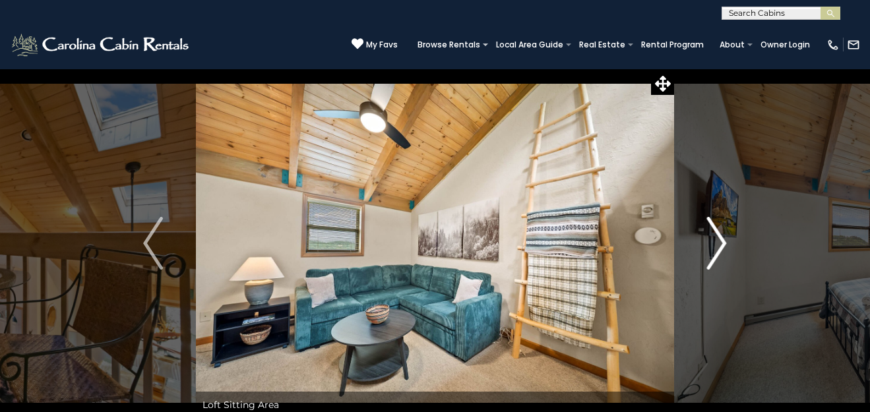
click at [721, 240] on img "Next" at bounding box center [717, 243] width 20 height 53
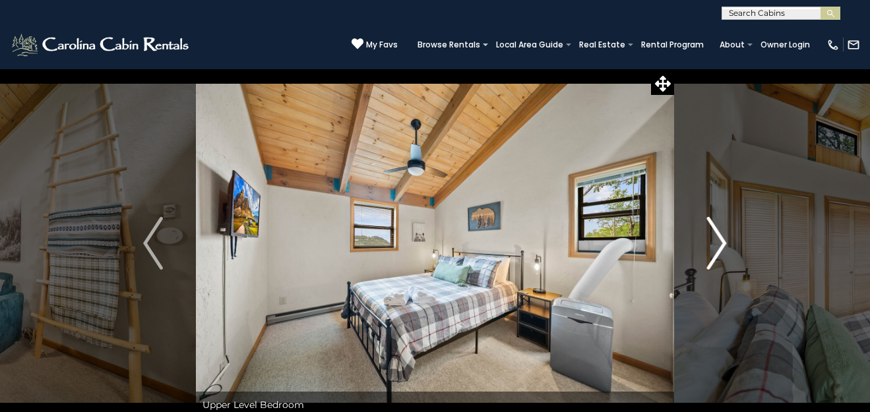
click at [721, 240] on img "Next" at bounding box center [717, 243] width 20 height 53
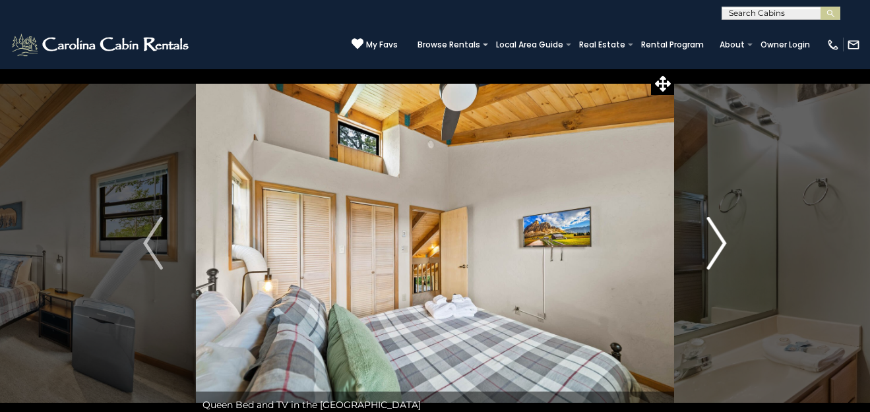
click at [721, 240] on img "Next" at bounding box center [717, 243] width 20 height 53
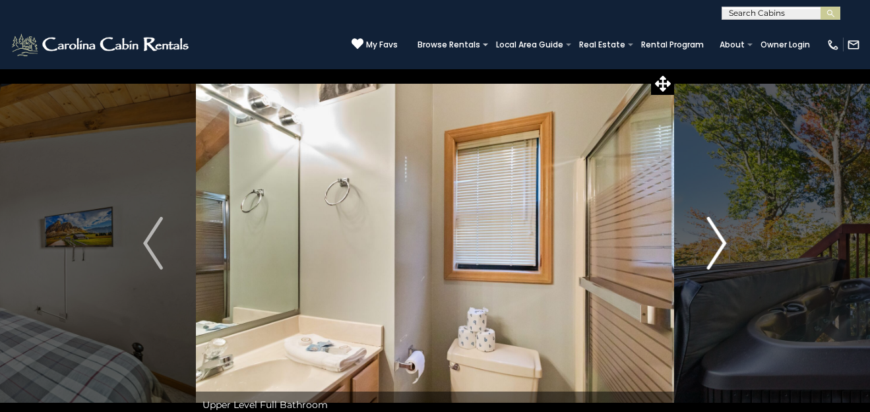
click at [721, 240] on img "Next" at bounding box center [717, 243] width 20 height 53
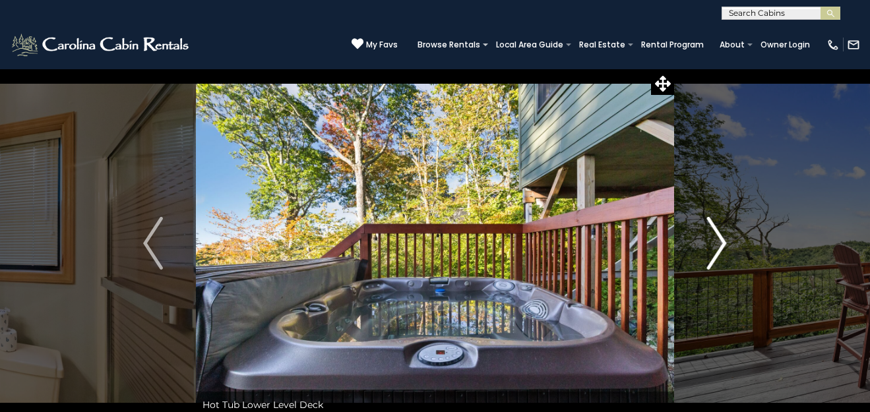
click at [721, 240] on img "Next" at bounding box center [717, 243] width 20 height 53
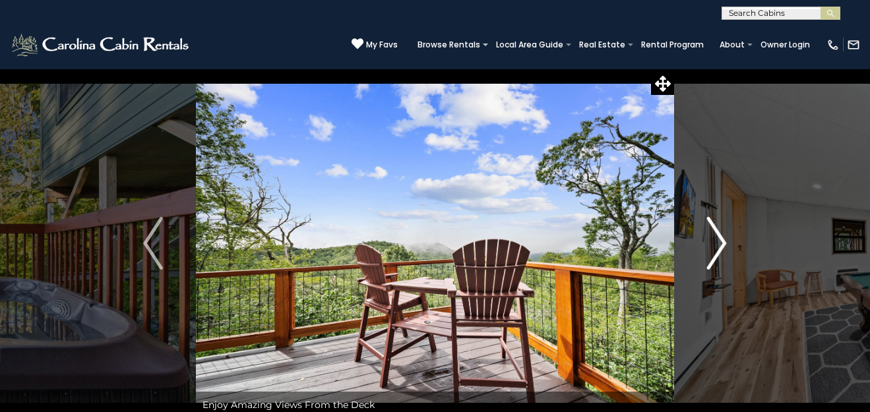
click at [721, 240] on img "Next" at bounding box center [717, 243] width 20 height 53
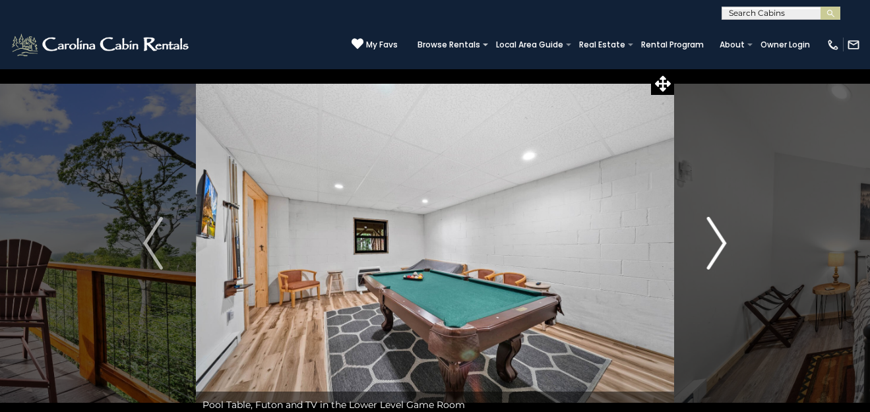
click at [721, 240] on img "Next" at bounding box center [717, 243] width 20 height 53
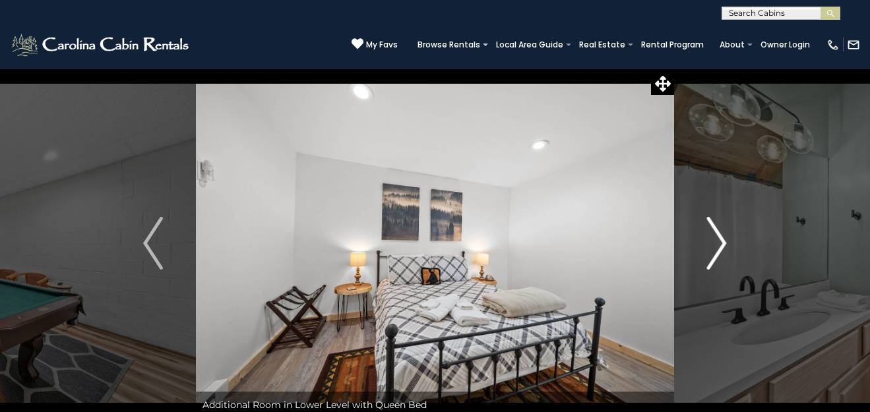
click at [721, 240] on img "Next" at bounding box center [717, 243] width 20 height 53
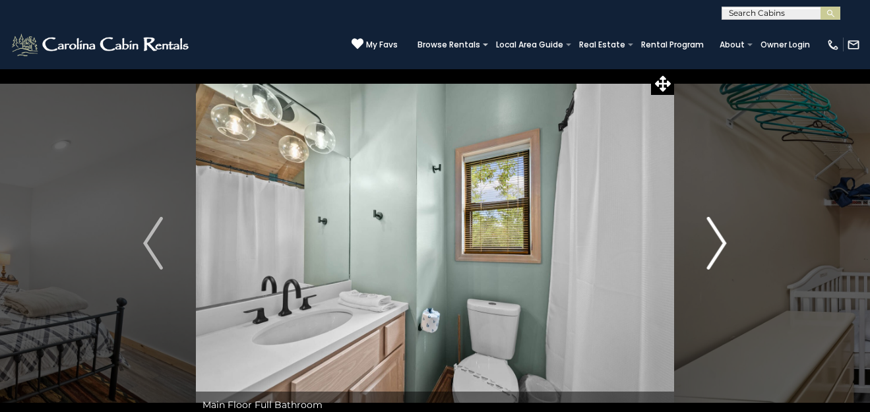
click at [721, 240] on img "Next" at bounding box center [717, 243] width 20 height 53
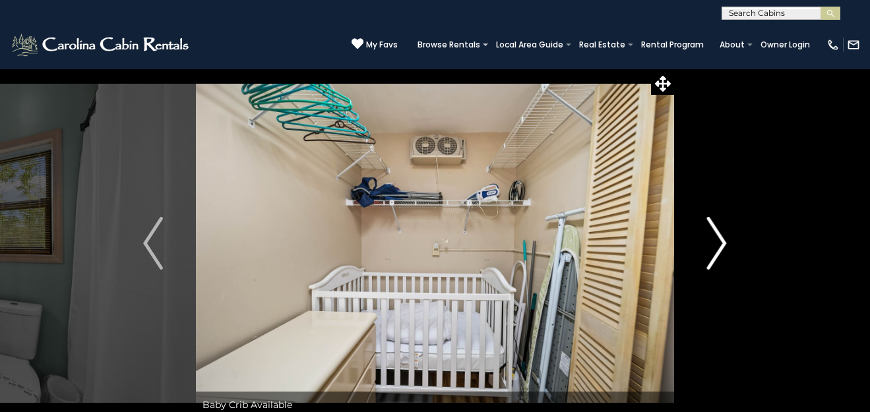
click at [721, 240] on img "Next" at bounding box center [717, 243] width 20 height 53
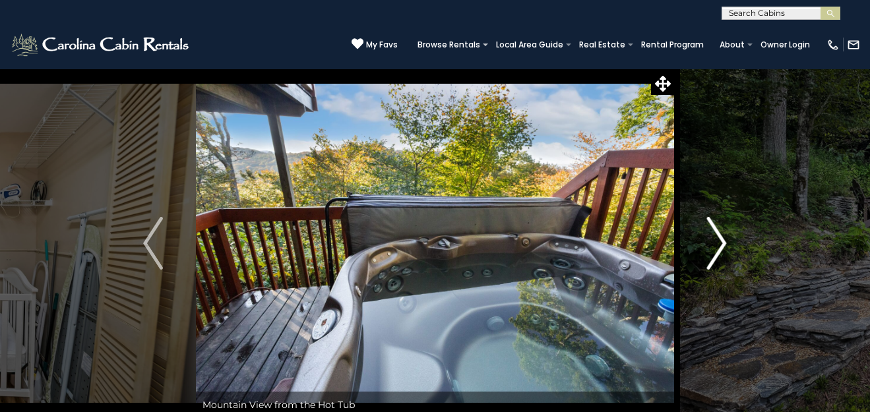
click at [721, 240] on img "Next" at bounding box center [717, 243] width 20 height 53
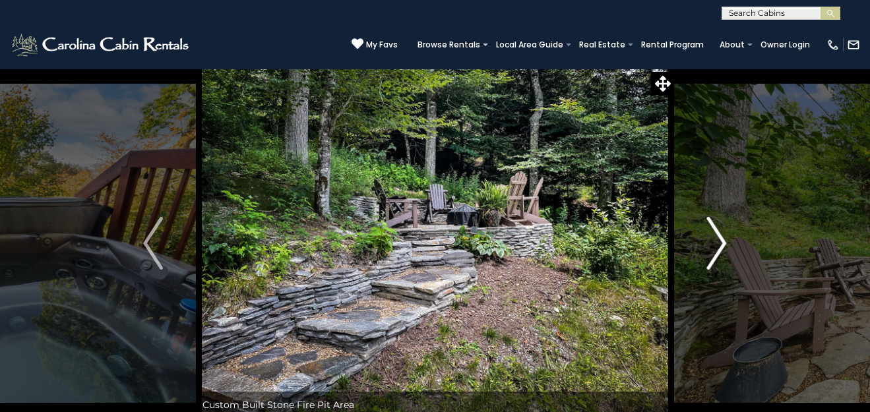
click at [721, 240] on img "Next" at bounding box center [717, 243] width 20 height 53
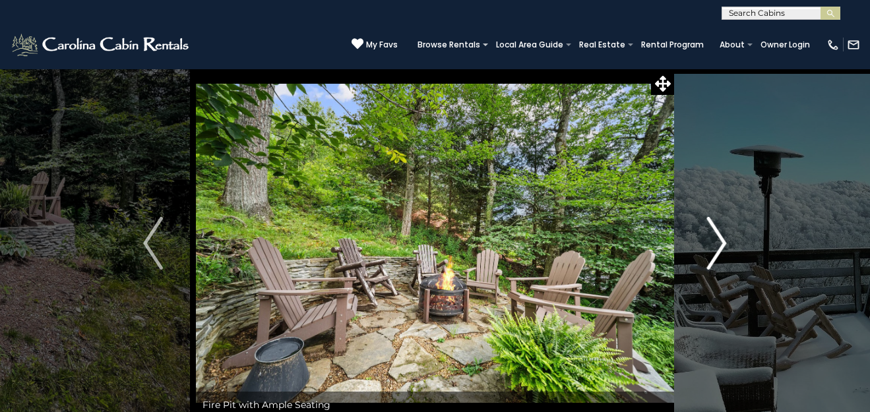
click at [721, 240] on img "Next" at bounding box center [717, 243] width 20 height 53
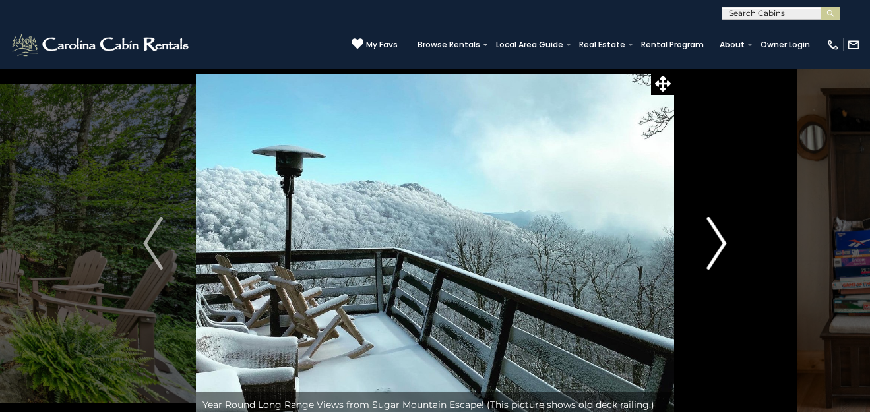
click at [721, 240] on img "Next" at bounding box center [717, 243] width 20 height 53
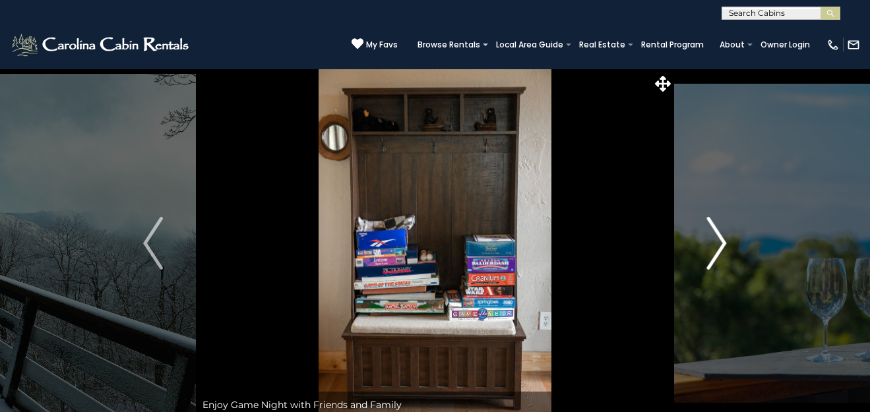
click at [721, 240] on img "Next" at bounding box center [717, 243] width 20 height 53
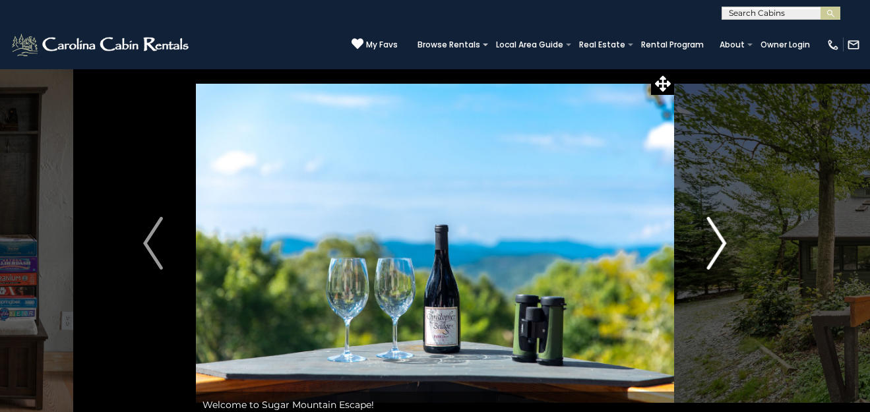
click at [721, 240] on img "Next" at bounding box center [717, 243] width 20 height 53
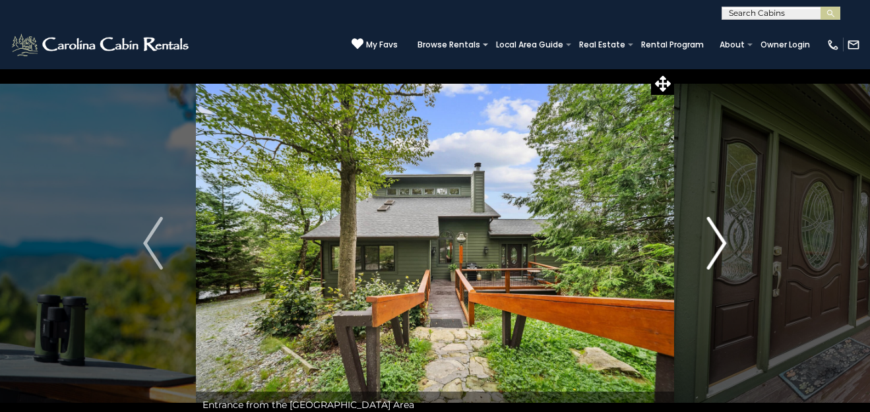
click at [721, 240] on img "Next" at bounding box center [717, 243] width 20 height 53
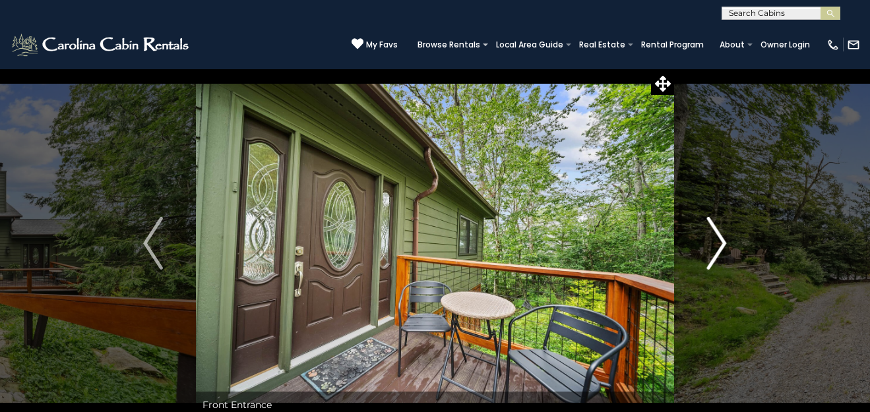
click at [721, 240] on img "Next" at bounding box center [717, 243] width 20 height 53
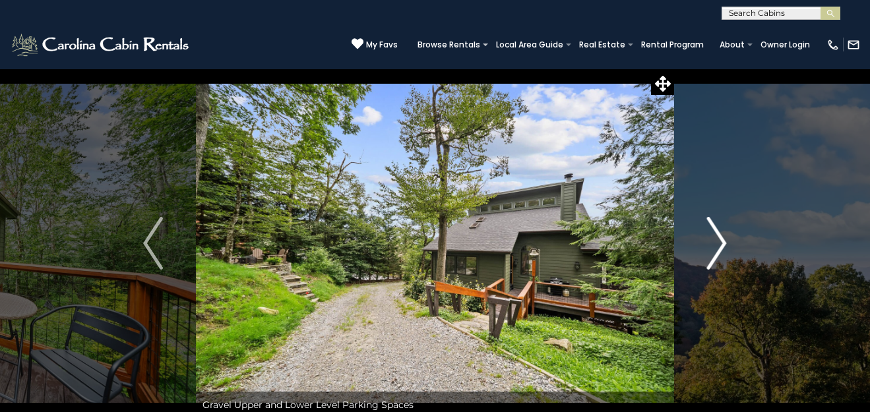
click at [721, 240] on img "Next" at bounding box center [717, 243] width 20 height 53
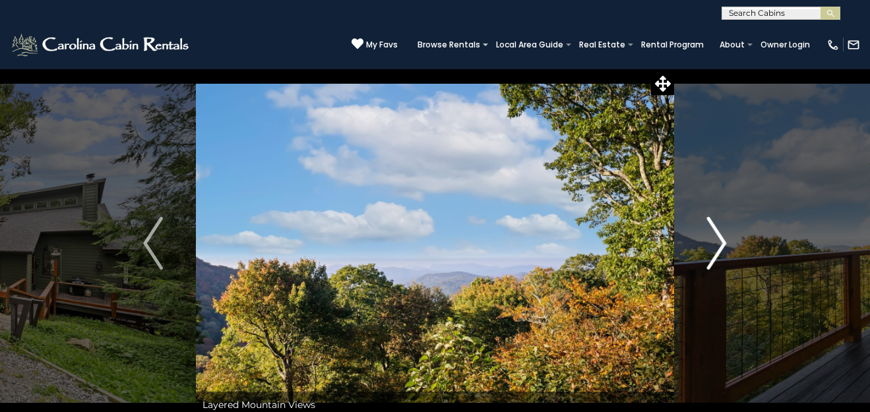
click at [721, 240] on img "Next" at bounding box center [717, 243] width 20 height 53
